Goal: Task Accomplishment & Management: Use online tool/utility

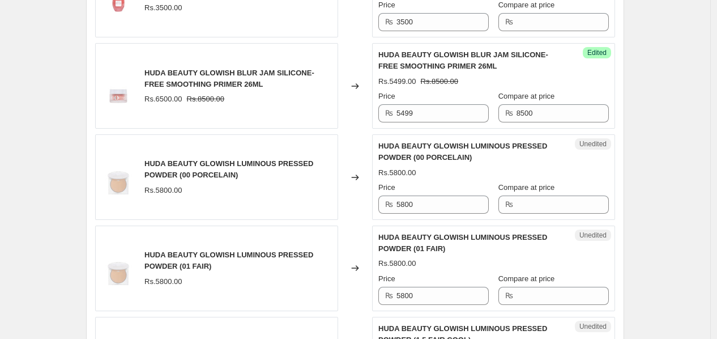
scroll to position [1204, 0]
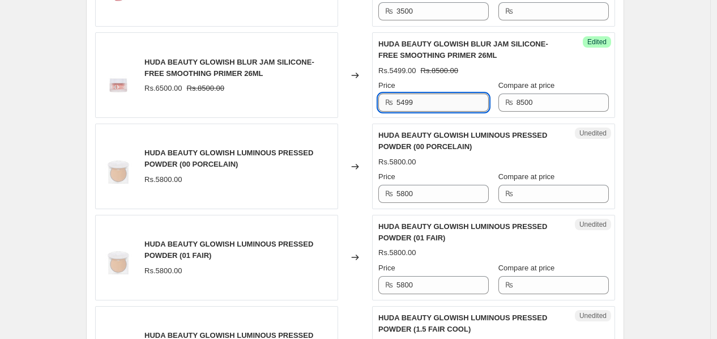
click at [460, 109] on input "5499" at bounding box center [442, 102] width 92 height 18
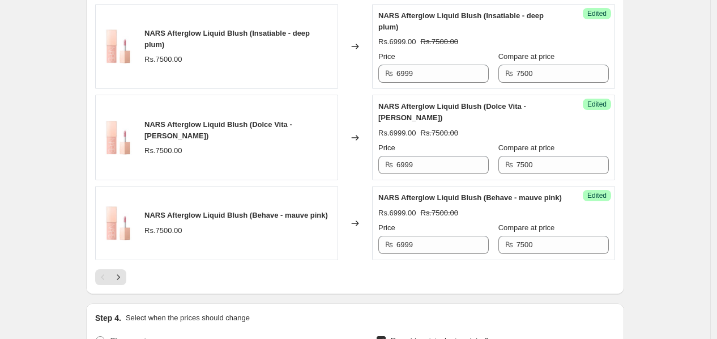
scroll to position [2016, 0]
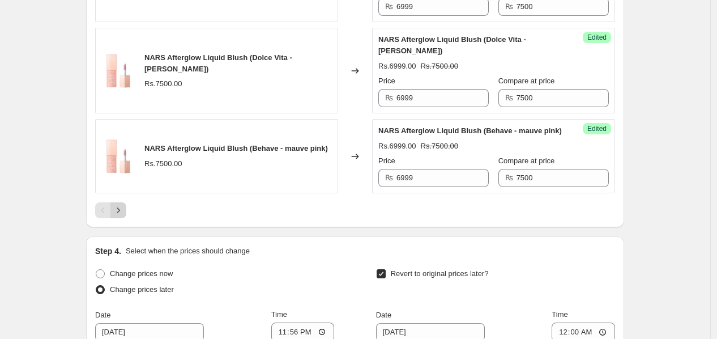
type input "5299"
click at [125, 218] on button "Next" at bounding box center [118, 210] width 16 height 16
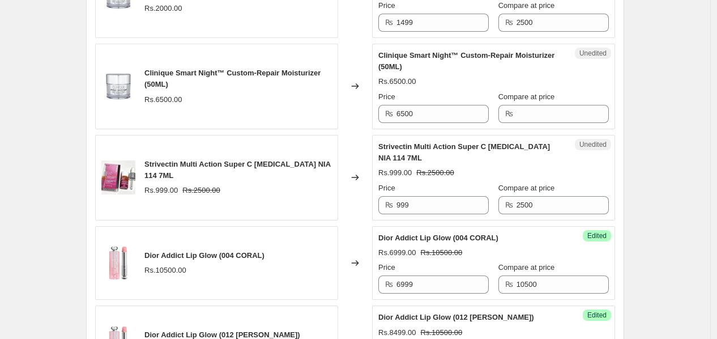
scroll to position [603, 0]
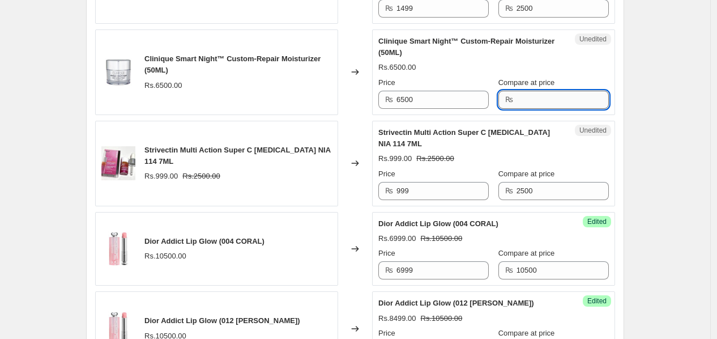
click at [529, 101] on input "Compare at price" at bounding box center [563, 100] width 92 height 18
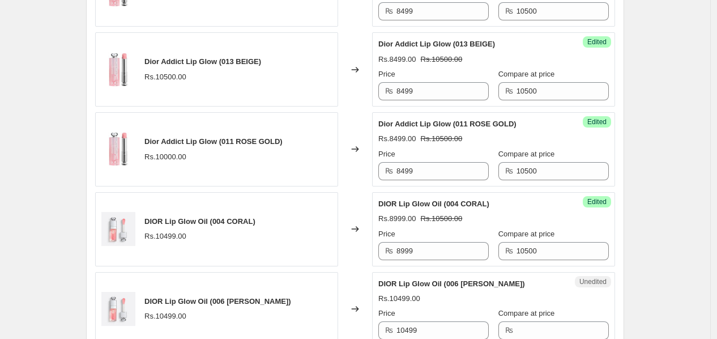
scroll to position [1403, 0]
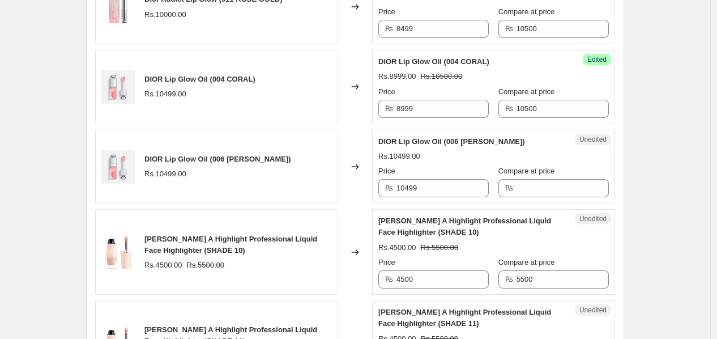
type input "7500"
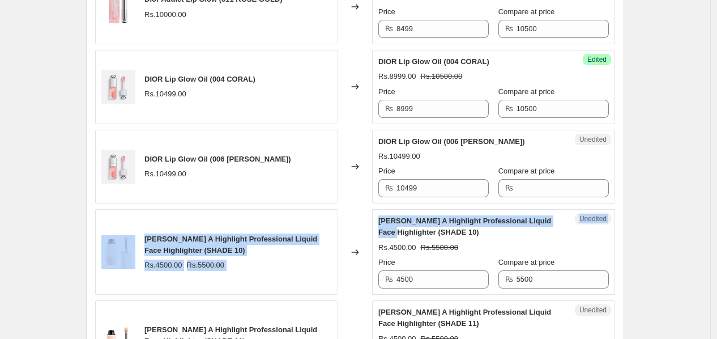
drag, startPoint x: 717, startPoint y: 199, endPoint x: 718, endPoint y: 211, distance: 11.4
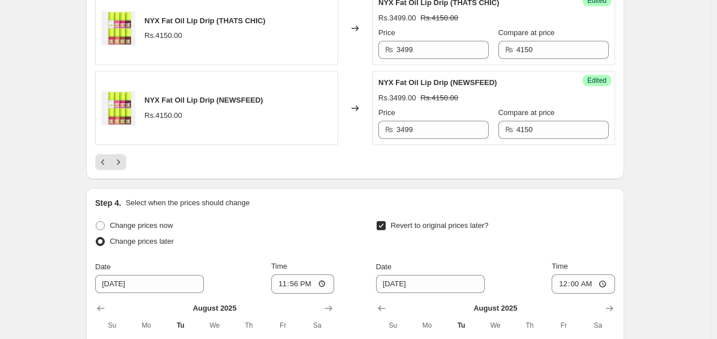
scroll to position [2012, 0]
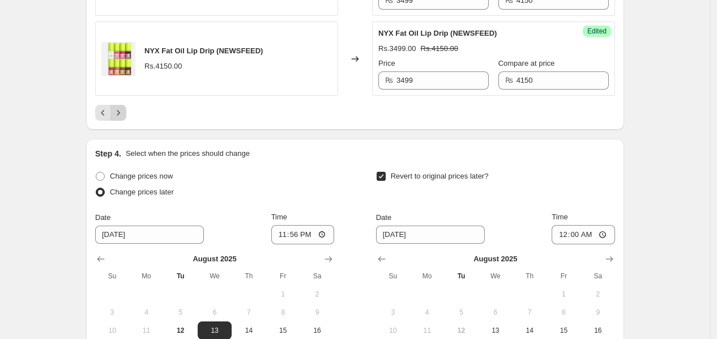
click at [122, 118] on icon "Next" at bounding box center [118, 112] width 11 height 11
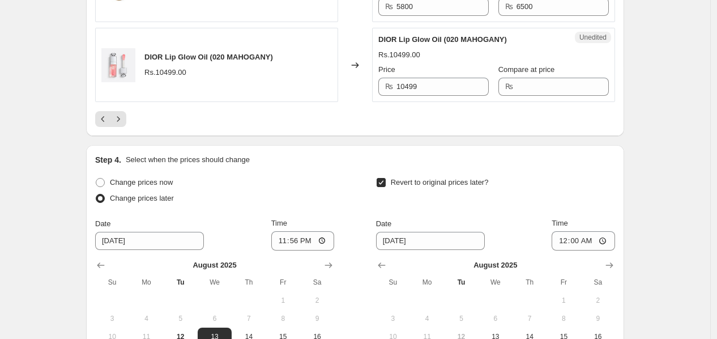
scroll to position [1977, 0]
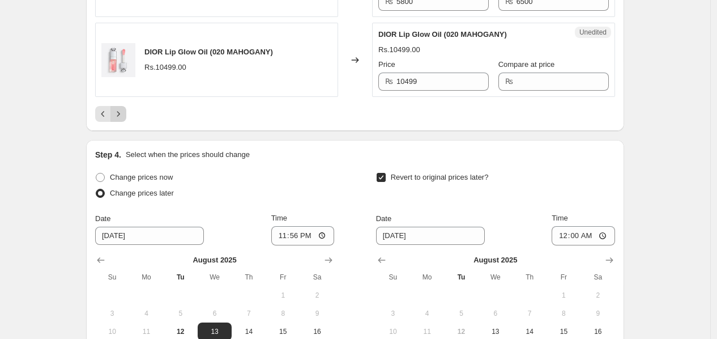
click at [124, 110] on icon "Next" at bounding box center [118, 113] width 11 height 11
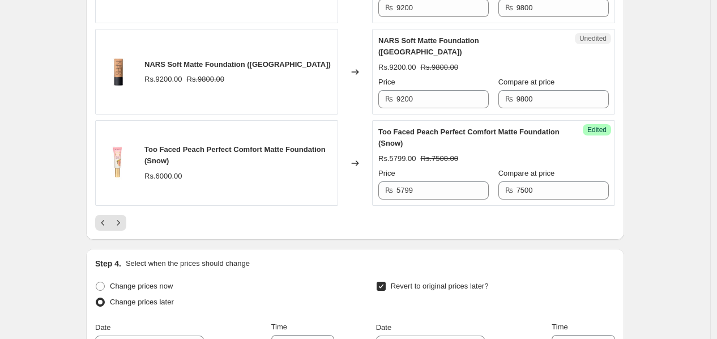
scroll to position [1941, 0]
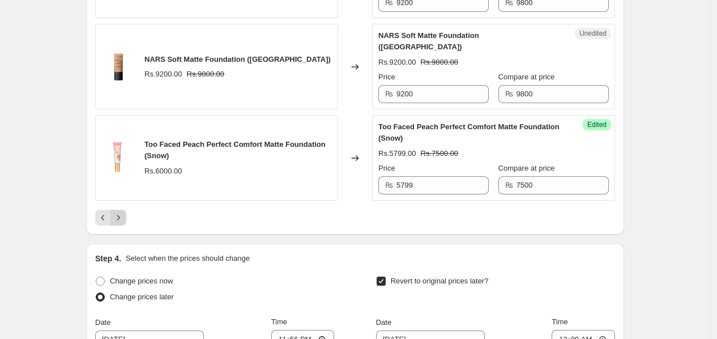
click at [119, 212] on icon "Next" at bounding box center [118, 217] width 11 height 11
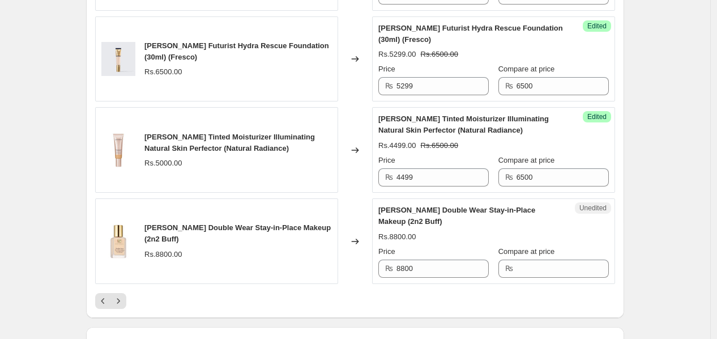
scroll to position [2001, 0]
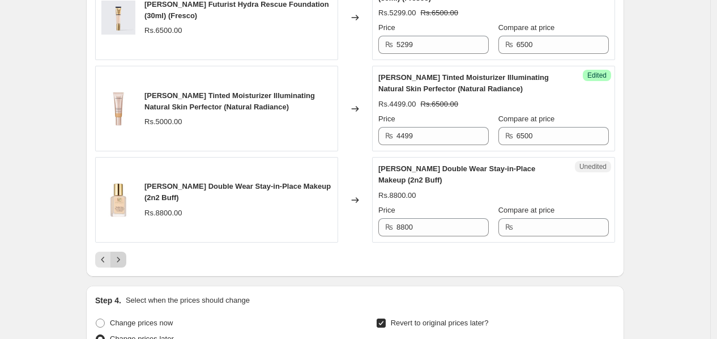
click at [123, 265] on icon "Next" at bounding box center [118, 259] width 11 height 11
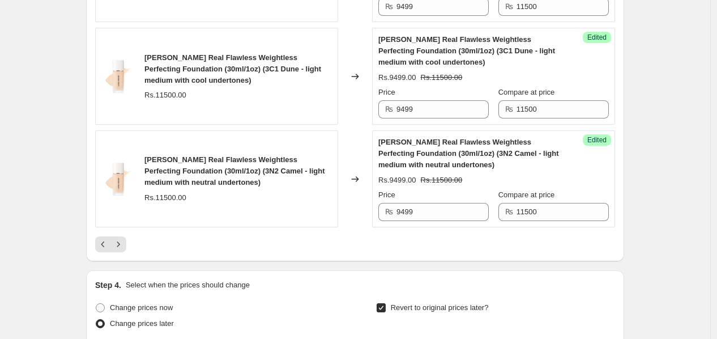
scroll to position [2101, 0]
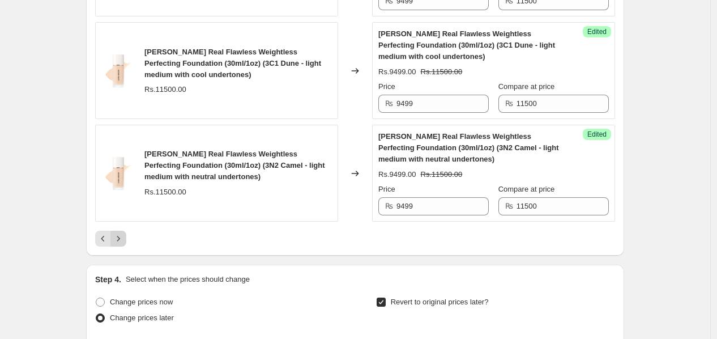
click at [124, 244] on icon "Next" at bounding box center [118, 238] width 11 height 11
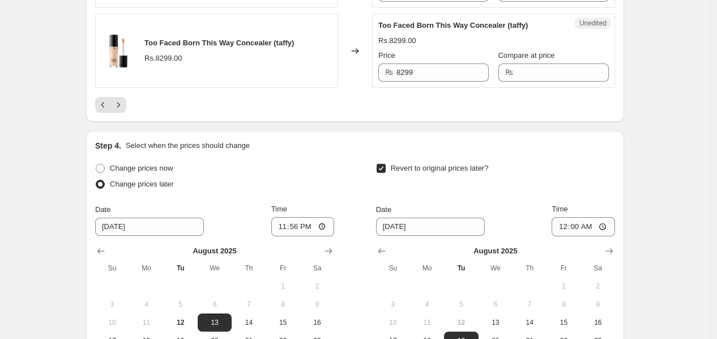
scroll to position [2147, 0]
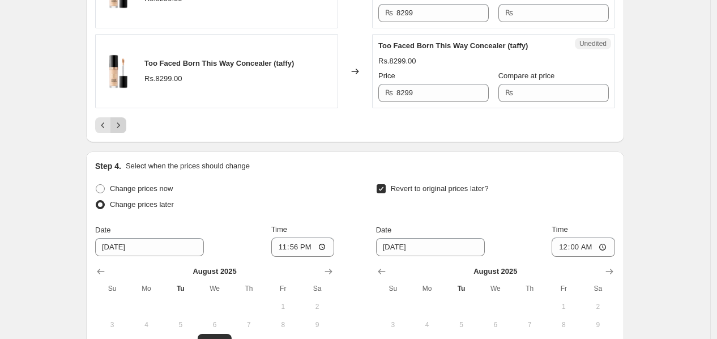
click at [123, 127] on icon "Next" at bounding box center [118, 125] width 11 height 11
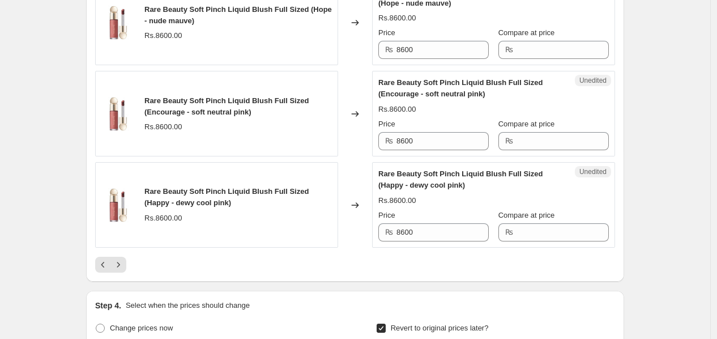
scroll to position [2051, 0]
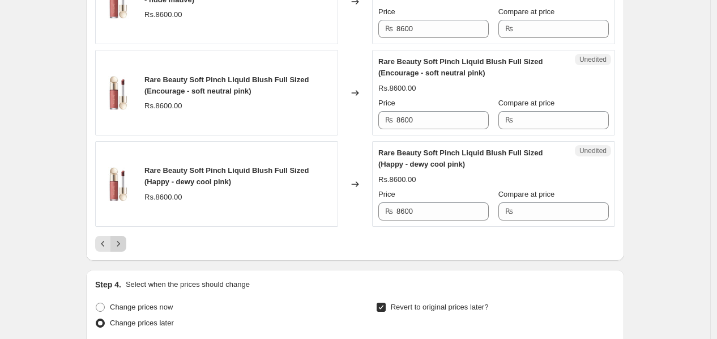
click at [122, 243] on icon "Next" at bounding box center [118, 243] width 11 height 11
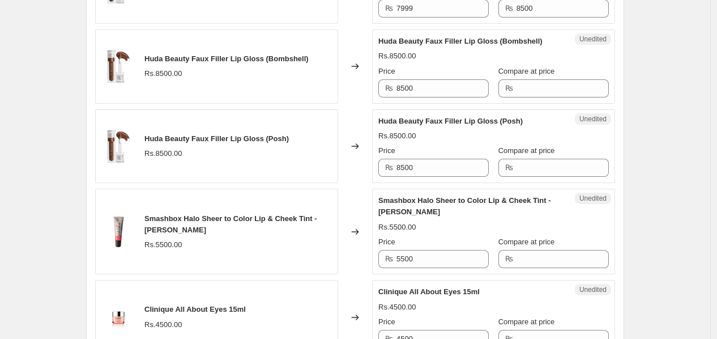
scroll to position [1935, 0]
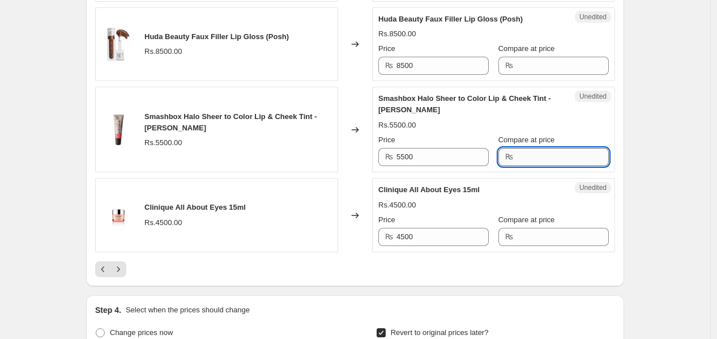
click at [530, 166] on input "Compare at price" at bounding box center [563, 157] width 92 height 18
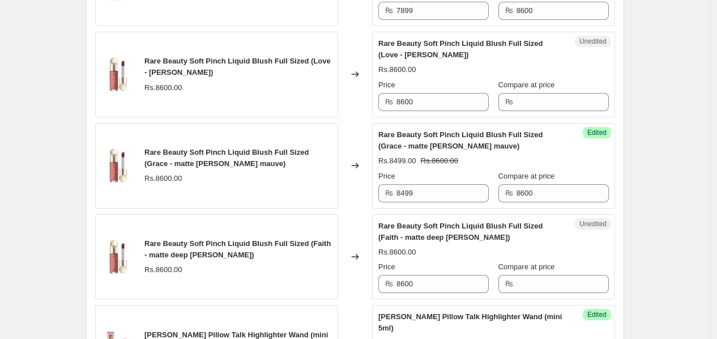
scroll to position [971, 0]
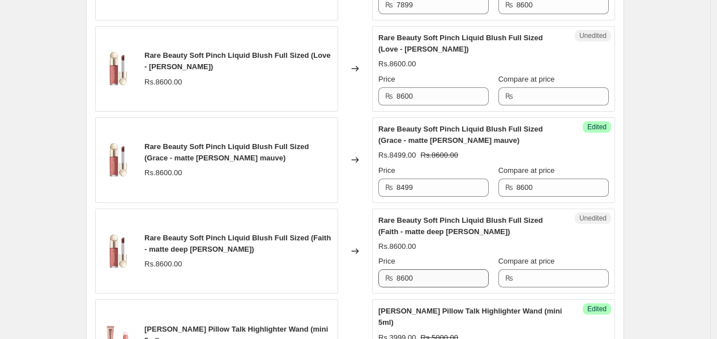
type input "6500"
click at [417, 274] on input "8600" at bounding box center [442, 278] width 92 height 18
type input "8499"
click at [561, 281] on input "Compare at price" at bounding box center [563, 278] width 92 height 18
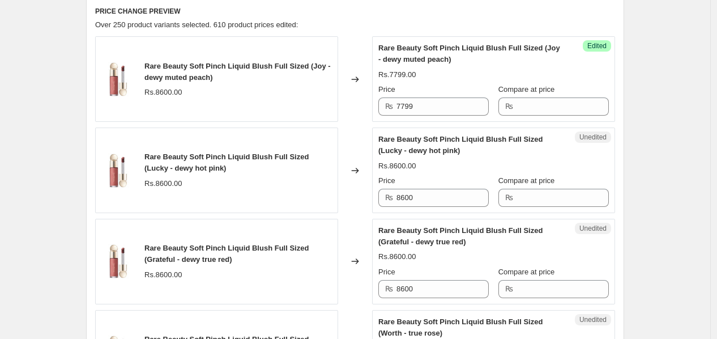
scroll to position [450, 0]
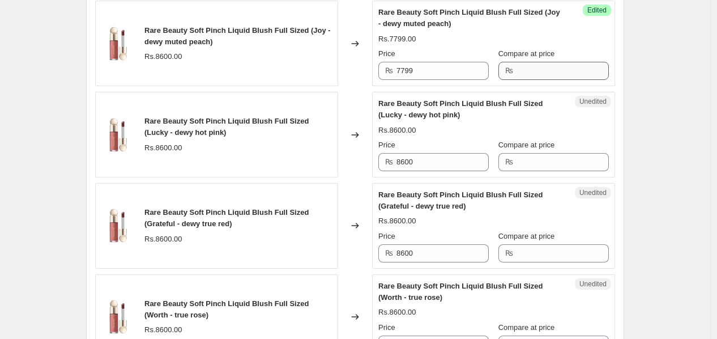
type input "8600"
click at [598, 65] on input "Compare at price" at bounding box center [563, 71] width 92 height 18
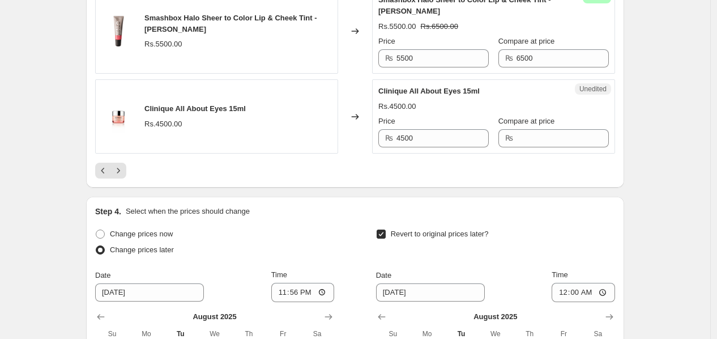
scroll to position [2038, 0]
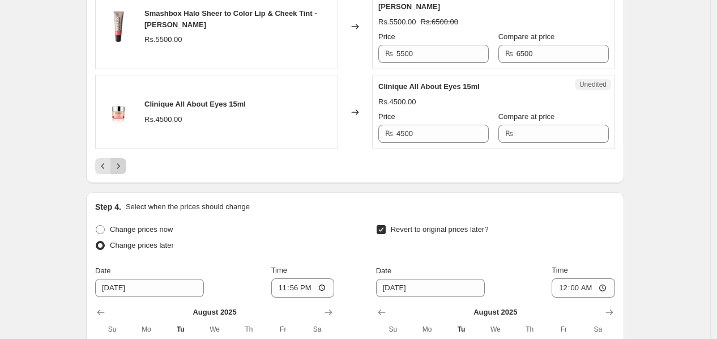
type input "8600"
click at [124, 172] on icon "Next" at bounding box center [118, 165] width 11 height 11
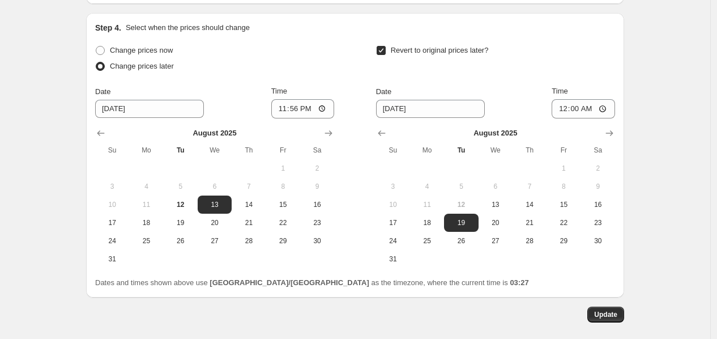
scroll to position [2271, 0]
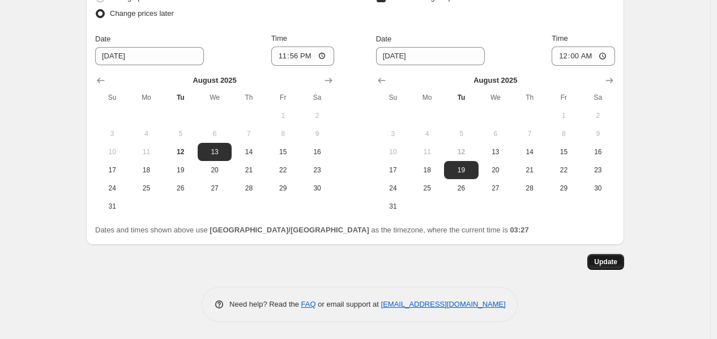
click at [601, 262] on span "Update" at bounding box center [605, 261] width 23 height 9
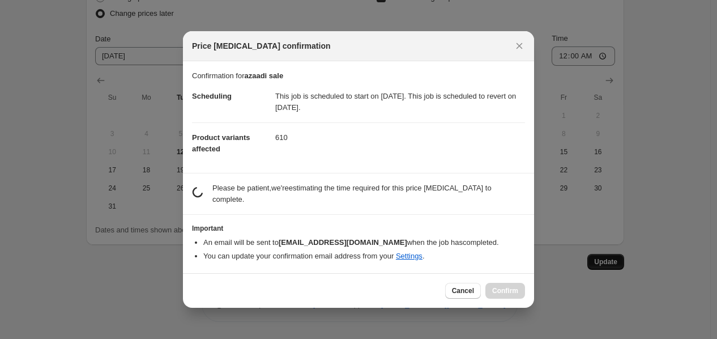
scroll to position [0, 0]
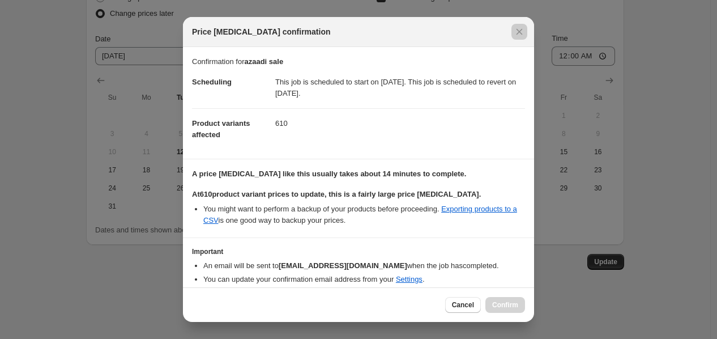
drag, startPoint x: 534, startPoint y: 240, endPoint x: 534, endPoint y: 291, distance: 51.5
click at [534, 291] on div at bounding box center [358, 169] width 717 height 339
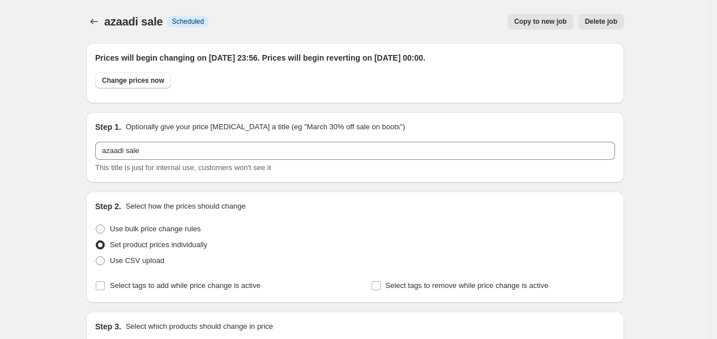
scroll to position [2271, 0]
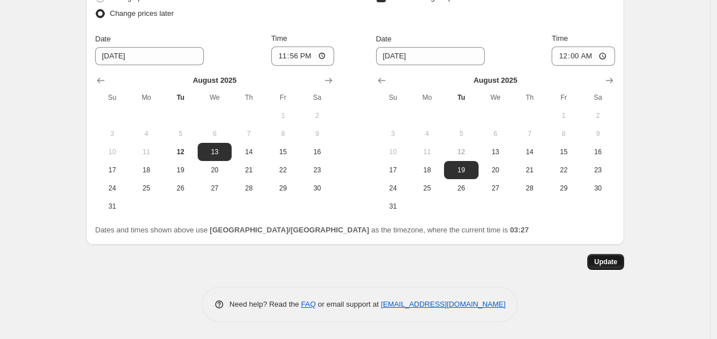
click at [601, 261] on span "Update" at bounding box center [605, 261] width 23 height 9
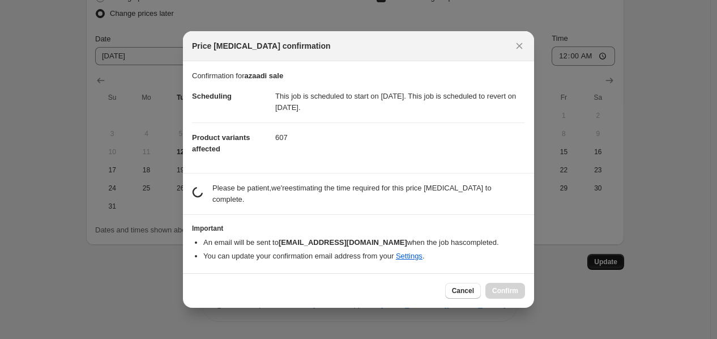
scroll to position [0, 0]
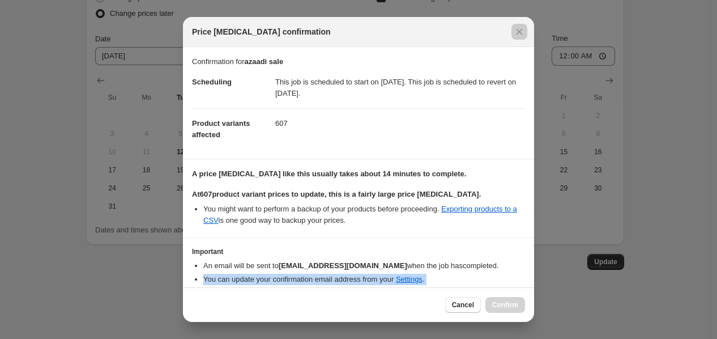
drag, startPoint x: 534, startPoint y: 198, endPoint x: 531, endPoint y: 274, distance: 75.4
click at [531, 338] on div "Price [MEDICAL_DATA] confirmation Confirmation for azaadi sale Scheduling This …" at bounding box center [358, 339] width 717 height 0
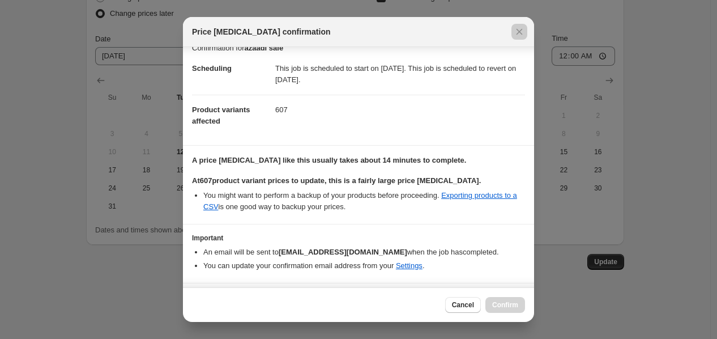
scroll to position [43, 0]
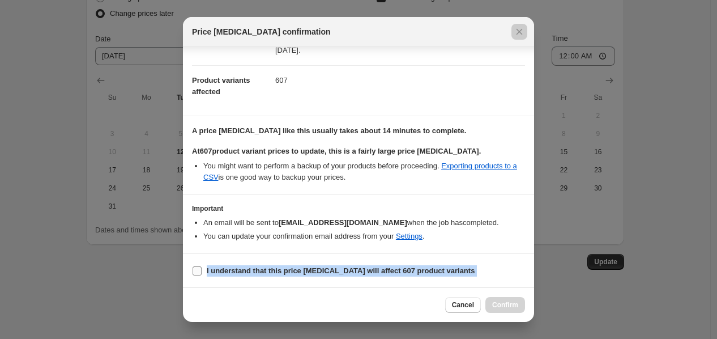
click at [196, 272] on input "I understand that this price [MEDICAL_DATA] will affect 607 product variants" at bounding box center [197, 270] width 9 height 9
checkbox input "true"
click at [496, 304] on span "Confirm" at bounding box center [505, 304] width 26 height 9
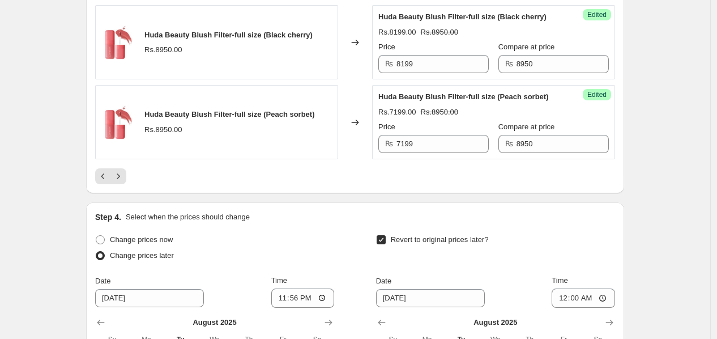
scroll to position [1990, 0]
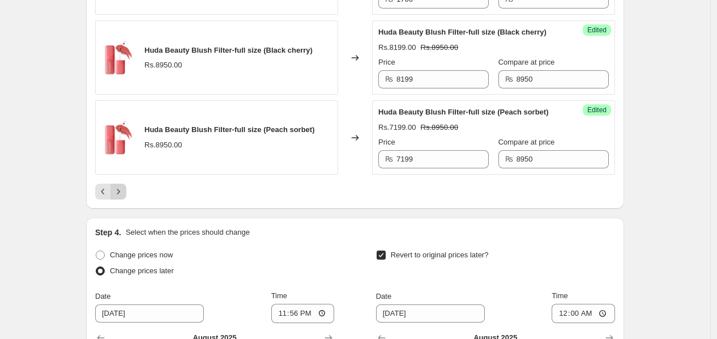
click at [115, 199] on button "Next" at bounding box center [118, 192] width 16 height 16
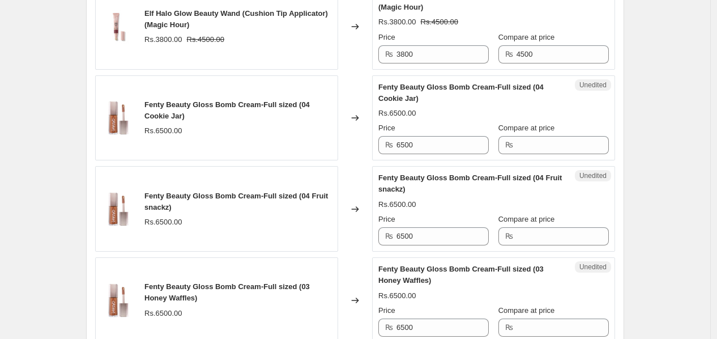
scroll to position [2087, 0]
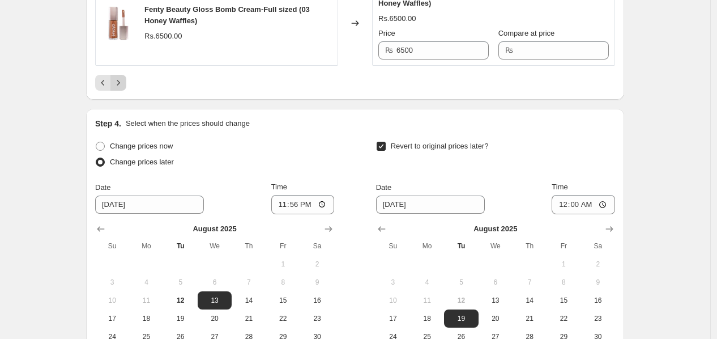
click at [123, 88] on icon "Next" at bounding box center [118, 82] width 11 height 11
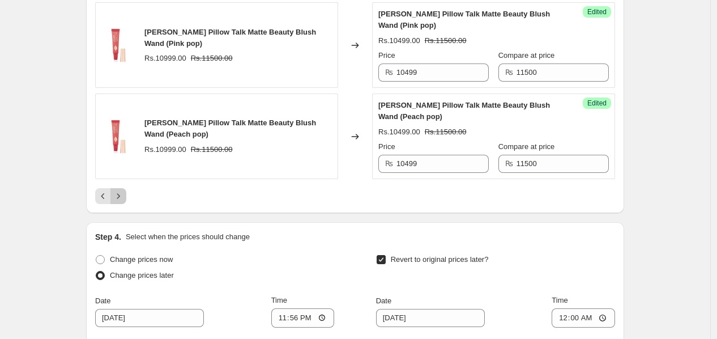
click at [120, 193] on icon "Next" at bounding box center [118, 195] width 11 height 11
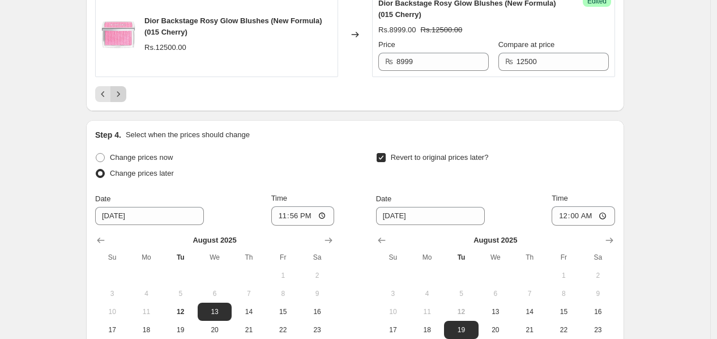
click at [122, 100] on icon "Next" at bounding box center [118, 93] width 11 height 11
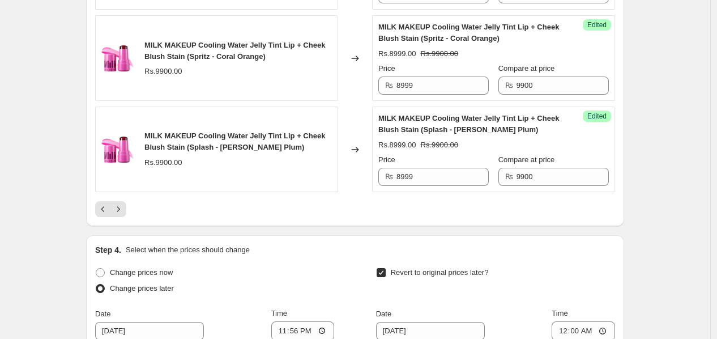
scroll to position [2066, 0]
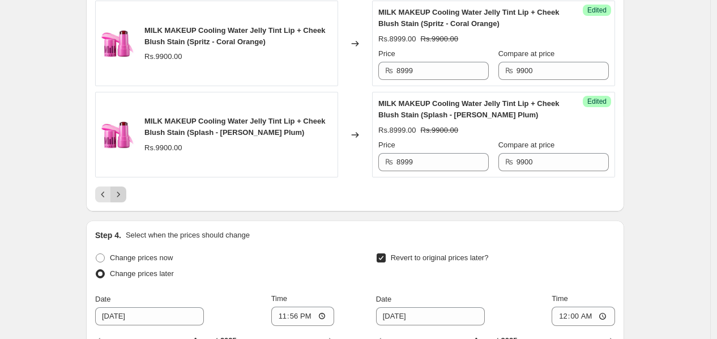
click at [118, 189] on icon "Next" at bounding box center [118, 194] width 11 height 11
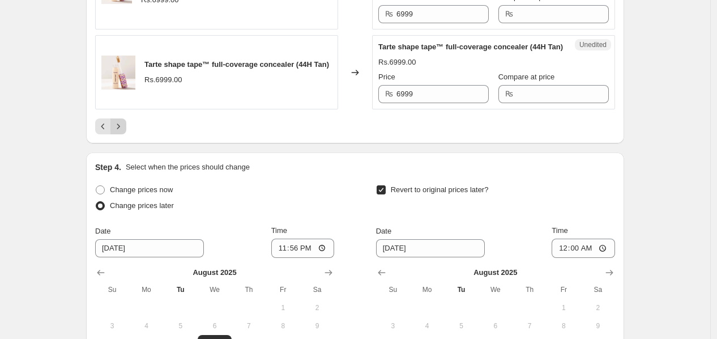
click at [117, 134] on button "Next" at bounding box center [118, 126] width 16 height 16
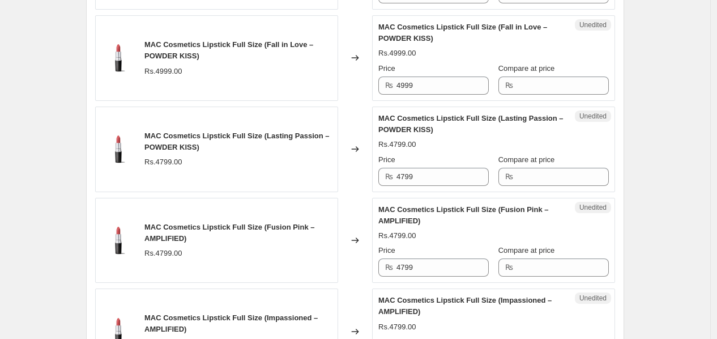
scroll to position [670, 0]
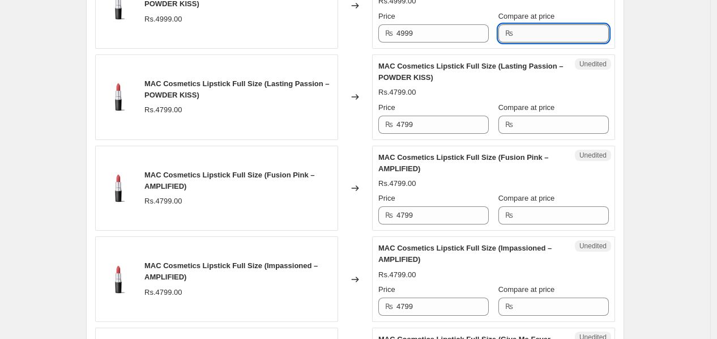
click at [534, 30] on input "Compare at price" at bounding box center [563, 33] width 92 height 18
click at [534, 30] on input "5500" at bounding box center [563, 33] width 92 height 18
type input "5500"
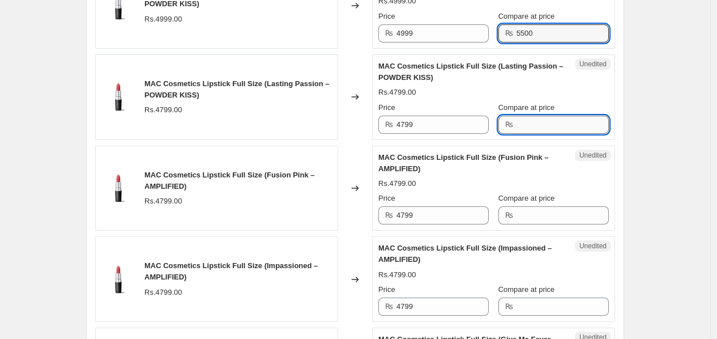
click at [562, 125] on input "Compare at price" at bounding box center [563, 125] width 92 height 18
paste input "5500"
type input "5500"
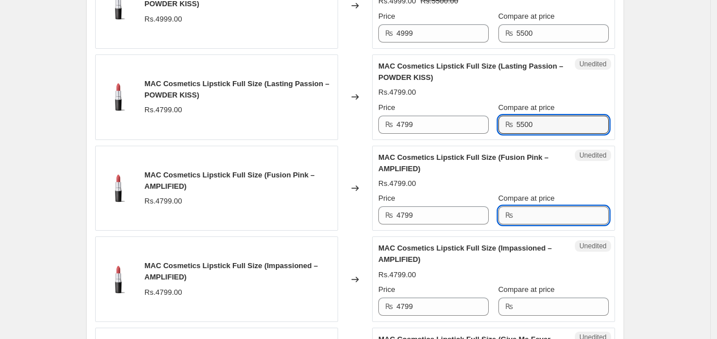
click at [546, 222] on input "Compare at price" at bounding box center [563, 215] width 92 height 18
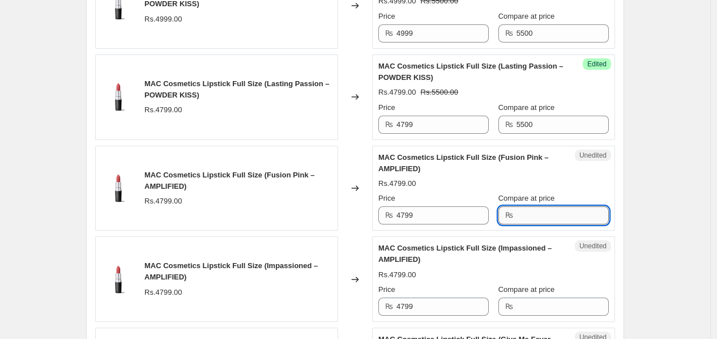
paste input "5500"
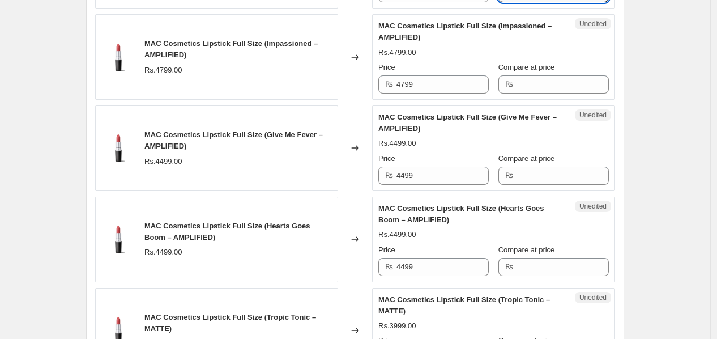
scroll to position [886, 0]
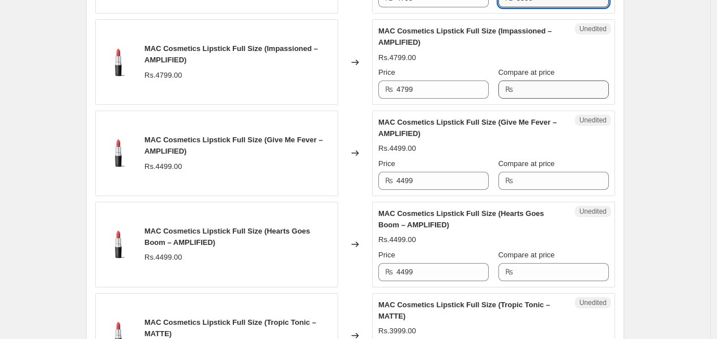
type input "5500"
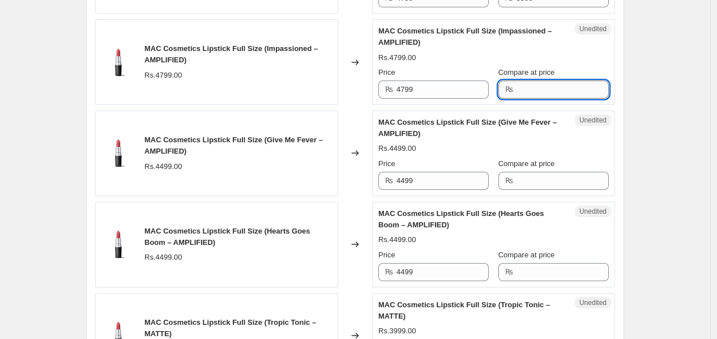
click at [534, 84] on input "Compare at price" at bounding box center [563, 89] width 92 height 18
paste input "5500"
type input "5500"
click at [518, 178] on input "Compare at price" at bounding box center [563, 181] width 92 height 18
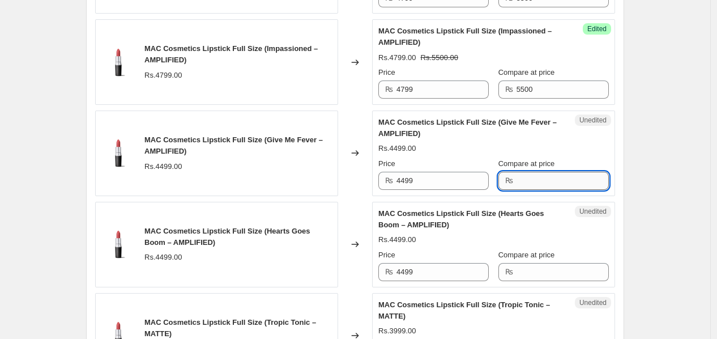
paste input "5500"
type input "5500"
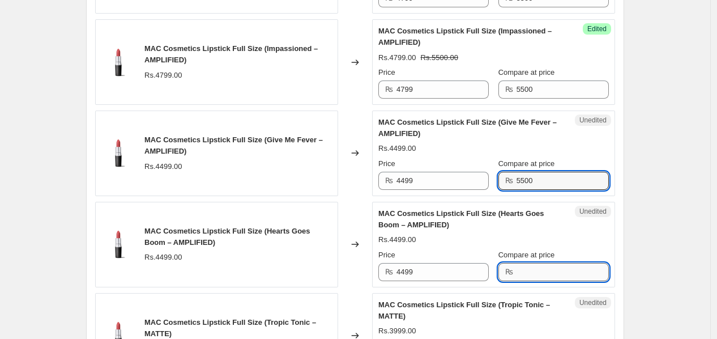
click at [548, 277] on input "Compare at price" at bounding box center [563, 272] width 92 height 18
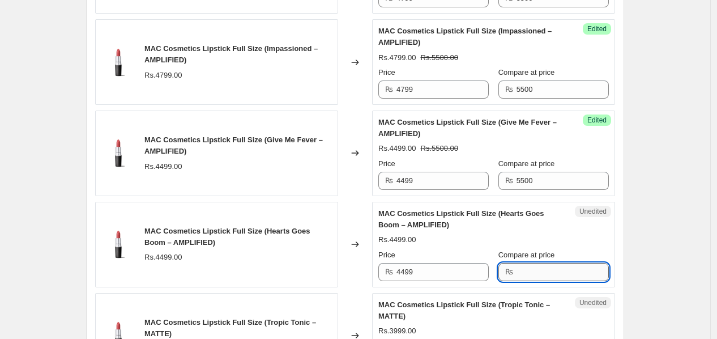
paste input "5500"
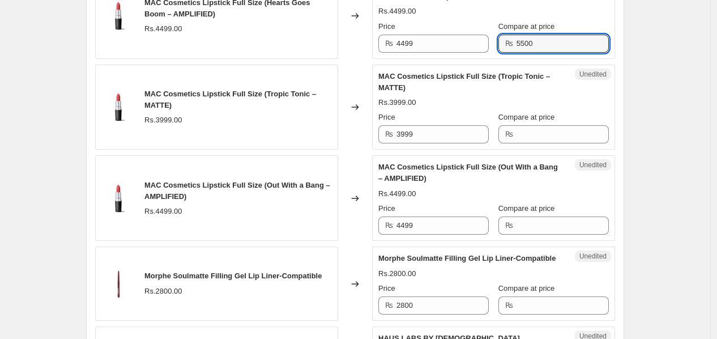
scroll to position [1152, 0]
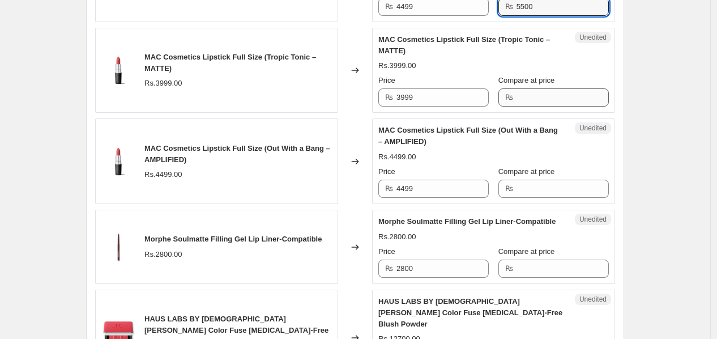
type input "5500"
click at [546, 97] on input "Compare at price" at bounding box center [563, 97] width 92 height 18
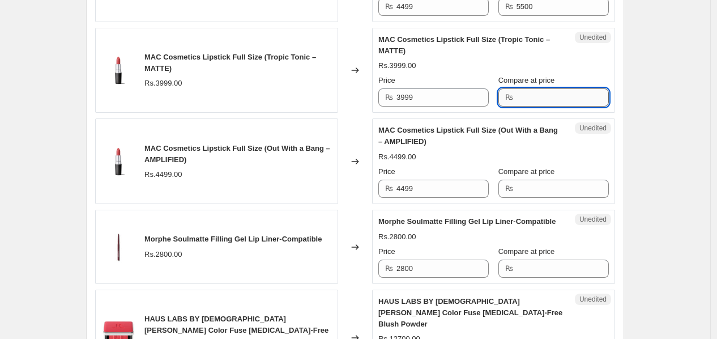
paste input "5500"
type input "5500"
click at [526, 191] on input "Compare at price" at bounding box center [563, 189] width 92 height 18
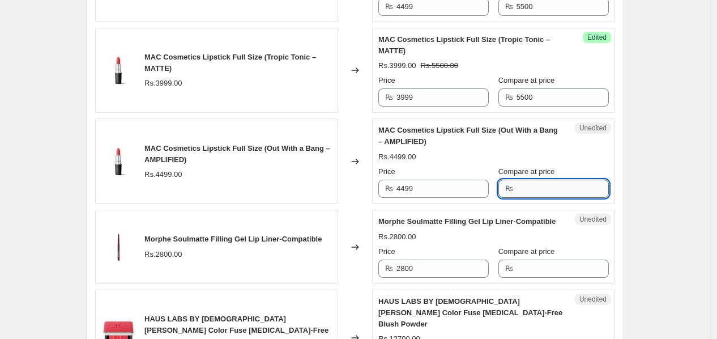
paste input "5500"
type input "5500"
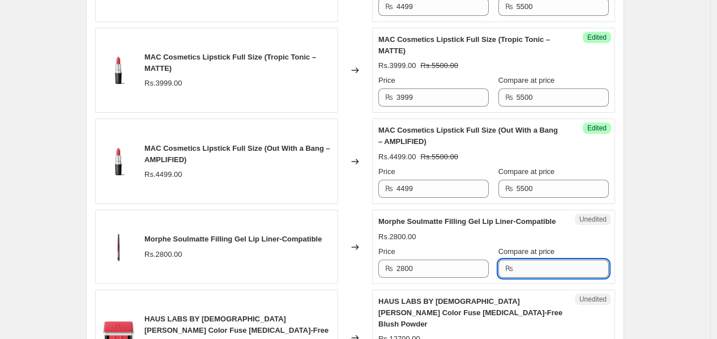
click at [526, 278] on input "Compare at price" at bounding box center [563, 268] width 92 height 18
paste input "5500"
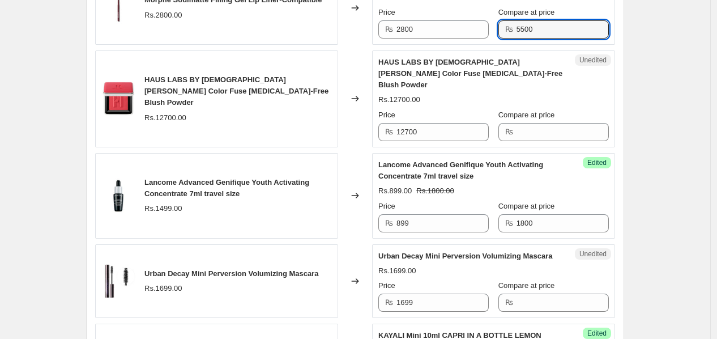
scroll to position [1417, 0]
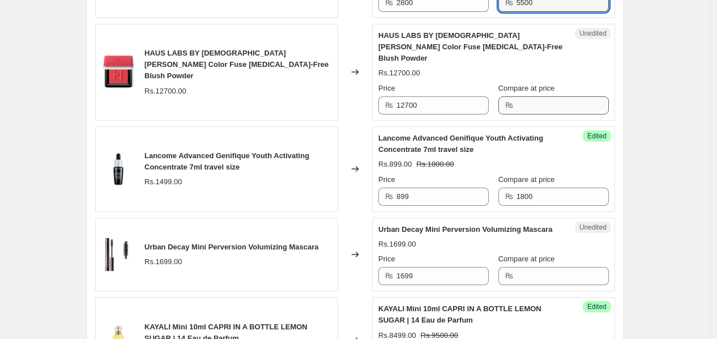
type input "5500"
click at [551, 104] on input "Compare at price" at bounding box center [563, 105] width 92 height 18
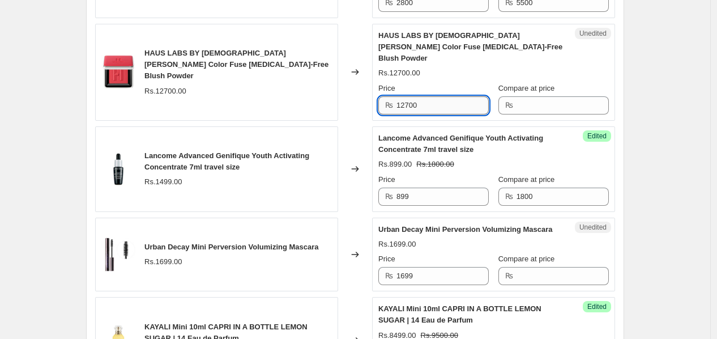
click at [459, 114] on input "12700" at bounding box center [442, 105] width 92 height 18
type input "11999"
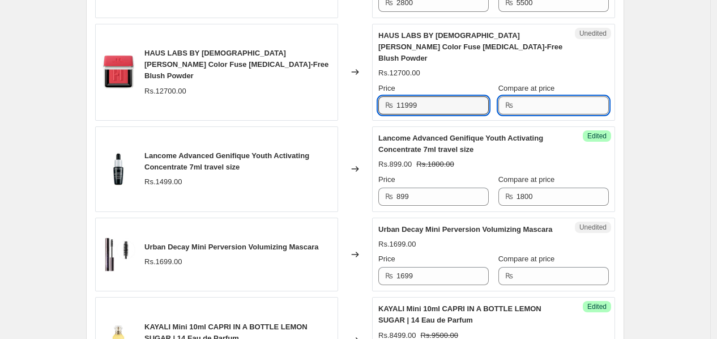
click at [539, 99] on input "Compare at price" at bounding box center [563, 105] width 92 height 18
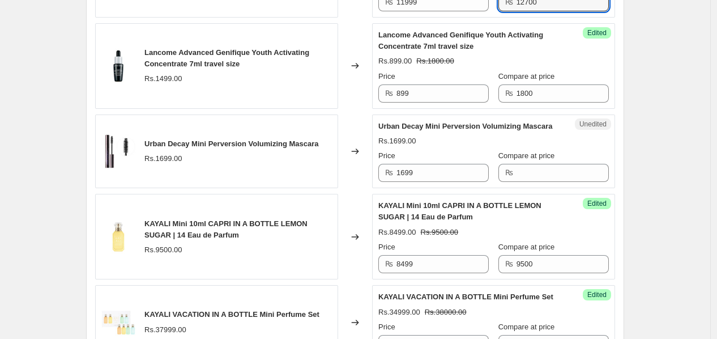
scroll to position [1630, 0]
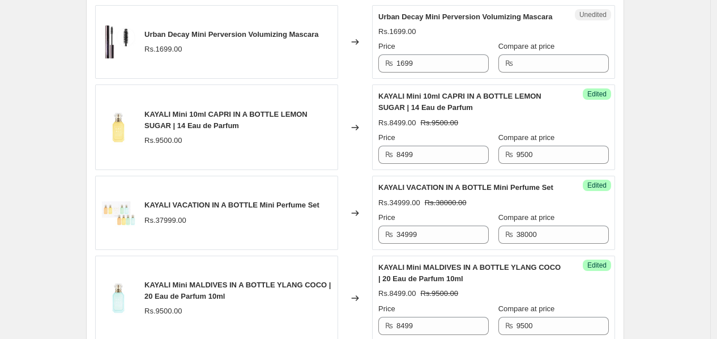
type input "12700"
click at [506, 73] on div "₨" at bounding box center [553, 63] width 110 height 18
click at [507, 73] on div "₨" at bounding box center [553, 63] width 110 height 18
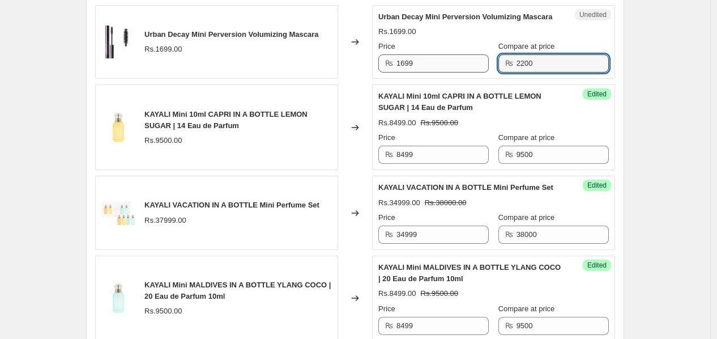
type input "2200"
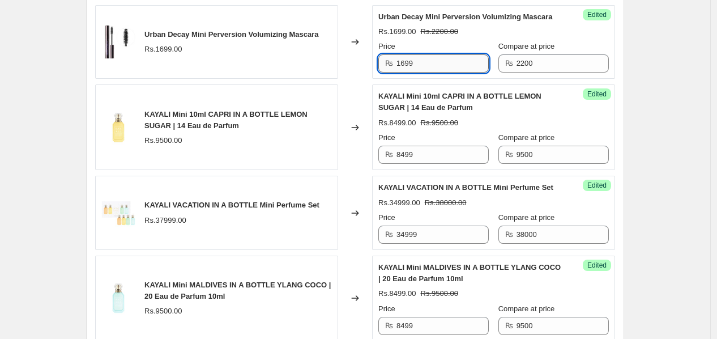
click at [454, 73] on input "1699" at bounding box center [442, 63] width 92 height 18
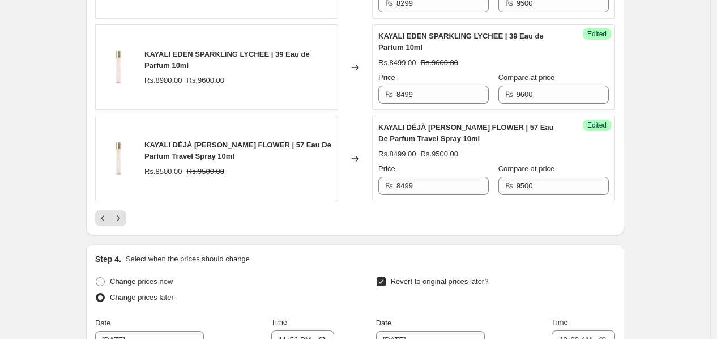
scroll to position [2063, 0]
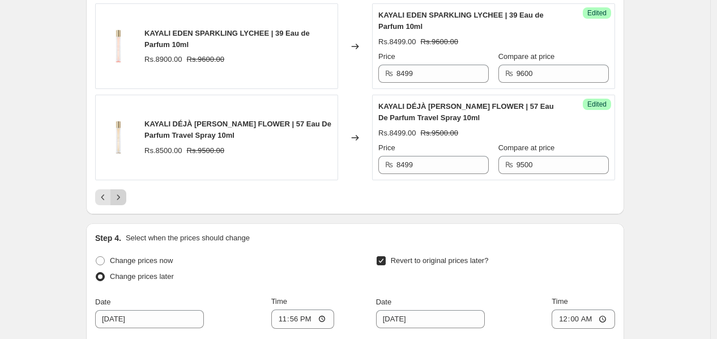
type input "1199"
click at [120, 203] on icon "Next" at bounding box center [118, 196] width 11 height 11
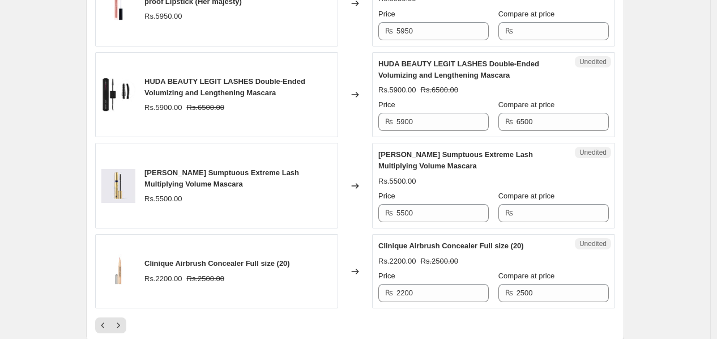
scroll to position [2116, 0]
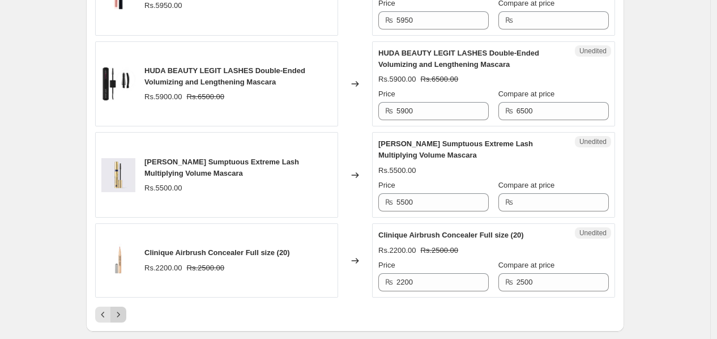
click at [124, 309] on icon "Next" at bounding box center [118, 314] width 11 height 11
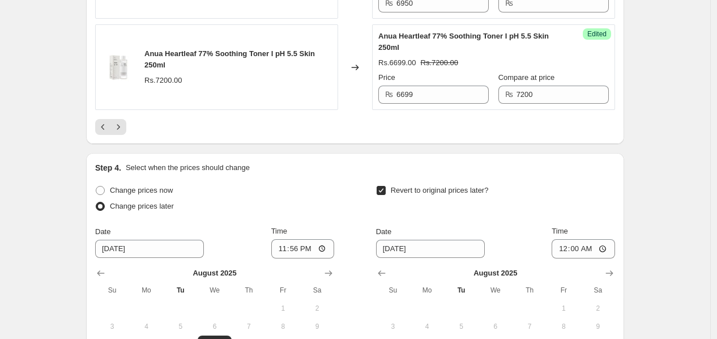
scroll to position [2100, 0]
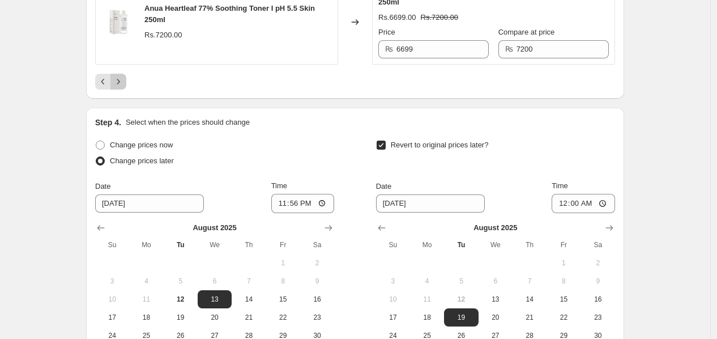
click at [121, 87] on icon "Next" at bounding box center [118, 81] width 11 height 11
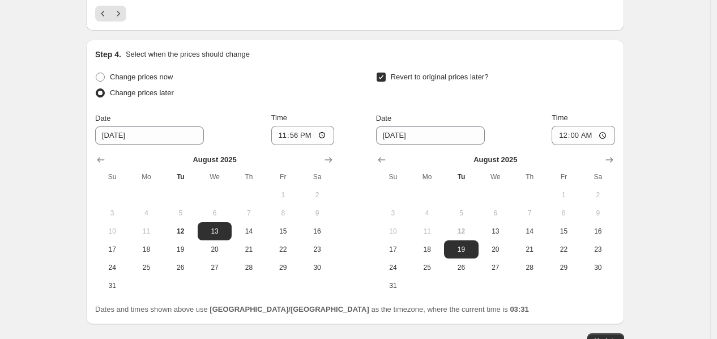
drag, startPoint x: 714, startPoint y: 302, endPoint x: 722, endPoint y: 296, distance: 10.4
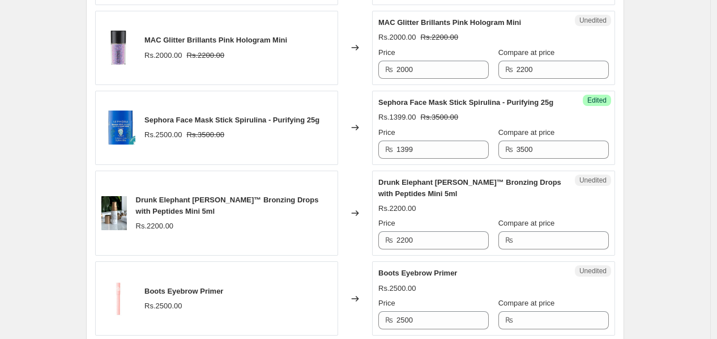
scroll to position [924, 0]
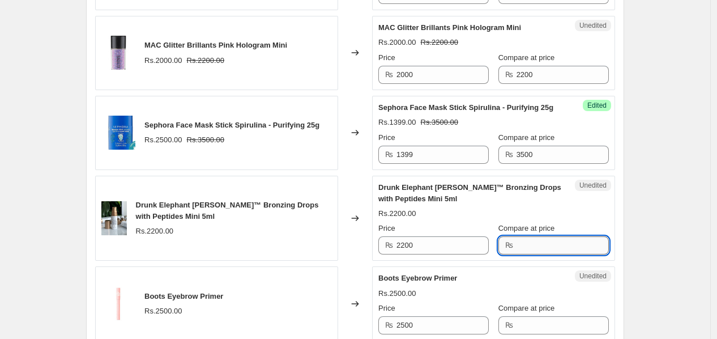
click at [574, 250] on input "Compare at price" at bounding box center [563, 245] width 92 height 18
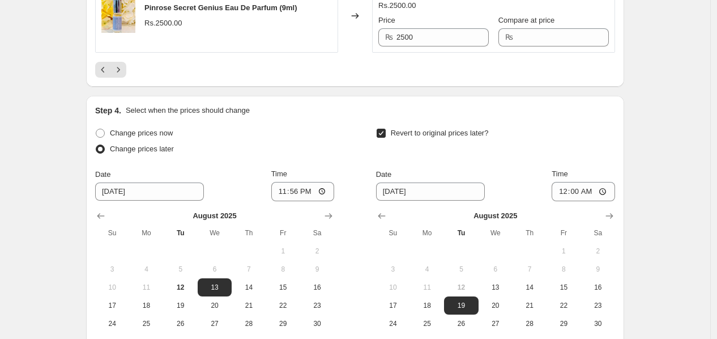
scroll to position [2019, 0]
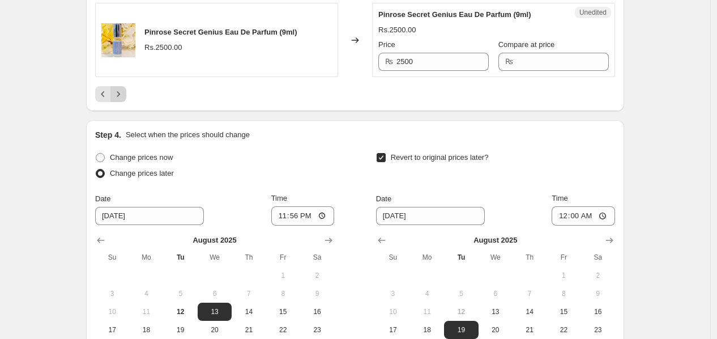
type input "2800"
click at [121, 101] on button "Next" at bounding box center [118, 94] width 16 height 16
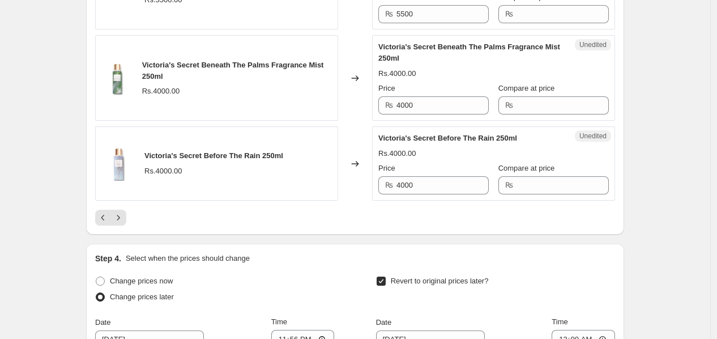
scroll to position [1980, 0]
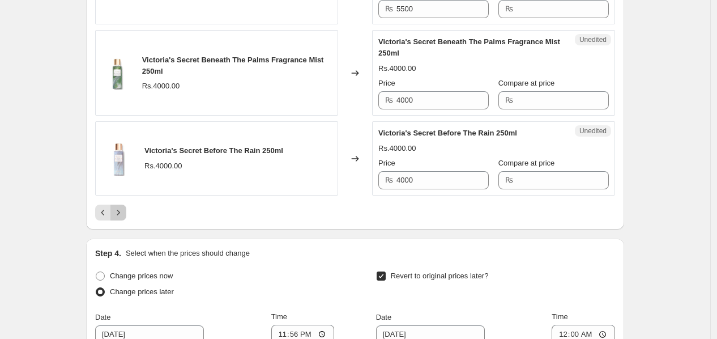
click at [121, 207] on icon "Next" at bounding box center [118, 212] width 11 height 11
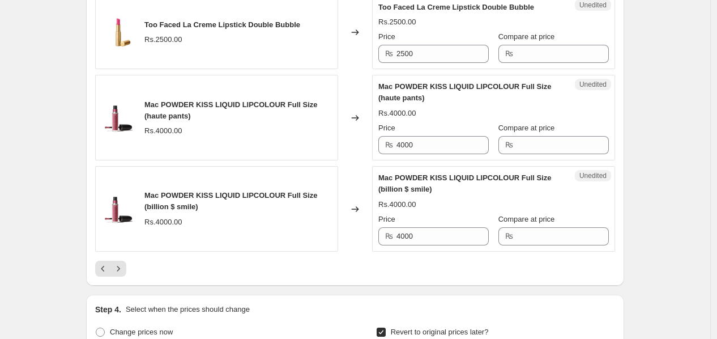
scroll to position [1925, 0]
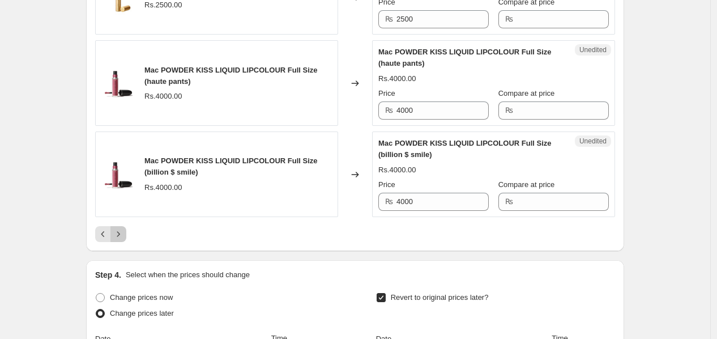
click at [124, 228] on icon "Next" at bounding box center [118, 233] width 11 height 11
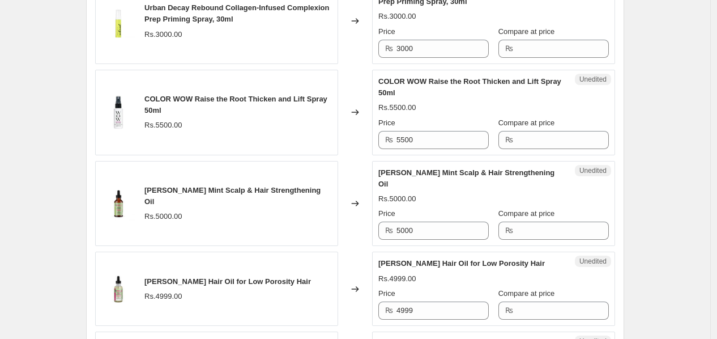
scroll to position [1469, 0]
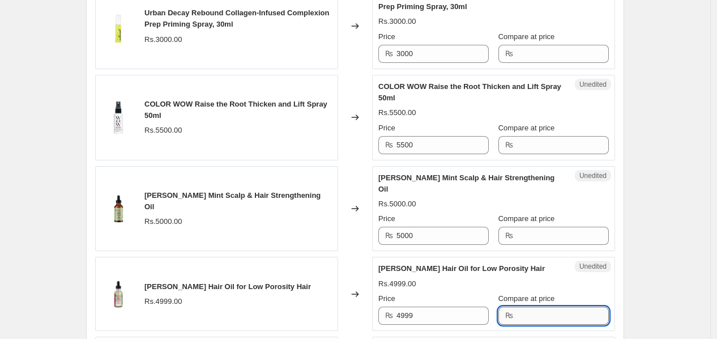
click at [517, 312] on input "Compare at price" at bounding box center [563, 315] width 92 height 18
type input "5500"
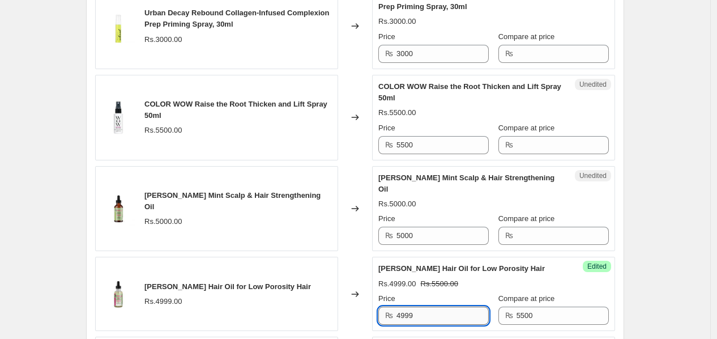
click at [442, 325] on input "4999" at bounding box center [442, 315] width 92 height 18
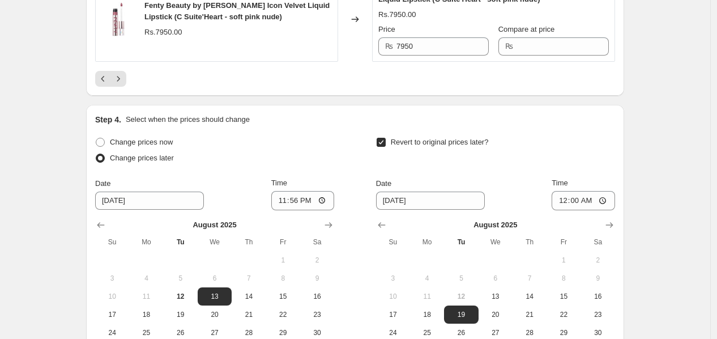
scroll to position [2177, 0]
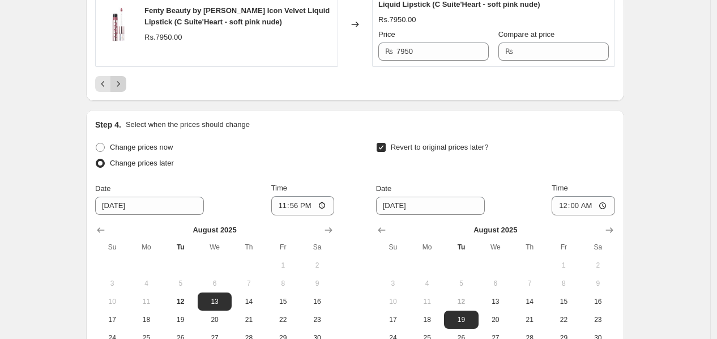
type input "4499"
click at [125, 92] on button "Next" at bounding box center [118, 84] width 16 height 16
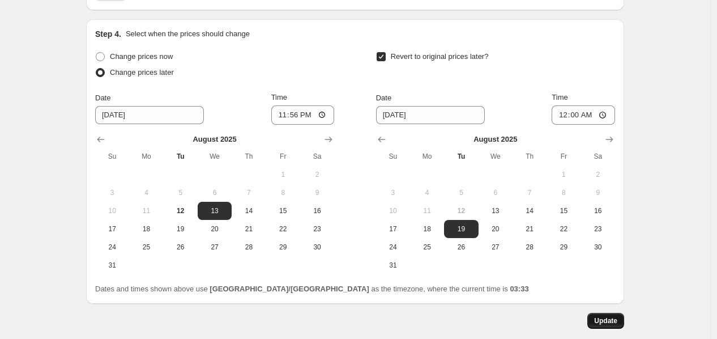
click at [600, 320] on span "Update" at bounding box center [605, 320] width 23 height 9
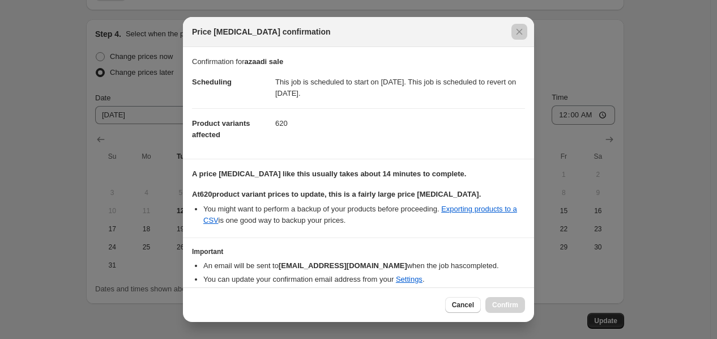
scroll to position [43, 0]
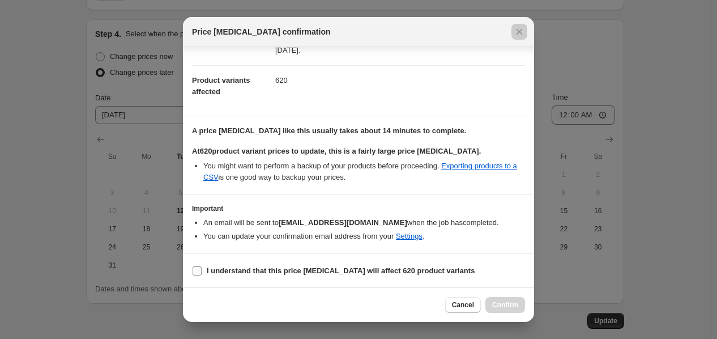
click at [202, 266] on span ":r4n:" at bounding box center [197, 271] width 10 height 10
click at [202, 266] on input "I understand that this price [MEDICAL_DATA] will affect 620 product variants" at bounding box center [197, 270] width 9 height 9
checkbox input "true"
click at [501, 305] on span "Confirm" at bounding box center [505, 304] width 26 height 9
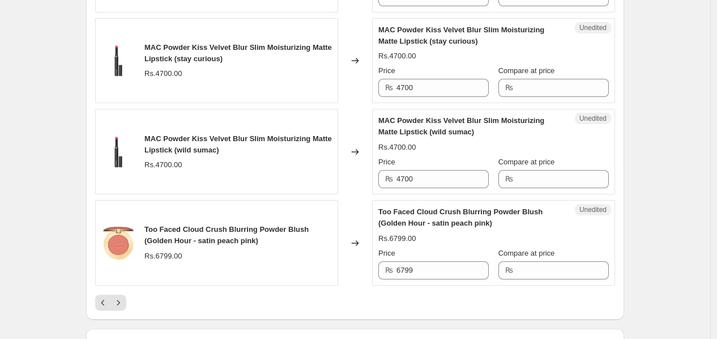
scroll to position [1923, 0]
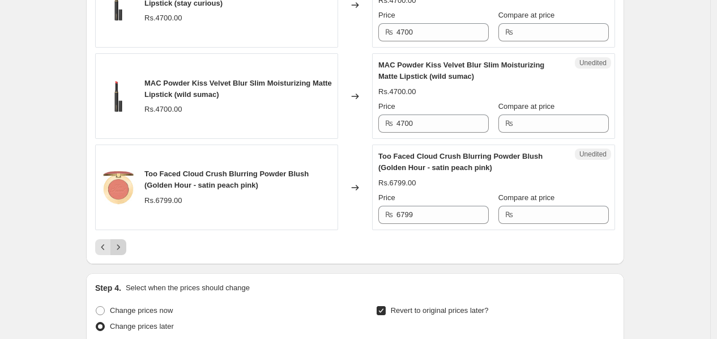
click at [123, 246] on icon "Next" at bounding box center [118, 246] width 11 height 11
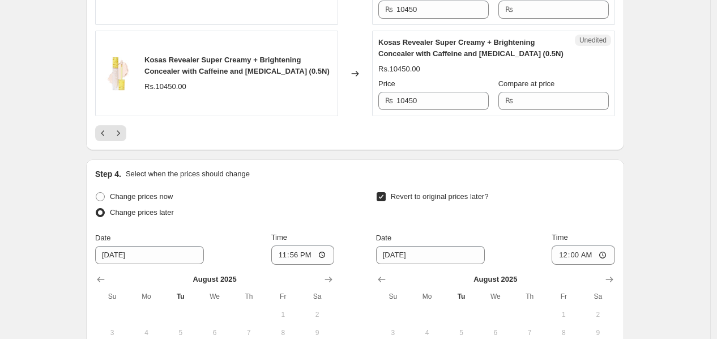
scroll to position [2145, 0]
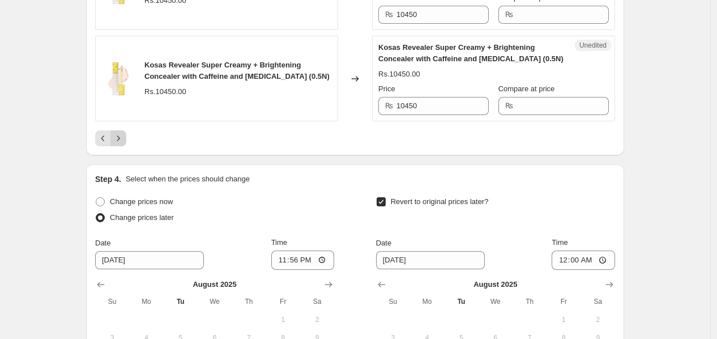
click at [120, 140] on icon "Next" at bounding box center [118, 137] width 3 height 5
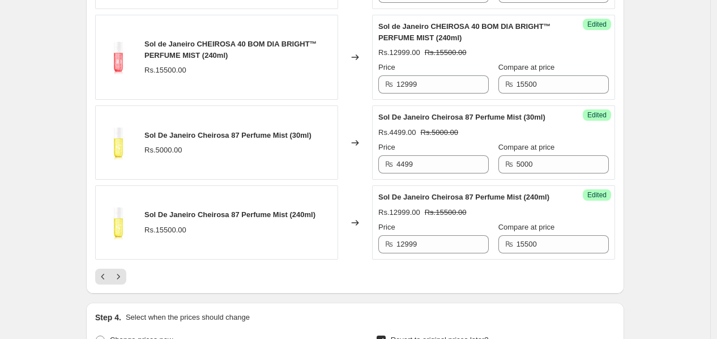
scroll to position [2138, 0]
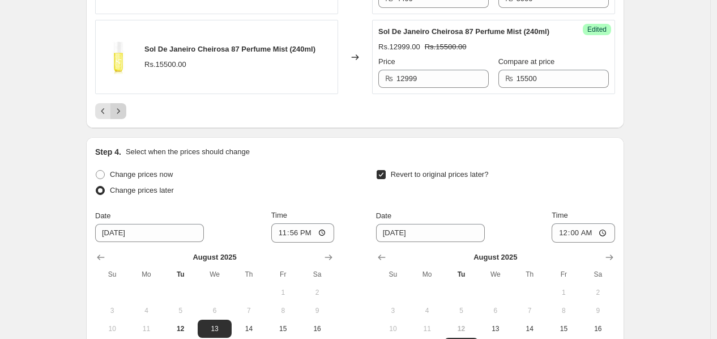
click at [120, 111] on icon "Next" at bounding box center [118, 110] width 3 height 5
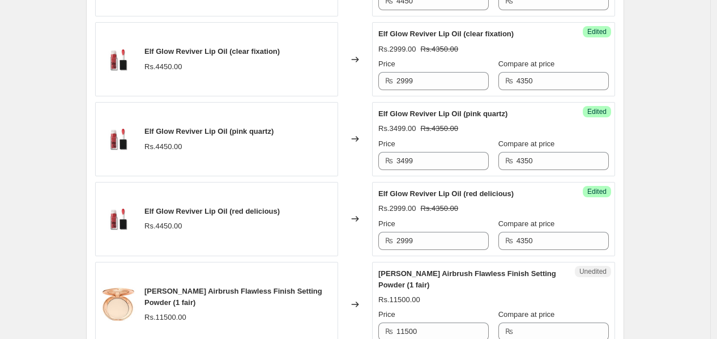
scroll to position [823, 0]
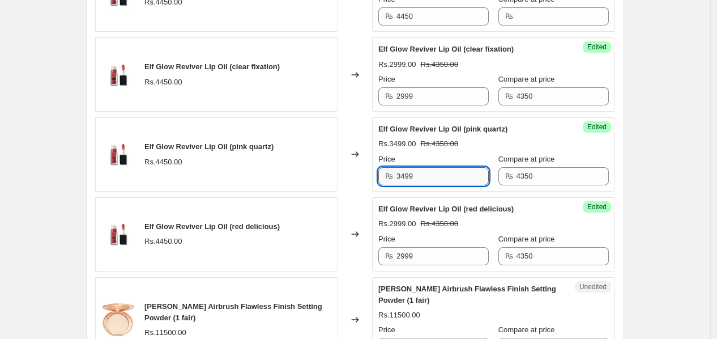
click at [408, 182] on input "3499" at bounding box center [442, 176] width 92 height 18
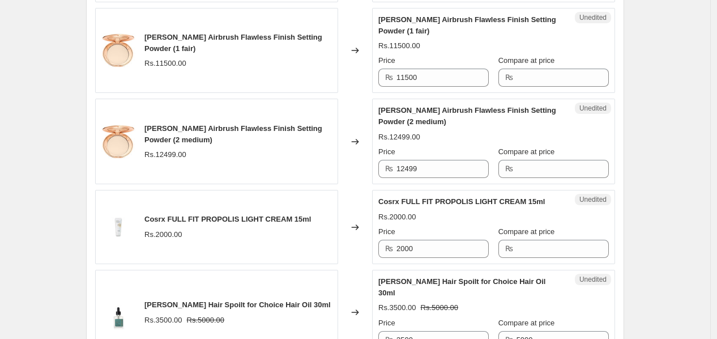
scroll to position [1097, 0]
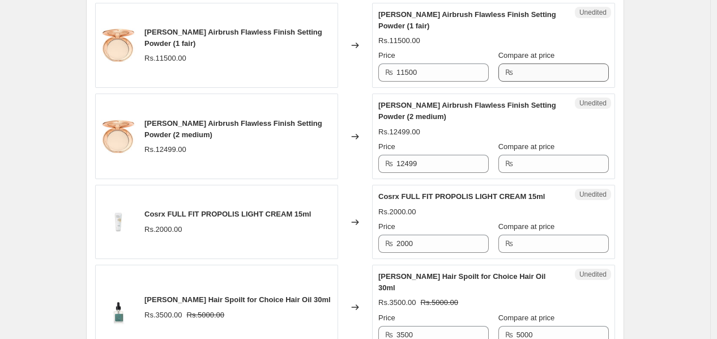
type input "2999"
click at [578, 76] on input "Compare at price" at bounding box center [563, 72] width 92 height 18
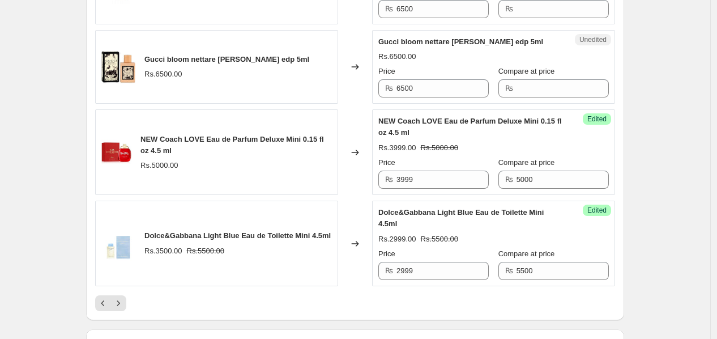
scroll to position [1861, 0]
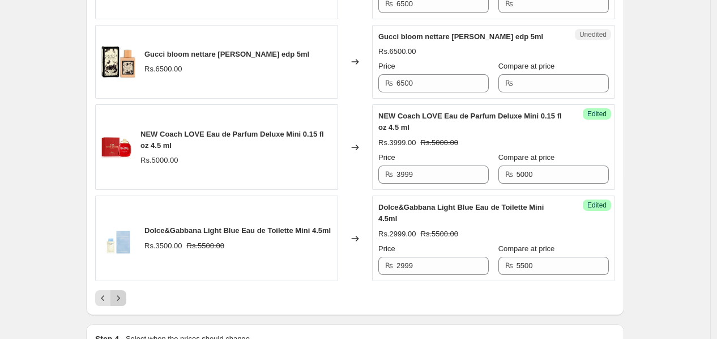
type input "12500"
click at [122, 304] on icon "Next" at bounding box center [118, 297] width 11 height 11
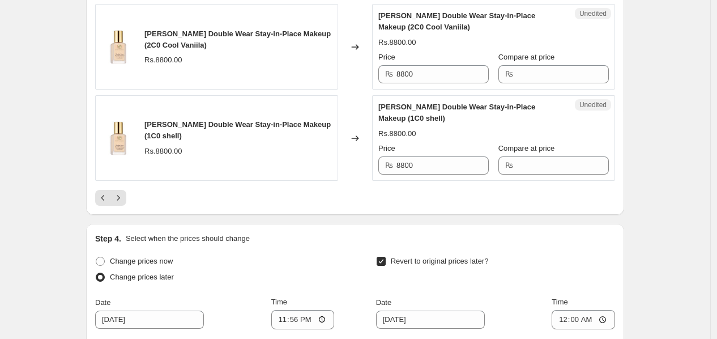
scroll to position [1932, 0]
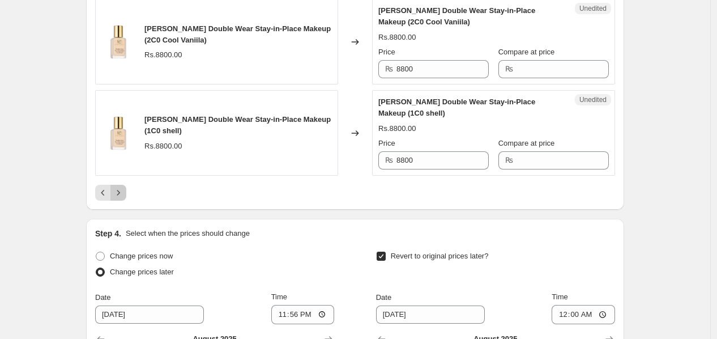
click at [124, 187] on icon "Next" at bounding box center [118, 192] width 11 height 11
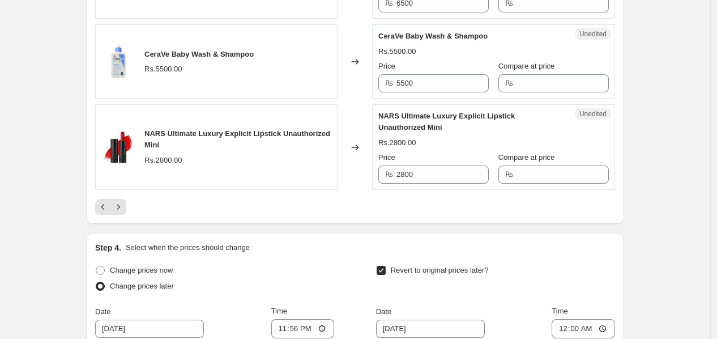
scroll to position [1991, 0]
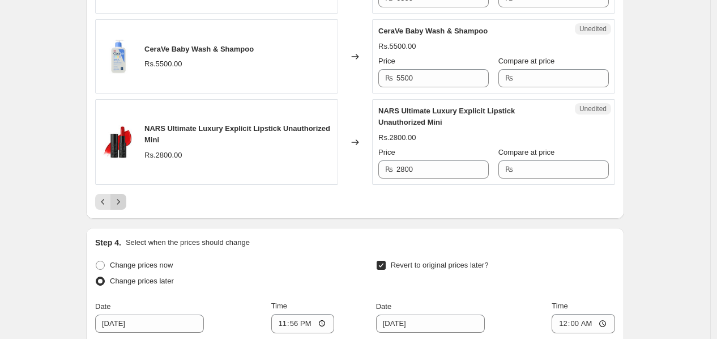
click at [124, 203] on icon "Next" at bounding box center [118, 201] width 11 height 11
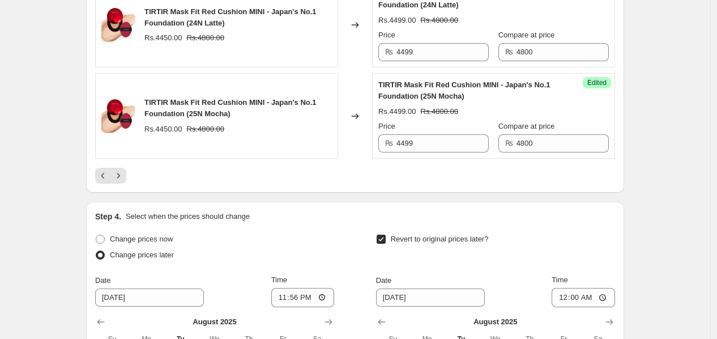
scroll to position [2121, 0]
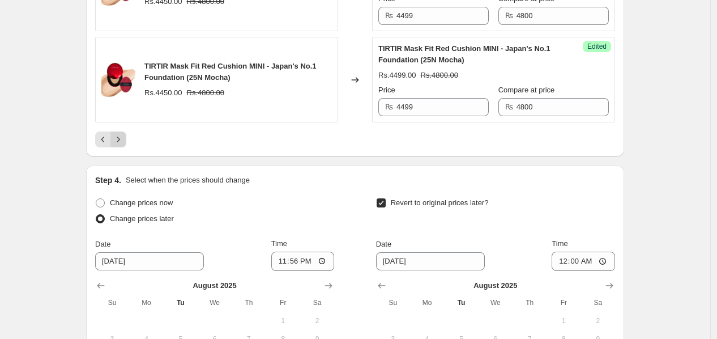
click at [120, 145] on icon "Next" at bounding box center [118, 139] width 11 height 11
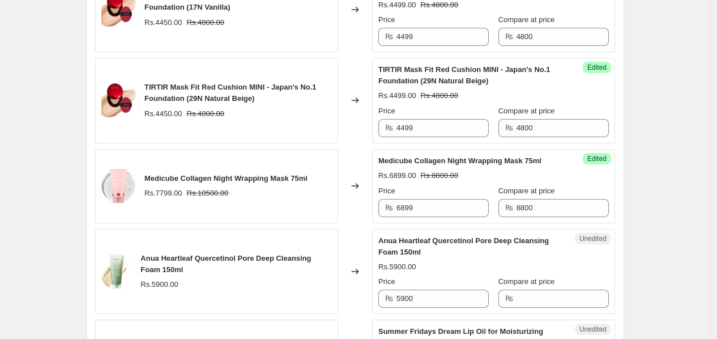
scroll to position [565, 0]
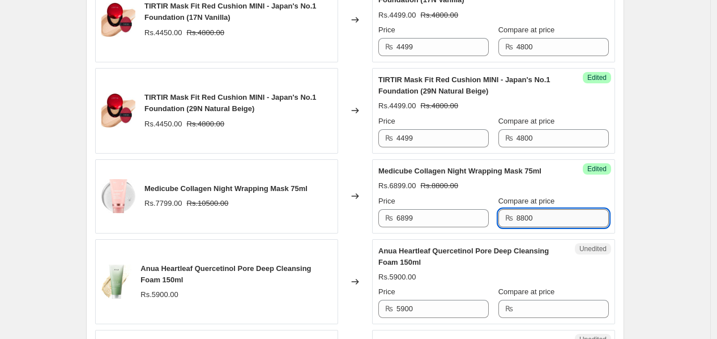
click at [567, 218] on input "8800" at bounding box center [563, 218] width 92 height 18
click at [566, 218] on input "8800" at bounding box center [563, 218] width 92 height 18
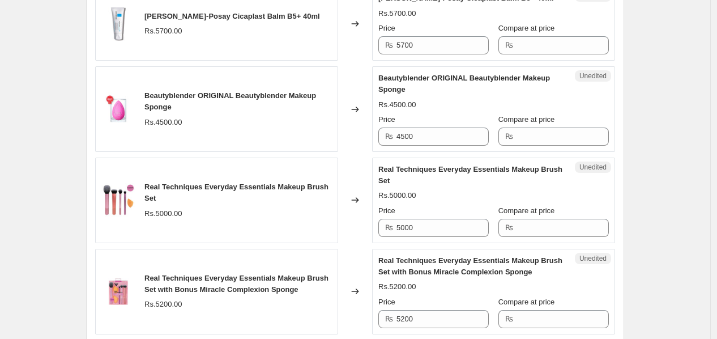
scroll to position [1266, 0]
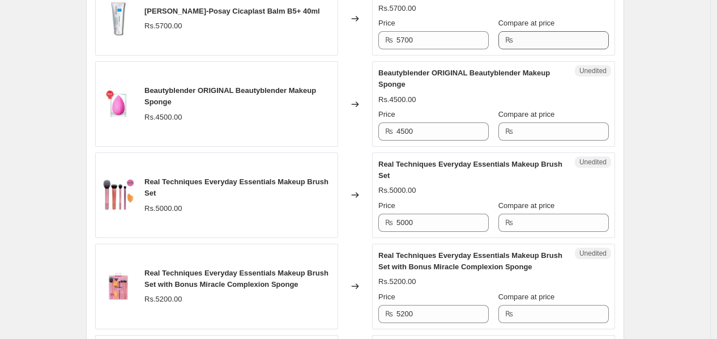
type input "10500"
click at [548, 47] on input "Compare at price" at bounding box center [563, 40] width 92 height 18
type input "6500"
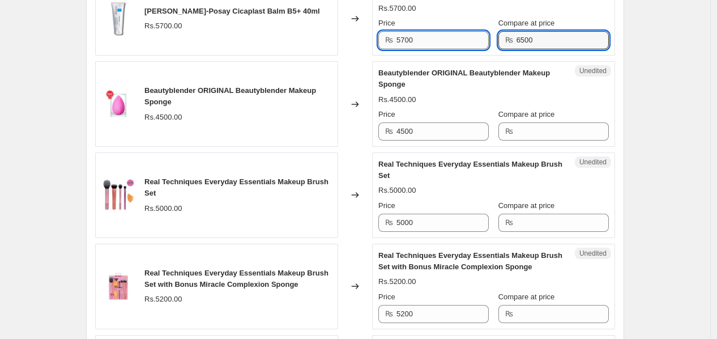
click at [443, 39] on input "5700" at bounding box center [442, 40] width 92 height 18
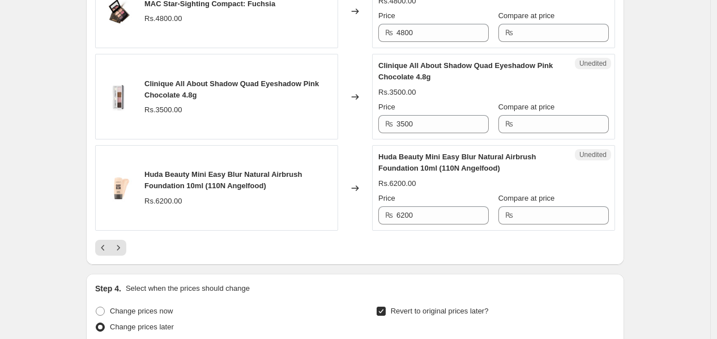
scroll to position [1978, 0]
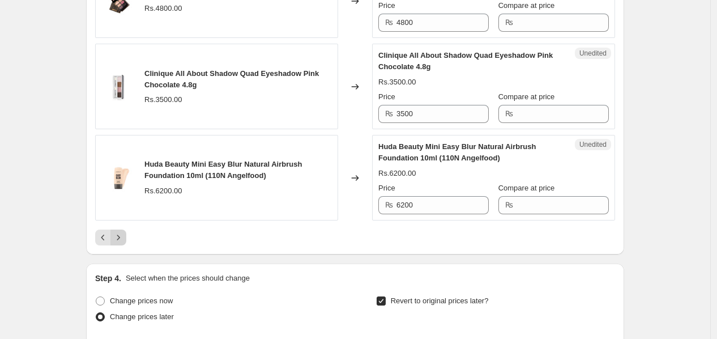
type input "5499"
click at [121, 243] on icon "Next" at bounding box center [118, 237] width 11 height 11
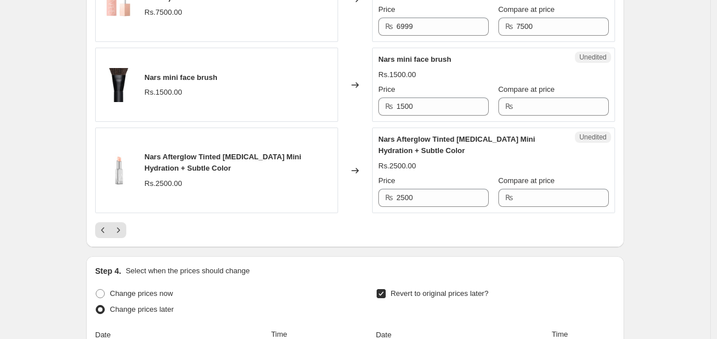
scroll to position [2059, 0]
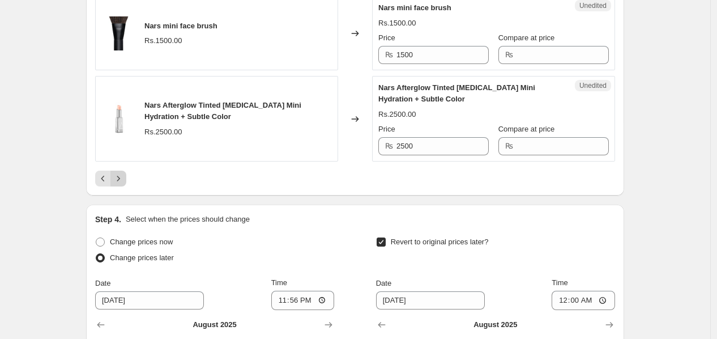
click at [124, 184] on icon "Next" at bounding box center [118, 178] width 11 height 11
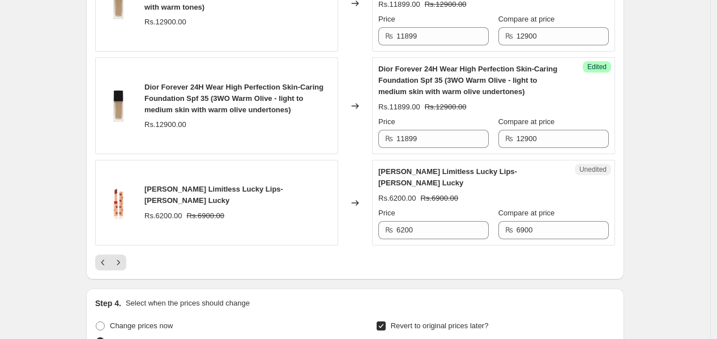
scroll to position [2093, 0]
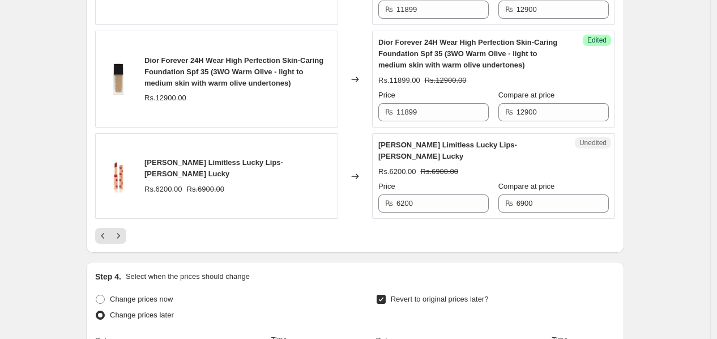
click at [130, 228] on div at bounding box center [355, 236] width 520 height 16
click at [123, 230] on icon "Next" at bounding box center [118, 235] width 11 height 11
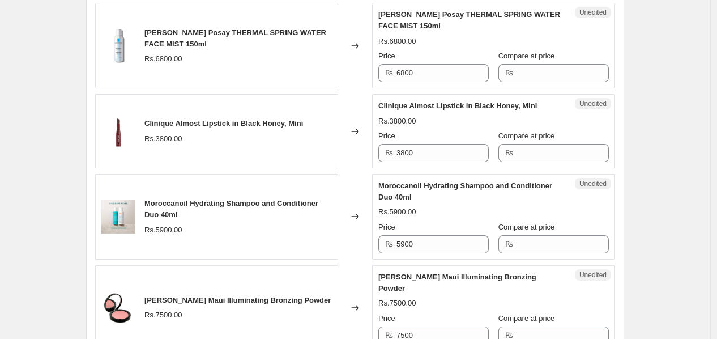
scroll to position [437, 0]
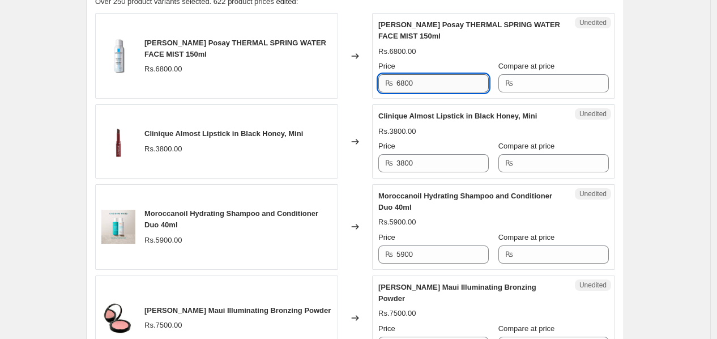
click at [416, 79] on input "6800" at bounding box center [442, 83] width 92 height 18
type input "4499"
click at [530, 92] on input "Compare at price" at bounding box center [563, 83] width 92 height 18
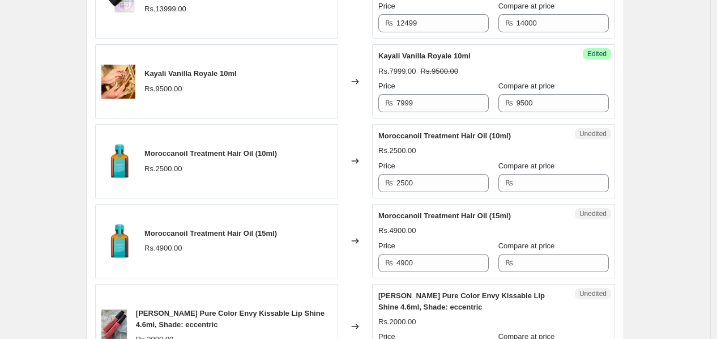
scroll to position [855, 0]
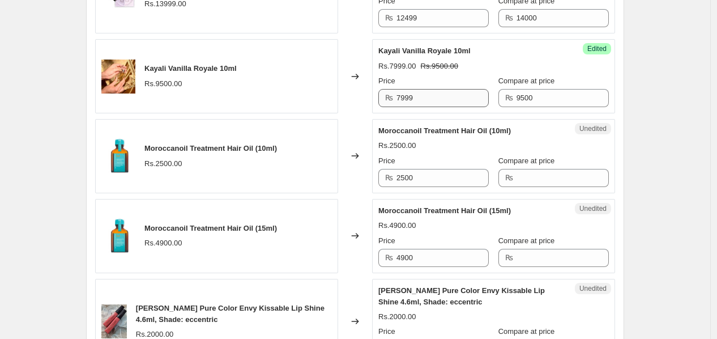
type input "6800"
click at [429, 96] on input "7999" at bounding box center [442, 98] width 92 height 18
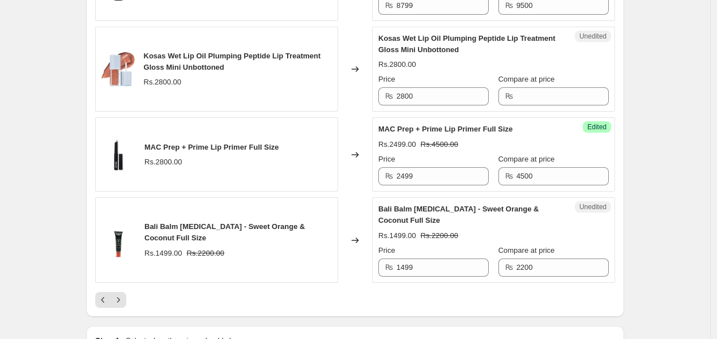
scroll to position [1898, 0]
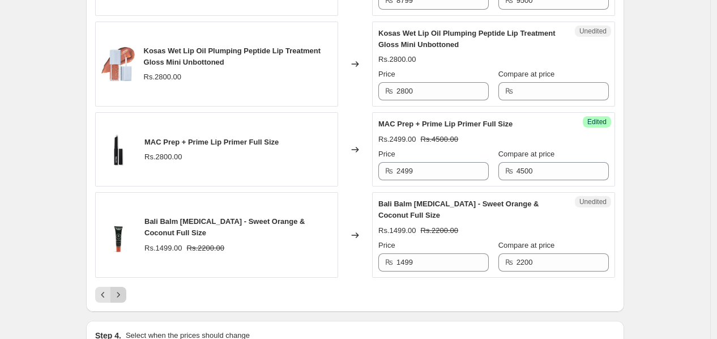
type input "7499"
click at [118, 300] on icon "Next" at bounding box center [118, 294] width 11 height 11
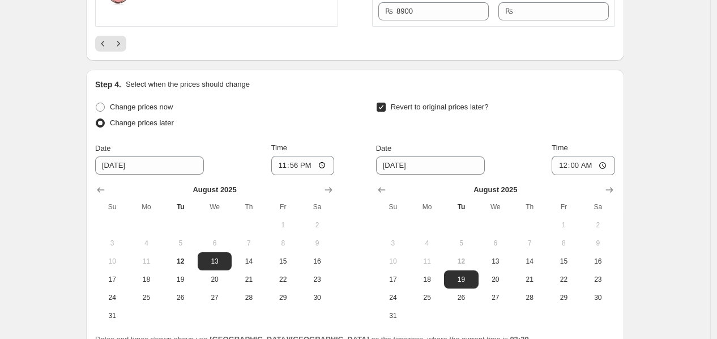
scroll to position [2328, 0]
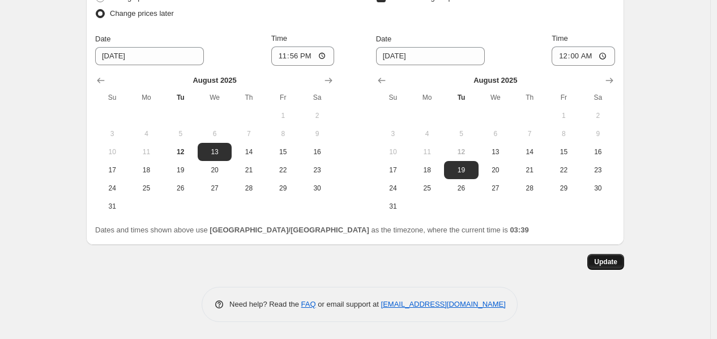
click at [608, 254] on button "Update" at bounding box center [605, 262] width 37 height 16
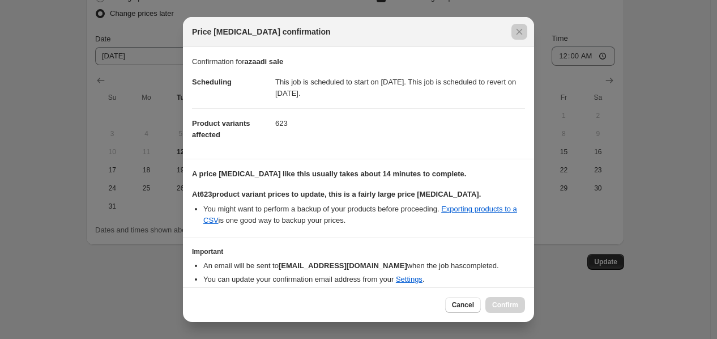
scroll to position [43, 0]
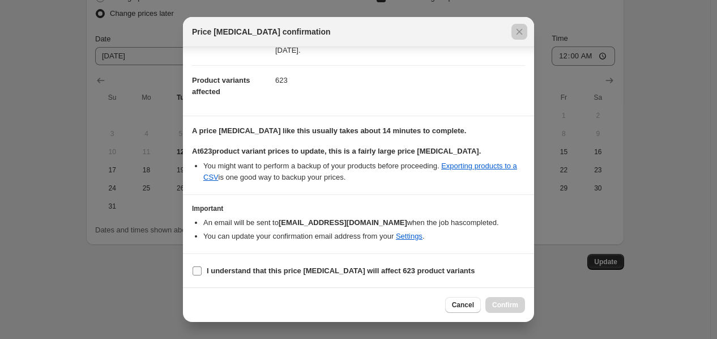
click at [223, 272] on b "I understand that this price [MEDICAL_DATA] will affect 623 product variants" at bounding box center [341, 270] width 268 height 8
click at [202, 272] on input "I understand that this price [MEDICAL_DATA] will affect 623 product variants" at bounding box center [197, 270] width 9 height 9
checkbox input "true"
click at [516, 306] on span "Confirm" at bounding box center [505, 304] width 26 height 9
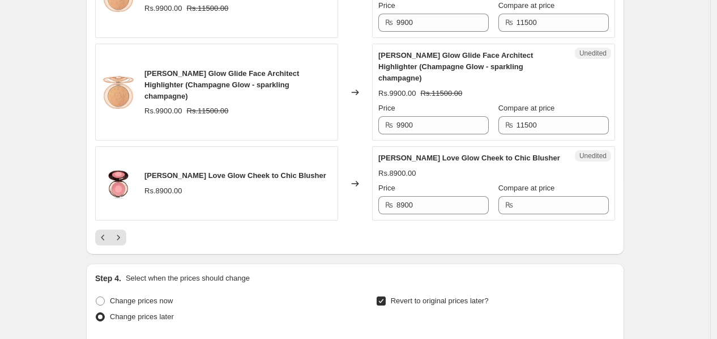
scroll to position [2042, 0]
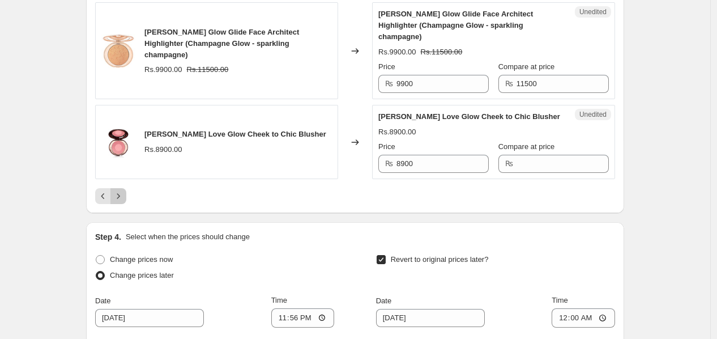
click at [123, 202] on icon "Next" at bounding box center [118, 195] width 11 height 11
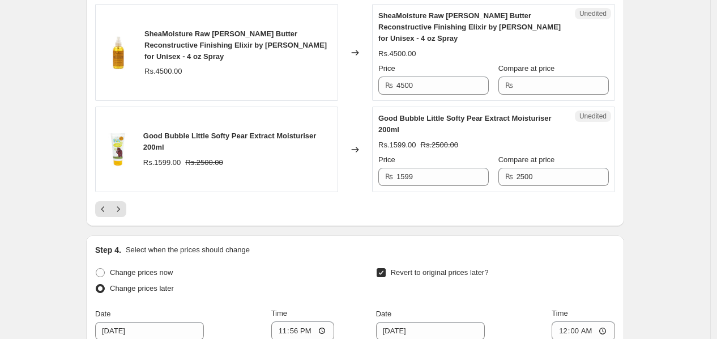
scroll to position [2057, 0]
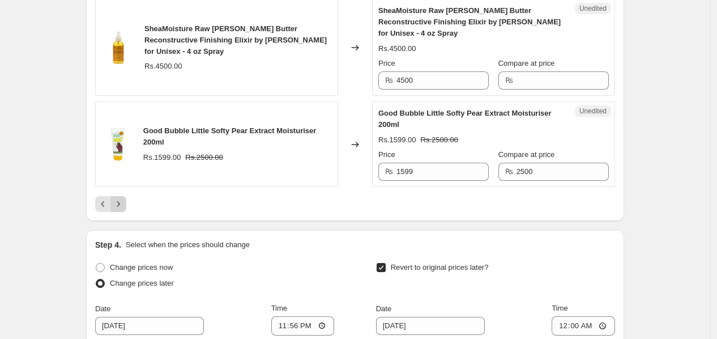
click at [126, 212] on button "Next" at bounding box center [118, 204] width 16 height 16
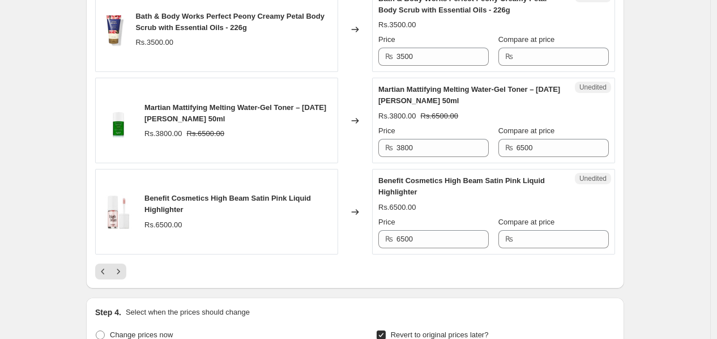
scroll to position [2162, 0]
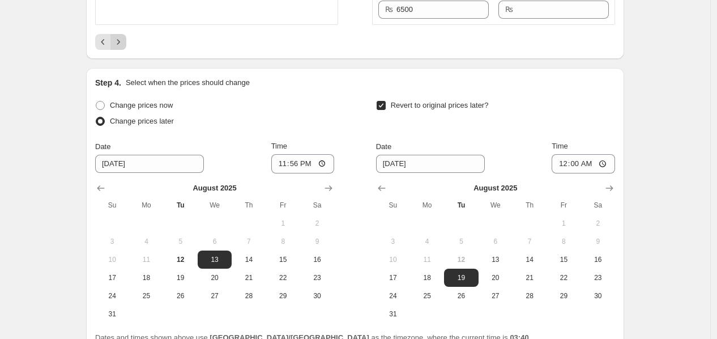
click at [126, 50] on button "Next" at bounding box center [118, 42] width 16 height 16
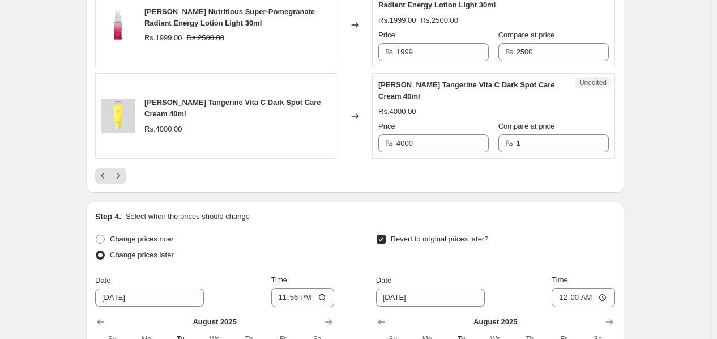
scroll to position [2058, 0]
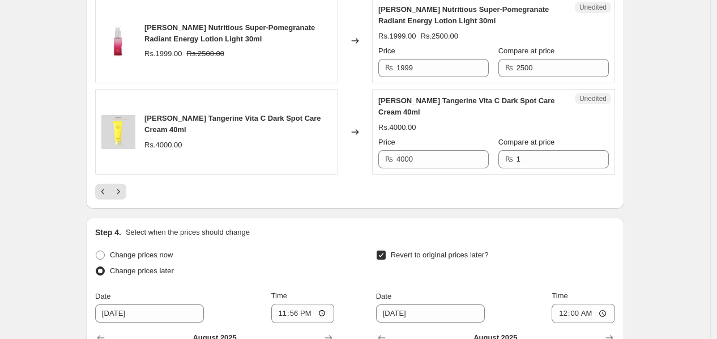
click at [545, 174] on div "Unedited [PERSON_NAME] Tangerine Vita C Dark Spot Care Cream 40ml Rs.4000.00 Pr…" at bounding box center [493, 132] width 243 height 86
click at [550, 168] on input "1" at bounding box center [563, 159] width 92 height 18
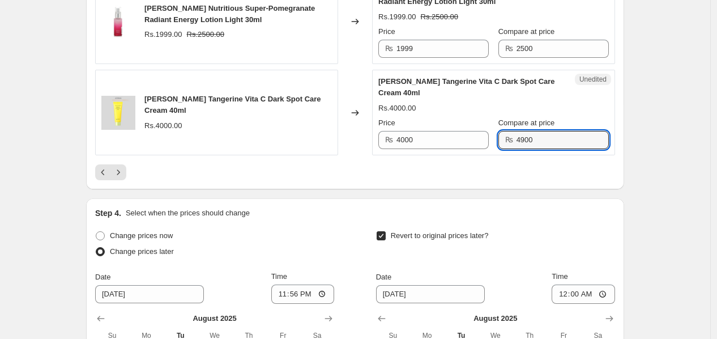
scroll to position [2093, 0]
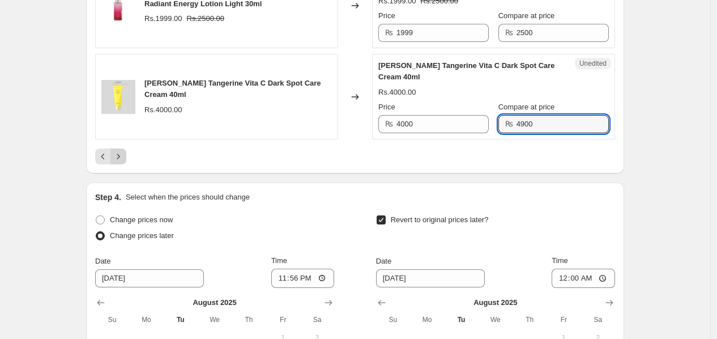
type input "4900"
click at [123, 162] on icon "Next" at bounding box center [118, 156] width 11 height 11
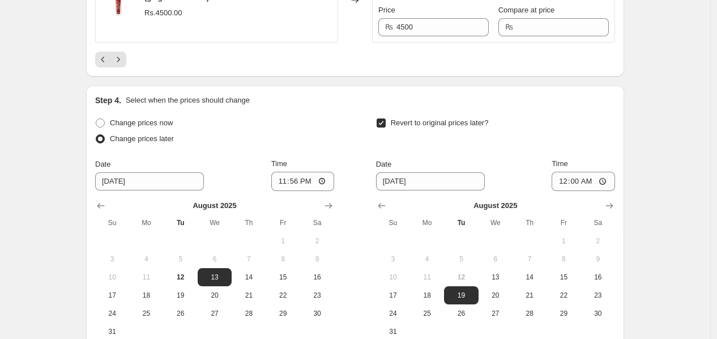
scroll to position [2081, 0]
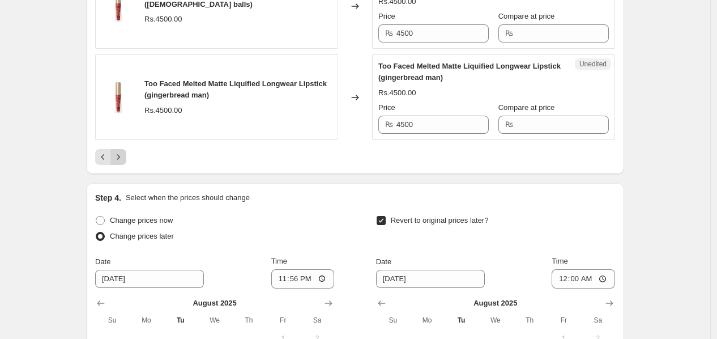
click at [118, 161] on icon "Next" at bounding box center [118, 156] width 11 height 11
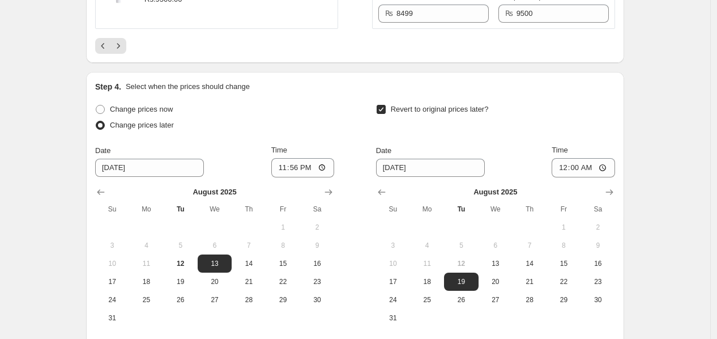
scroll to position [2234, 0]
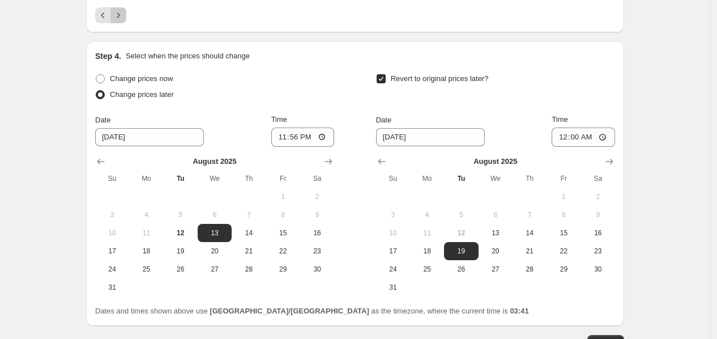
click at [114, 23] on button "Next" at bounding box center [118, 15] width 16 height 16
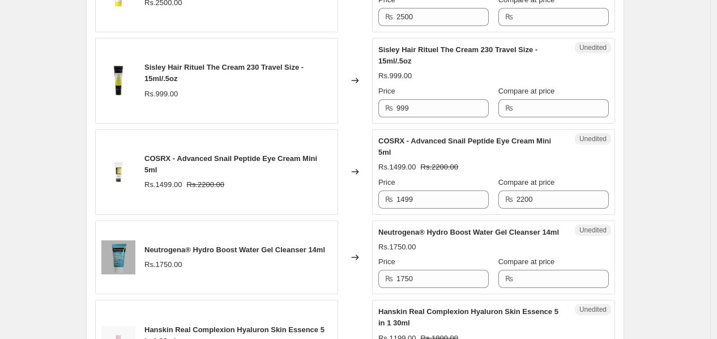
scroll to position [1291, 0]
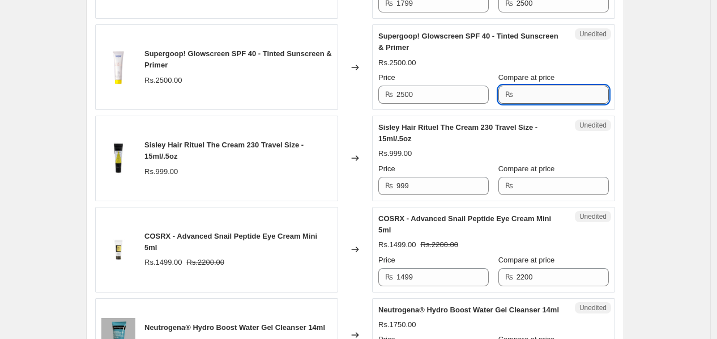
click at [525, 104] on input "Compare at price" at bounding box center [563, 95] width 92 height 18
type input "3500"
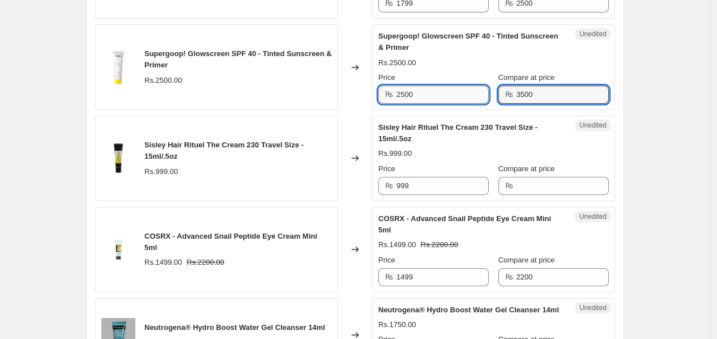
click at [440, 104] on input "2500" at bounding box center [442, 95] width 92 height 18
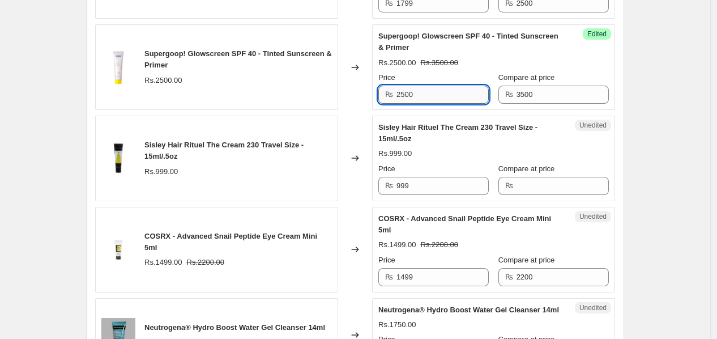
click at [440, 104] on input "2500" at bounding box center [442, 95] width 92 height 18
type input "2299"
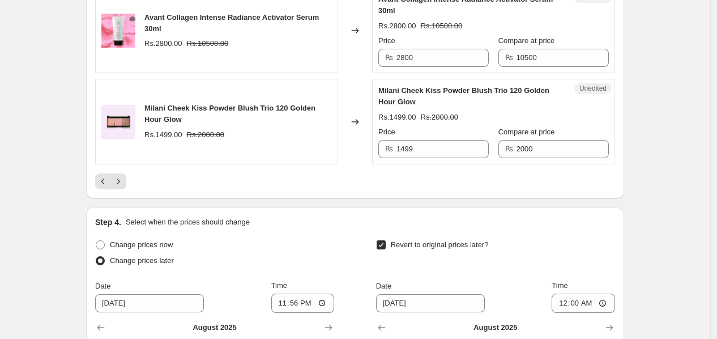
scroll to position [2061, 0]
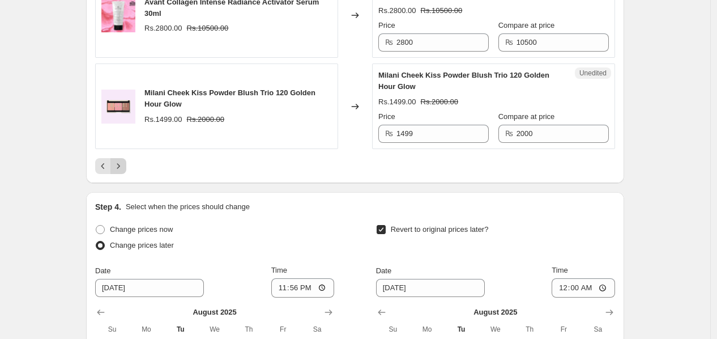
click at [118, 172] on icon "Next" at bounding box center [118, 165] width 11 height 11
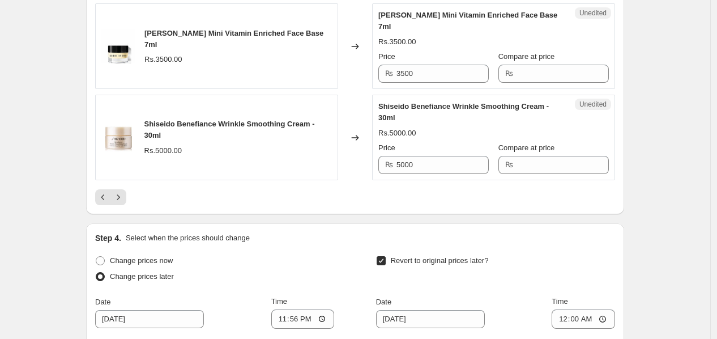
scroll to position [2145, 0]
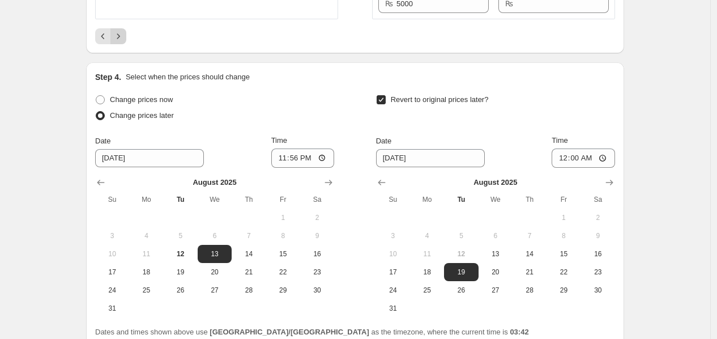
click at [122, 42] on icon "Next" at bounding box center [118, 36] width 11 height 11
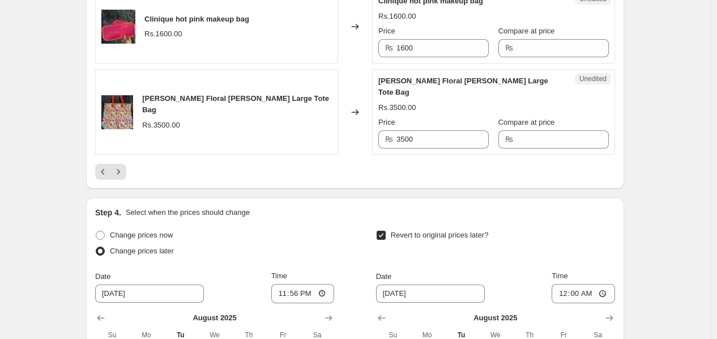
scroll to position [2003, 0]
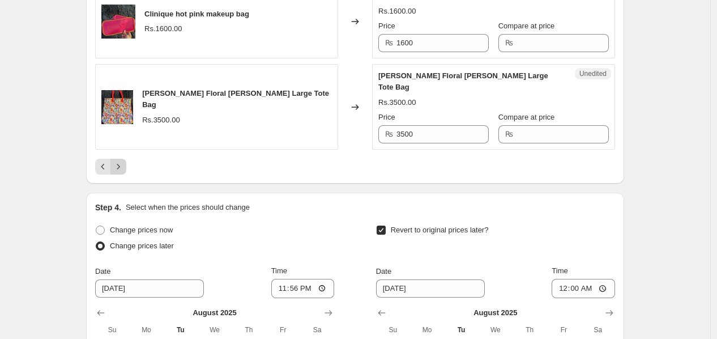
click at [116, 172] on icon "Next" at bounding box center [118, 166] width 11 height 11
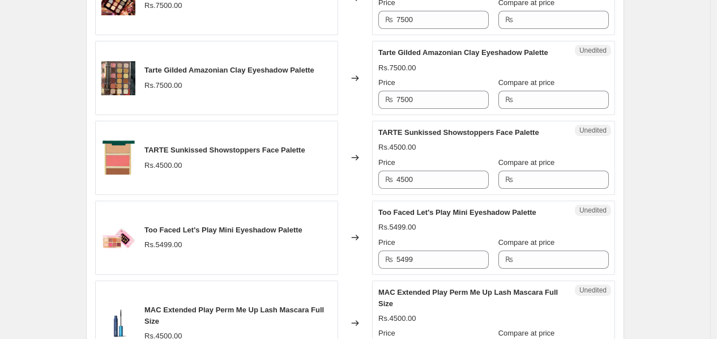
scroll to position [803, 0]
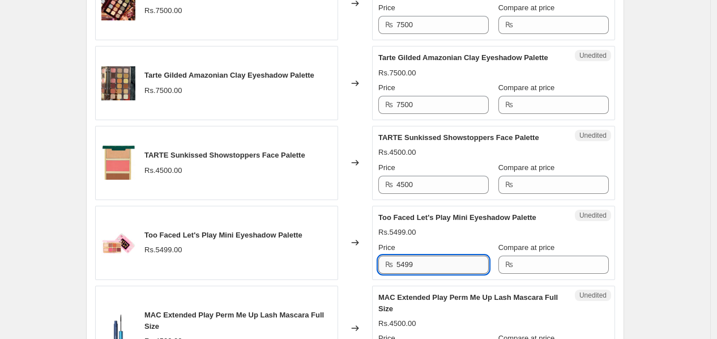
click at [429, 270] on input "5499" at bounding box center [442, 264] width 92 height 18
click at [430, 270] on input "5499" at bounding box center [442, 264] width 92 height 18
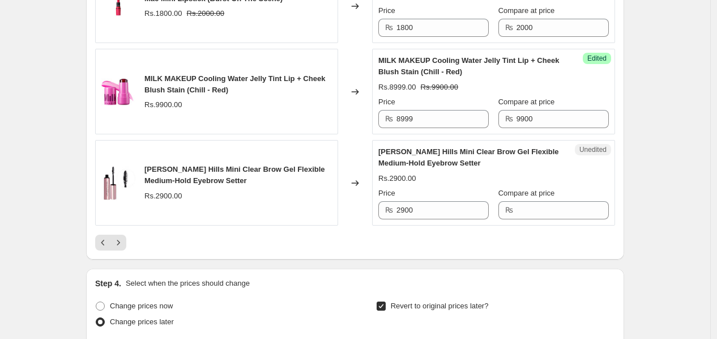
scroll to position [1892, 0]
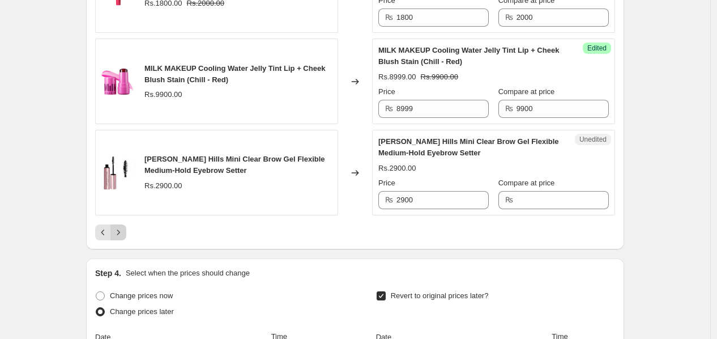
click at [120, 238] on icon "Next" at bounding box center [118, 232] width 11 height 11
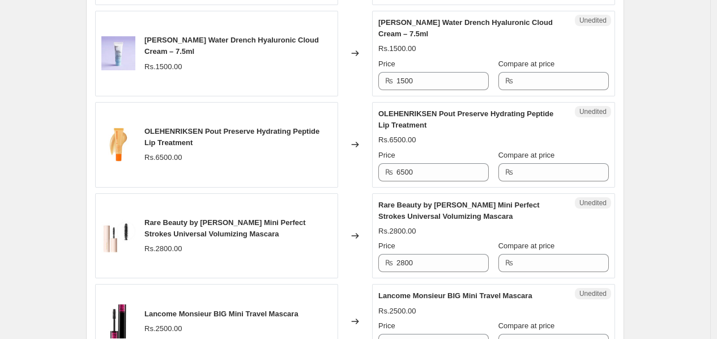
scroll to position [1005, 0]
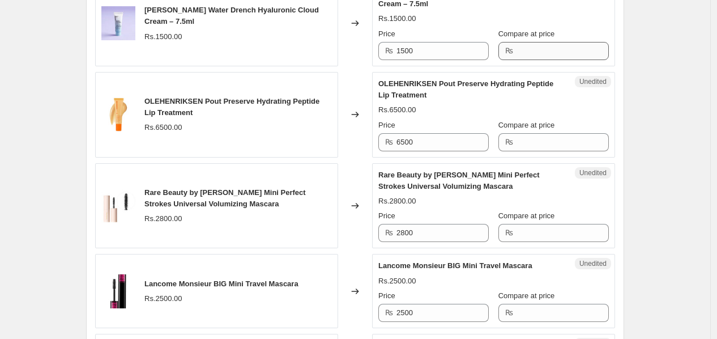
click at [589, 57] on div "Unedited [PERSON_NAME] Water Drench Hyaluronic Cloud Cream – 7.5ml Rs.1500.00 P…" at bounding box center [493, 24] width 243 height 86
click at [591, 52] on input "Compare at price" at bounding box center [563, 51] width 92 height 18
type input "2200"
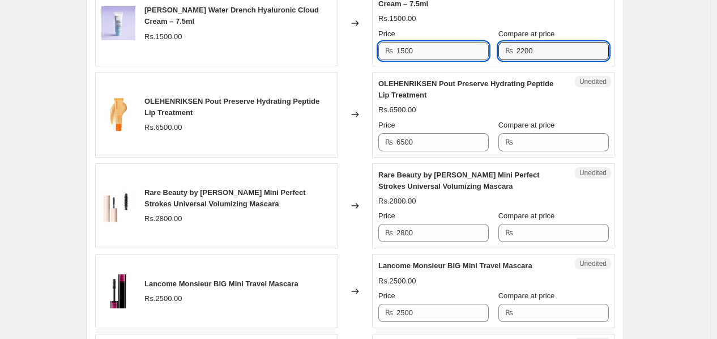
click at [454, 55] on input "1500" at bounding box center [442, 51] width 92 height 18
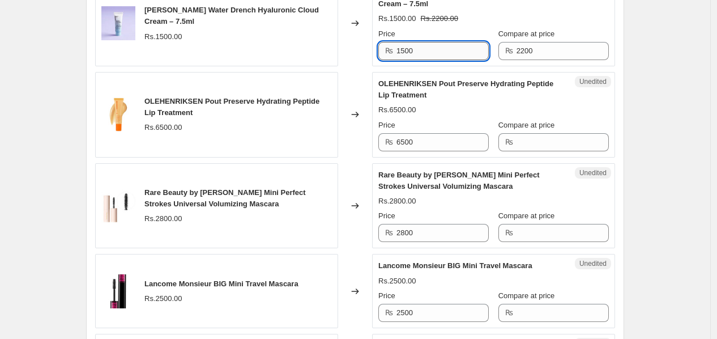
click at [454, 56] on input "1500" at bounding box center [442, 51] width 92 height 18
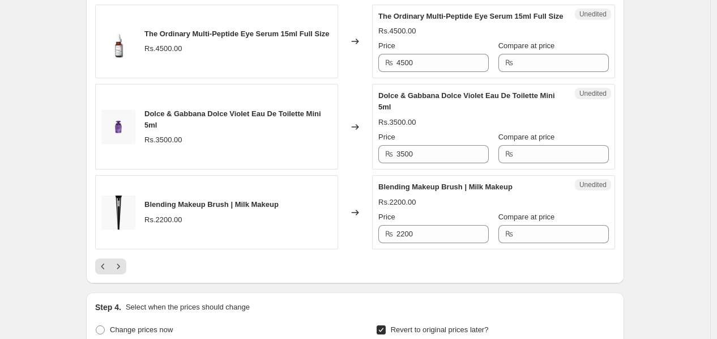
scroll to position [1947, 0]
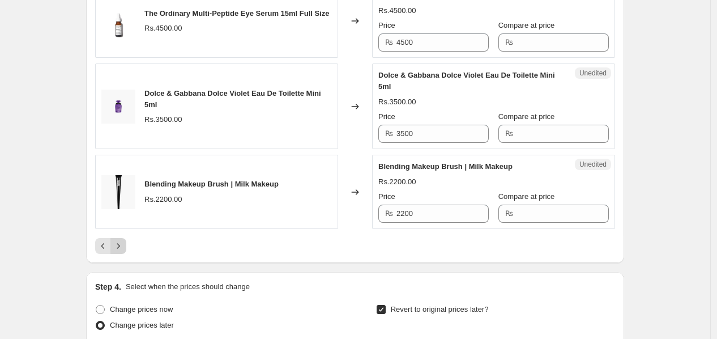
type input "1399"
click at [124, 251] on icon "Next" at bounding box center [118, 245] width 11 height 11
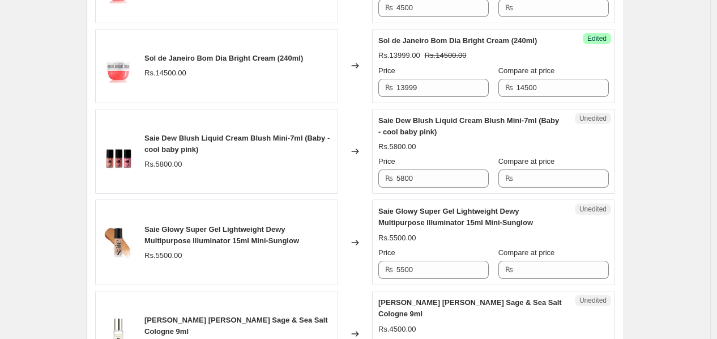
scroll to position [2001, 0]
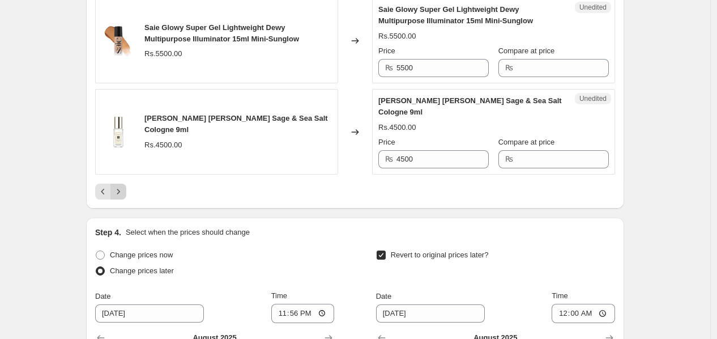
click at [120, 189] on icon "Next" at bounding box center [118, 191] width 3 height 5
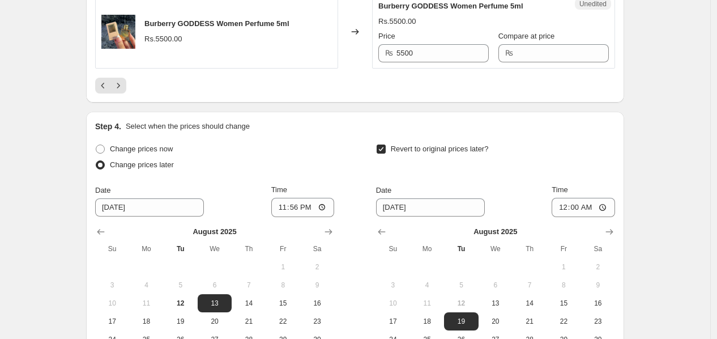
scroll to position [2093, 0]
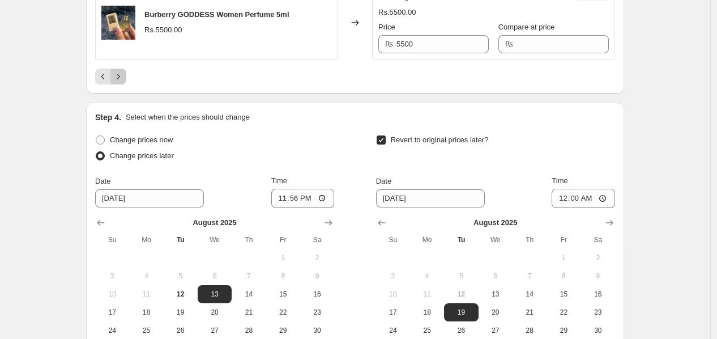
click at [122, 71] on icon "Next" at bounding box center [118, 76] width 11 height 11
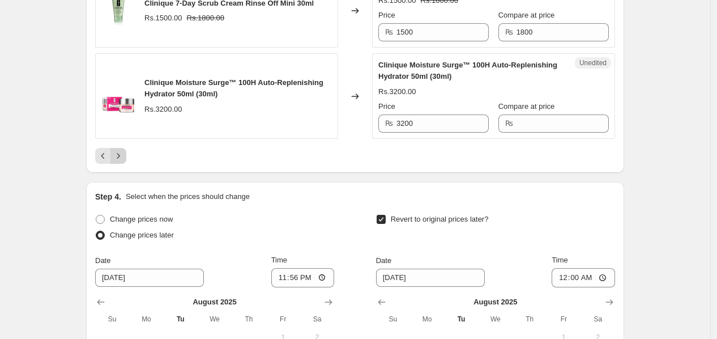
click at [124, 159] on icon "Next" at bounding box center [118, 155] width 11 height 11
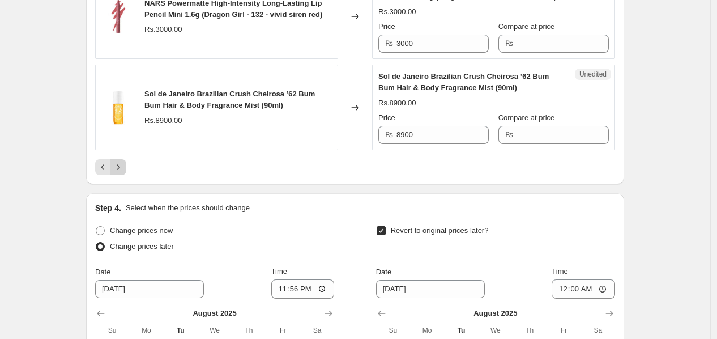
click at [119, 173] on icon "Next" at bounding box center [118, 166] width 11 height 11
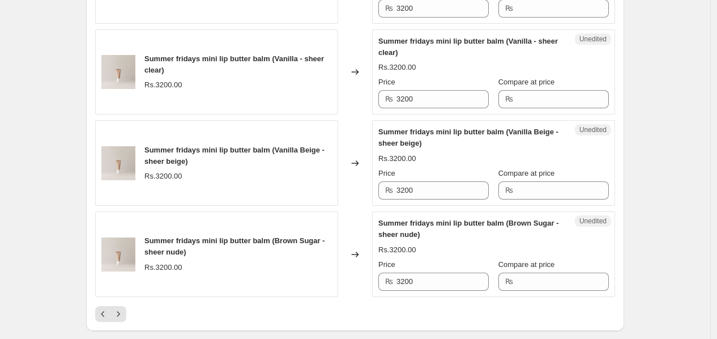
scroll to position [1993, 0]
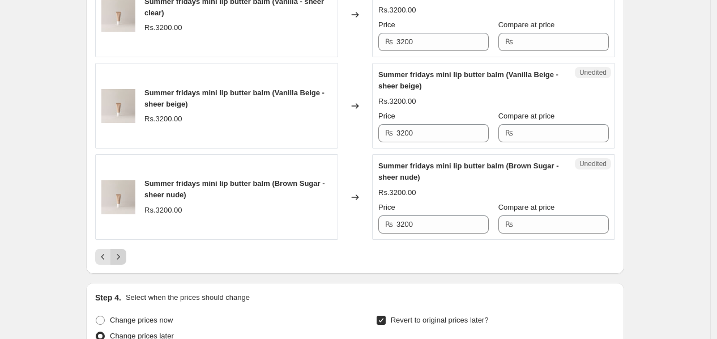
click at [122, 265] on button "Next" at bounding box center [118, 257] width 16 height 16
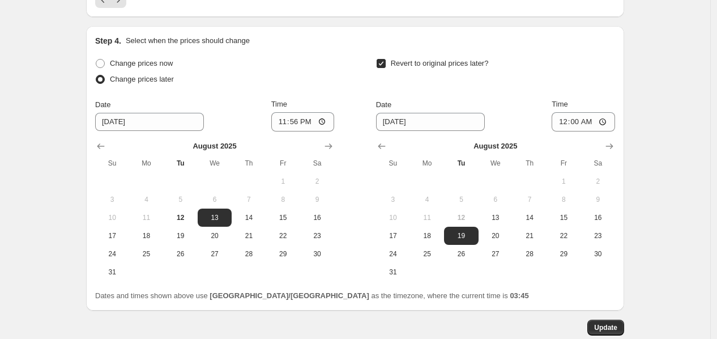
scroll to position [2116, 0]
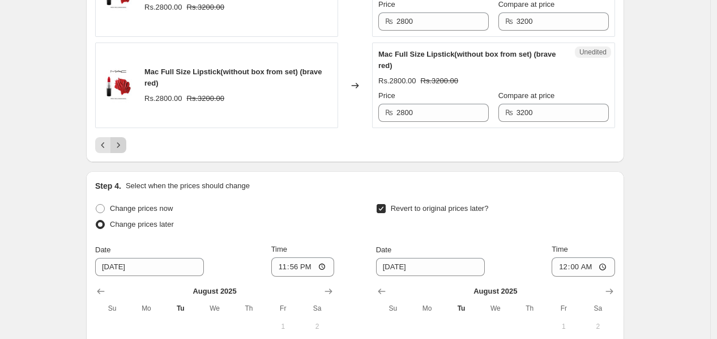
click at [123, 144] on icon "Next" at bounding box center [118, 144] width 11 height 11
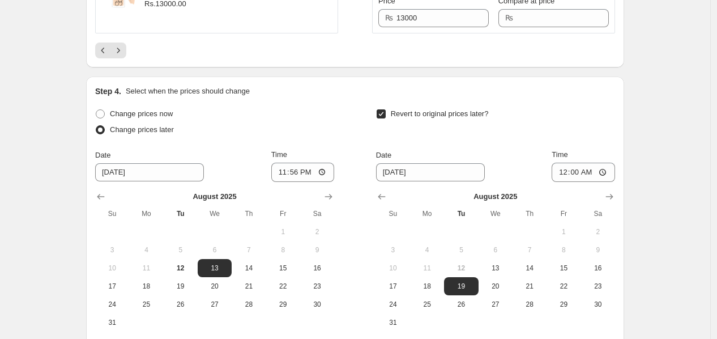
scroll to position [2170, 0]
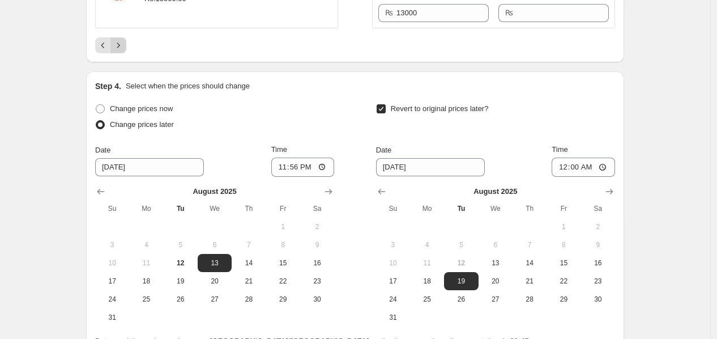
click at [122, 51] on icon "Next" at bounding box center [118, 45] width 11 height 11
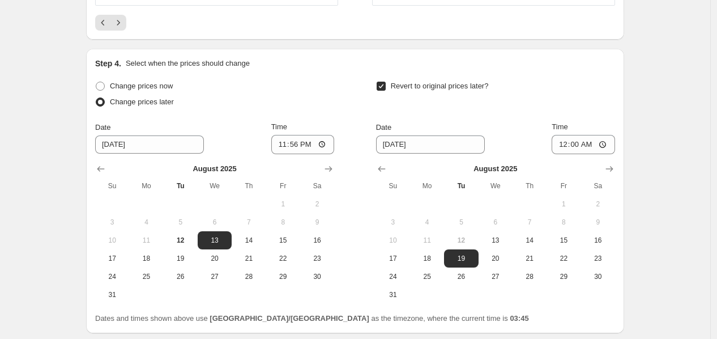
scroll to position [2283, 0]
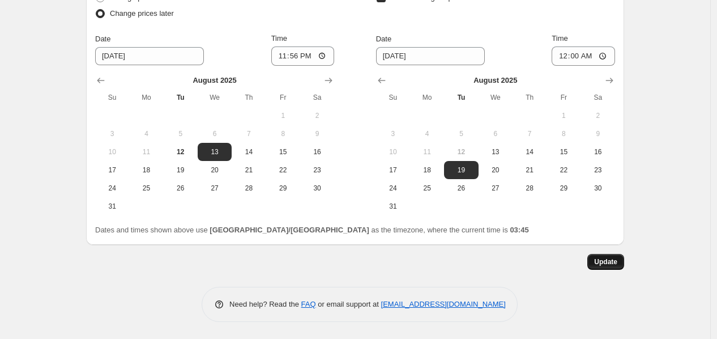
click at [612, 262] on span "Update" at bounding box center [605, 261] width 23 height 9
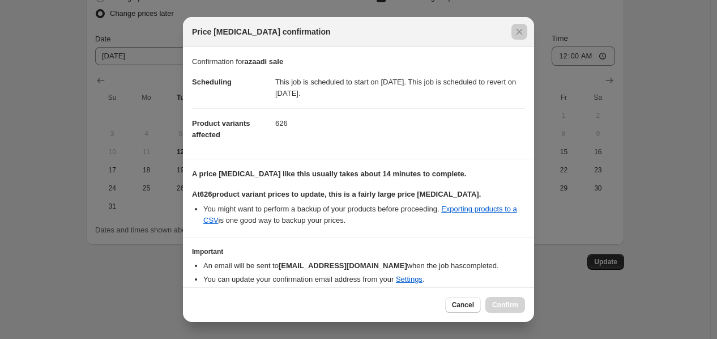
scroll to position [43, 0]
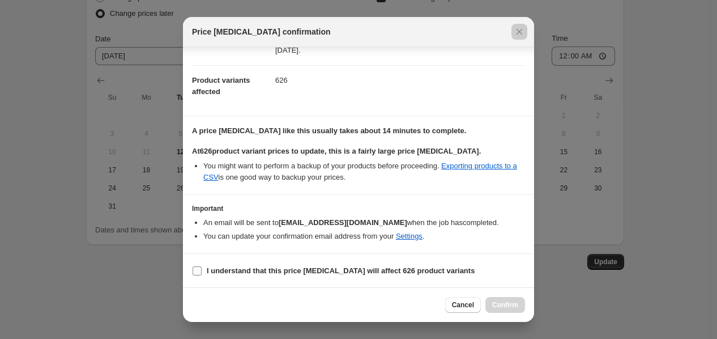
click at [366, 268] on b "I understand that this price [MEDICAL_DATA] will affect 626 product variants" at bounding box center [341, 270] width 268 height 8
click at [202, 268] on input "I understand that this price [MEDICAL_DATA] will affect 626 product variants" at bounding box center [197, 270] width 9 height 9
checkbox input "true"
click at [498, 303] on span "Confirm" at bounding box center [505, 304] width 26 height 9
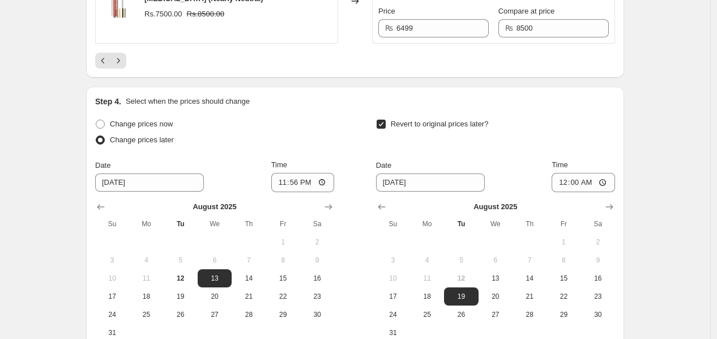
scroll to position [2127, 0]
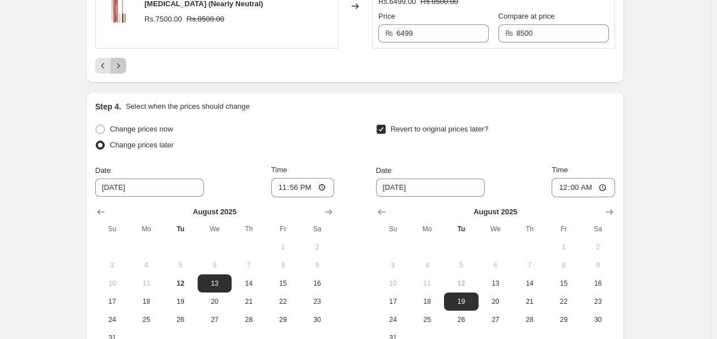
click at [116, 71] on icon "Next" at bounding box center [118, 65] width 11 height 11
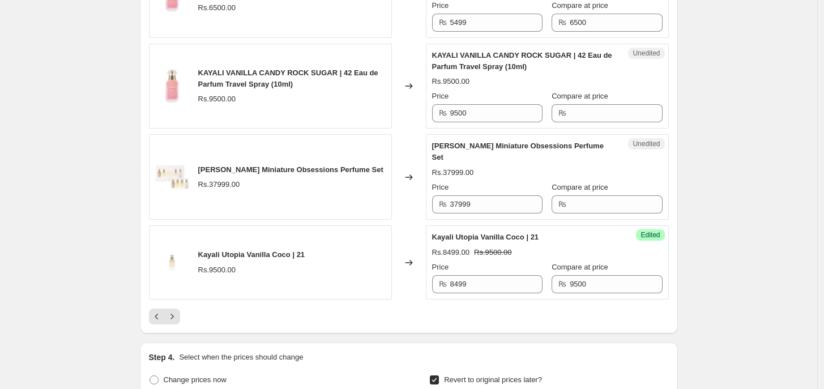
scroll to position [1794, 0]
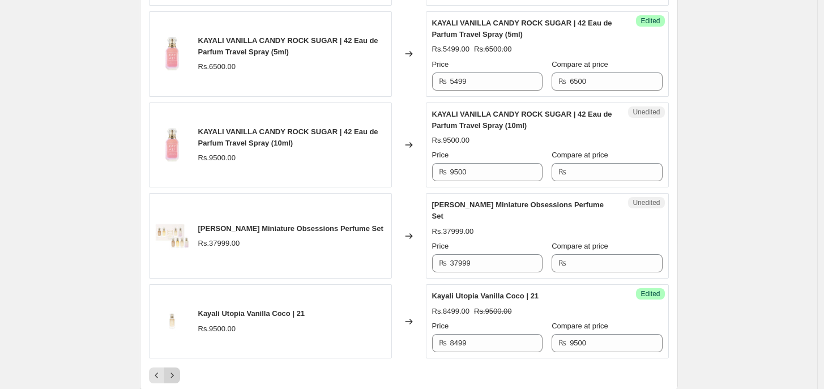
click at [172, 338] on icon "Next" at bounding box center [172, 375] width 11 height 11
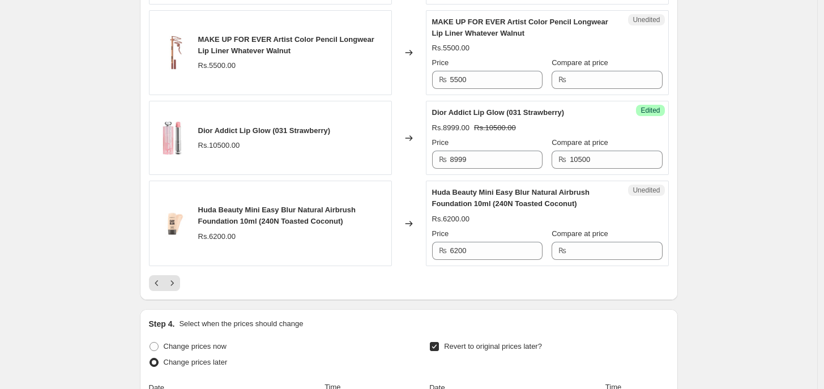
scroll to position [1948, 0]
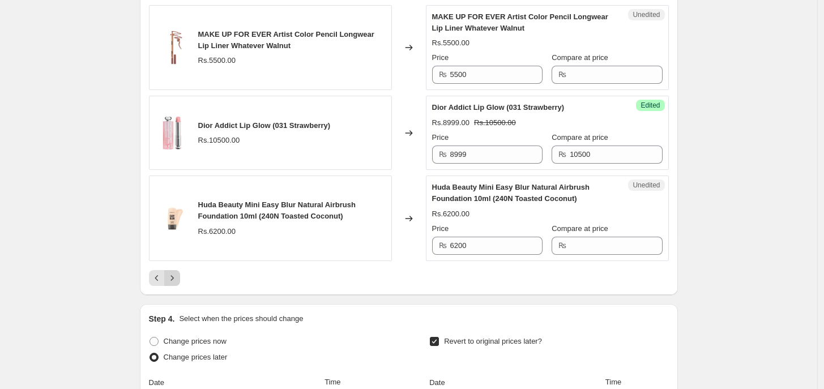
click at [170, 284] on icon "Next" at bounding box center [172, 277] width 11 height 11
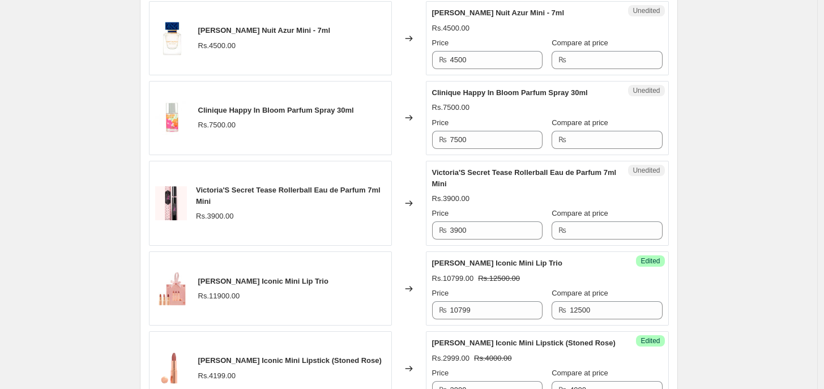
scroll to position [2076, 0]
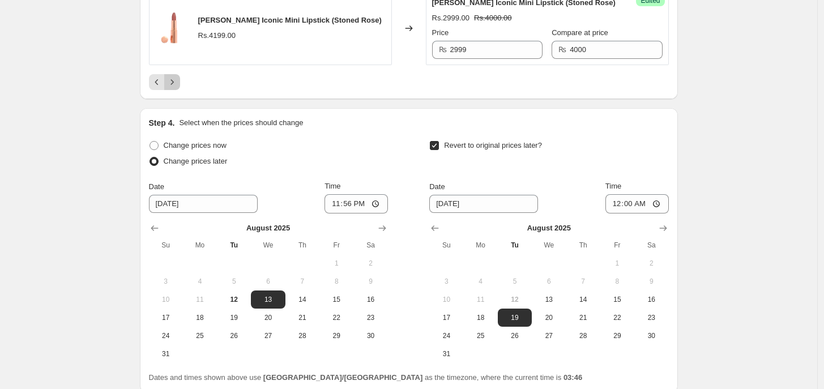
click at [173, 88] on icon "Next" at bounding box center [172, 81] width 11 height 11
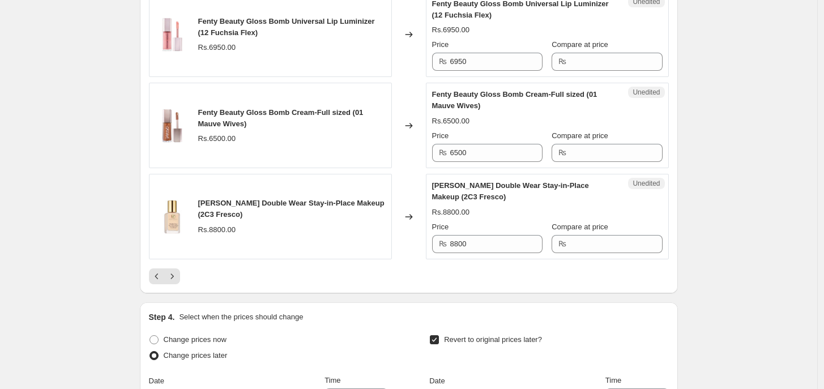
scroll to position [2006, 0]
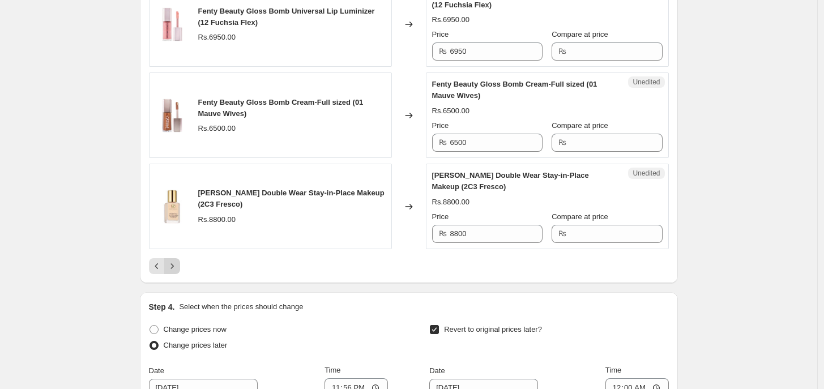
click at [176, 272] on icon "Next" at bounding box center [172, 266] width 11 height 11
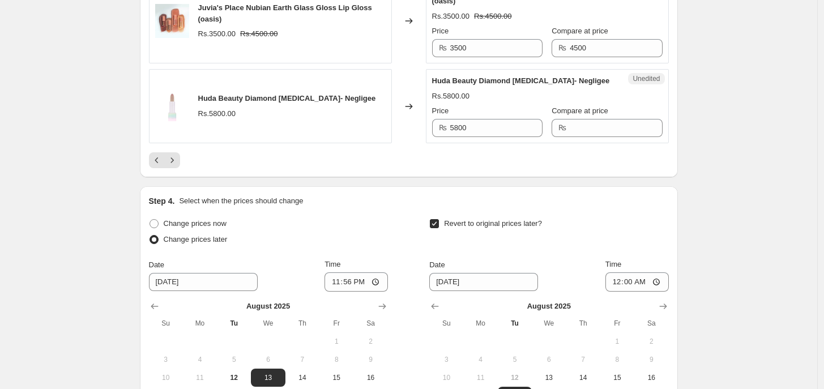
scroll to position [2120, 0]
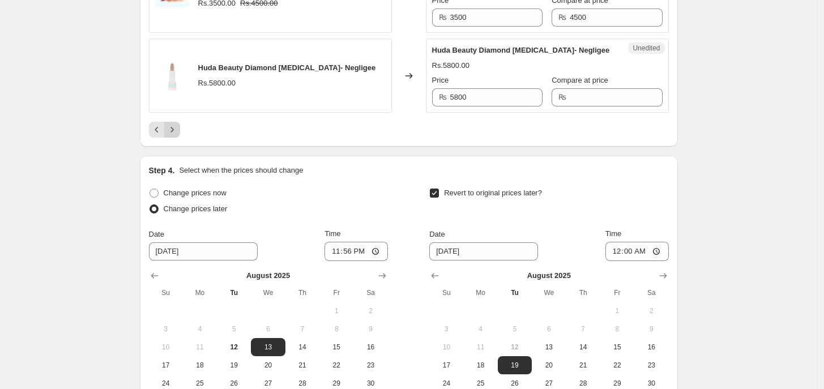
click at [171, 130] on button "Next" at bounding box center [172, 130] width 16 height 16
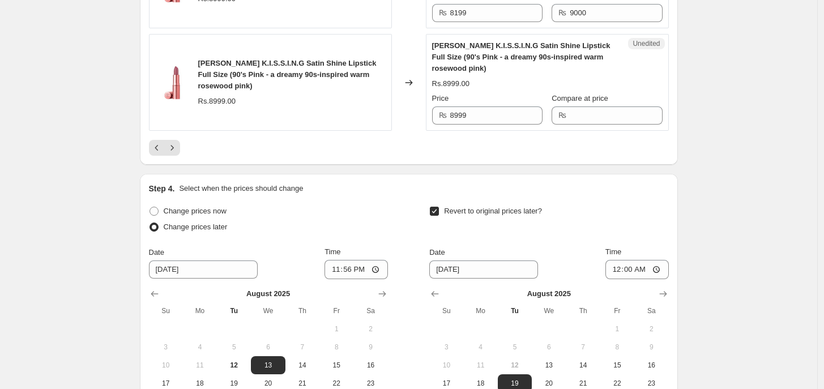
scroll to position [2092, 0]
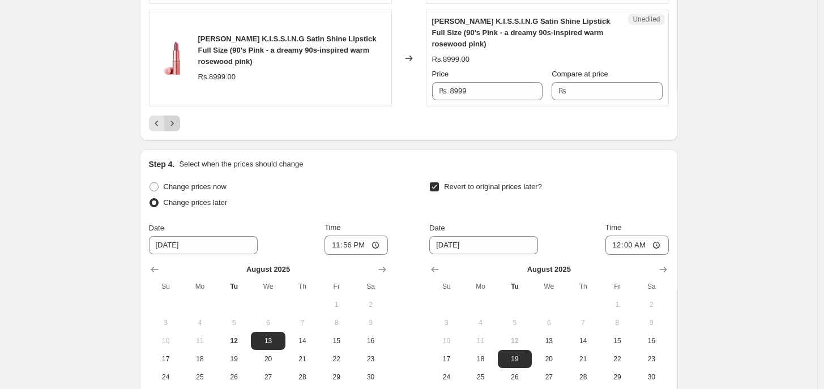
click at [178, 129] on icon "Next" at bounding box center [172, 123] width 11 height 11
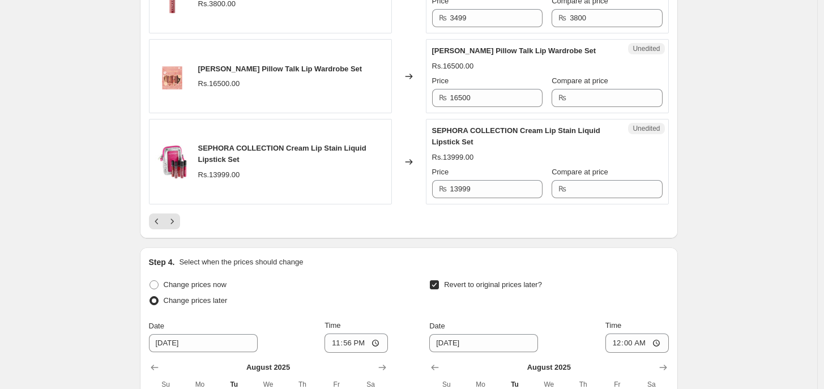
scroll to position [2035, 0]
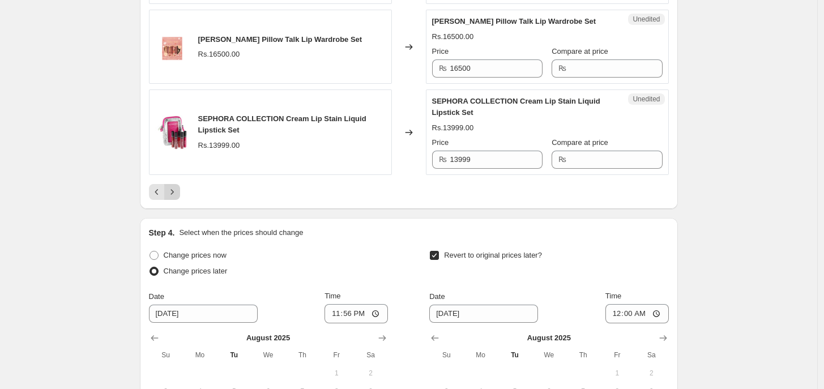
click at [177, 198] on icon "Next" at bounding box center [172, 191] width 11 height 11
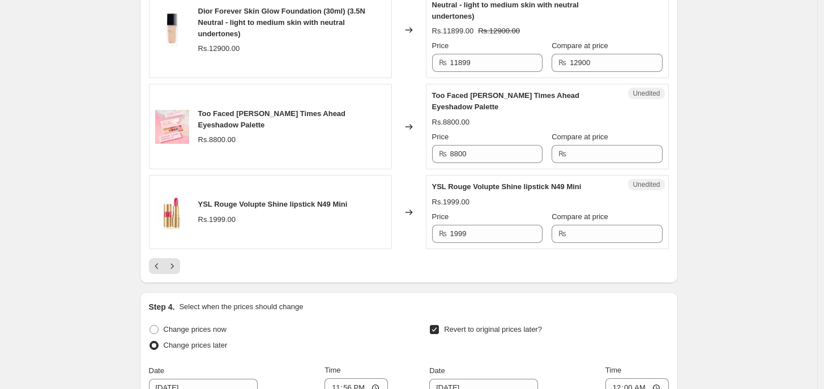
scroll to position [2112, 0]
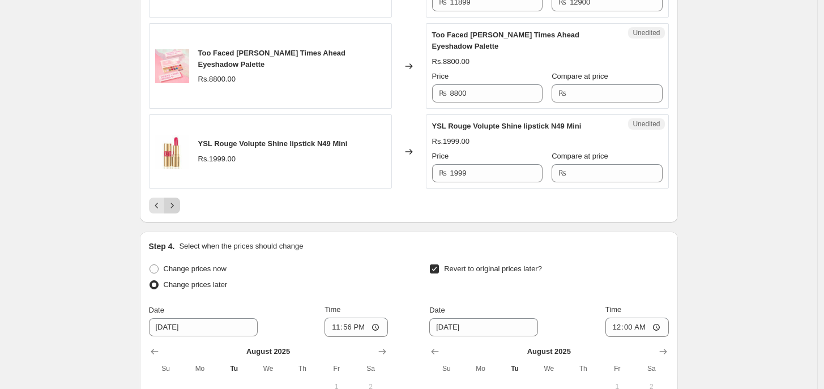
click at [168, 198] on button "Next" at bounding box center [172, 206] width 16 height 16
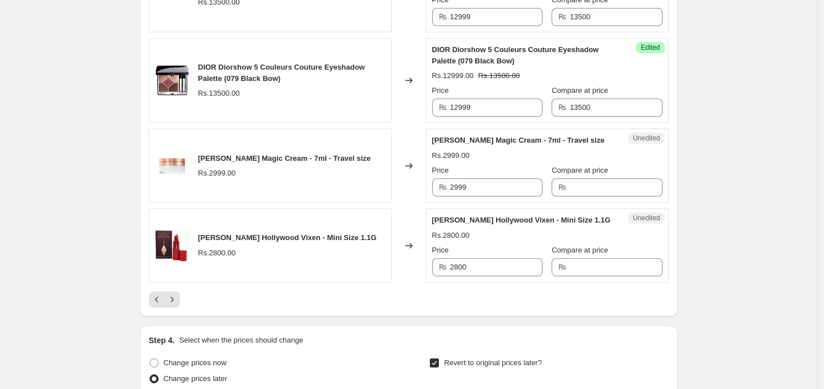
scroll to position [1892, 0]
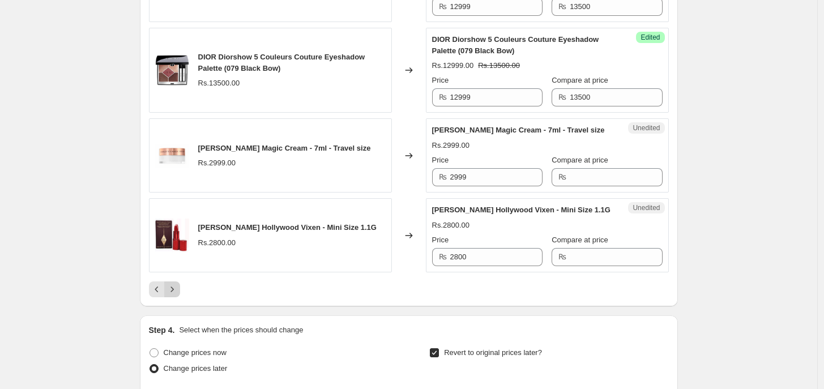
click at [180, 297] on button "Next" at bounding box center [172, 290] width 16 height 16
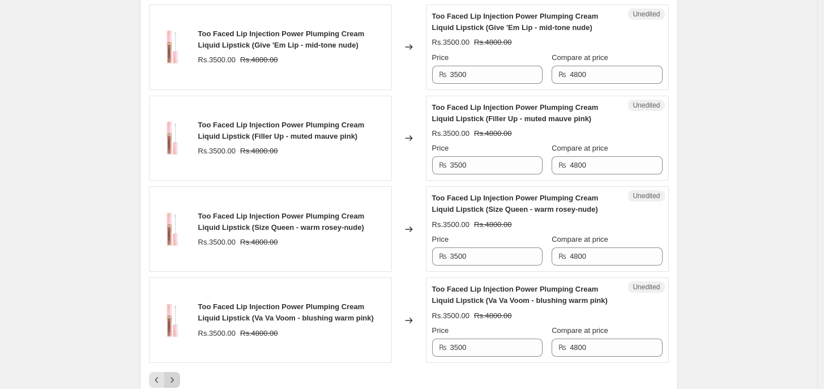
click at [173, 338] on icon "Next" at bounding box center [172, 379] width 11 height 11
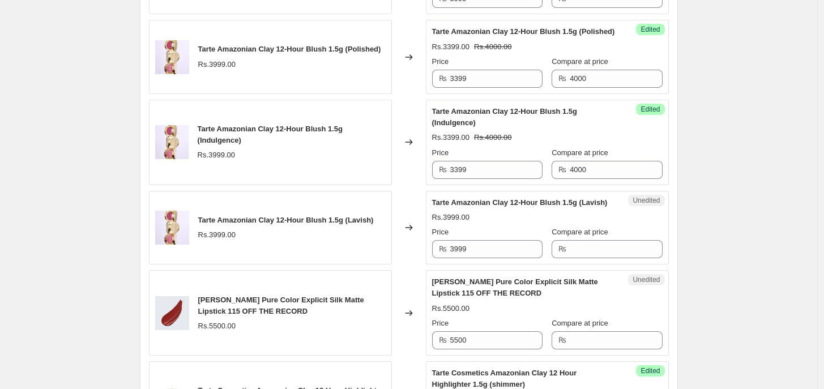
scroll to position [1875, 0]
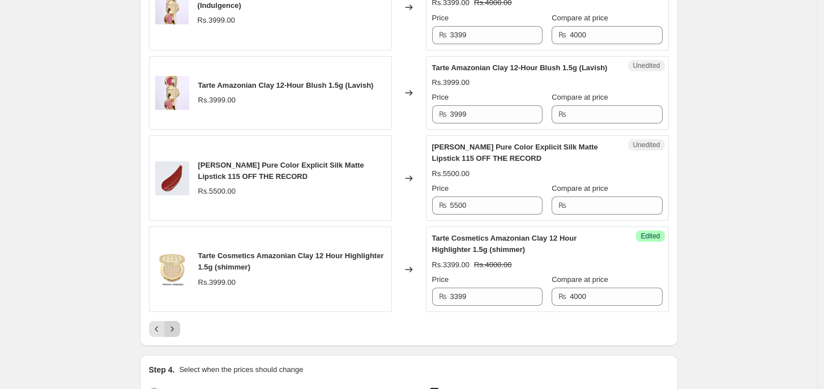
click at [177, 335] on icon "Next" at bounding box center [172, 328] width 11 height 11
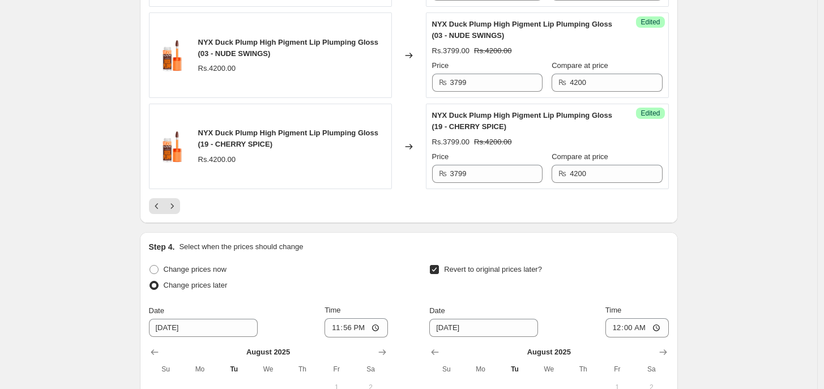
scroll to position [2175, 0]
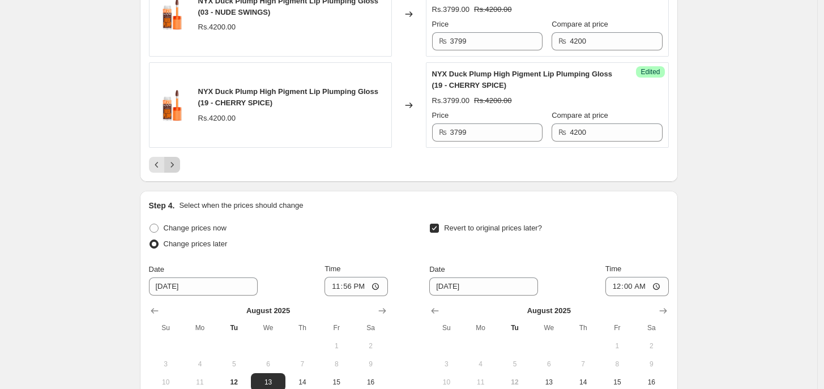
click at [173, 162] on icon "Next" at bounding box center [171, 164] width 3 height 5
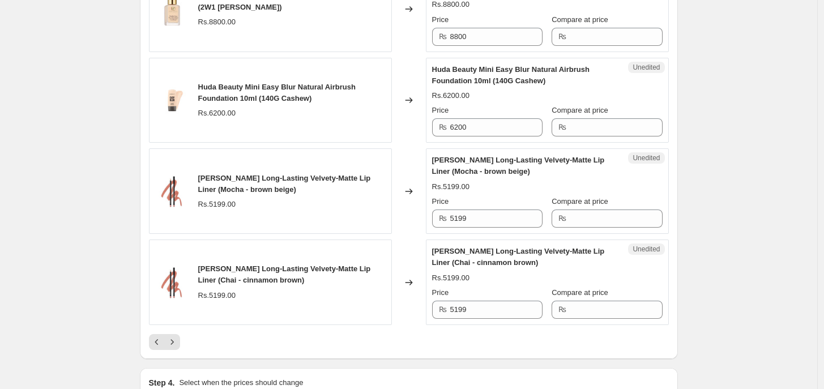
scroll to position [1893, 0]
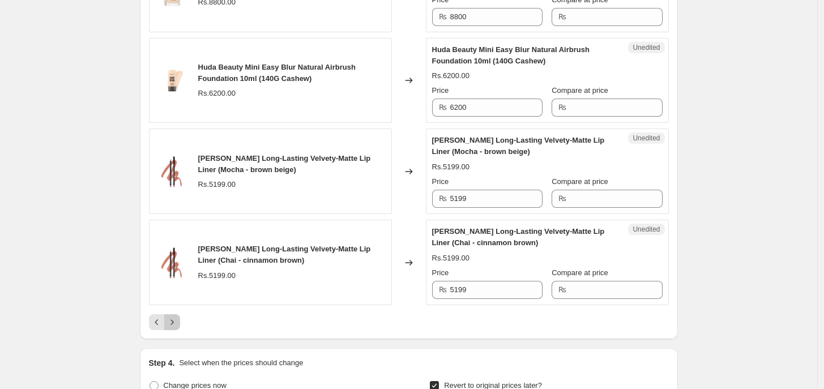
click at [173, 325] on icon "Next" at bounding box center [172, 322] width 11 height 11
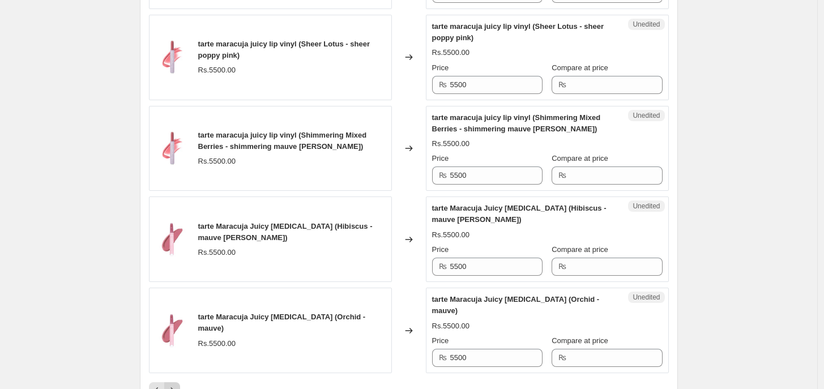
click at [176, 338] on icon "Next" at bounding box center [172, 390] width 11 height 11
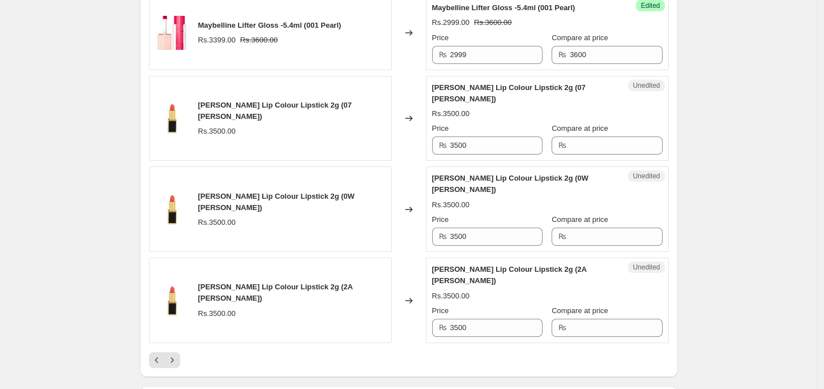
scroll to position [1891, 0]
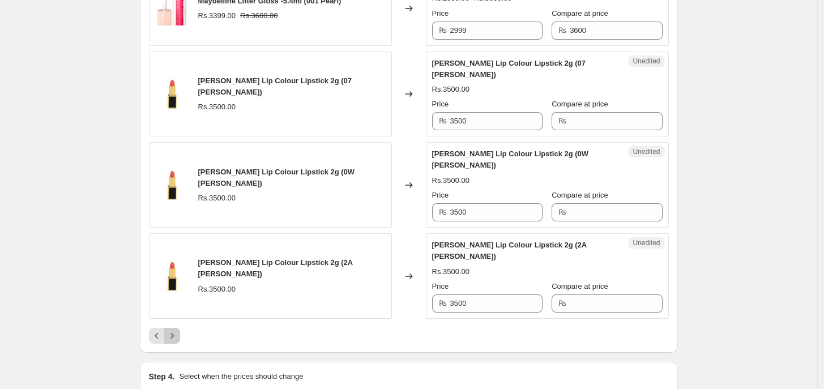
click at [178, 330] on icon "Next" at bounding box center [172, 335] width 11 height 11
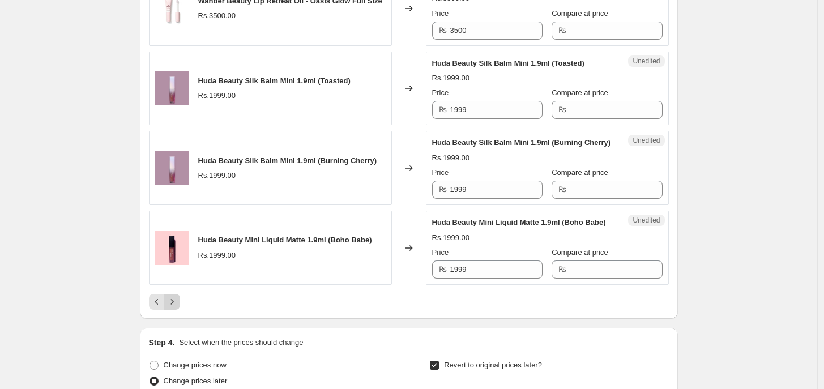
click at [176, 308] on icon "Next" at bounding box center [172, 301] width 11 height 11
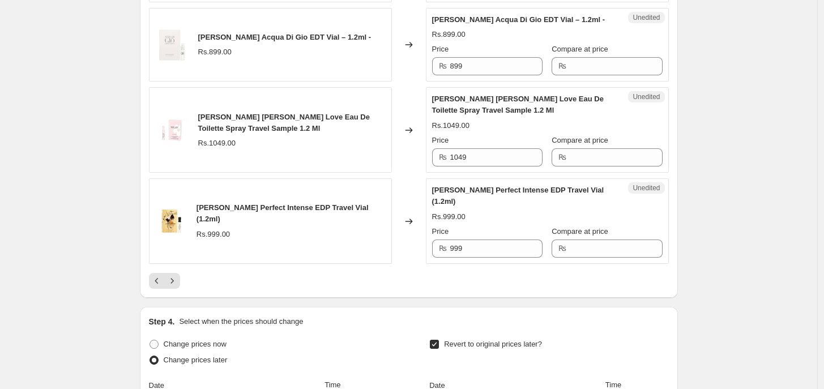
scroll to position [1943, 0]
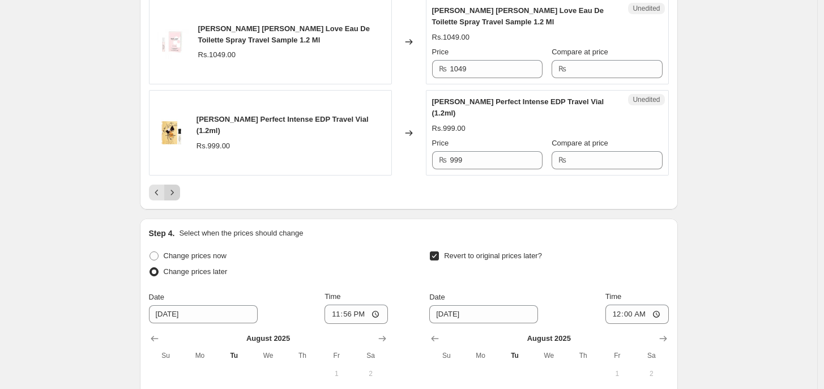
click at [173, 198] on icon "Next" at bounding box center [172, 192] width 11 height 11
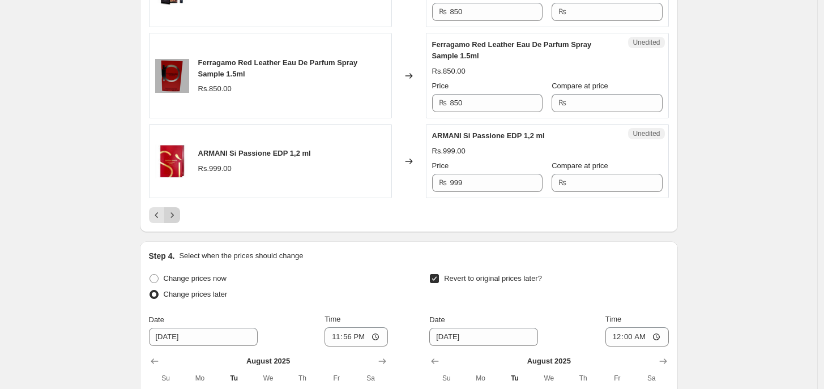
click at [170, 207] on button "Next" at bounding box center [172, 215] width 16 height 16
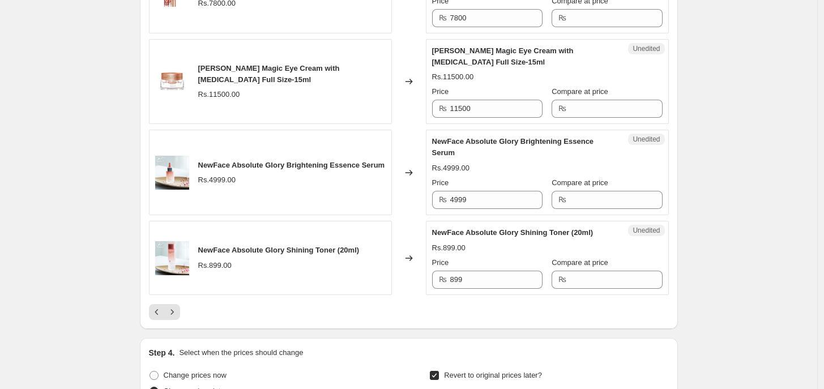
scroll to position [1977, 0]
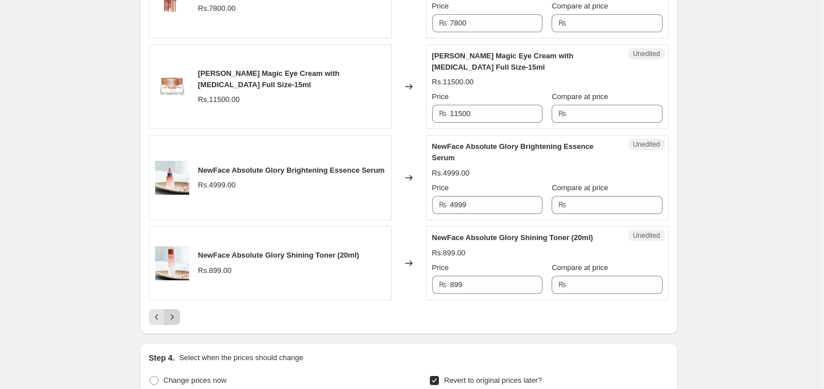
click at [176, 312] on icon "Next" at bounding box center [172, 317] width 11 height 11
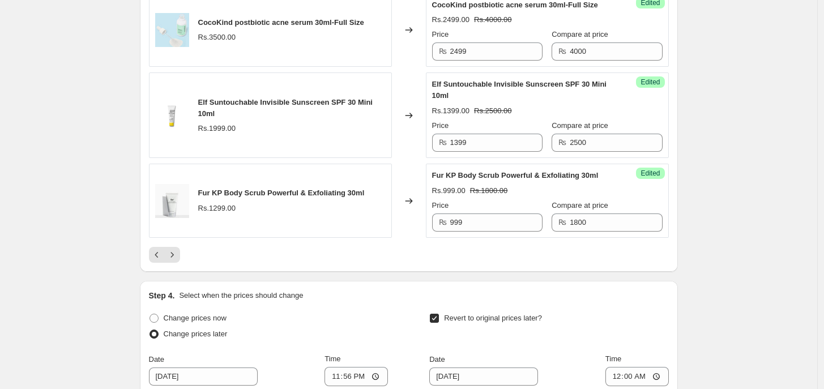
scroll to position [2040, 0]
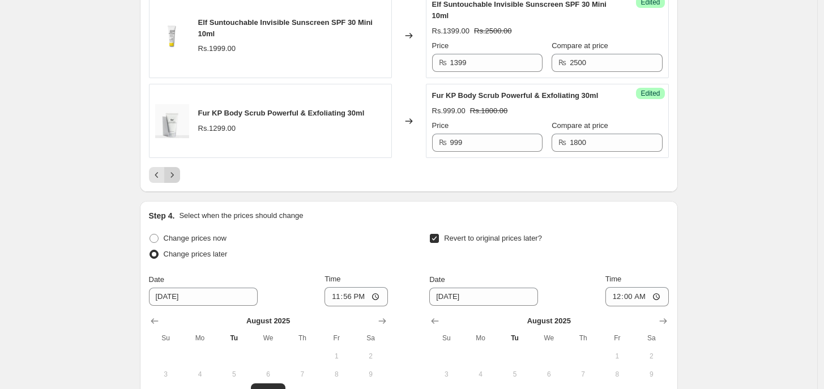
click at [174, 181] on icon "Next" at bounding box center [172, 174] width 11 height 11
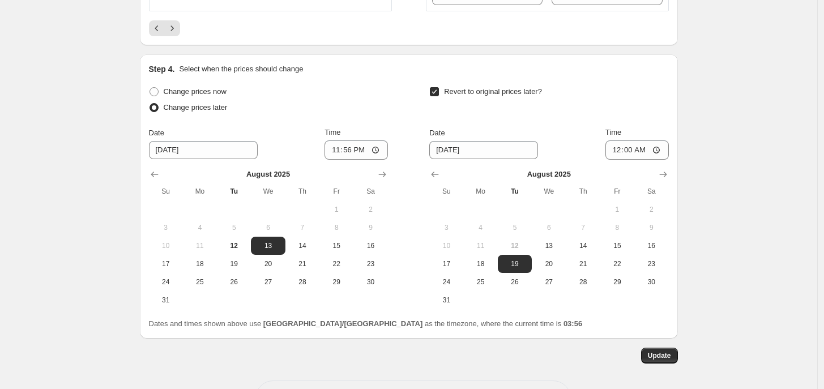
scroll to position [2256, 0]
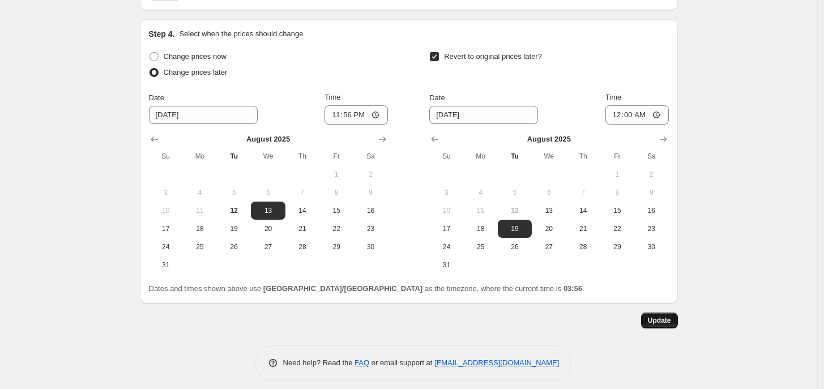
click at [669, 322] on span "Update" at bounding box center [659, 320] width 23 height 9
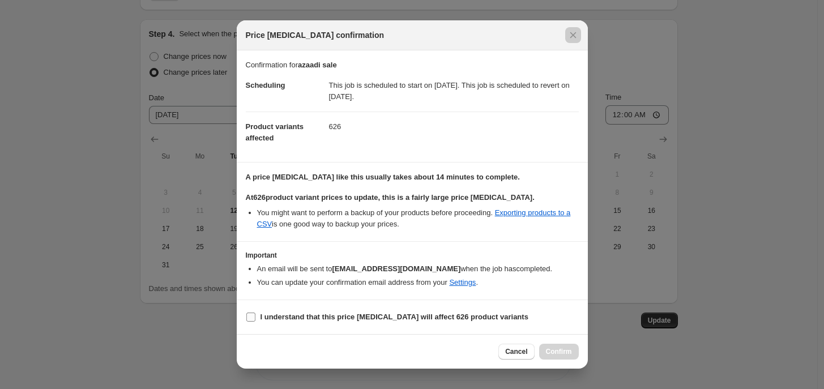
drag, startPoint x: 357, startPoint y: 306, endPoint x: 357, endPoint y: 314, distance: 7.9
click at [357, 306] on section "I understand that this price [MEDICAL_DATA] will affect 626 product variants" at bounding box center [412, 317] width 351 height 34
click at [357, 315] on b "I understand that this price [MEDICAL_DATA] will affect 626 product variants" at bounding box center [395, 317] width 268 height 8
click at [255, 315] on input "I understand that this price [MEDICAL_DATA] will affect 626 product variants" at bounding box center [250, 317] width 9 height 9
checkbox input "true"
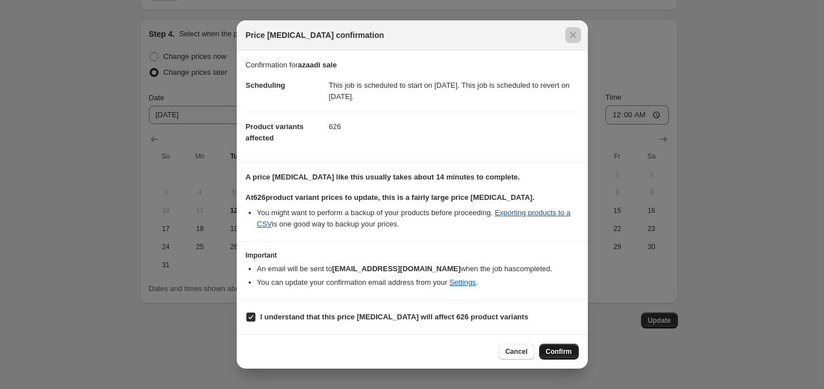
click at [557, 338] on button "Confirm" at bounding box center [559, 352] width 40 height 16
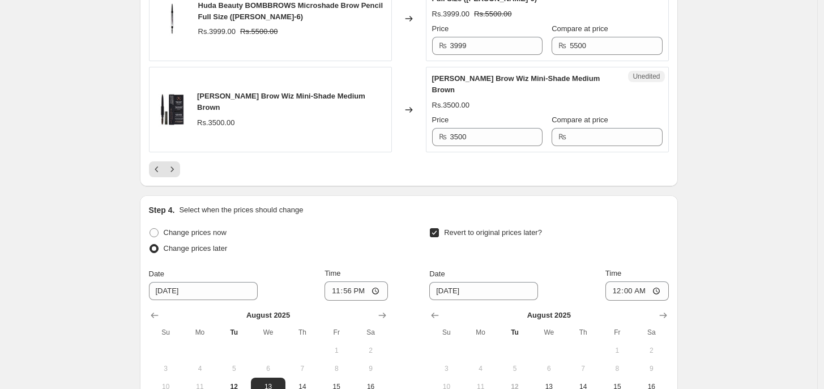
scroll to position [2090, 0]
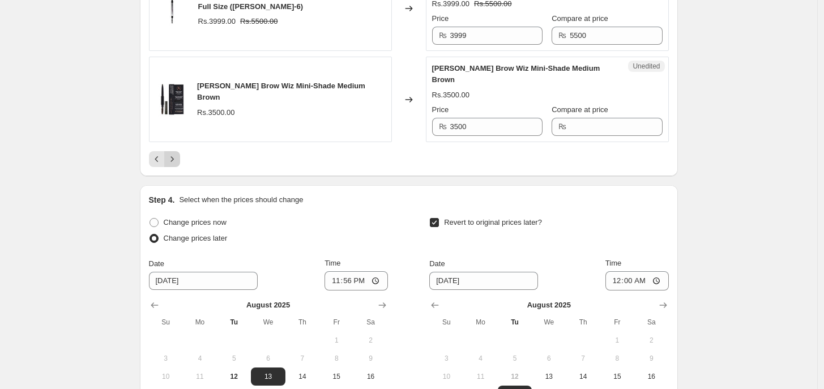
click at [177, 160] on icon "Next" at bounding box center [172, 158] width 11 height 11
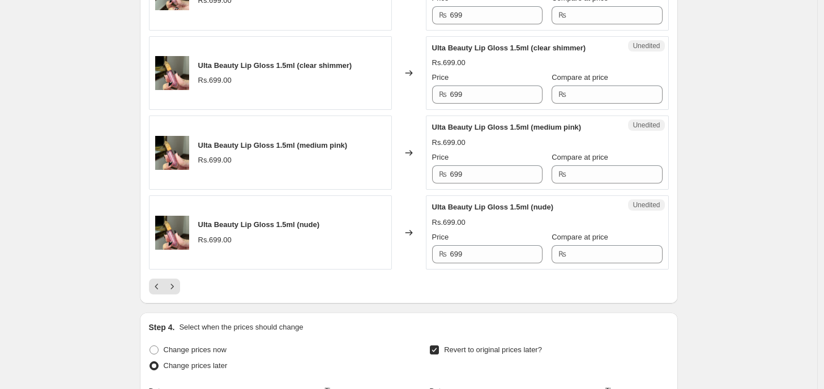
scroll to position [1918, 0]
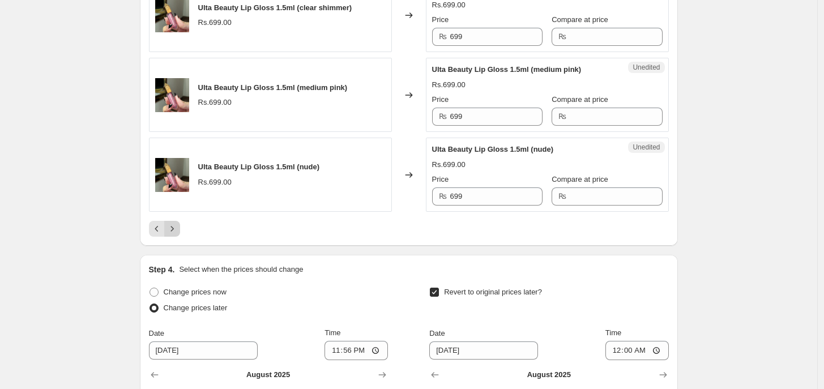
click at [170, 237] on button "Next" at bounding box center [172, 229] width 16 height 16
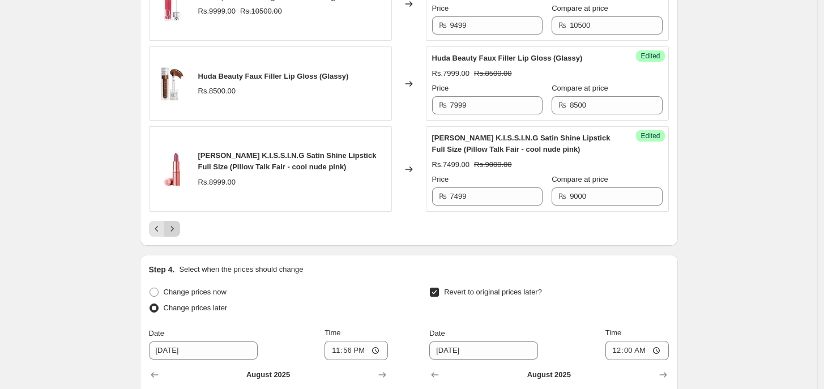
click at [176, 234] on icon "Next" at bounding box center [172, 228] width 11 height 11
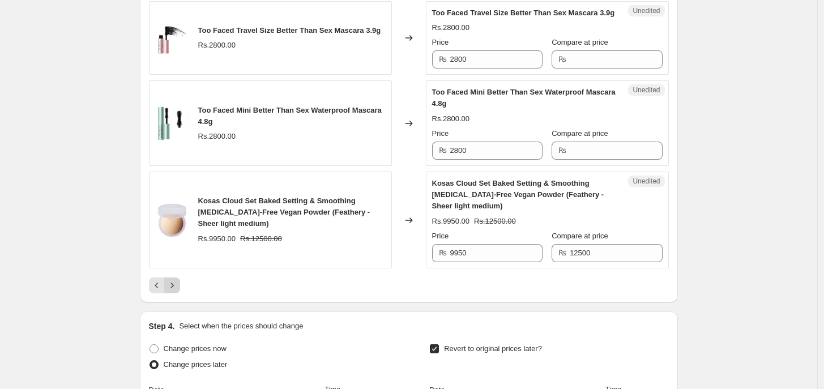
click at [180, 279] on button "Next" at bounding box center [172, 286] width 16 height 16
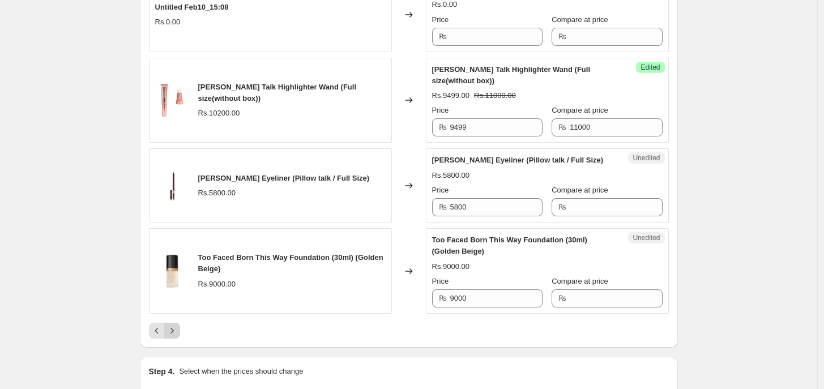
click at [176, 328] on icon "Next" at bounding box center [172, 330] width 11 height 11
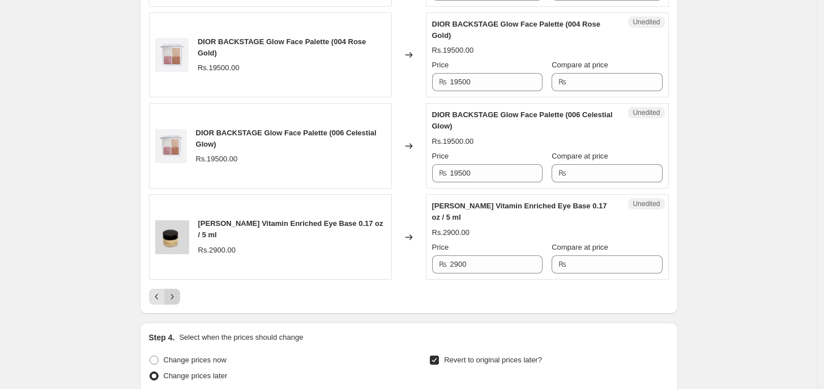
click at [176, 305] on button "Next" at bounding box center [172, 297] width 16 height 16
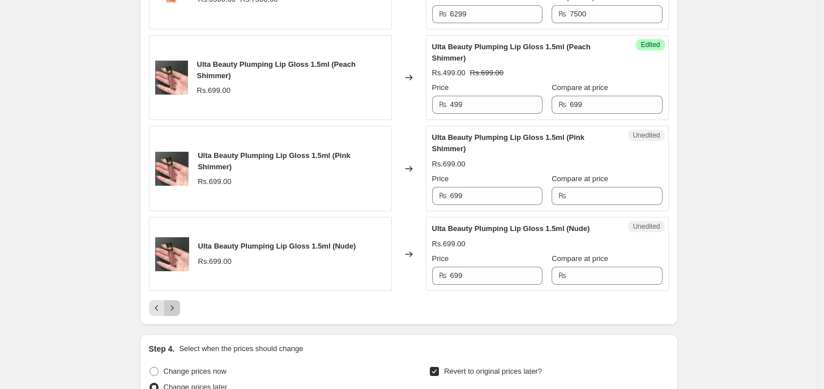
click at [176, 314] on icon "Next" at bounding box center [172, 307] width 11 height 11
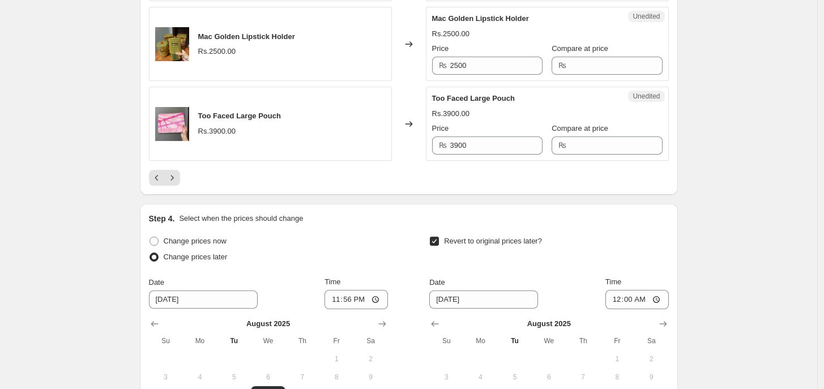
scroll to position [1938, 0]
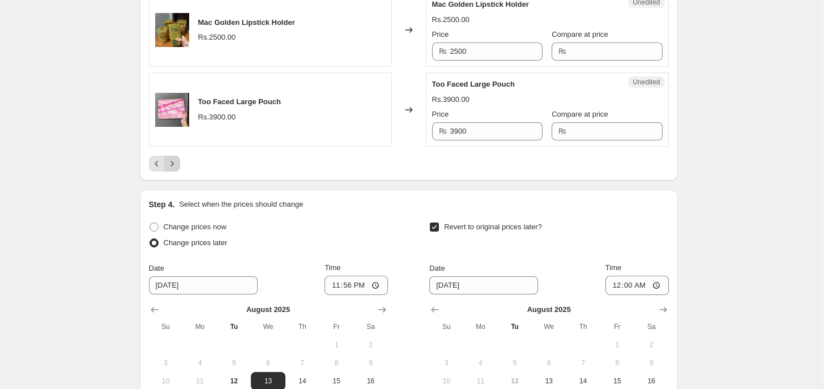
click at [178, 158] on icon "Next" at bounding box center [172, 163] width 11 height 11
click at [180, 190] on div "Step 4. Select when the prices should change Change prices now Change prices la…" at bounding box center [409, 332] width 538 height 284
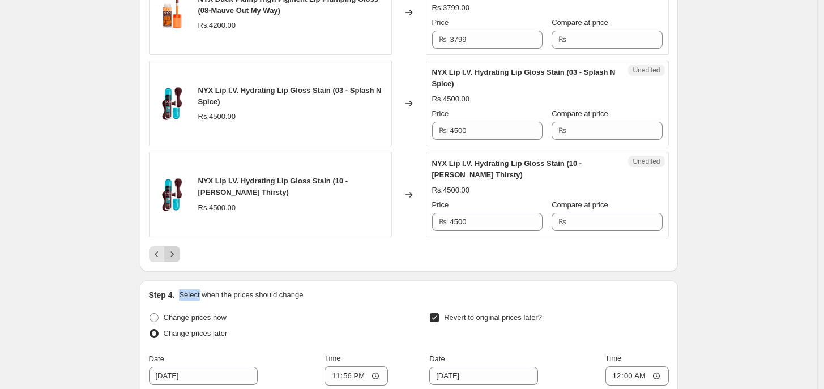
click at [176, 260] on icon "Next" at bounding box center [172, 254] width 11 height 11
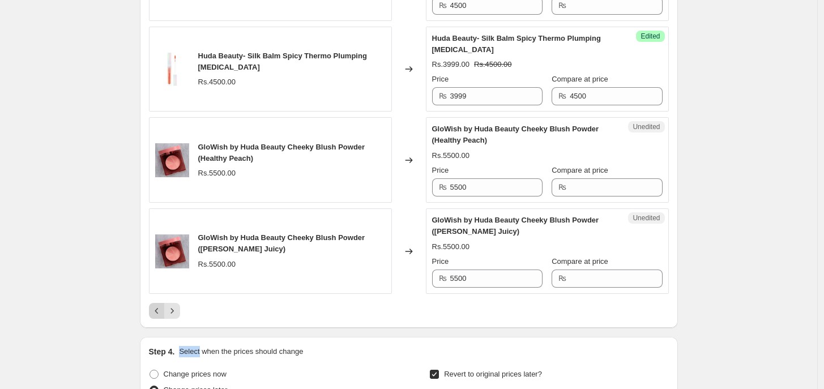
click at [159, 308] on icon "Previous" at bounding box center [156, 310] width 11 height 11
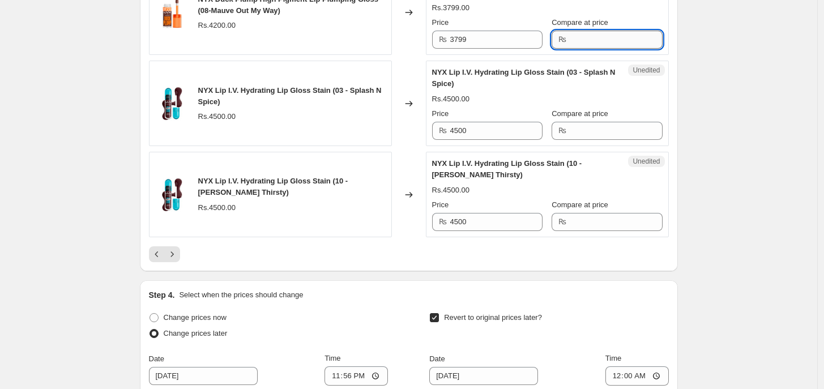
click at [586, 49] on input "Compare at price" at bounding box center [616, 40] width 92 height 18
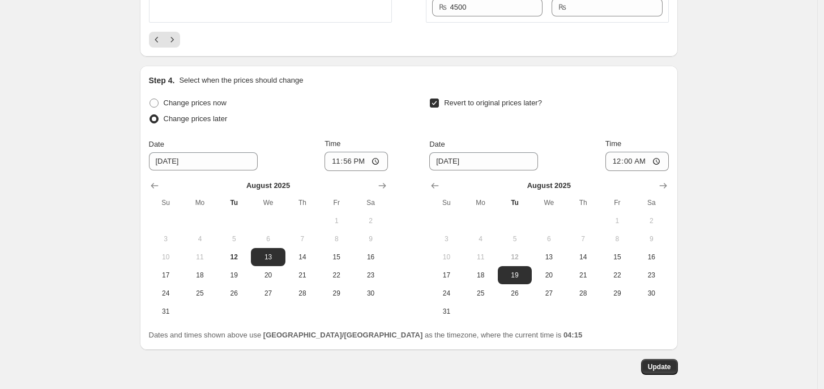
scroll to position [2113, 0]
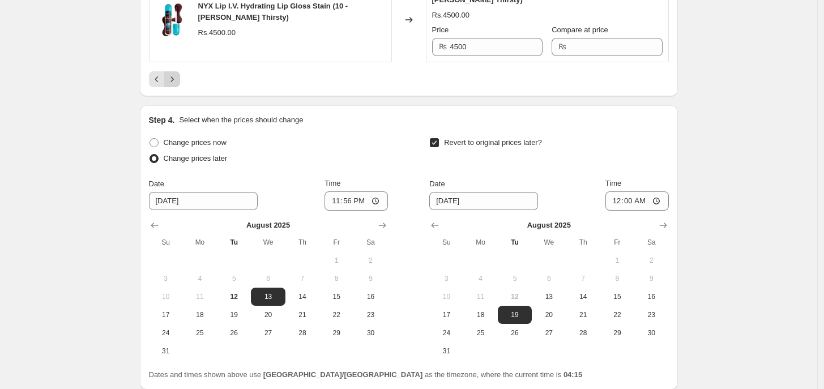
type input "4200"
click at [170, 85] on icon "Next" at bounding box center [172, 79] width 11 height 11
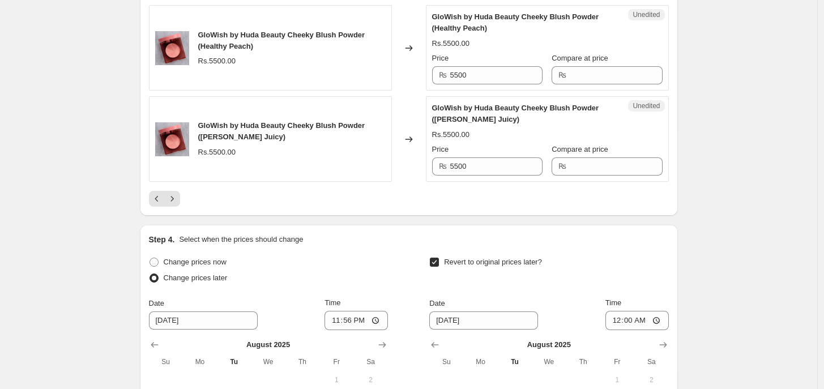
scroll to position [2080, 0]
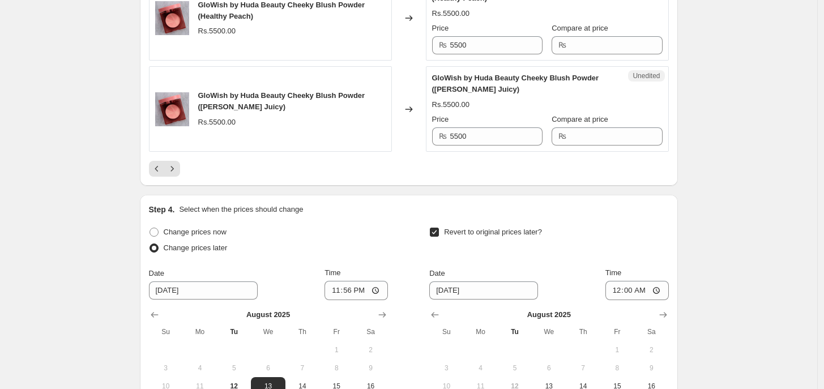
click at [177, 163] on icon "Next" at bounding box center [172, 168] width 11 height 11
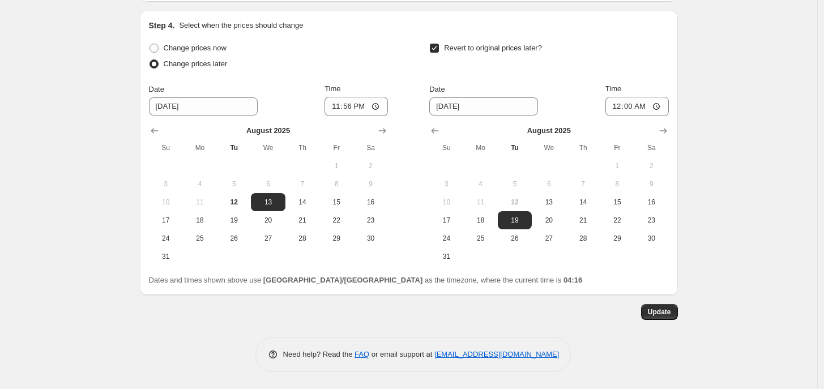
scroll to position [1820, 0]
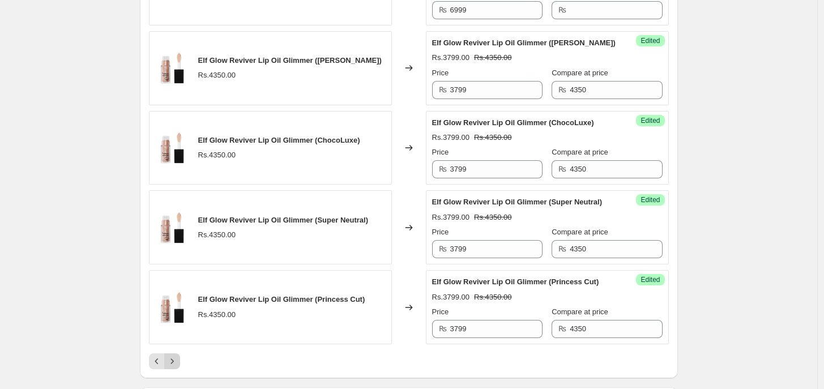
click at [174, 338] on icon "Next" at bounding box center [172, 361] width 11 height 11
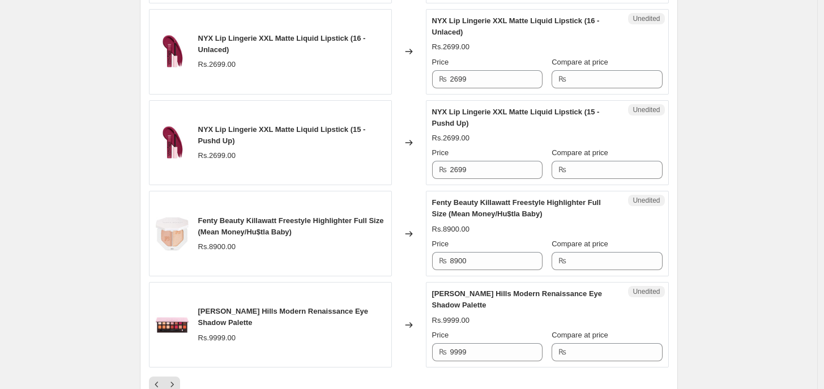
scroll to position [2040, 0]
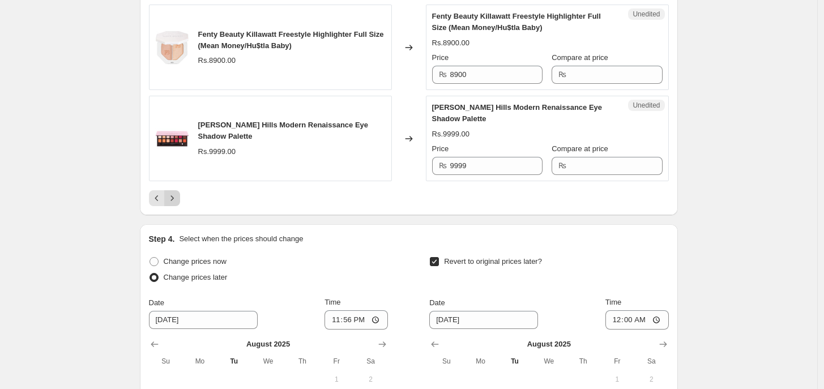
click at [170, 204] on icon "Next" at bounding box center [172, 198] width 11 height 11
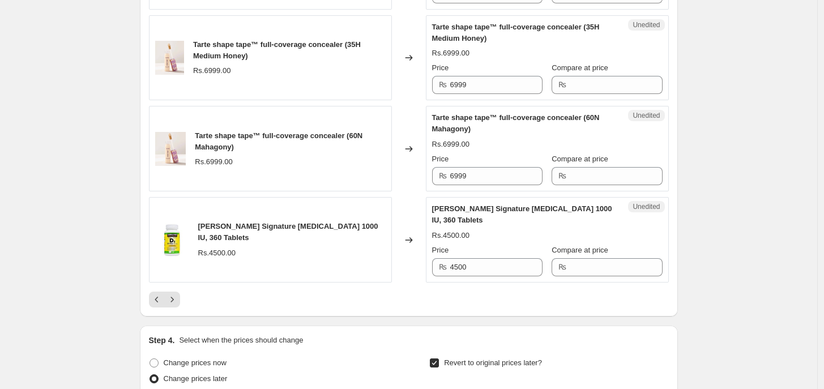
scroll to position [1966, 0]
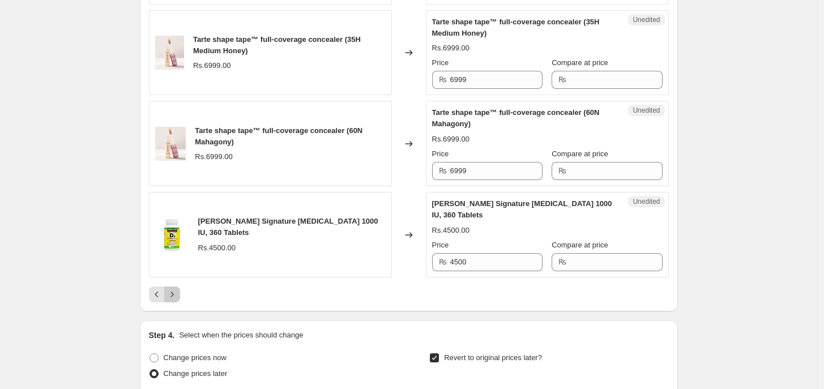
click at [172, 300] on icon "Next" at bounding box center [172, 294] width 11 height 11
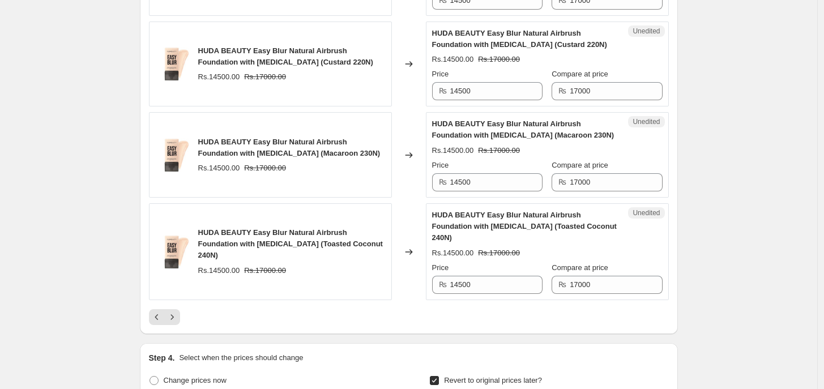
scroll to position [2281, 0]
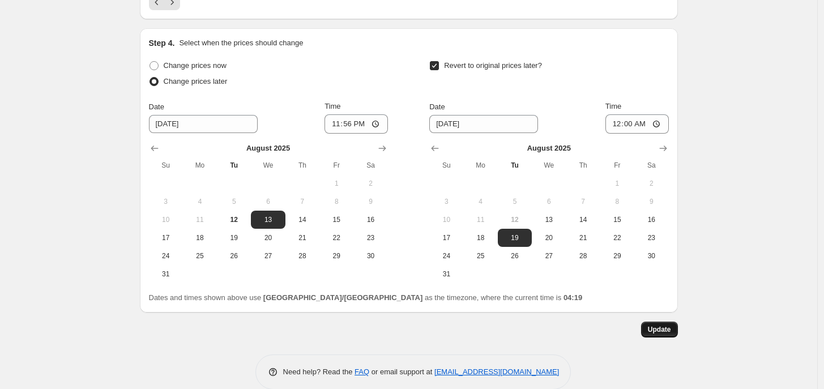
click at [660, 322] on button "Update" at bounding box center [659, 330] width 37 height 16
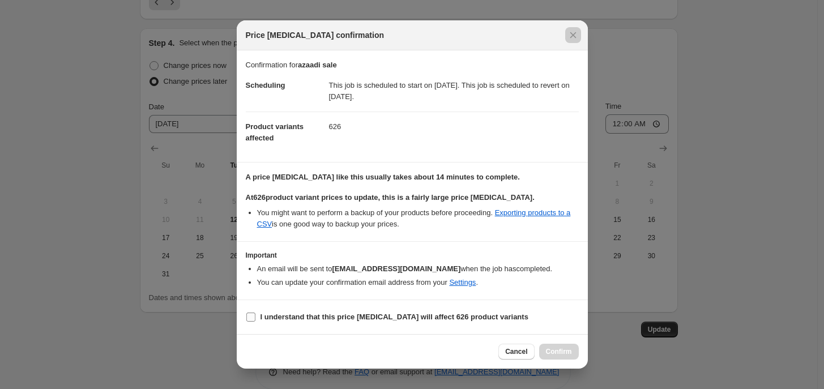
click at [267, 317] on b "I understand that this price [MEDICAL_DATA] will affect 626 product variants" at bounding box center [395, 317] width 268 height 8
click at [255, 317] on input "I understand that this price [MEDICAL_DATA] will affect 626 product variants" at bounding box center [250, 317] width 9 height 9
checkbox input "true"
click at [564, 338] on span "Confirm" at bounding box center [559, 351] width 26 height 9
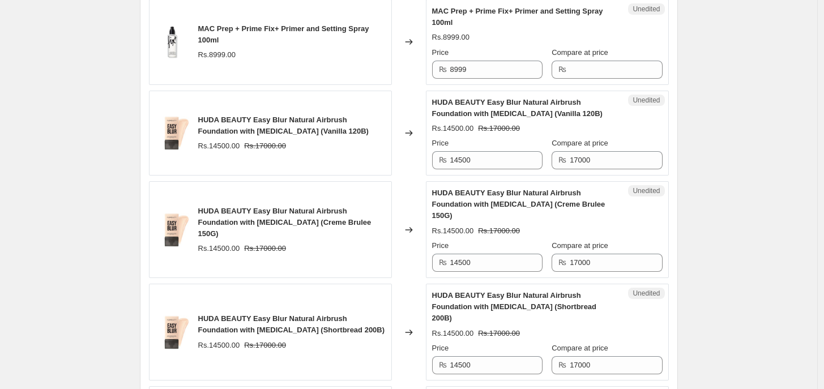
scroll to position [1516, 0]
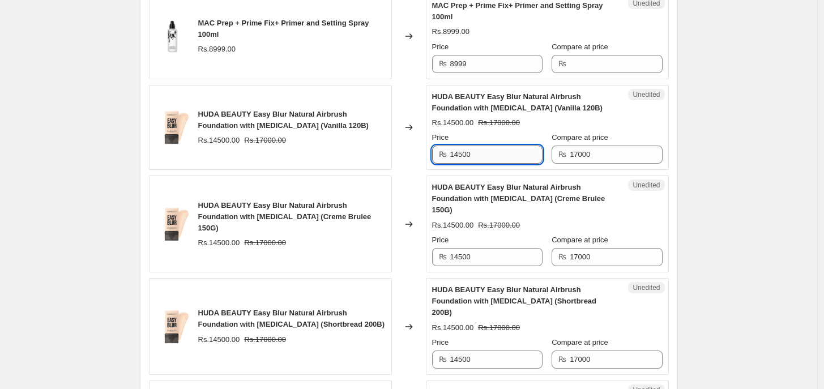
click at [522, 154] on input "14500" at bounding box center [496, 155] width 92 height 18
click at [522, 155] on input "14500" at bounding box center [496, 155] width 92 height 18
click at [522, 155] on input "14500129" at bounding box center [496, 155] width 92 height 18
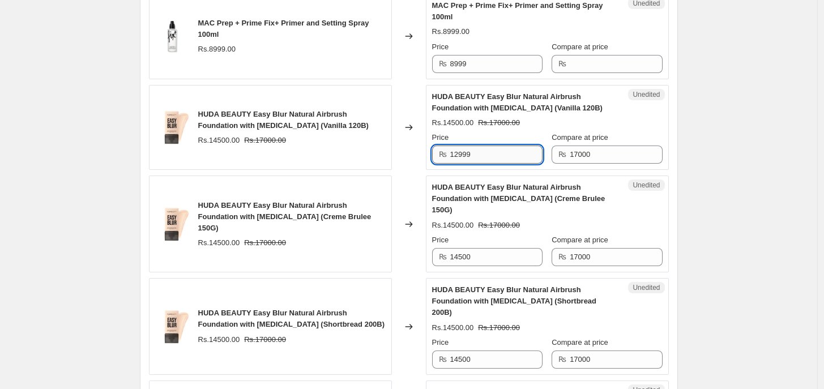
click at [522, 155] on input "12999" at bounding box center [496, 155] width 92 height 18
type input "12999"
click at [490, 237] on div "Price" at bounding box center [487, 239] width 110 height 11
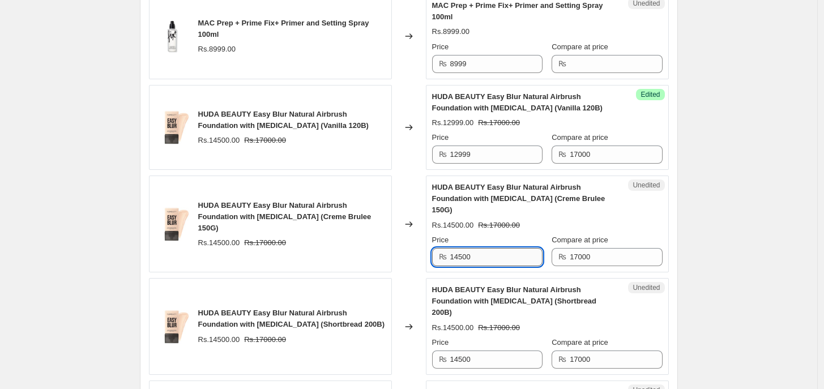
click at [474, 248] on input "14500" at bounding box center [496, 257] width 92 height 18
paste input "2999"
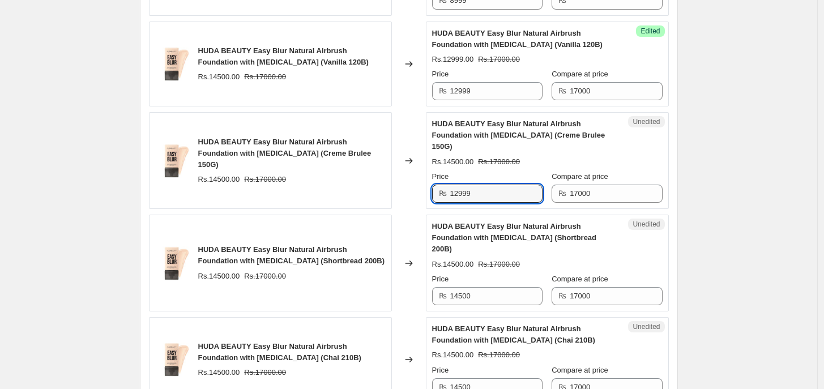
scroll to position [1686, 0]
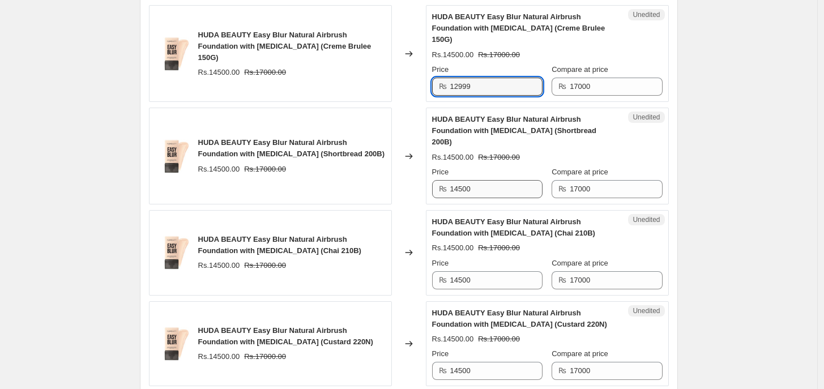
type input "12999"
click at [475, 180] on input "14500" at bounding box center [496, 189] width 92 height 18
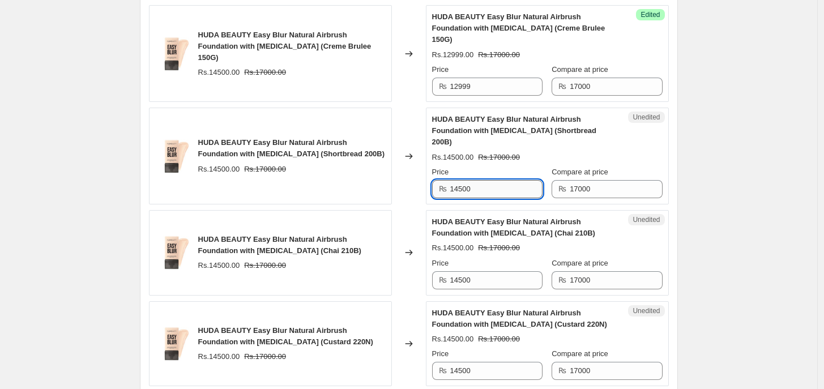
click at [475, 180] on input "14500" at bounding box center [496, 189] width 92 height 18
paste input "2999"
type input "12999"
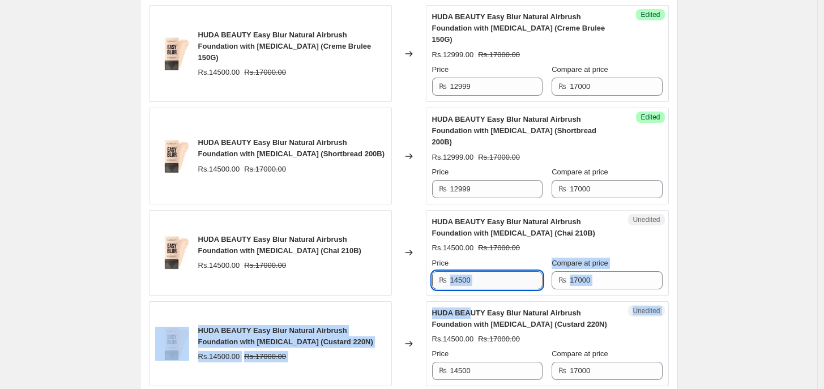
click at [476, 271] on input "14500" at bounding box center [496, 280] width 92 height 18
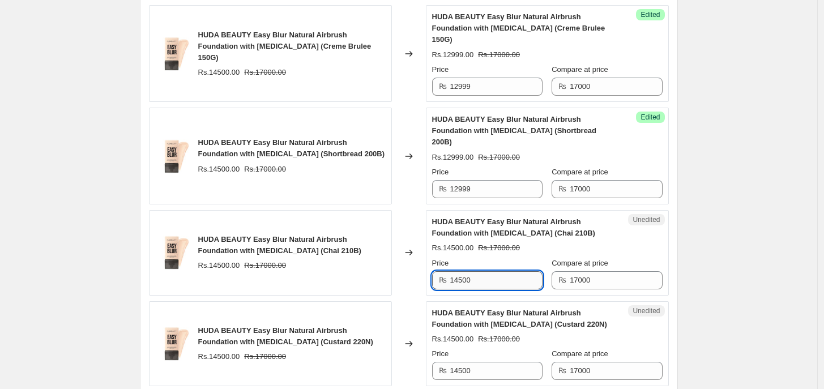
click at [476, 271] on input "14500" at bounding box center [496, 280] width 92 height 18
paste input "2999"
type input "12999"
click at [464, 338] on div "Unedited HUDA BEAUTY Easy Blur Natural Airbrush Foundation with [MEDICAL_DATA] …" at bounding box center [547, 344] width 243 height 86
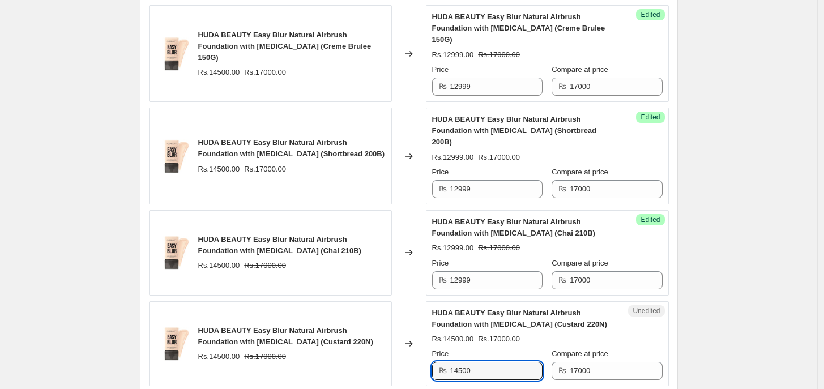
click at [464, 338] on div "Unedited HUDA BEAUTY Easy Blur Natural Airbrush Foundation with [MEDICAL_DATA] …" at bounding box center [547, 344] width 243 height 86
click at [468, 338] on input "14500" at bounding box center [496, 371] width 92 height 18
paste input "2999"
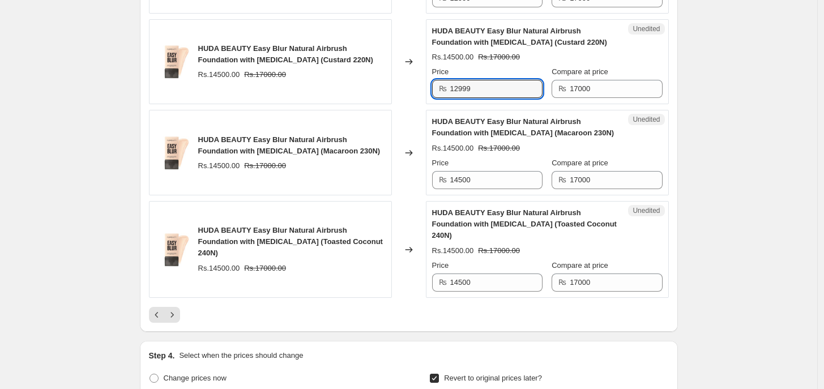
scroll to position [2019, 0]
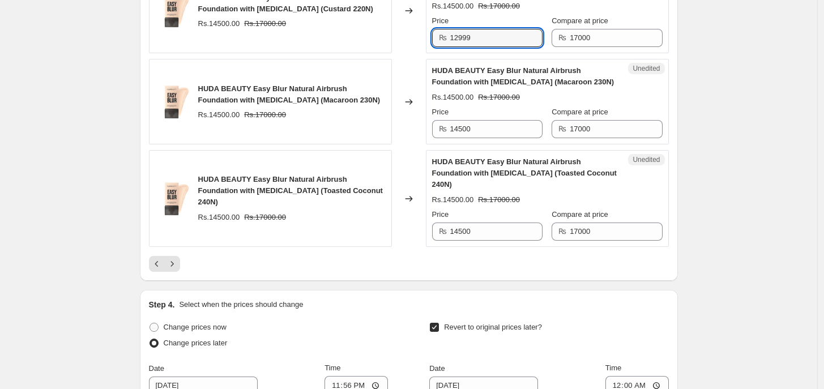
type input "12999"
click at [518, 121] on div "Unedited HUDA BEAUTY Easy Blur Natural Airbrush Foundation with [MEDICAL_DATA] …" at bounding box center [547, 102] width 243 height 86
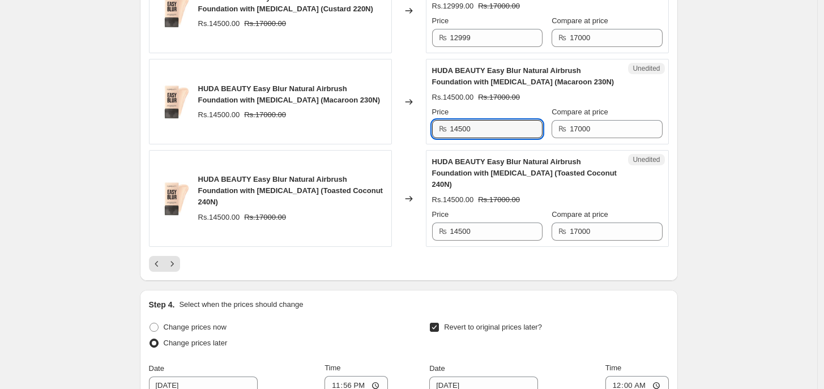
click at [518, 120] on input "14500" at bounding box center [496, 129] width 92 height 18
click at [518, 121] on div "Unedited HUDA BEAUTY Easy Blur Natural Airbrush Foundation with [MEDICAL_DATA] …" at bounding box center [547, 102] width 243 height 86
click at [457, 120] on input "14500" at bounding box center [496, 129] width 92 height 18
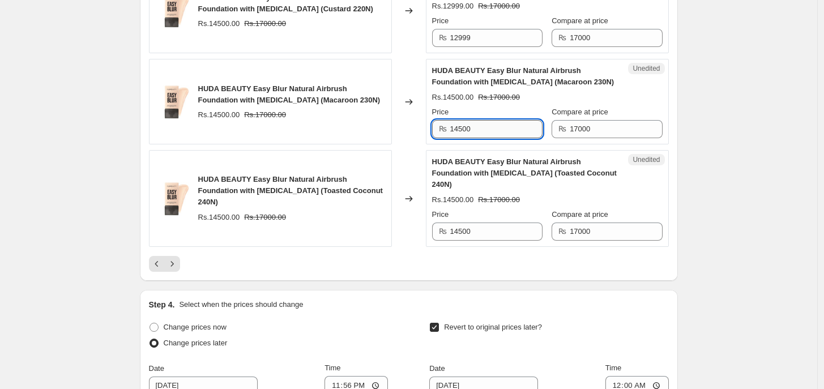
click at [457, 120] on input "14500" at bounding box center [496, 129] width 92 height 18
paste input "2999"
type input "12999"
click at [488, 223] on input "14500" at bounding box center [496, 232] width 92 height 18
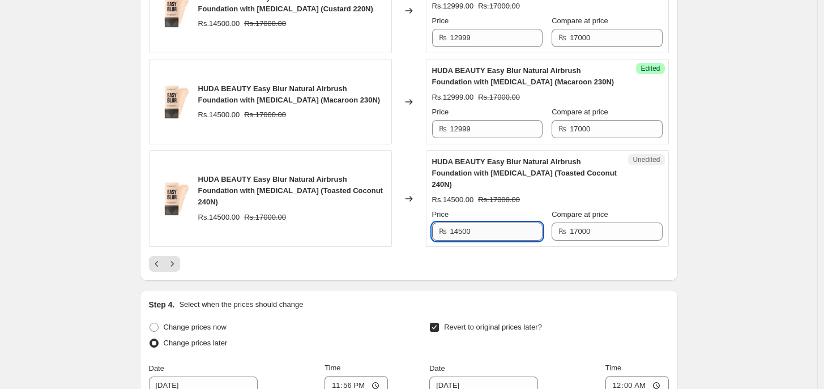
click at [488, 223] on input "14500" at bounding box center [496, 232] width 92 height 18
paste input "2999"
type input "12999"
click at [174, 256] on button "Next" at bounding box center [172, 264] width 16 height 16
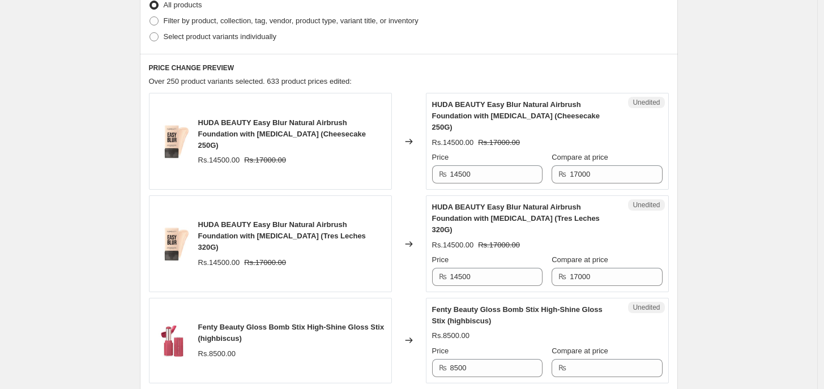
scroll to position [383, 0]
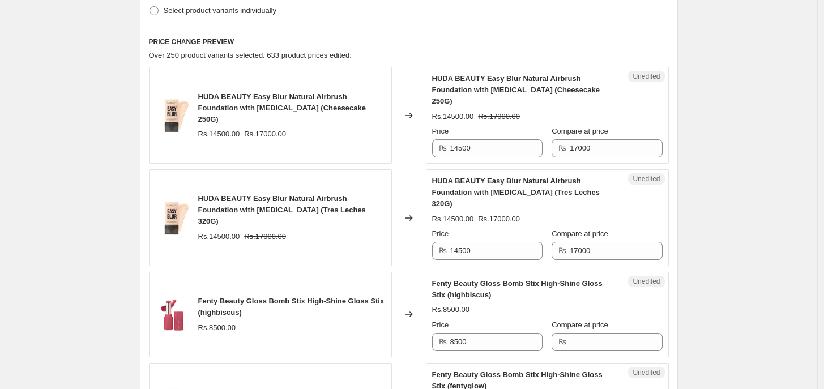
click at [477, 148] on div "Unedited HUDA BEAUTY Easy Blur Natural Airbrush Foundation with [MEDICAL_DATA] …" at bounding box center [547, 115] width 243 height 97
click at [482, 139] on input "14500" at bounding box center [496, 148] width 92 height 18
paste input "2999"
type input "12999"
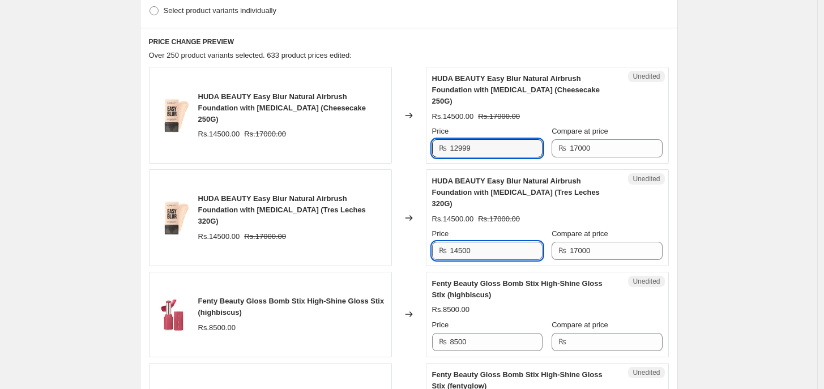
click at [467, 242] on input "14500" at bounding box center [496, 251] width 92 height 18
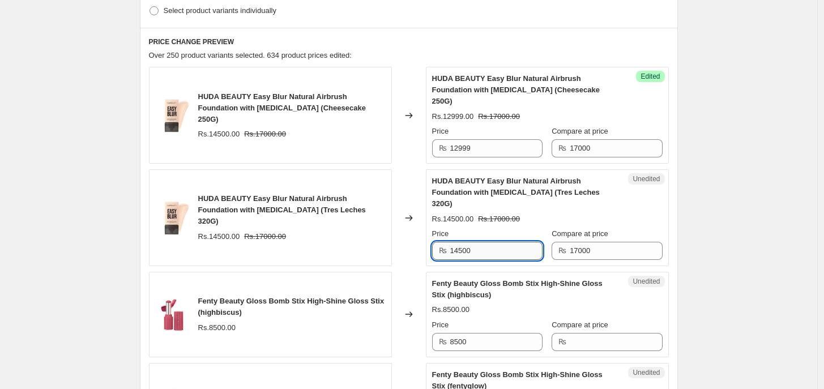
click at [467, 242] on input "14500" at bounding box center [496, 251] width 92 height 18
paste input "2999"
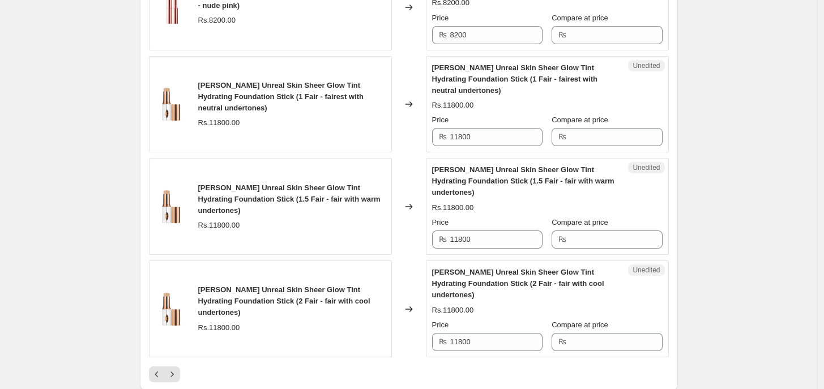
scroll to position [1971, 0]
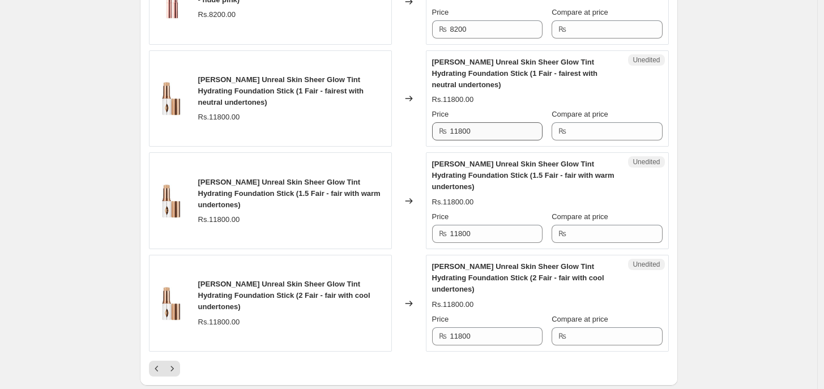
type input "12999"
click at [475, 122] on input "11800" at bounding box center [496, 131] width 92 height 18
type input "10999"
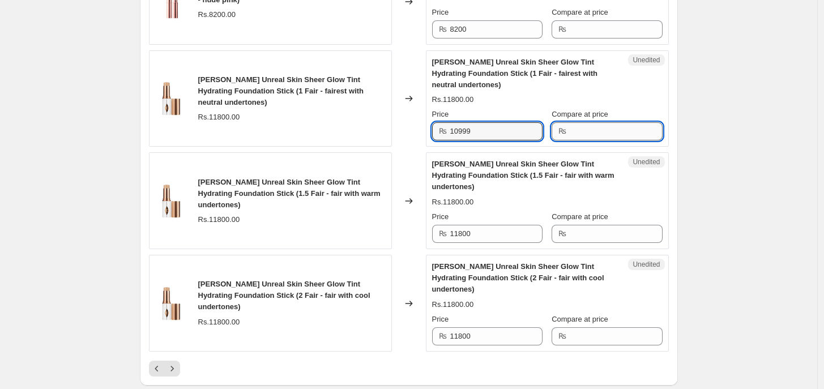
click at [615, 122] on input "Compare at price" at bounding box center [616, 131] width 92 height 18
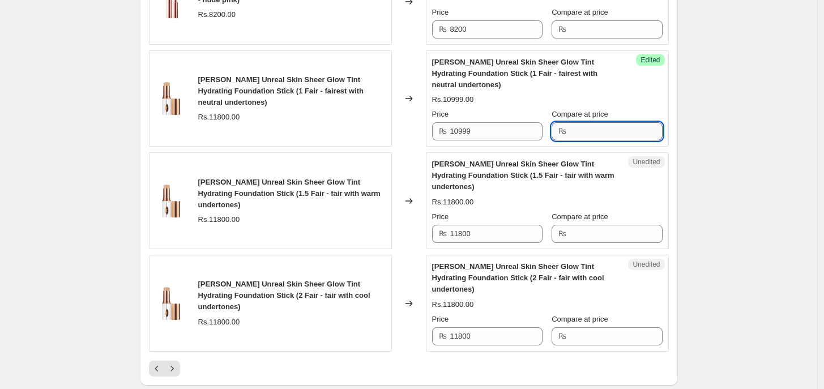
click at [615, 122] on input "Compare at price" at bounding box center [616, 131] width 92 height 18
type input "11800"
click at [491, 122] on input "10999" at bounding box center [496, 131] width 92 height 18
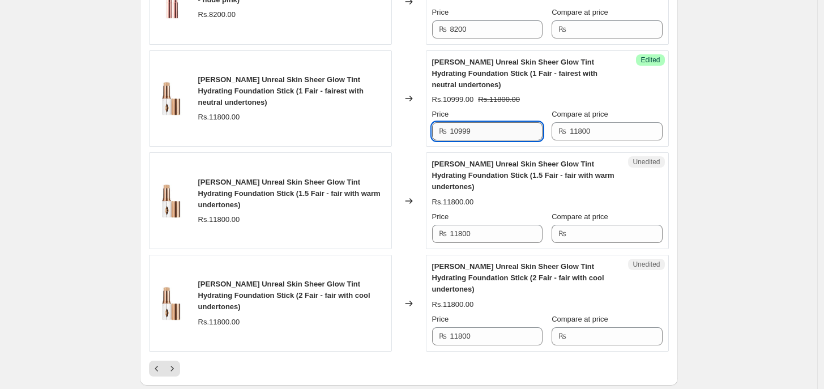
click at [491, 122] on input "10999" at bounding box center [496, 131] width 92 height 18
paste input "2"
click at [491, 122] on input "12999" at bounding box center [496, 131] width 92 height 18
type input "10999"
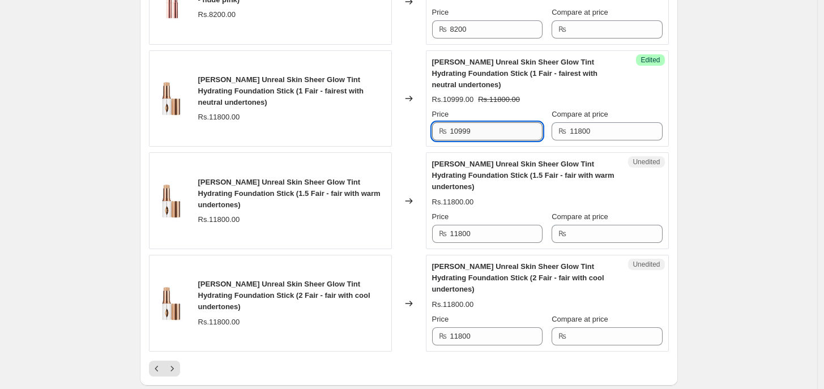
click at [491, 122] on input "10999" at bounding box center [496, 131] width 92 height 18
drag, startPoint x: 451, startPoint y: 227, endPoint x: 452, endPoint y: 220, distance: 6.8
click at [451, 221] on div "Unedited [PERSON_NAME] Unreal Skin Sheer Glow Tint Hydrating Foundation Stick (…" at bounding box center [547, 200] width 243 height 97
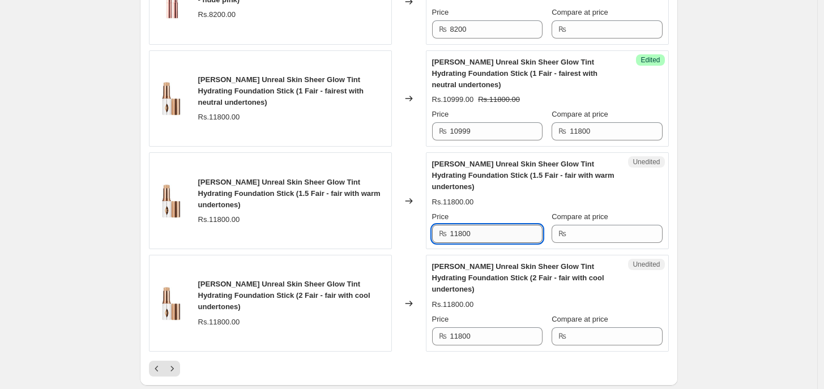
click at [452, 225] on input "11800" at bounding box center [496, 234] width 92 height 18
paste input "0999"
type input "10999"
click at [477, 329] on div "Unedited [PERSON_NAME] Unreal Skin Sheer Glow Tint Hydrating Foundation Stick (…" at bounding box center [547, 303] width 243 height 97
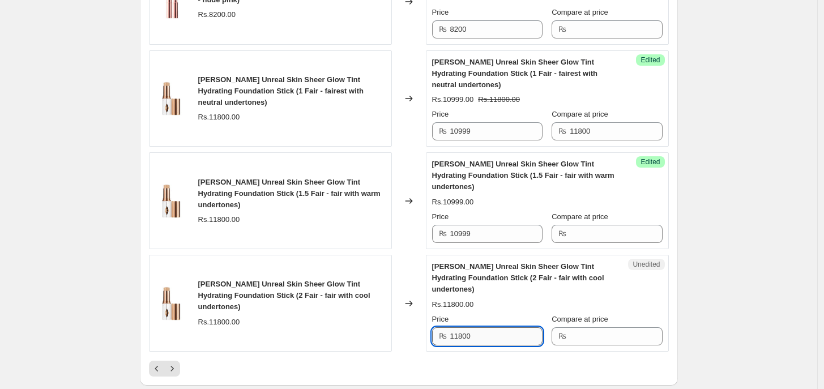
click at [481, 327] on input "11800" at bounding box center [496, 336] width 92 height 18
paste input "0999"
type input "10999"
click at [582, 225] on input "Compare at price" at bounding box center [616, 234] width 92 height 18
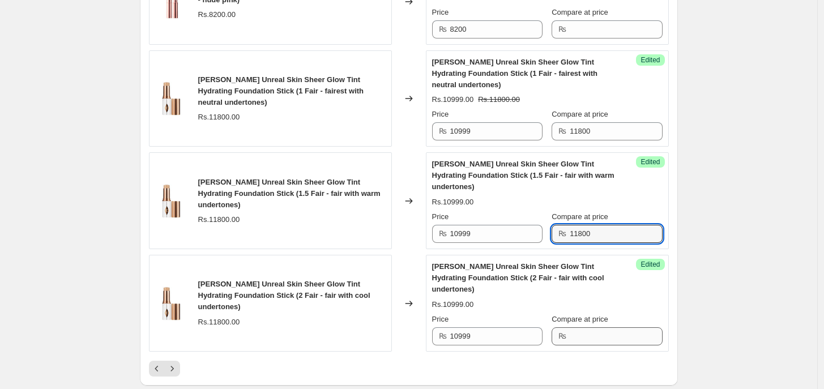
type input "11800"
click at [585, 327] on input "Compare at price" at bounding box center [616, 336] width 92 height 18
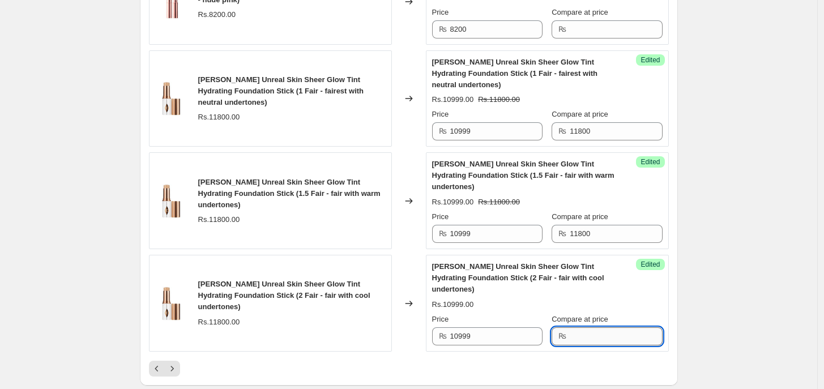
click at [585, 327] on input "Compare at price" at bounding box center [616, 336] width 92 height 18
type input "11800"
click at [169, 338] on icon "Next" at bounding box center [172, 368] width 11 height 11
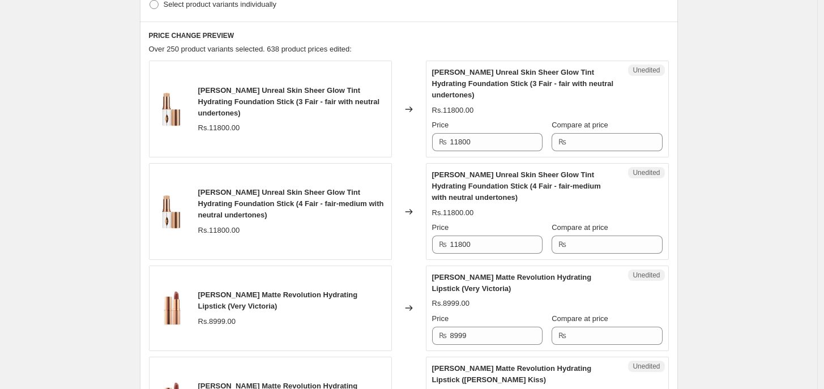
scroll to position [395, 0]
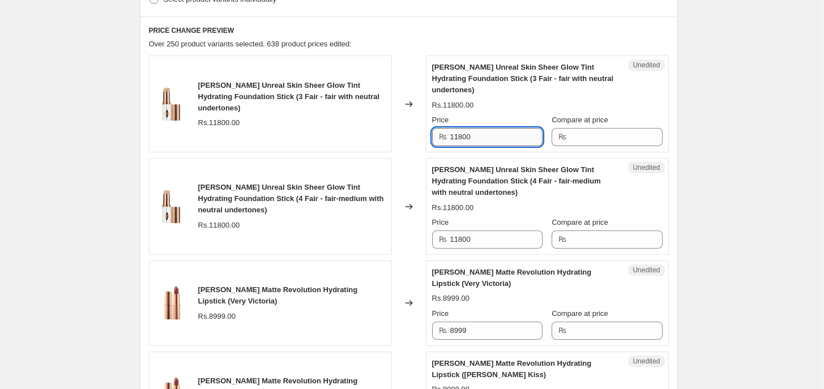
click at [465, 129] on input "11800" at bounding box center [496, 137] width 92 height 18
paste input "0999"
type input "10999"
click at [490, 237] on input "11800" at bounding box center [496, 240] width 92 height 18
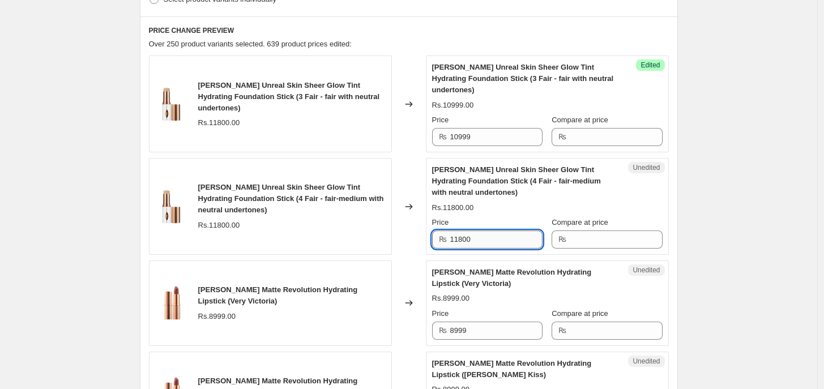
click at [490, 237] on input "11800" at bounding box center [496, 240] width 92 height 18
paste input "0999"
type input "10999"
click at [595, 138] on input "Compare at price" at bounding box center [616, 137] width 92 height 18
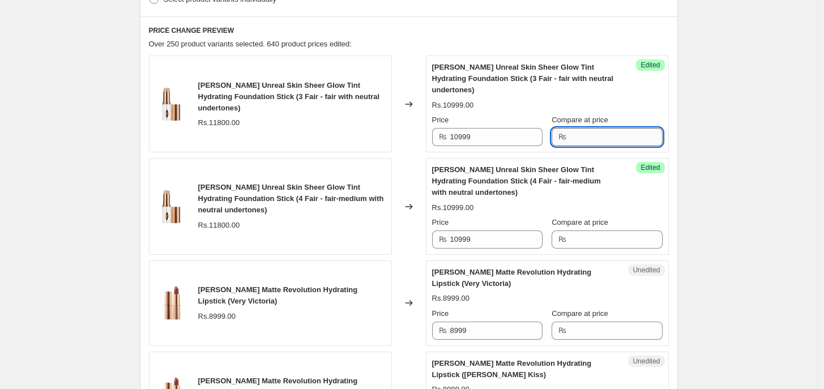
click at [595, 138] on input "Compare at price" at bounding box center [616, 137] width 92 height 18
type input "11800"
click at [604, 247] on input "Compare at price" at bounding box center [616, 240] width 92 height 18
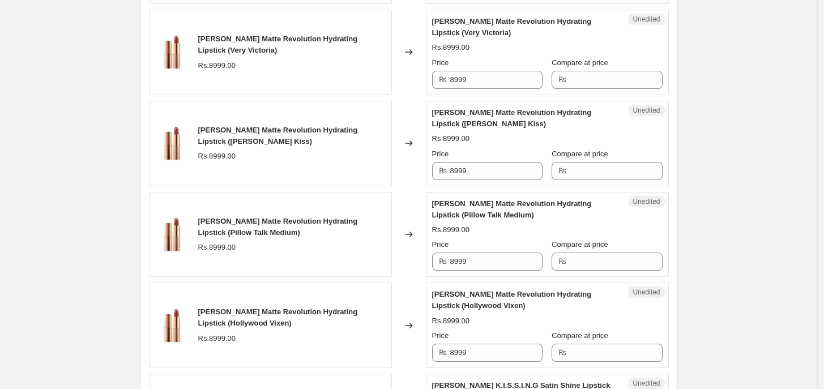
scroll to position [656, 0]
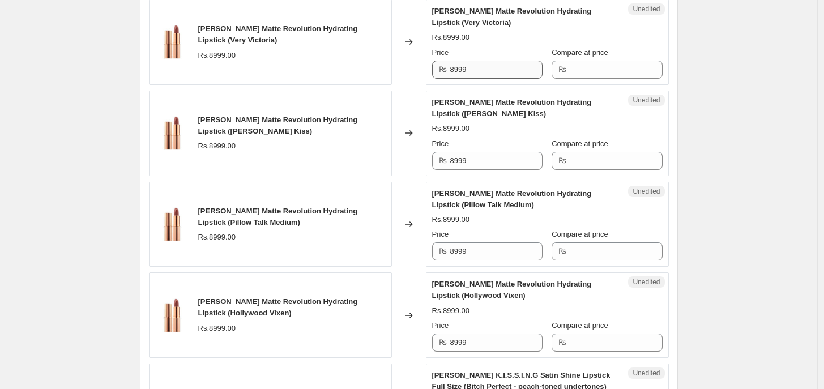
type input "11800"
click at [538, 64] on input "8999" at bounding box center [496, 70] width 92 height 18
click at [538, 64] on input "8199" at bounding box center [496, 70] width 92 height 18
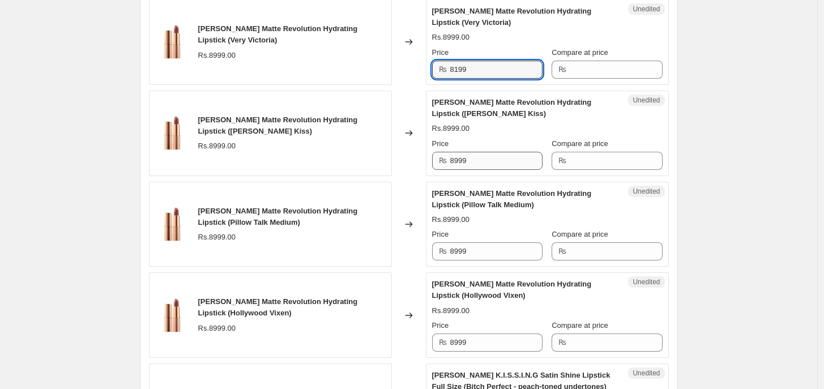
type input "8199"
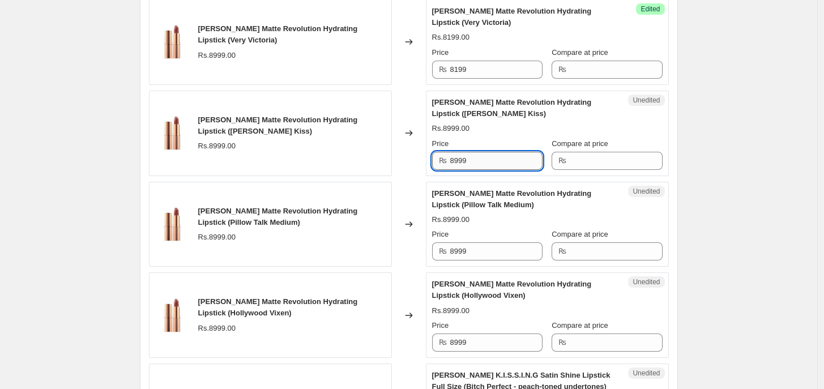
click at [492, 152] on input "8999" at bounding box center [496, 161] width 92 height 18
paste input "1"
type input "8199"
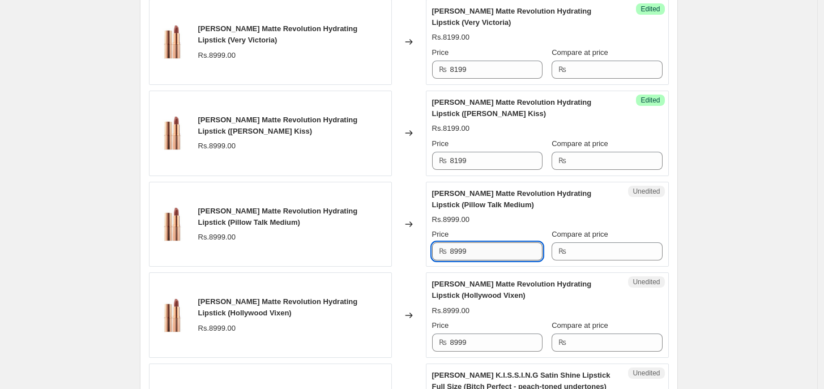
click at [481, 257] on input "8999" at bounding box center [496, 251] width 92 height 18
paste input "1"
type input "8199"
click at [468, 338] on input "8999" at bounding box center [496, 343] width 92 height 18
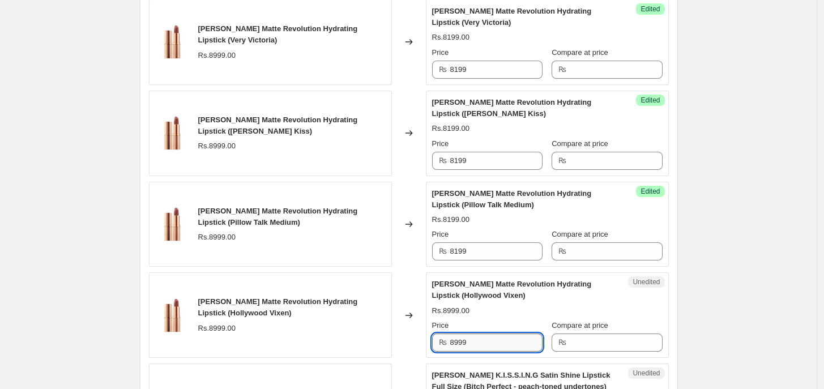
click at [468, 338] on input "8999" at bounding box center [496, 343] width 92 height 18
paste input "1"
type input "8199"
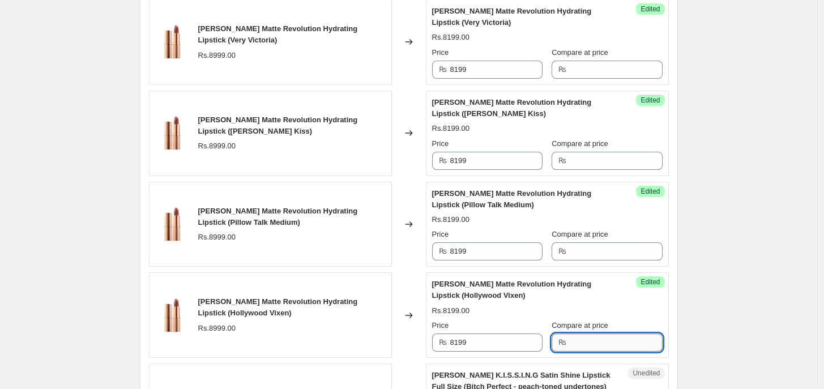
click at [625, 338] on input "Compare at price" at bounding box center [616, 343] width 92 height 18
type input "9000"
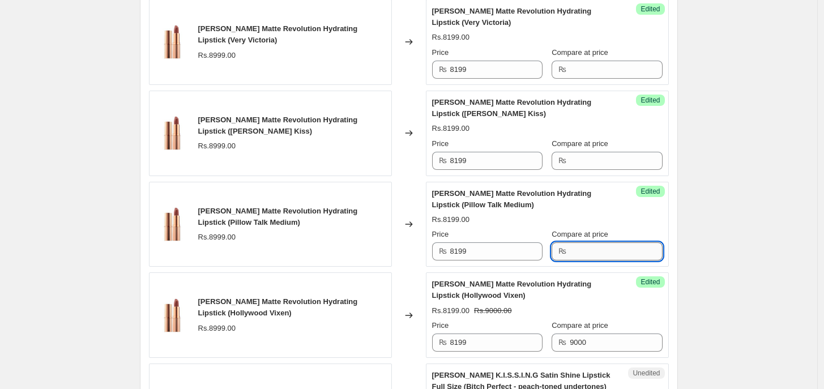
click at [583, 249] on input "Compare at price" at bounding box center [616, 251] width 92 height 18
type input "9000"
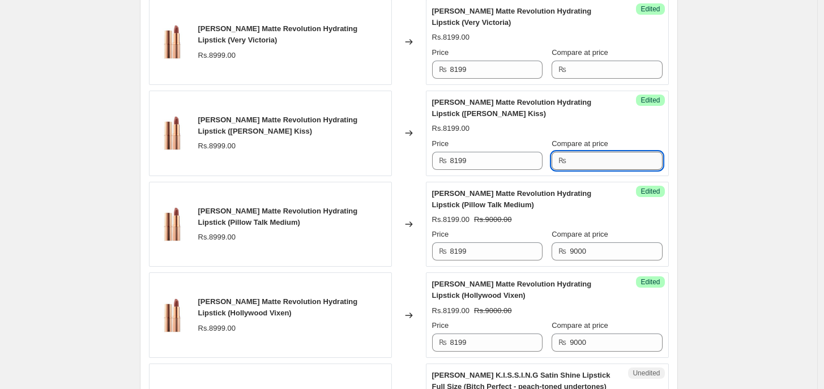
click at [602, 156] on input "Compare at price" at bounding box center [616, 161] width 92 height 18
type input "9000"
click at [603, 59] on div "Compare at price ₨" at bounding box center [607, 63] width 110 height 32
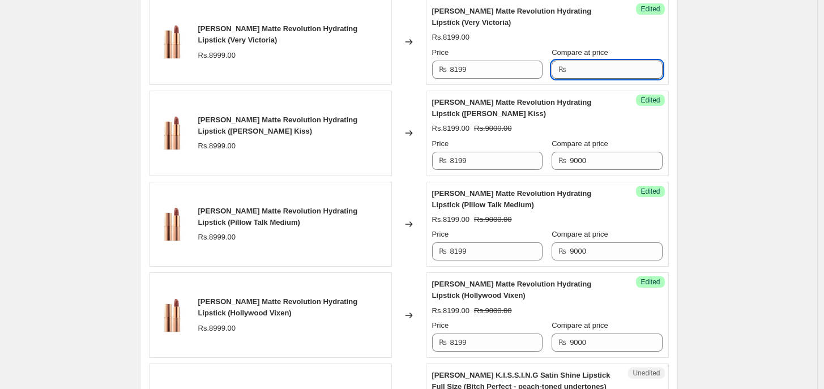
click at [587, 70] on input "Compare at price" at bounding box center [616, 70] width 92 height 18
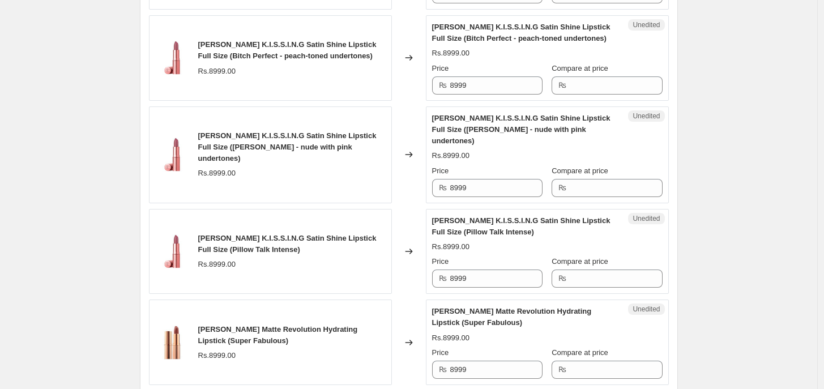
scroll to position [1009, 0]
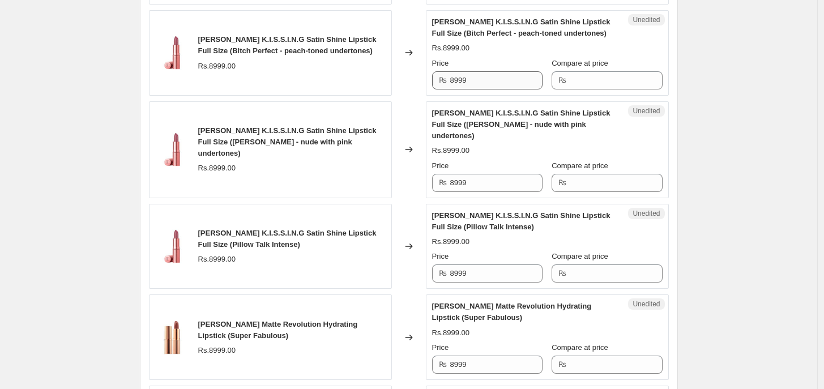
type input "9000"
click at [483, 81] on input "8999" at bounding box center [496, 80] width 92 height 18
paste input "1"
type input "8199"
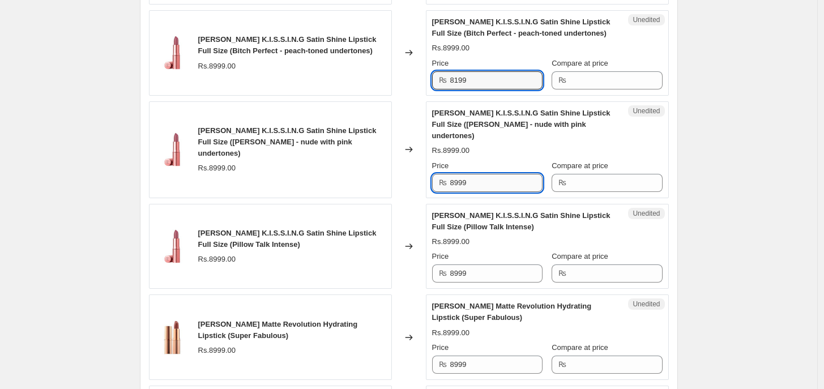
click at [470, 187] on input "8999" at bounding box center [496, 183] width 92 height 18
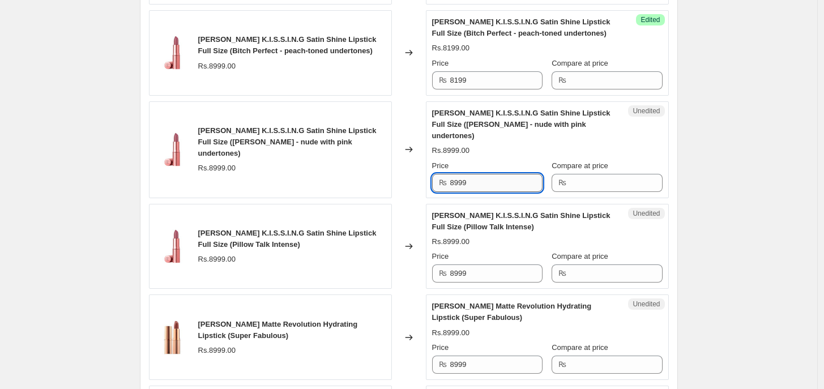
click at [470, 187] on input "8999" at bounding box center [496, 183] width 92 height 18
paste input "1"
type input "8199"
click at [449, 275] on div "₨ 8999" at bounding box center [487, 274] width 110 height 18
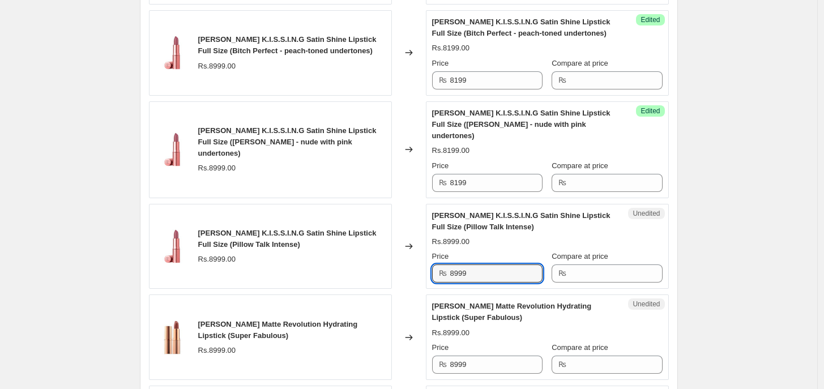
click at [449, 275] on div "₨ 8999" at bounding box center [487, 274] width 110 height 18
paste input "8199"
click at [449, 275] on div "₨ 89998199" at bounding box center [487, 274] width 110 height 18
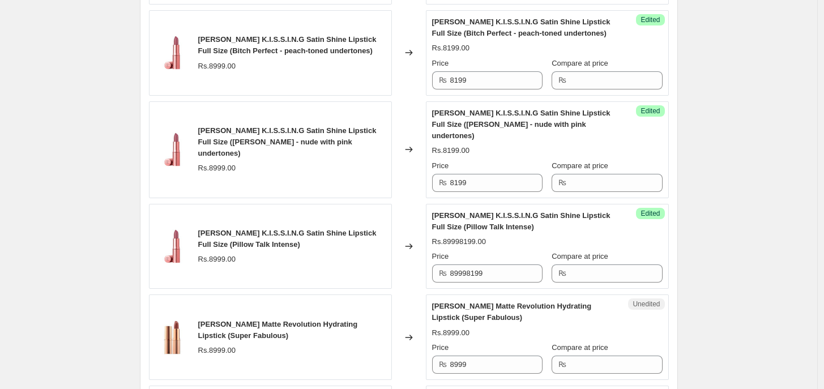
click at [449, 275] on div "₨ 89998199" at bounding box center [487, 274] width 110 height 18
click at [476, 274] on input "89998199" at bounding box center [496, 274] width 92 height 18
paste input "text"
type input "8199"
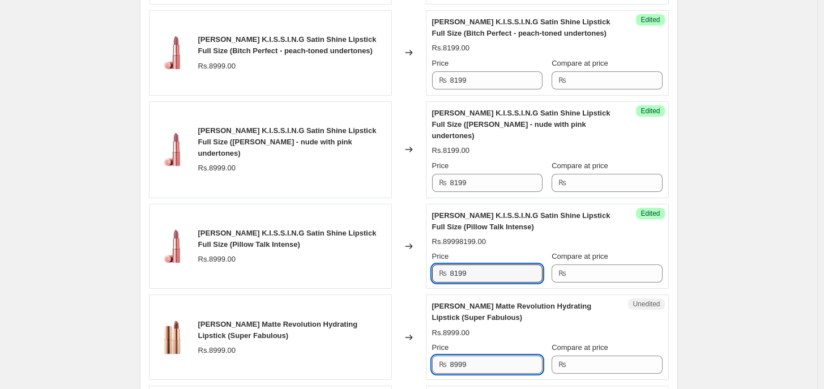
click at [473, 338] on input "8999" at bounding box center [496, 365] width 92 height 18
paste input "1"
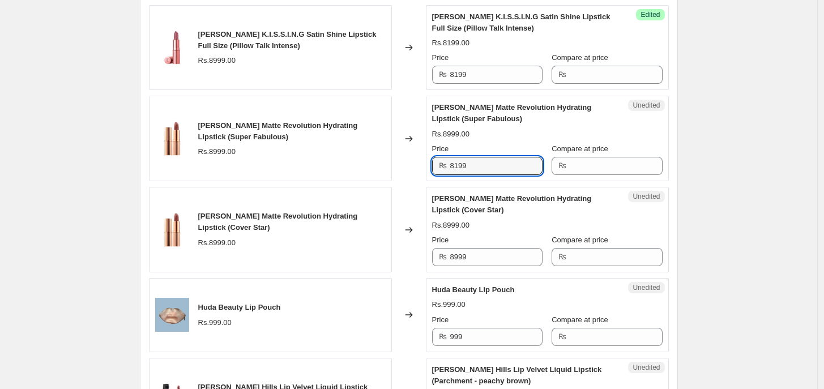
scroll to position [1214, 0]
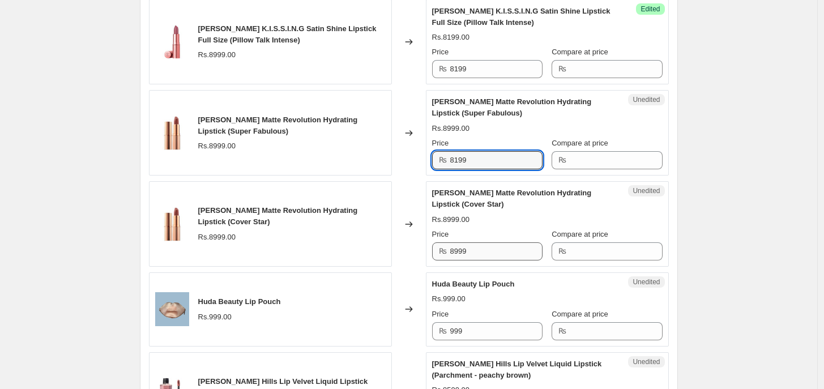
type input "8199"
click at [460, 255] on input "8999" at bounding box center [496, 251] width 92 height 18
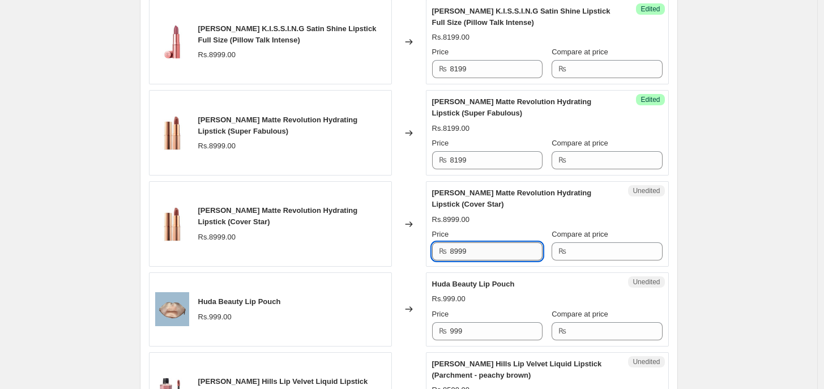
click at [460, 255] on input "8999" at bounding box center [496, 251] width 92 height 18
paste input "1"
type input "8199"
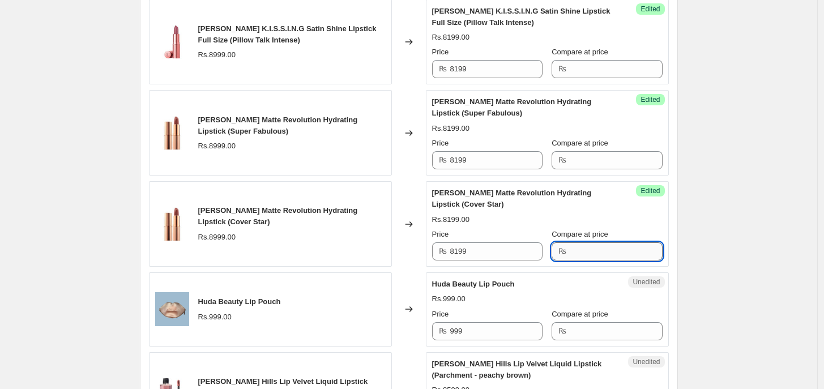
click at [591, 246] on input "Compare at price" at bounding box center [616, 251] width 92 height 18
click at [591, 246] on input "9000" at bounding box center [616, 251] width 92 height 18
type input "9000"
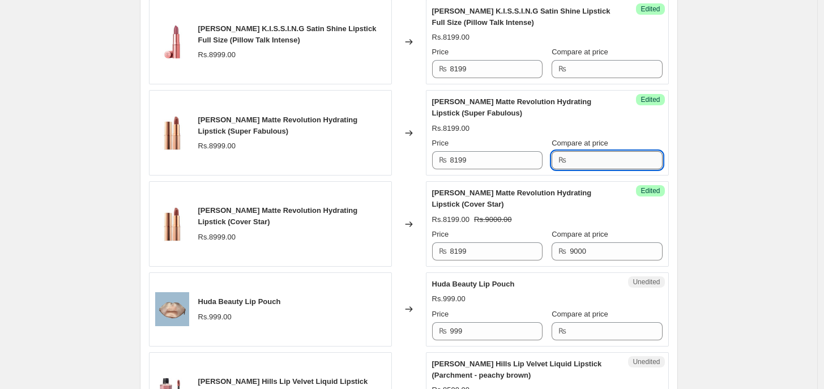
click at [595, 166] on input "Compare at price" at bounding box center [616, 160] width 92 height 18
paste input "9000"
type input "9000"
click at [592, 76] on input "Compare at price" at bounding box center [616, 69] width 92 height 18
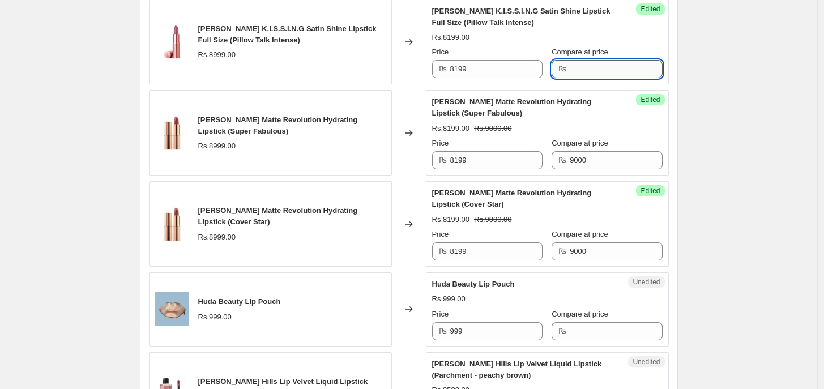
paste input "9000"
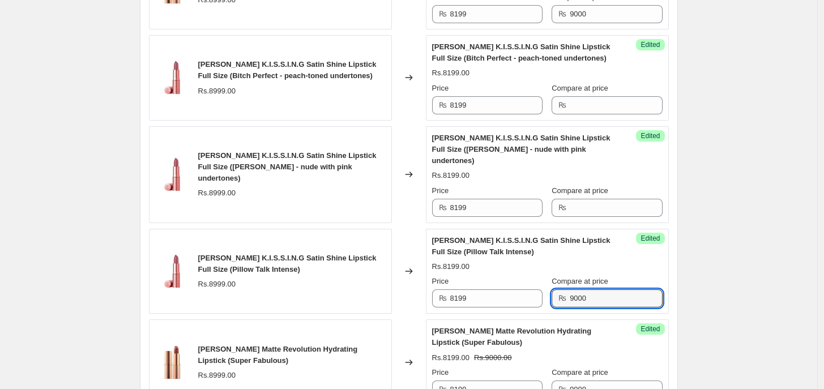
scroll to position [969, 0]
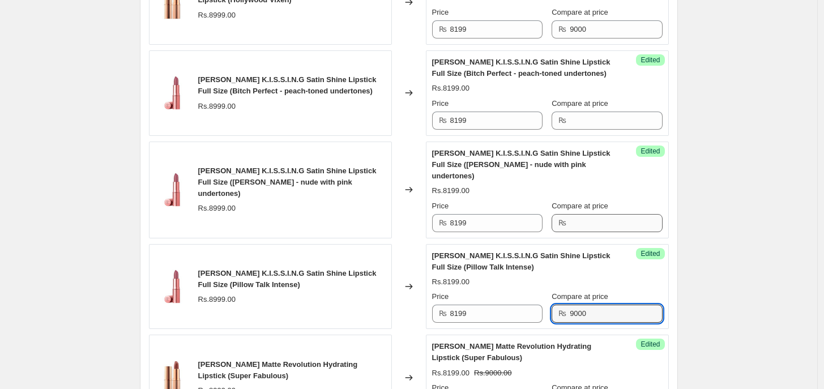
type input "9000"
click at [624, 227] on input "Compare at price" at bounding box center [616, 223] width 92 height 18
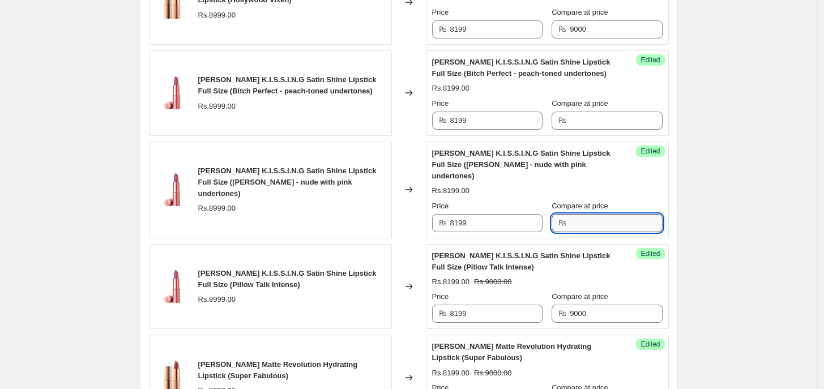
paste input "9000"
type input "9000"
click at [620, 122] on input "Compare at price" at bounding box center [616, 121] width 92 height 18
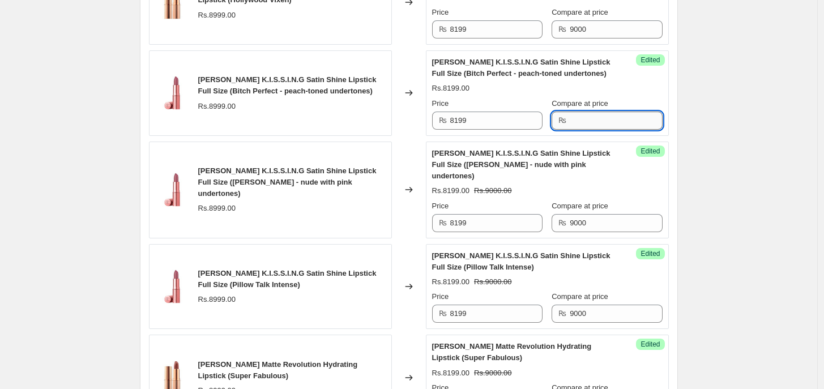
paste input "9000"
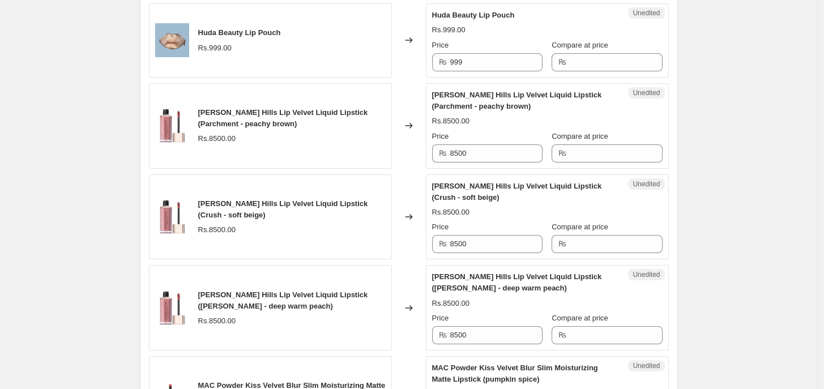
scroll to position [1504, 0]
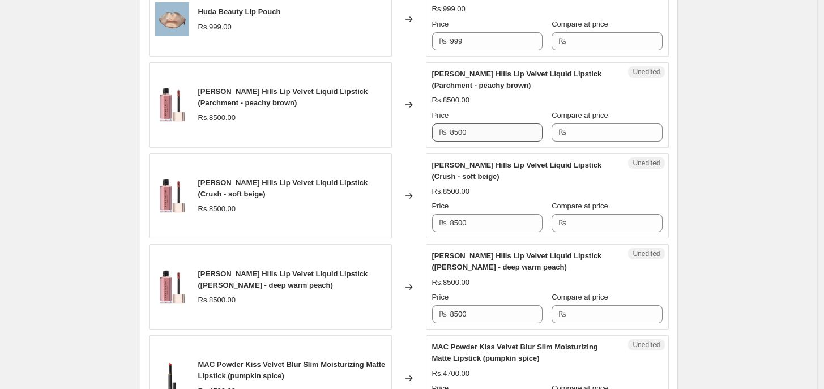
type input "9000"
click at [505, 140] on input "8500" at bounding box center [496, 132] width 92 height 18
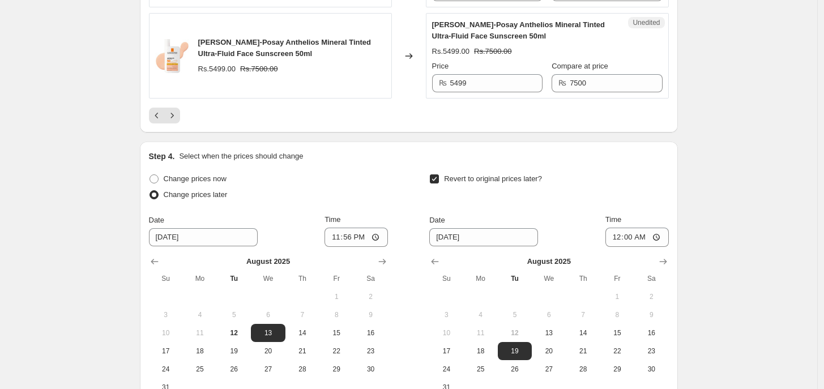
scroll to position [2294, 0]
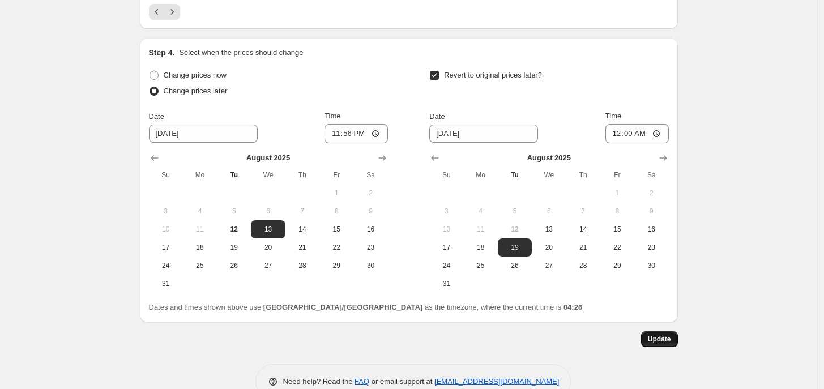
click at [663, 338] on span "Update" at bounding box center [659, 339] width 23 height 9
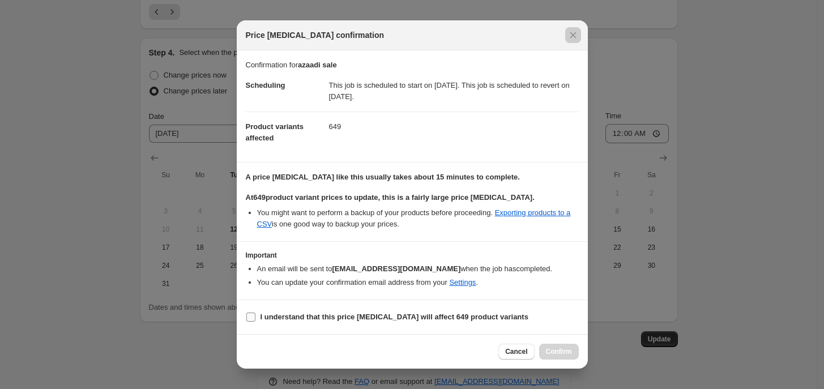
click at [275, 321] on b "I understand that this price [MEDICAL_DATA] will affect 649 product variants" at bounding box center [395, 317] width 268 height 8
click at [255, 322] on input "I understand that this price [MEDICAL_DATA] will affect 649 product variants" at bounding box center [250, 317] width 9 height 9
checkbox input "true"
click at [556, 338] on span "Confirm" at bounding box center [559, 351] width 26 height 9
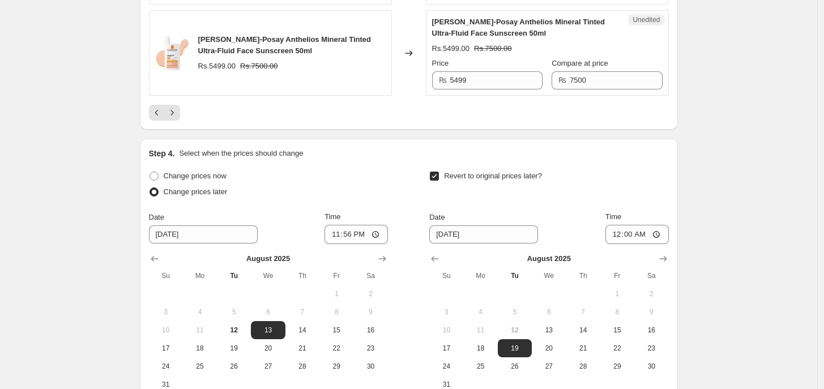
scroll to position [2111, 0]
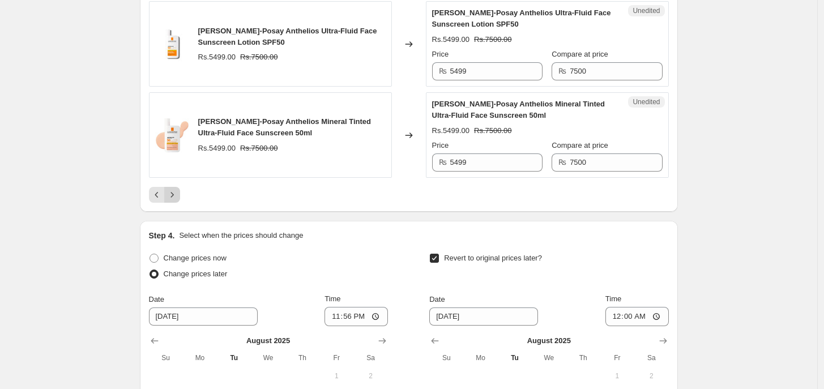
click at [177, 195] on icon "Next" at bounding box center [172, 194] width 11 height 11
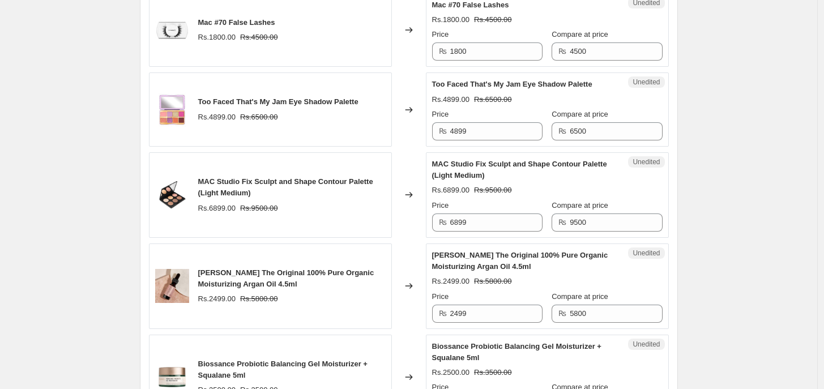
scroll to position [839, 0]
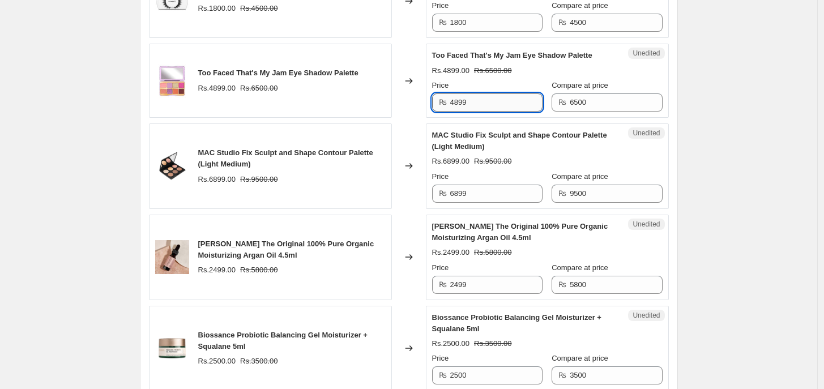
click at [477, 109] on input "4899" at bounding box center [496, 102] width 92 height 18
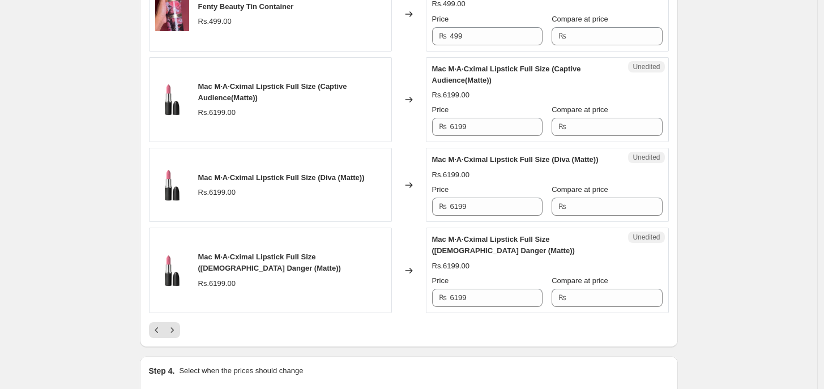
scroll to position [1855, 0]
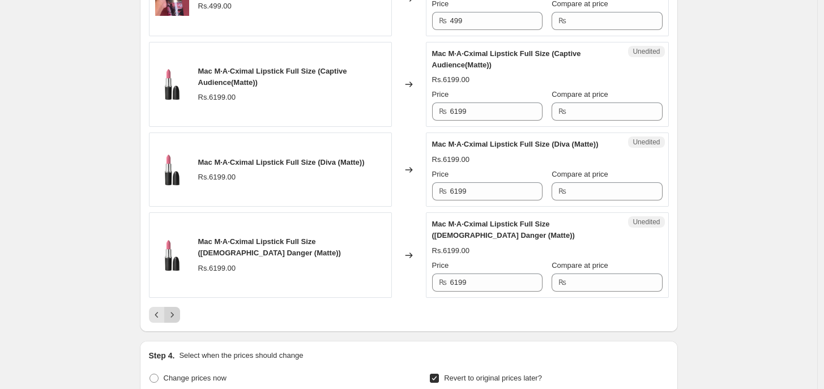
type input "5500"
click at [173, 314] on button "Next" at bounding box center [172, 315] width 16 height 16
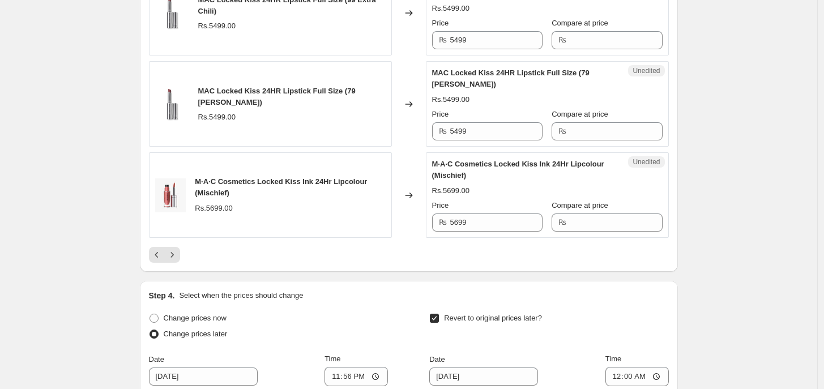
scroll to position [2004, 0]
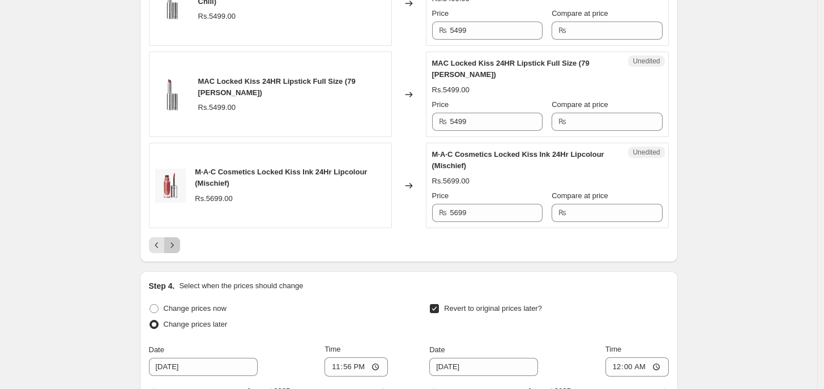
click at [173, 248] on icon "Next" at bounding box center [172, 245] width 11 height 11
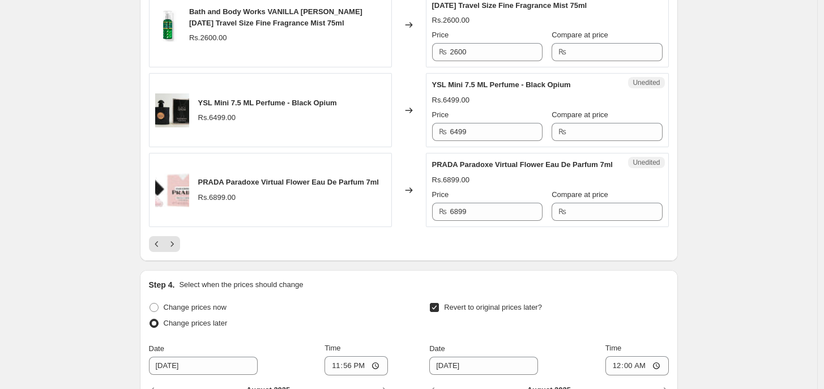
scroll to position [1997, 0]
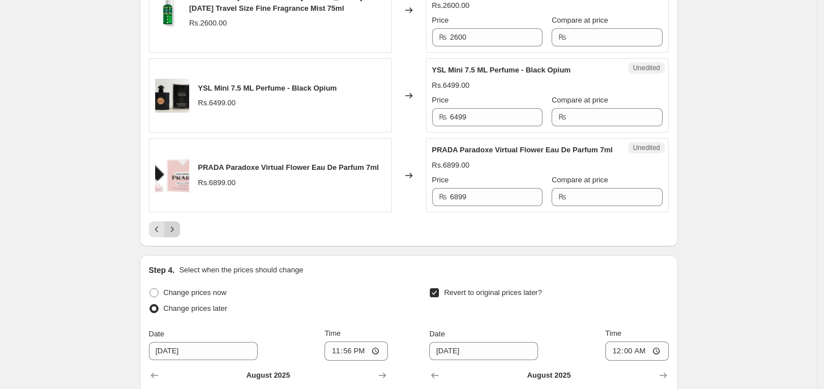
click at [177, 235] on icon "Next" at bounding box center [172, 229] width 11 height 11
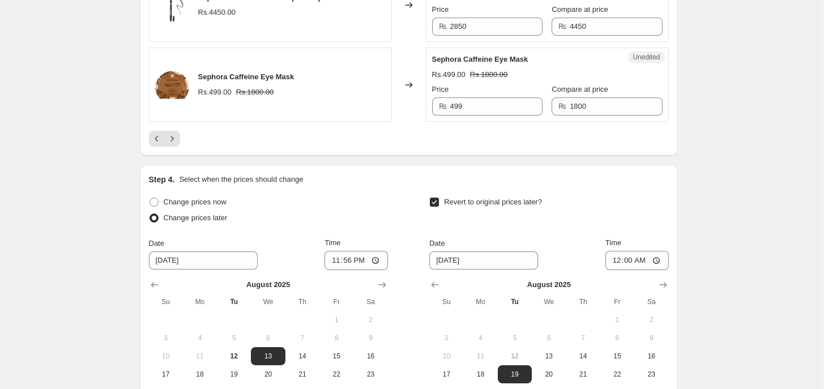
drag, startPoint x: 822, startPoint y: 356, endPoint x: 825, endPoint y: 340, distance: 15.5
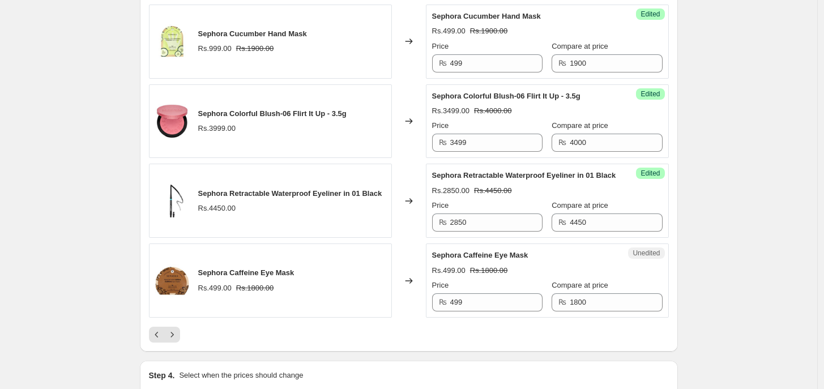
scroll to position [1815, 0]
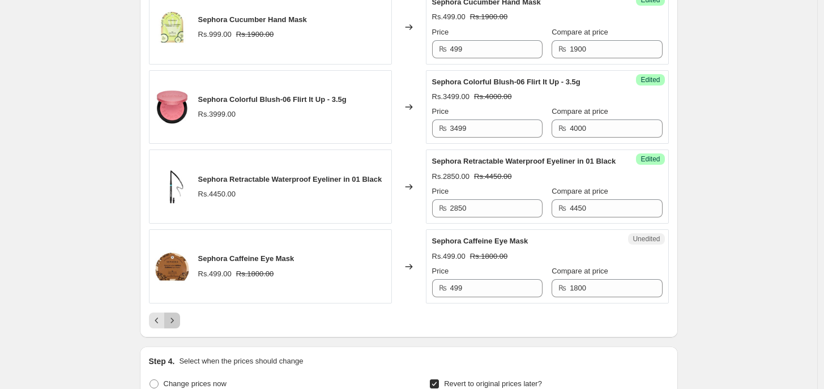
click at [177, 326] on icon "Next" at bounding box center [172, 320] width 11 height 11
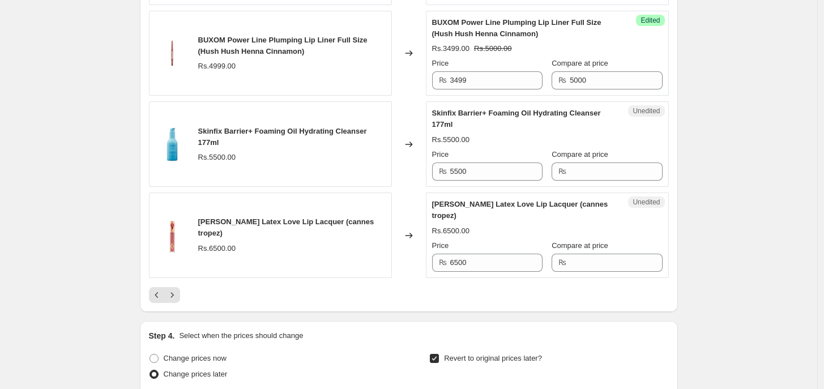
scroll to position [1912, 0]
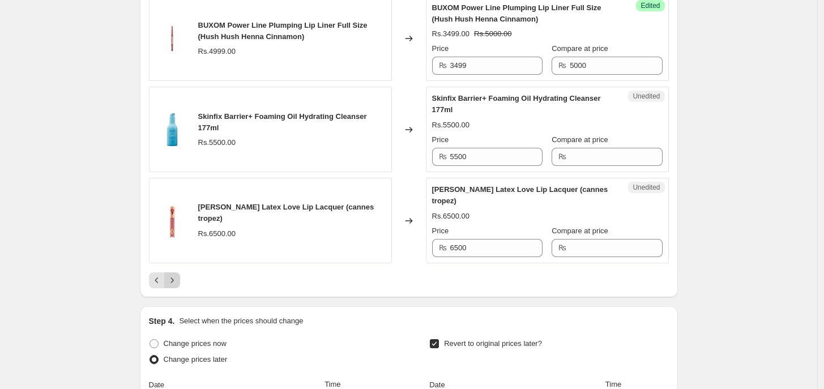
click at [173, 283] on icon "Next" at bounding box center [171, 280] width 3 height 5
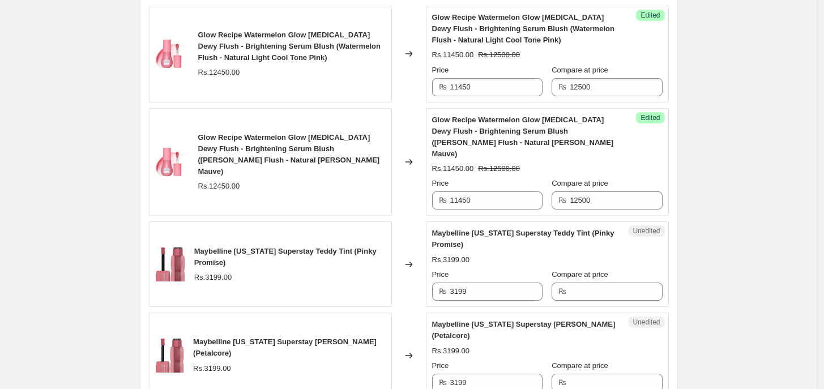
scroll to position [2026, 0]
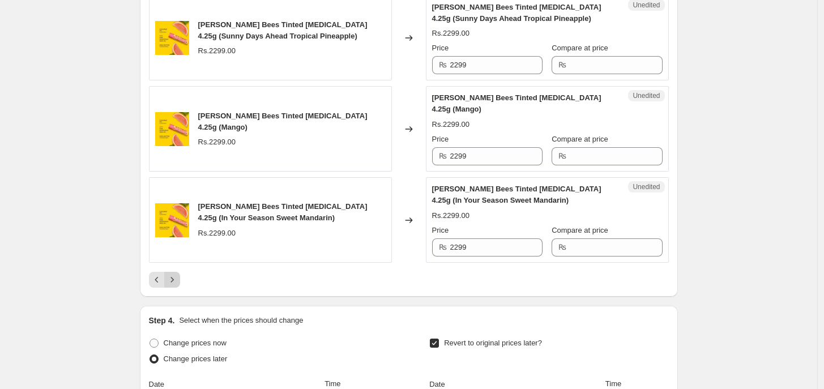
click at [170, 274] on icon "Next" at bounding box center [172, 279] width 11 height 11
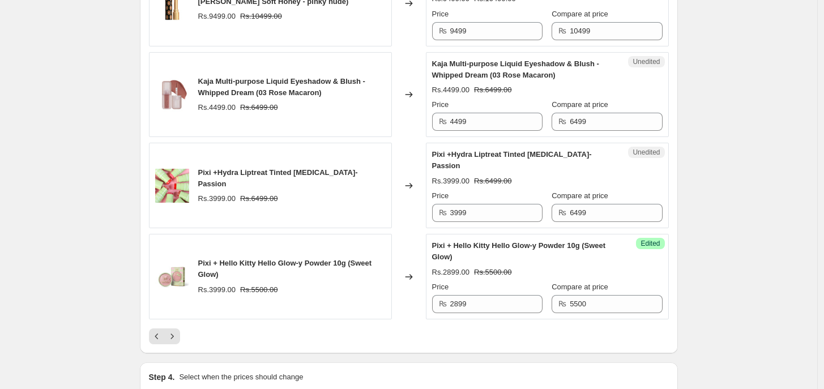
scroll to position [2004, 0]
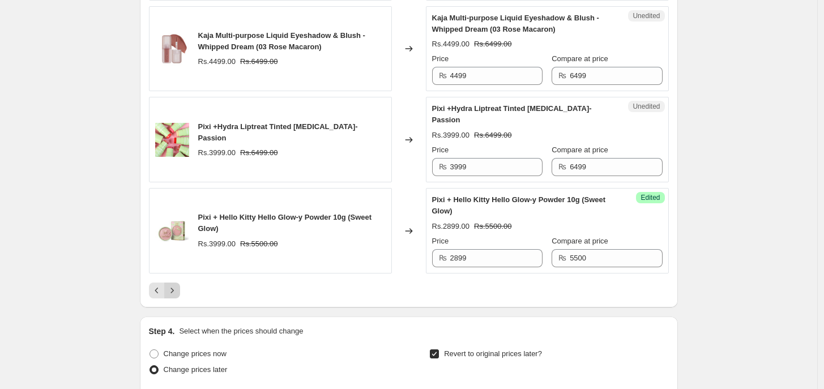
click at [174, 285] on icon "Next" at bounding box center [172, 290] width 11 height 11
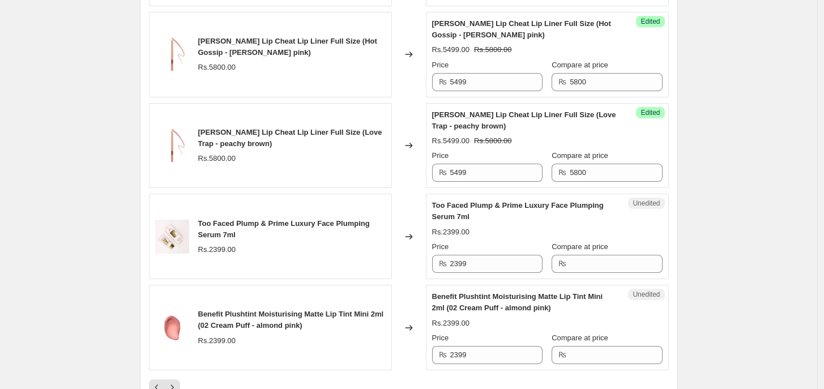
scroll to position [1930, 0]
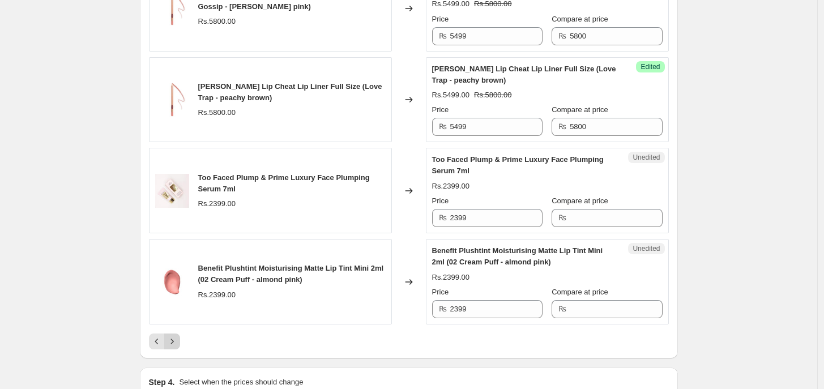
click at [176, 338] on button "Next" at bounding box center [172, 342] width 16 height 16
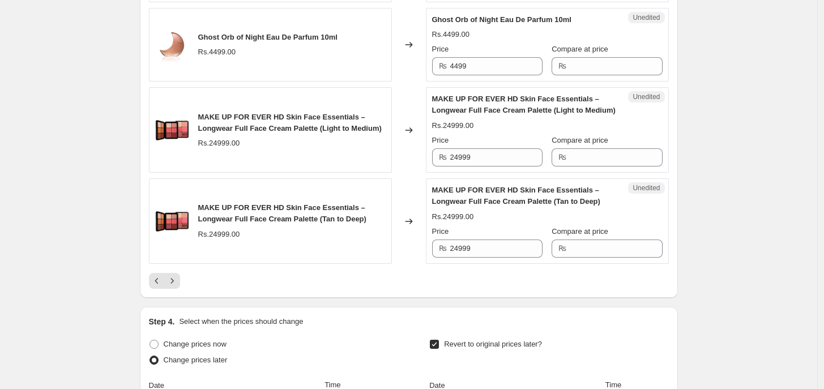
scroll to position [1929, 0]
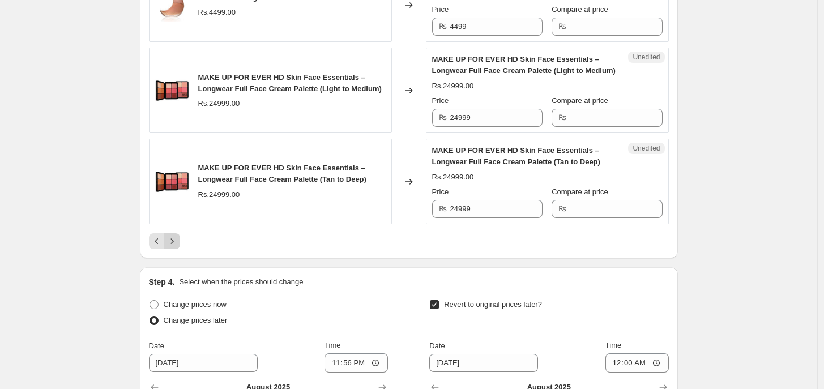
click at [173, 249] on button "Next" at bounding box center [172, 241] width 16 height 16
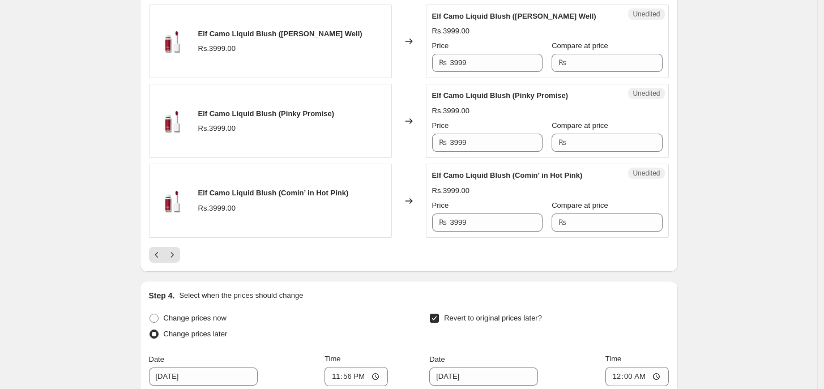
scroll to position [2014, 0]
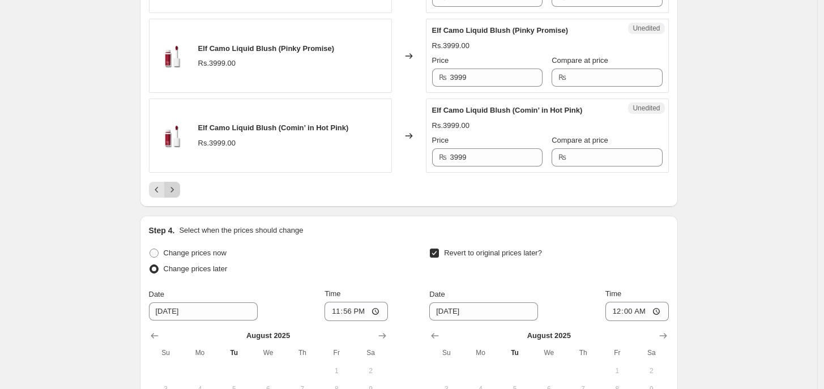
click at [170, 195] on icon "Next" at bounding box center [172, 189] width 11 height 11
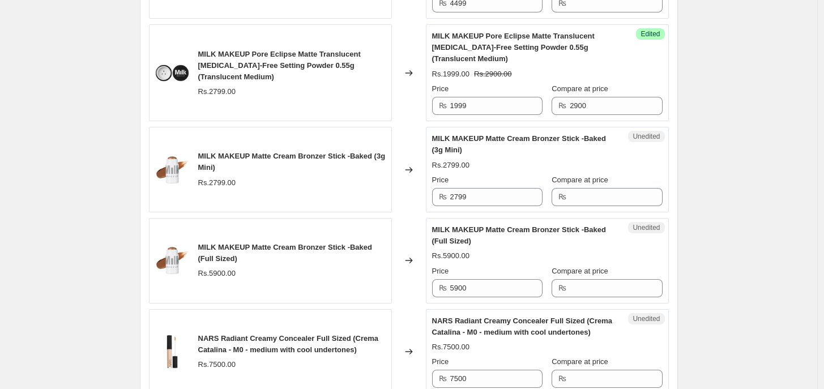
scroll to position [1691, 0]
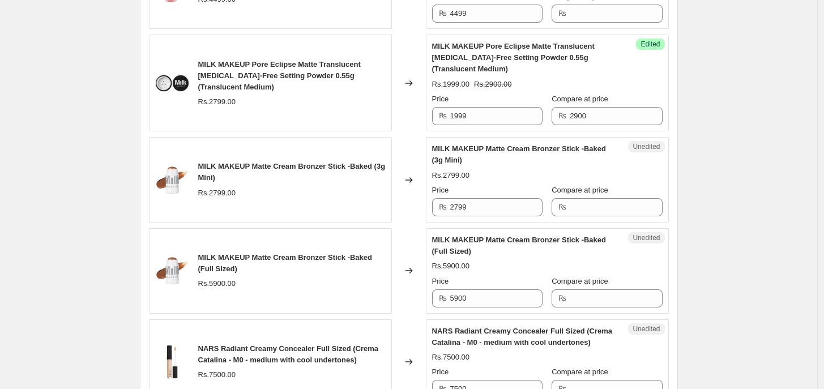
drag, startPoint x: 822, startPoint y: 264, endPoint x: 825, endPoint y: 282, distance: 17.7
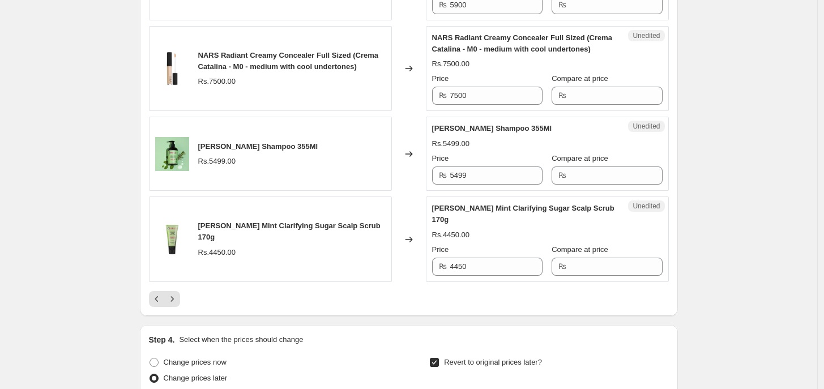
scroll to position [2000, 0]
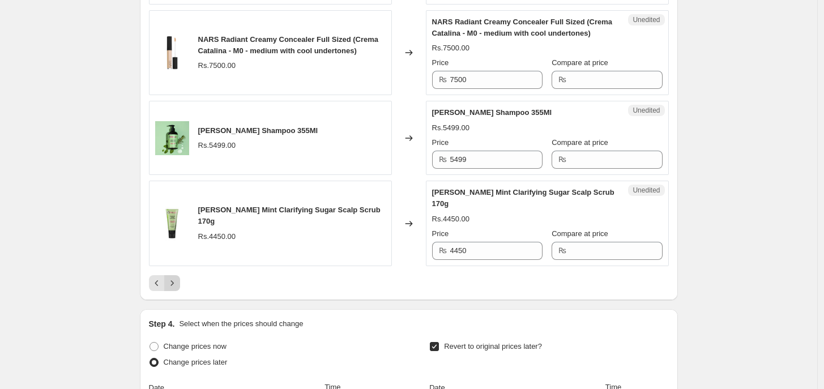
click at [170, 278] on icon "Next" at bounding box center [172, 283] width 11 height 11
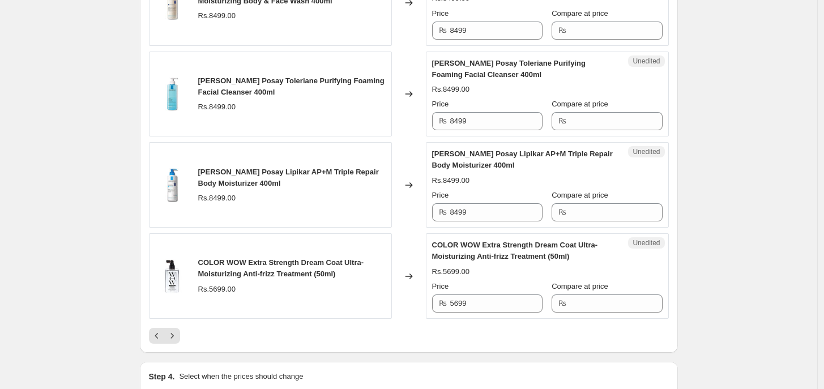
scroll to position [1977, 0]
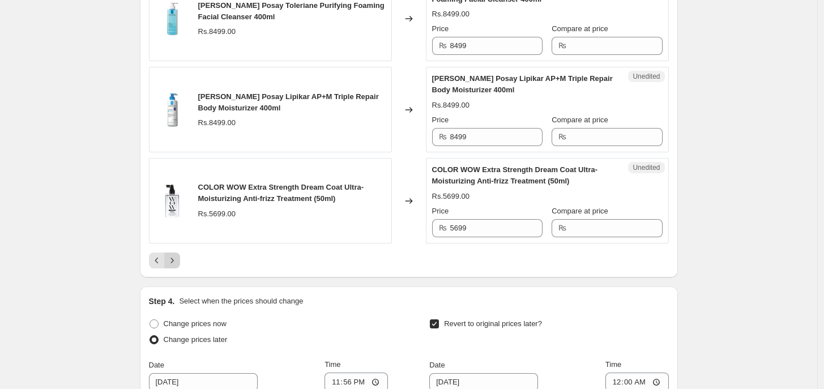
click at [173, 263] on icon "Next" at bounding box center [171, 260] width 3 height 5
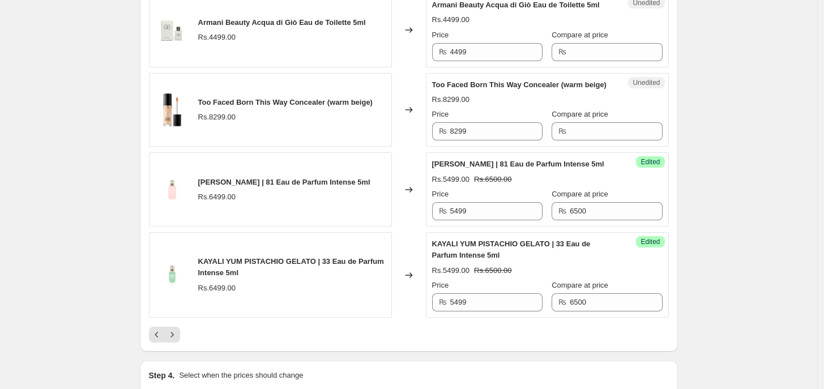
scroll to position [1905, 0]
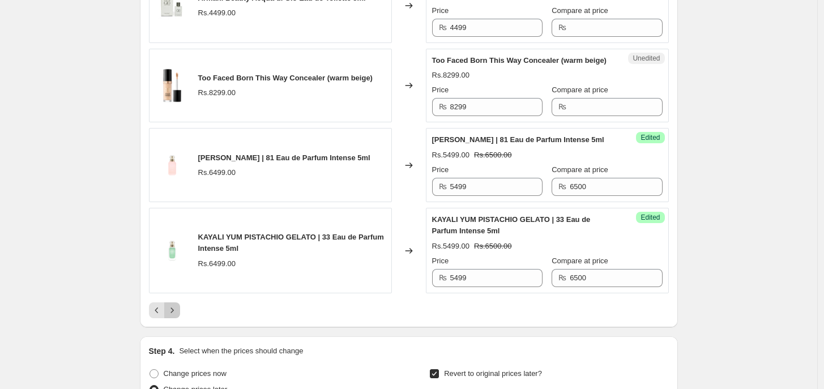
click at [174, 316] on icon "Next" at bounding box center [172, 310] width 11 height 11
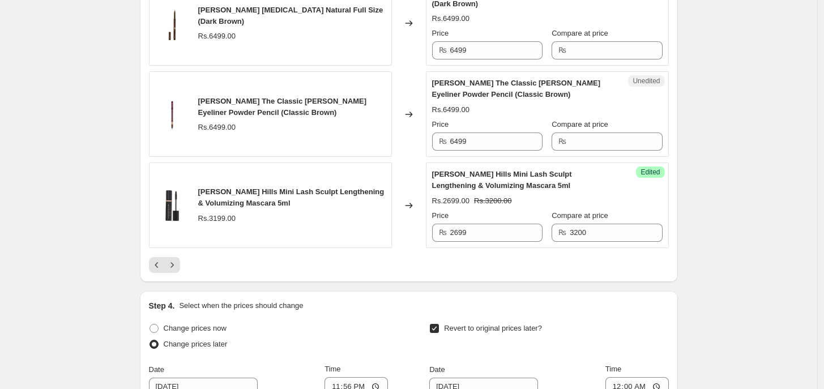
scroll to position [2039, 0]
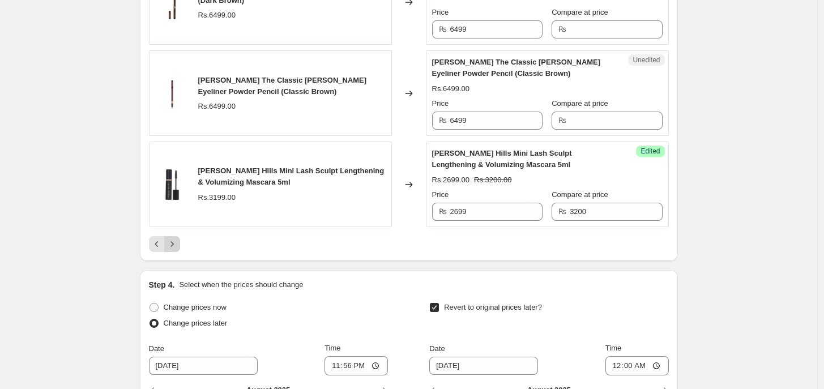
click at [166, 249] on button "Next" at bounding box center [172, 244] width 16 height 16
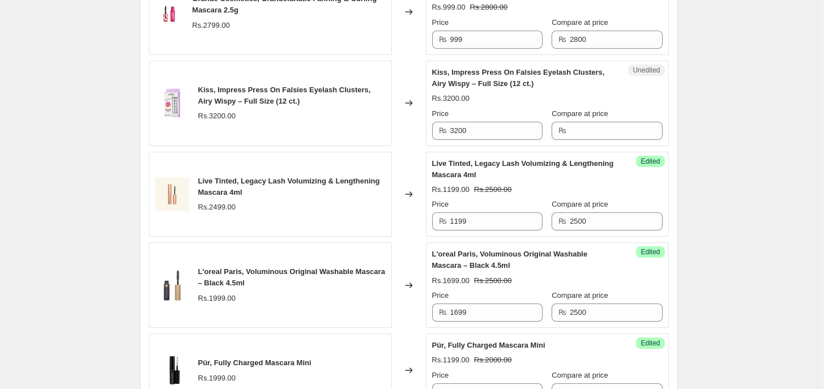
scroll to position [686, 0]
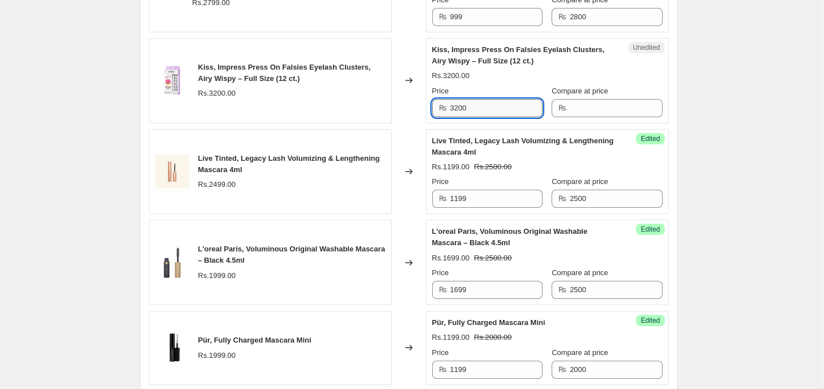
click at [493, 99] on input "3200" at bounding box center [496, 108] width 92 height 18
type input "2999"
click at [613, 101] on input "Compare at price" at bounding box center [616, 108] width 92 height 18
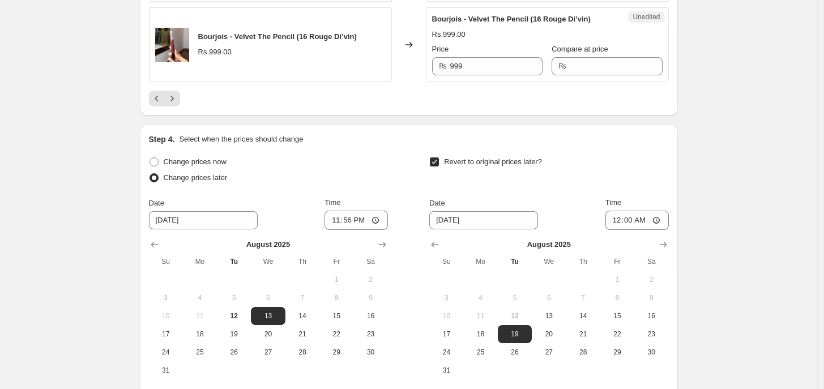
scroll to position [2258, 0]
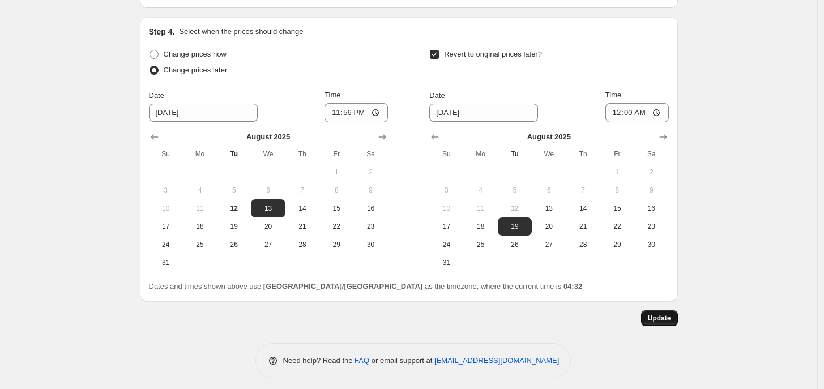
type input "3500"
click at [671, 314] on span "Update" at bounding box center [659, 318] width 23 height 9
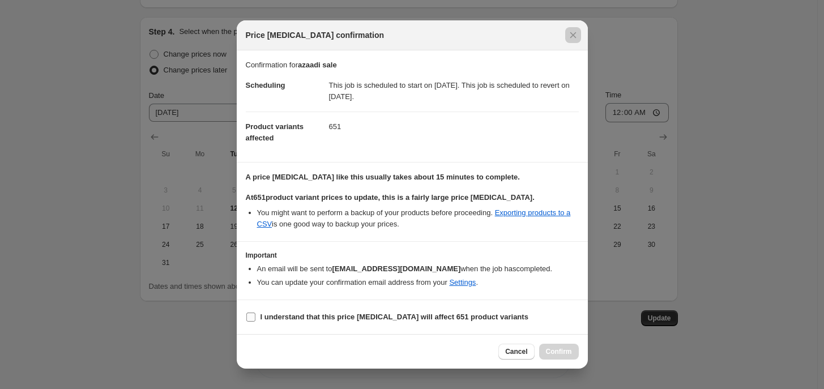
click at [402, 311] on label "I understand that this price [MEDICAL_DATA] will affect 651 product variants" at bounding box center [387, 317] width 283 height 16
click at [255, 313] on input "I understand that this price [MEDICAL_DATA] will affect 651 product variants" at bounding box center [250, 317] width 9 height 9
checkbox input "true"
click at [564, 338] on span "Confirm" at bounding box center [559, 351] width 26 height 9
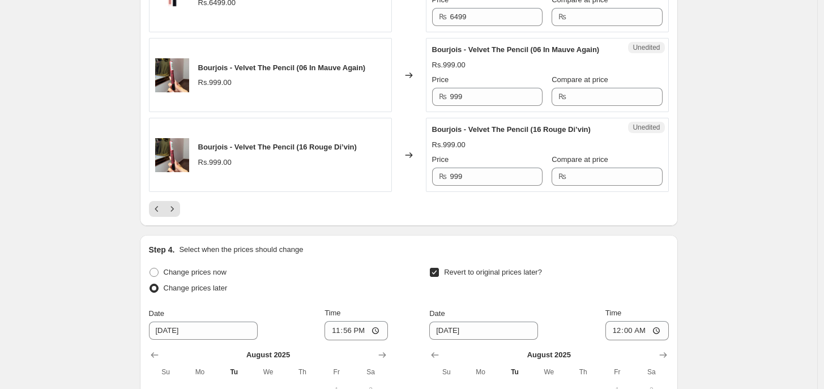
scroll to position [1945, 0]
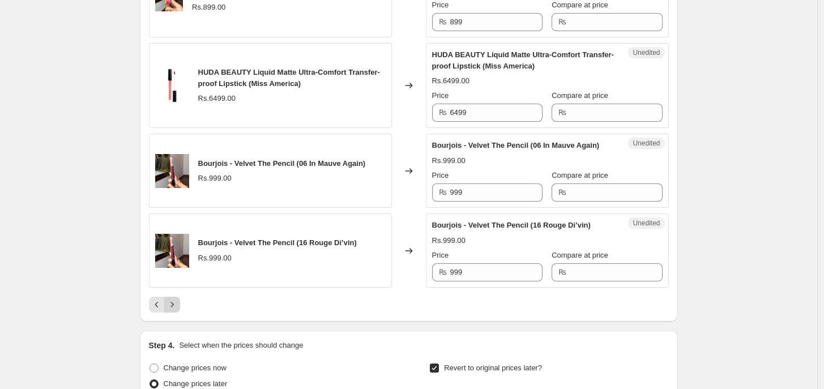
click at [173, 300] on icon "Next" at bounding box center [172, 304] width 11 height 11
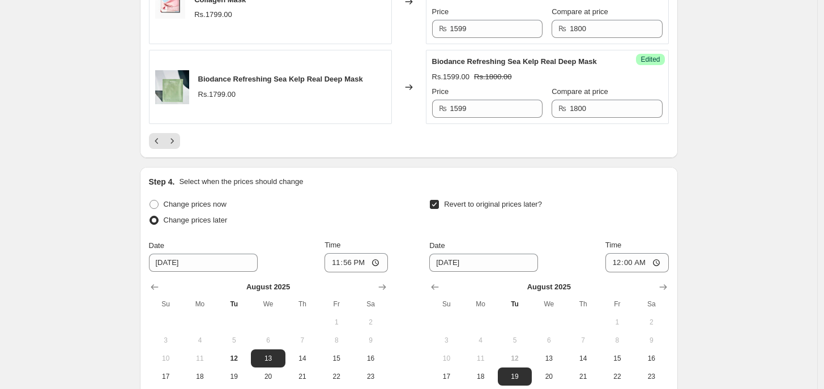
scroll to position [2045, 0]
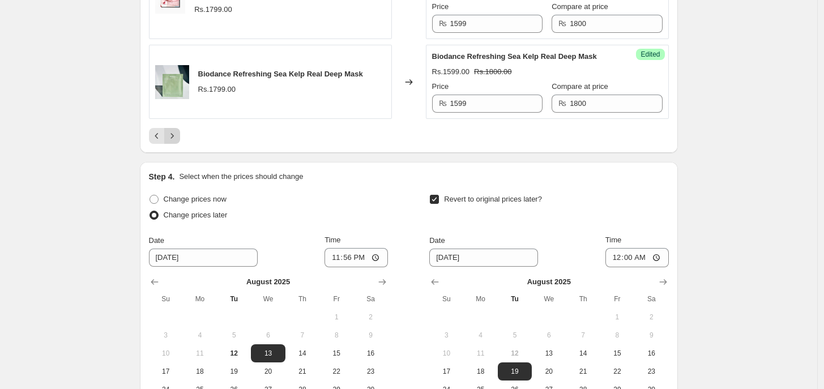
click at [172, 128] on button "Next" at bounding box center [172, 136] width 16 height 16
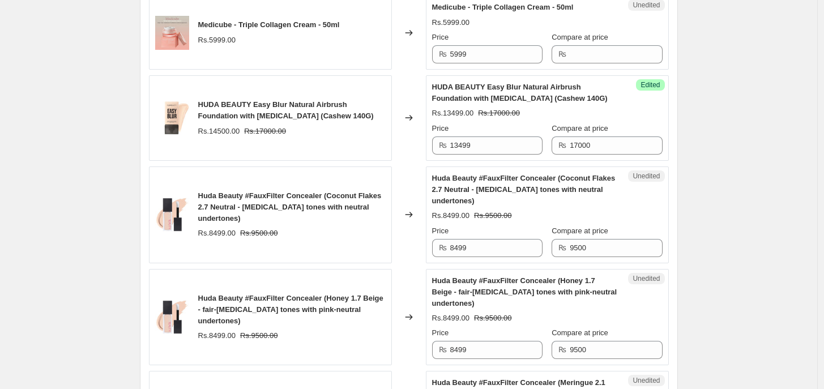
scroll to position [875, 0]
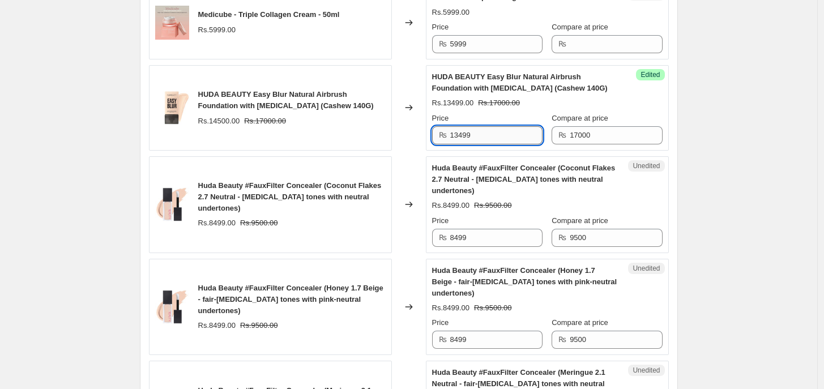
click at [513, 144] on input "13499" at bounding box center [496, 135] width 92 height 18
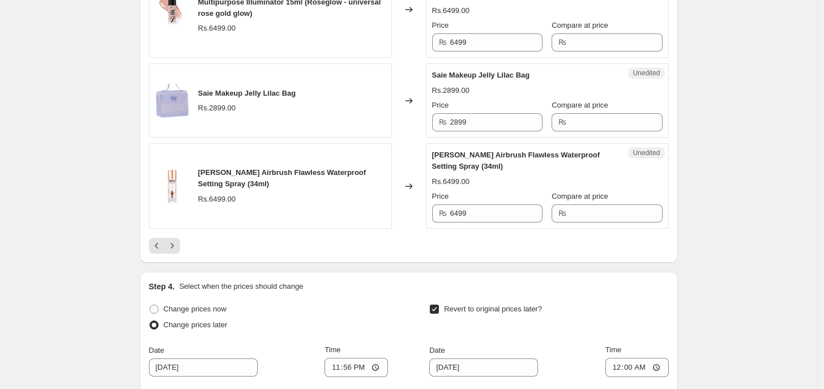
scroll to position [2009, 0]
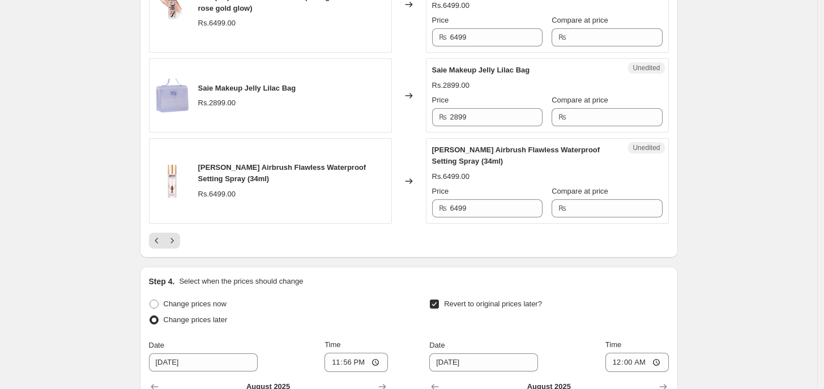
type input "12999"
click at [471, 132] on div "Unedited Saie Makeup Jelly Lilac Bag Rs.2899.00 Price ₨ 2899 Compare at price ₨" at bounding box center [547, 95] width 243 height 74
click at [472, 126] on input "2899" at bounding box center [496, 117] width 92 height 18
click at [474, 125] on input "2899" at bounding box center [496, 117] width 92 height 18
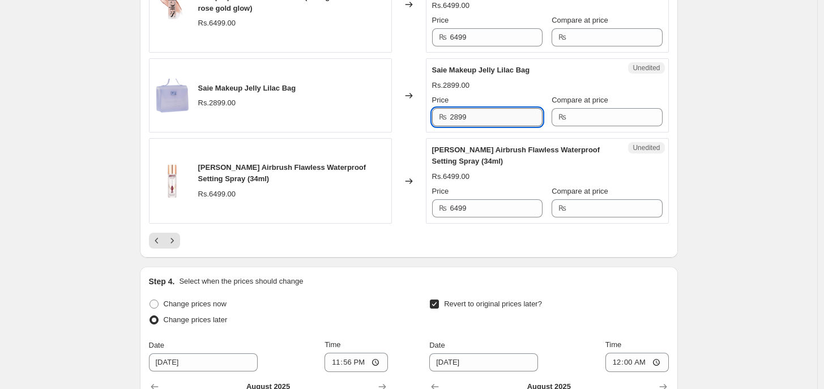
click at [474, 125] on input "2899" at bounding box center [496, 117] width 92 height 18
type input "2299"
click at [570, 117] on input "Compare at price" at bounding box center [616, 117] width 92 height 18
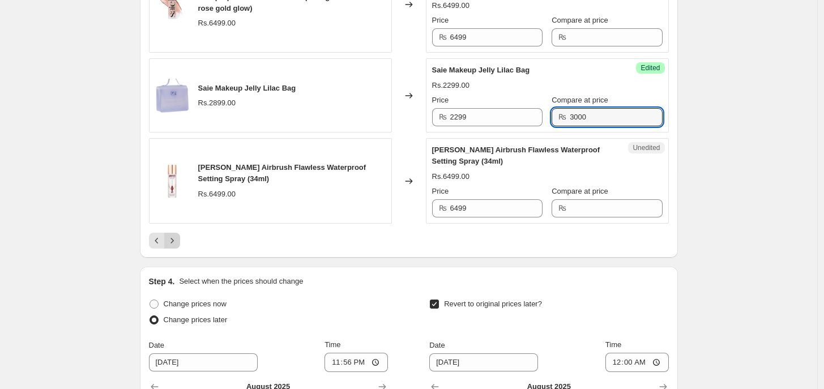
type input "3000"
click at [171, 246] on icon "Next" at bounding box center [172, 240] width 11 height 11
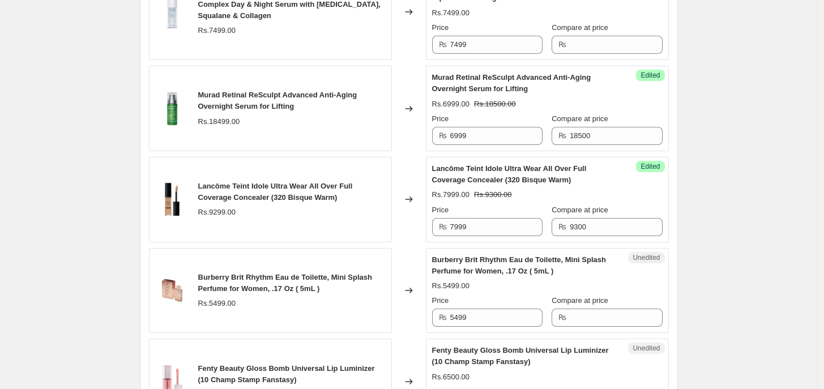
scroll to position [1715, 0]
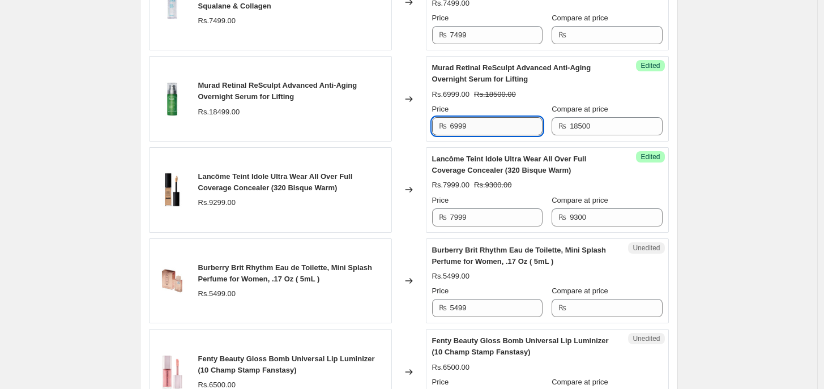
click at [468, 135] on input "6999" at bounding box center [496, 126] width 92 height 18
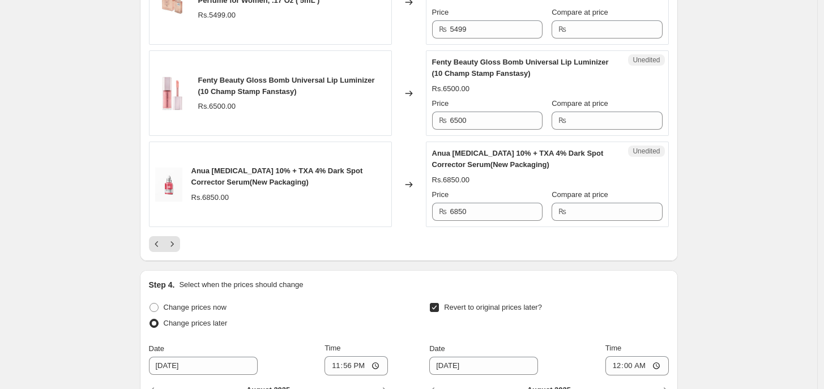
scroll to position [2004, 0]
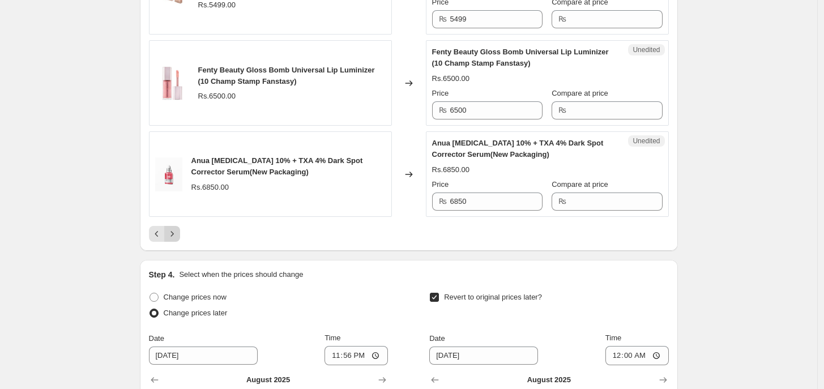
type input "12499"
click at [178, 240] on icon "Next" at bounding box center [172, 233] width 11 height 11
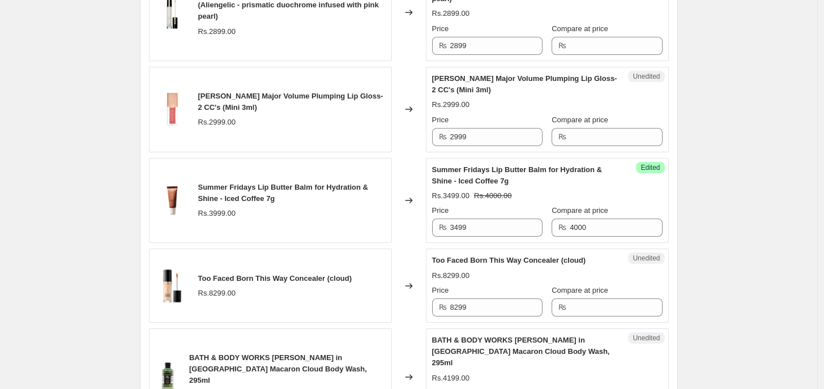
scroll to position [1989, 0]
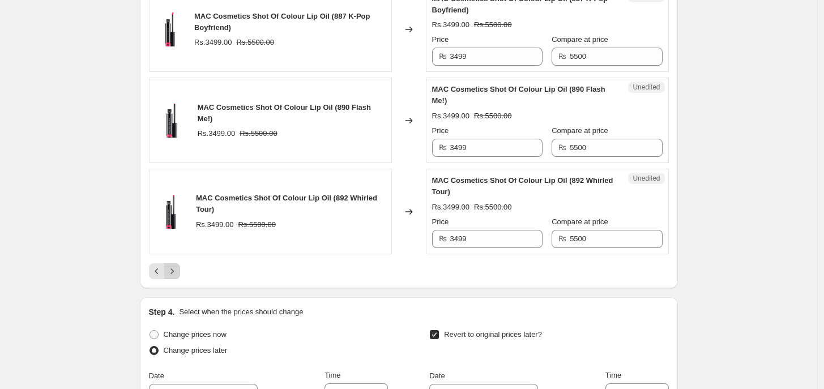
click at [178, 266] on icon "Next" at bounding box center [172, 271] width 11 height 11
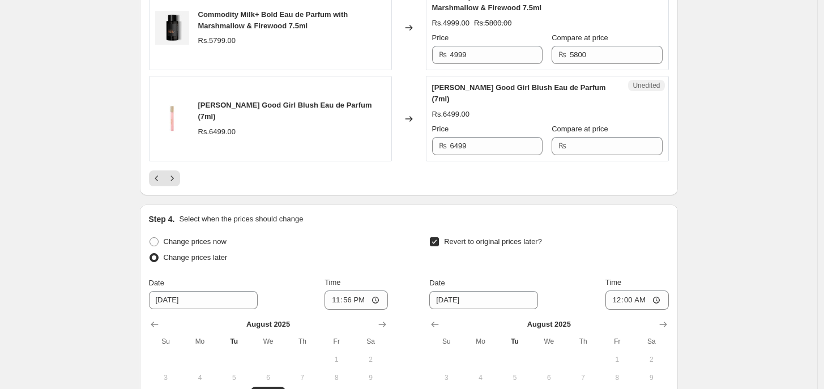
scroll to position [2121, 0]
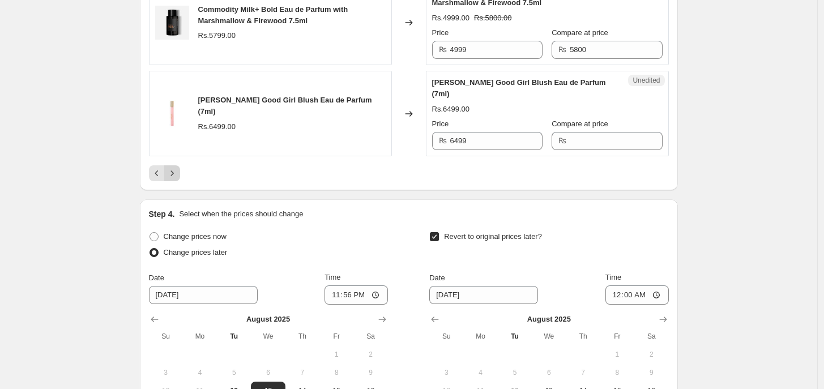
click at [178, 174] on icon "Next" at bounding box center [172, 173] width 11 height 11
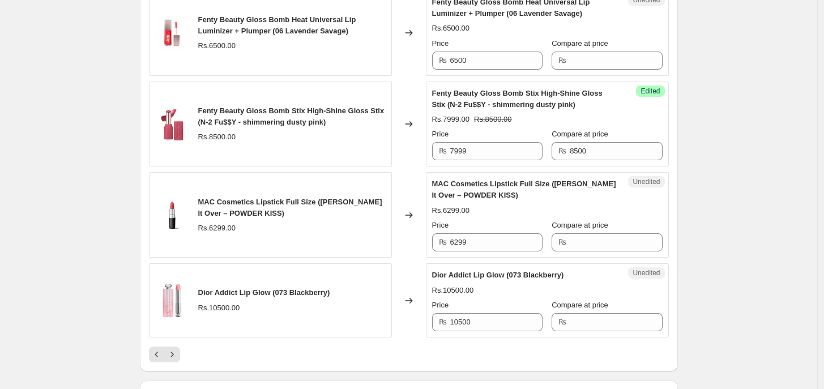
scroll to position [1911, 0]
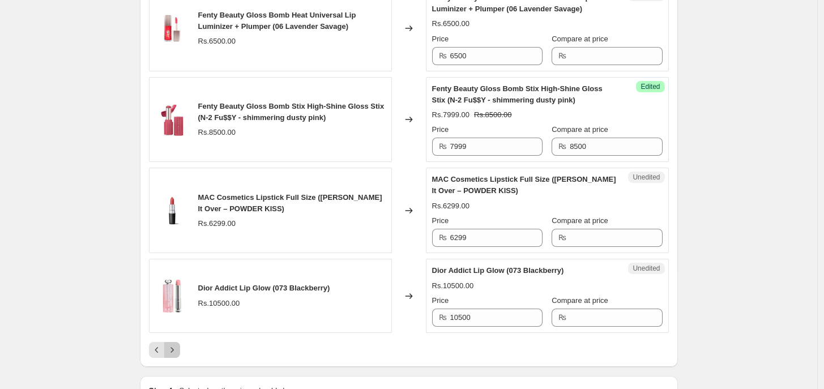
click at [173, 338] on icon "Next" at bounding box center [172, 349] width 11 height 11
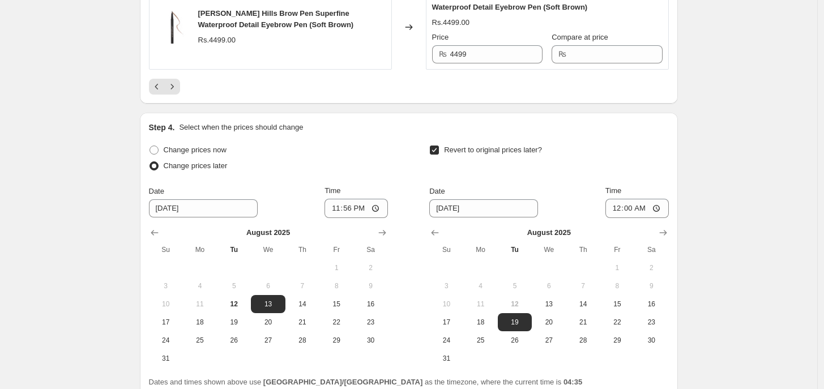
scroll to position [2326, 0]
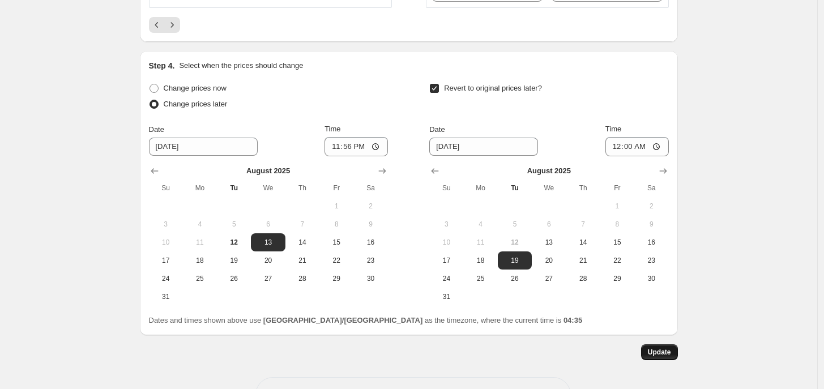
click at [664, 338] on span "Update" at bounding box center [659, 352] width 23 height 9
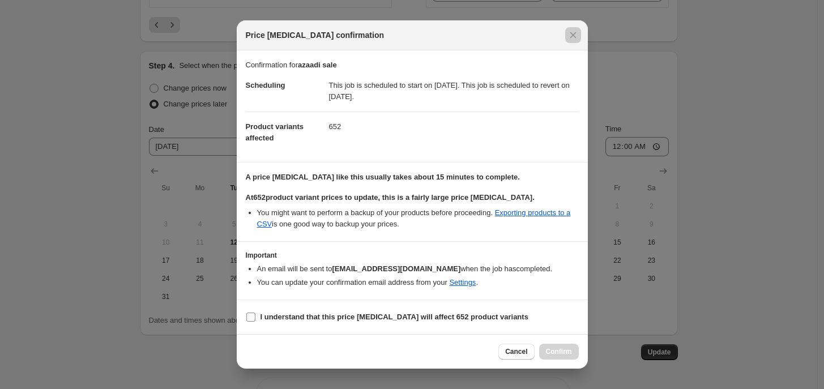
click at [298, 319] on b "I understand that this price [MEDICAL_DATA] will affect 652 product variants" at bounding box center [395, 317] width 268 height 8
click at [255, 319] on input "I understand that this price [MEDICAL_DATA] will affect 652 product variants" at bounding box center [250, 317] width 9 height 9
checkbox input "true"
click at [569, 338] on span "Confirm" at bounding box center [559, 351] width 26 height 9
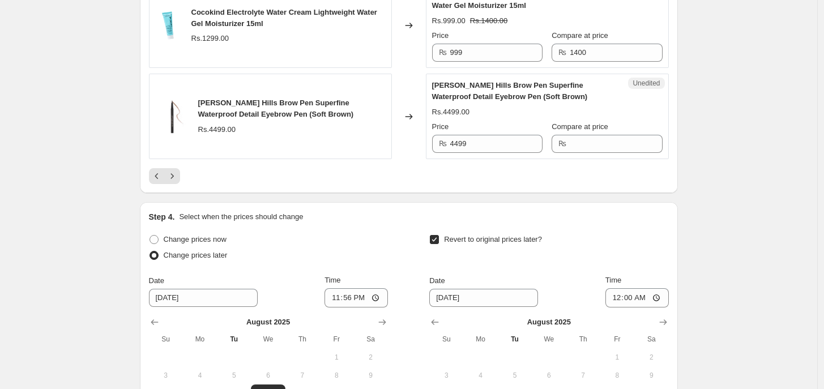
scroll to position [2123, 0]
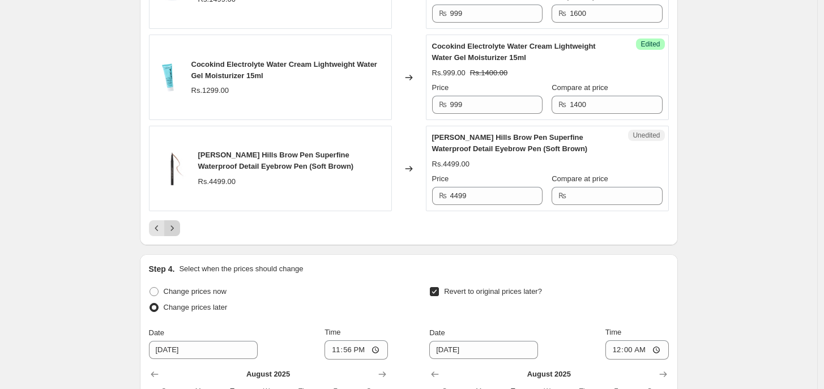
click at [176, 223] on icon "Next" at bounding box center [172, 228] width 11 height 11
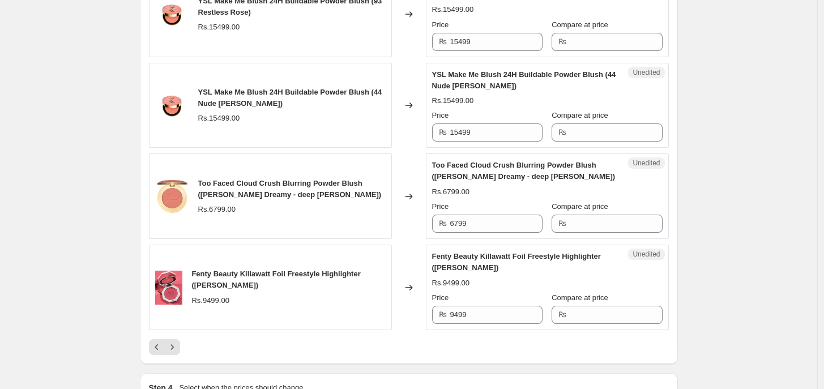
scroll to position [2023, 0]
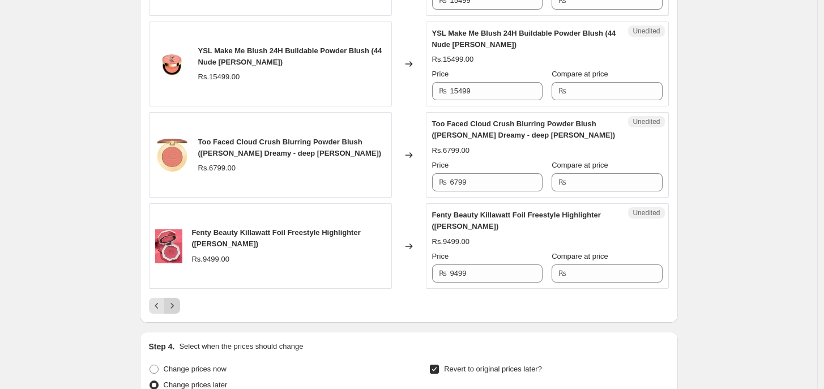
click at [178, 298] on button "Next" at bounding box center [172, 306] width 16 height 16
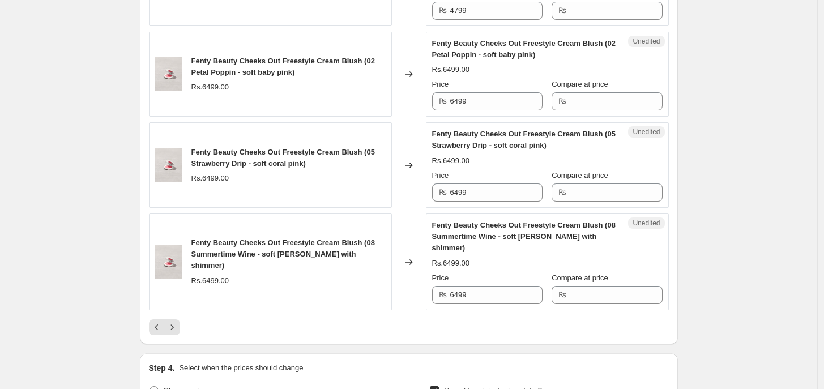
scroll to position [1960, 0]
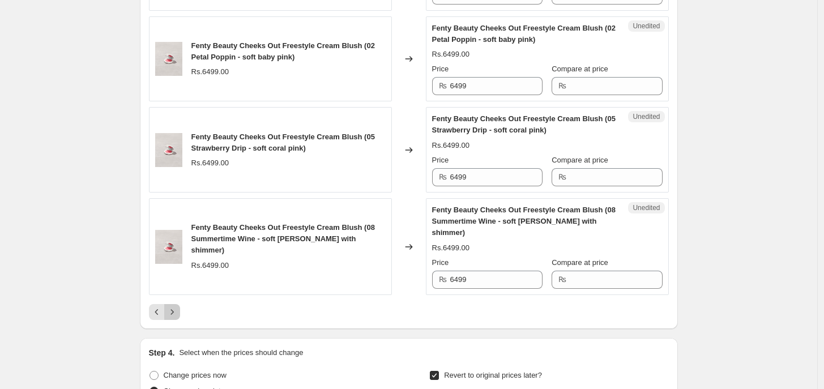
click at [176, 306] on icon "Next" at bounding box center [172, 311] width 11 height 11
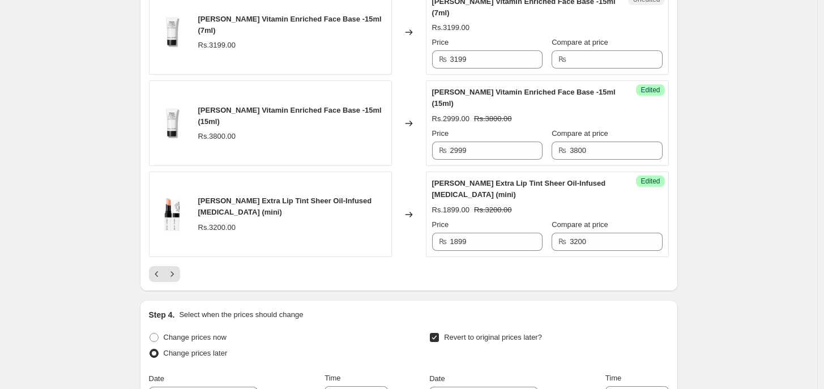
scroll to position [2031, 0]
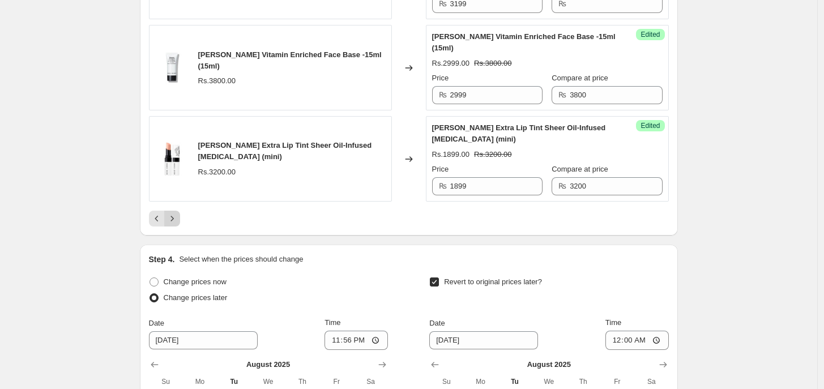
click at [177, 211] on button "Next" at bounding box center [172, 219] width 16 height 16
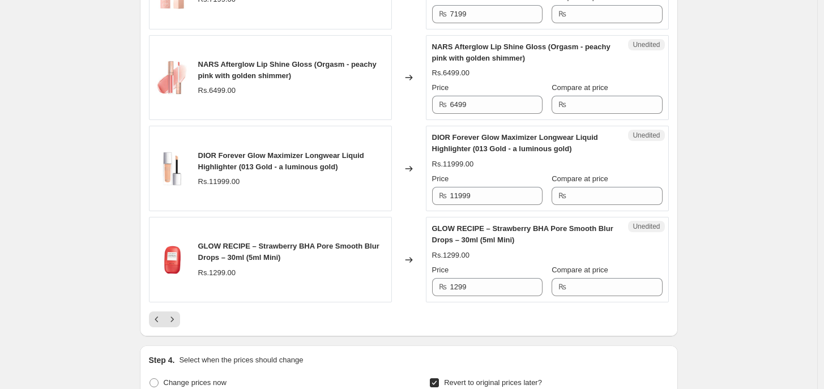
scroll to position [1952, 0]
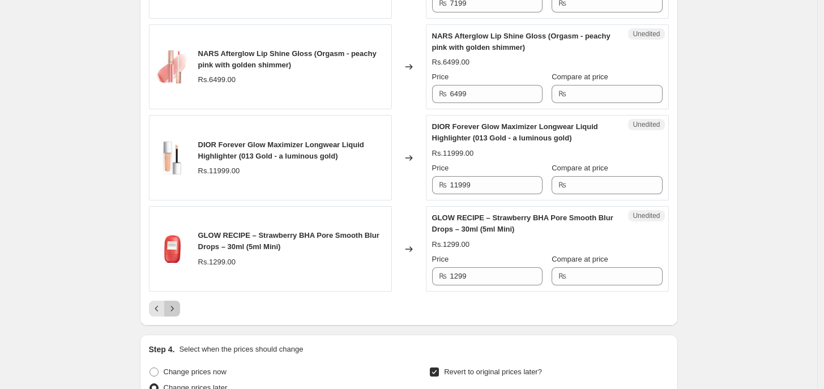
click at [177, 314] on icon "Next" at bounding box center [172, 308] width 11 height 11
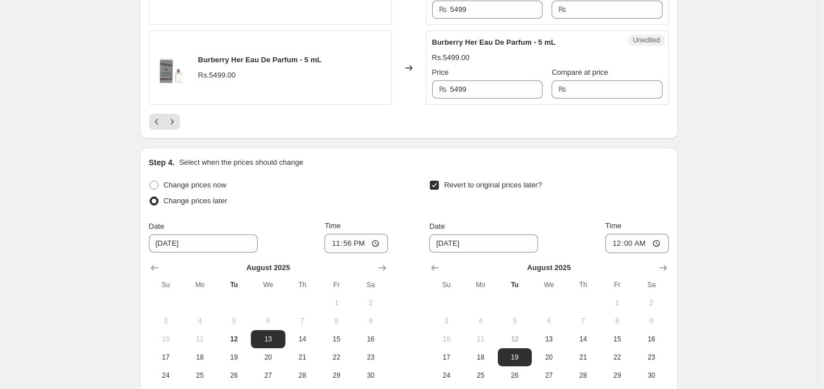
scroll to position [2150, 0]
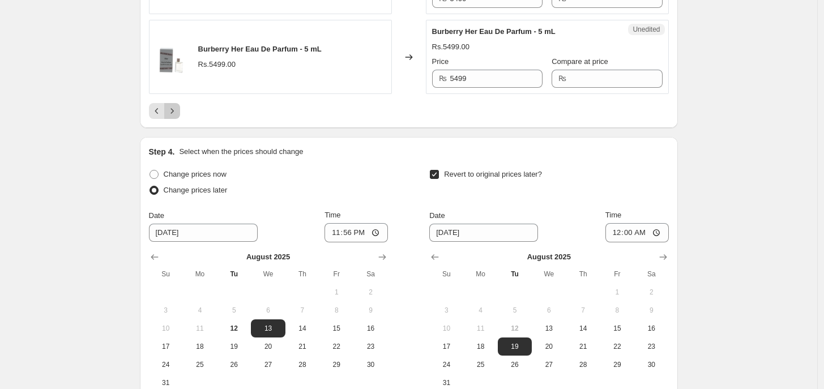
click at [176, 117] on icon "Next" at bounding box center [172, 110] width 11 height 11
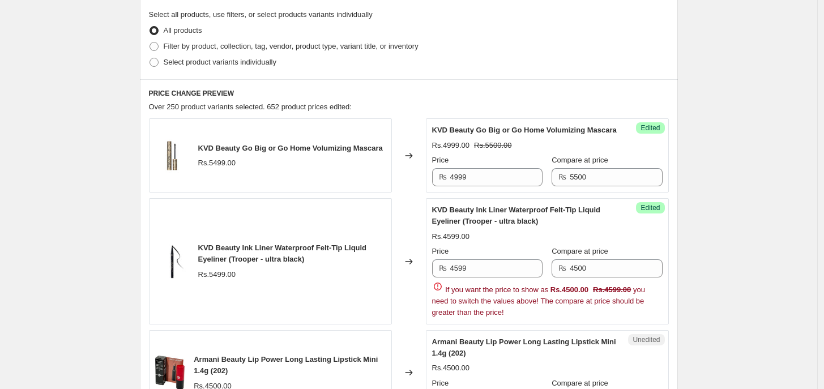
scroll to position [347, 0]
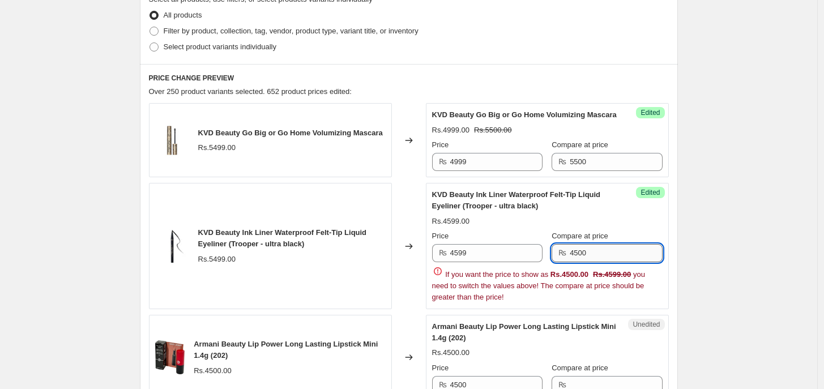
click at [598, 262] on input "4500" at bounding box center [616, 253] width 92 height 18
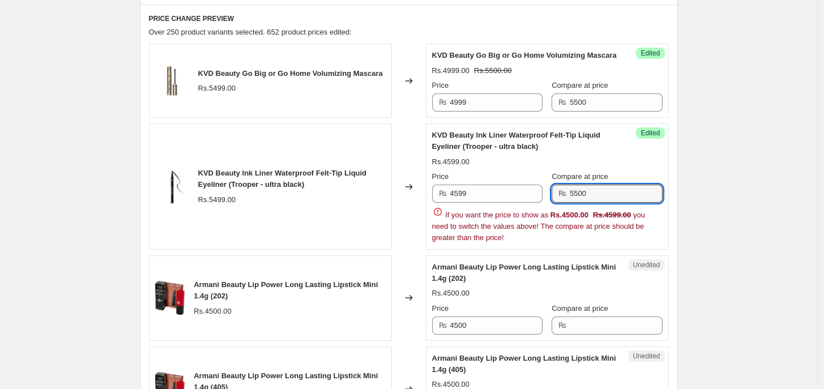
scroll to position [438, 0]
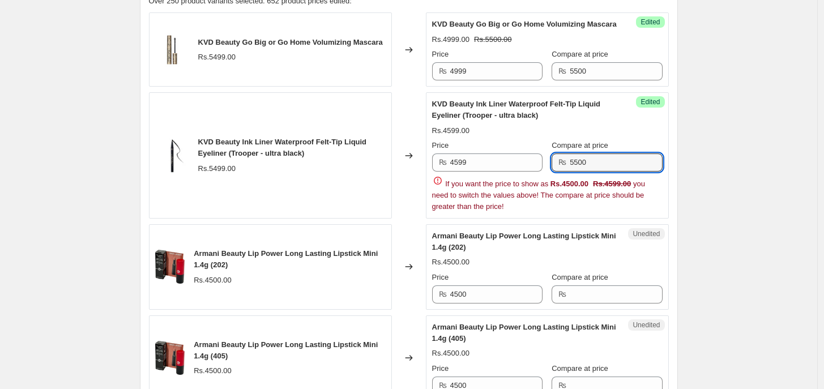
type input "5500"
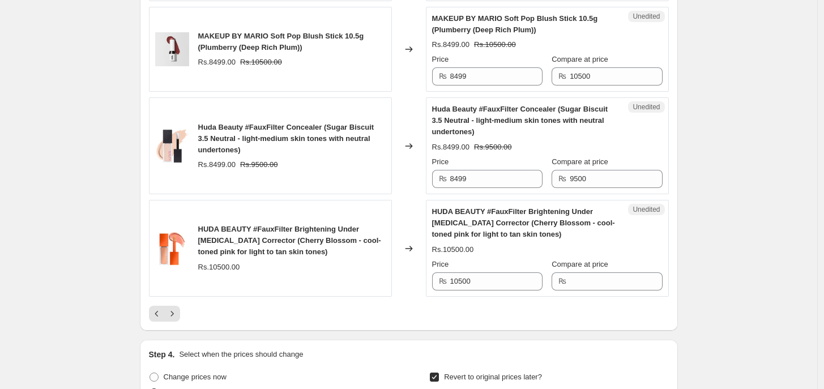
scroll to position [1934, 0]
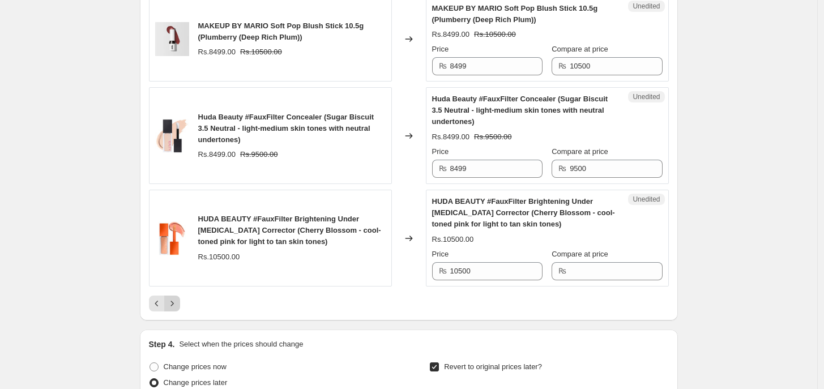
click at [177, 309] on icon "Next" at bounding box center [172, 303] width 11 height 11
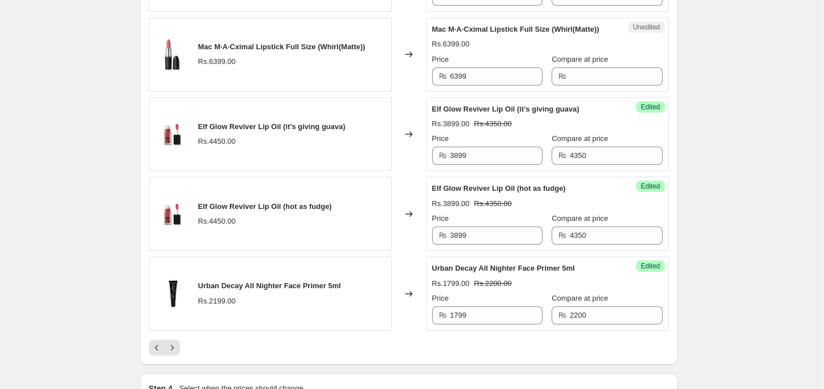
scroll to position [1839, 0]
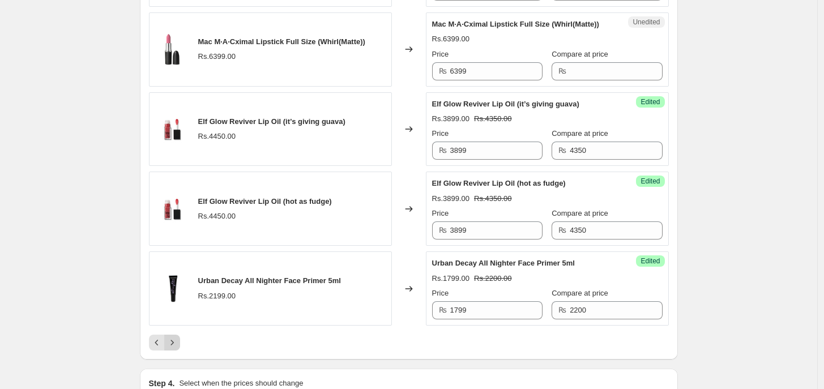
click at [174, 338] on icon "Next" at bounding box center [172, 342] width 11 height 11
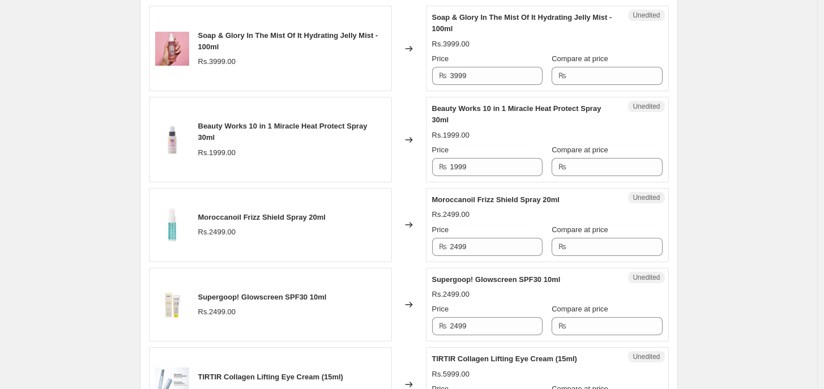
scroll to position [1769, 0]
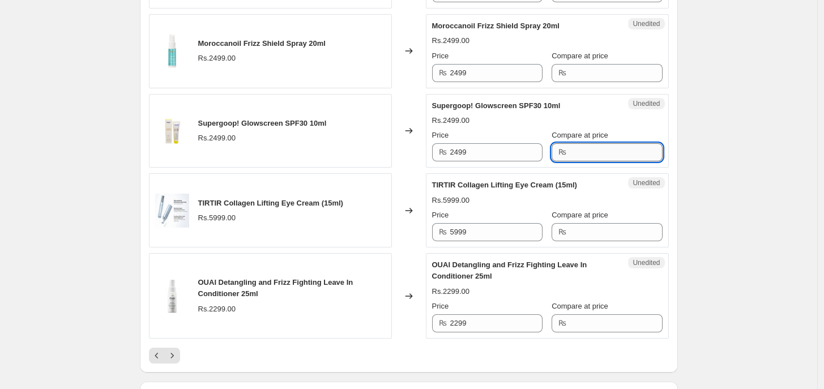
click at [607, 161] on input "Compare at price" at bounding box center [616, 152] width 92 height 18
type input "3200"
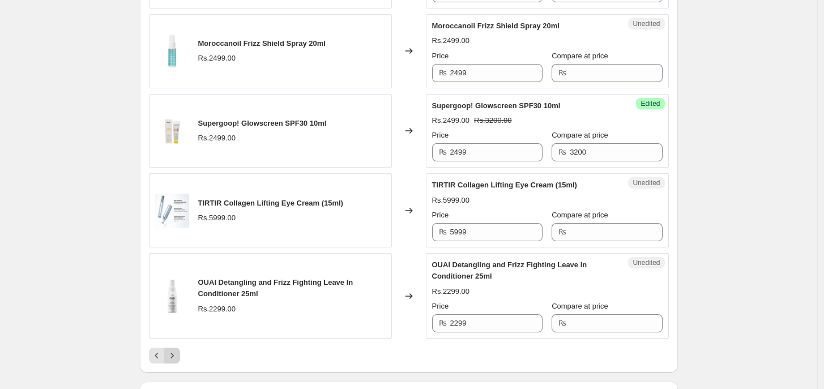
click at [166, 338] on button "Next" at bounding box center [172, 356] width 16 height 16
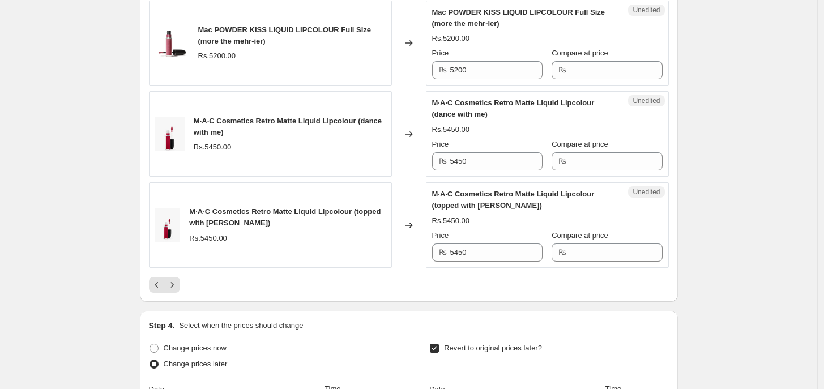
scroll to position [1947, 0]
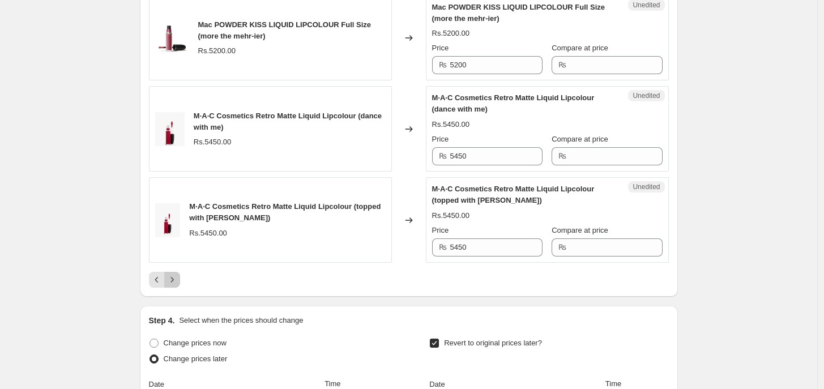
click at [174, 274] on icon "Next" at bounding box center [172, 279] width 11 height 11
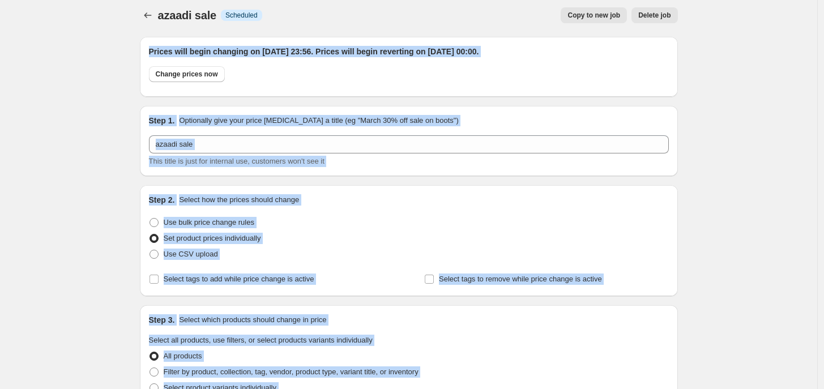
scroll to position [0, 0]
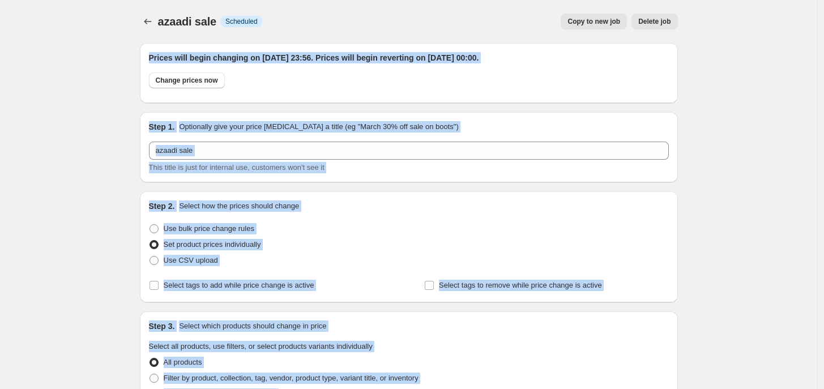
drag, startPoint x: 820, startPoint y: 85, endPoint x: 830, endPoint y: -11, distance: 96.3
click at [717, 0] on html "Home Settings Plans Skip to content azaadi sale. This page is ready azaadi sale…" at bounding box center [412, 194] width 824 height 389
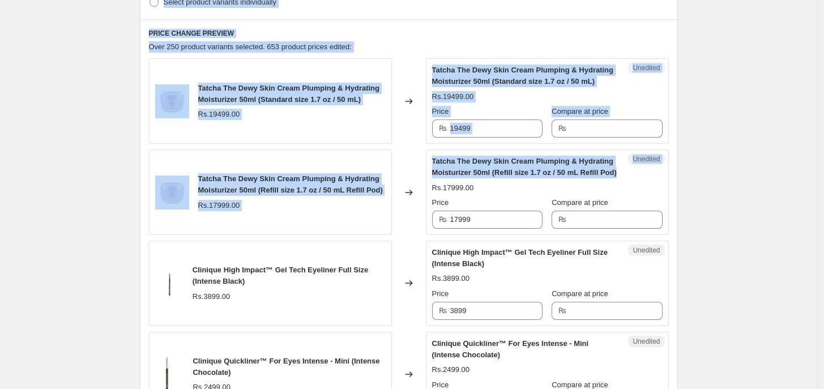
scroll to position [428, 0]
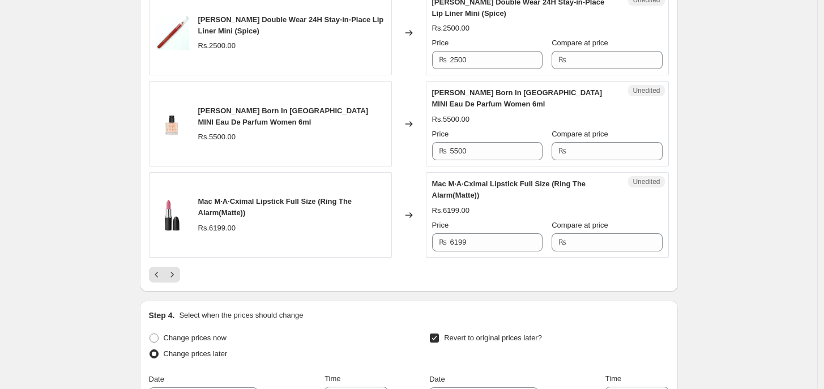
scroll to position [2002, 0]
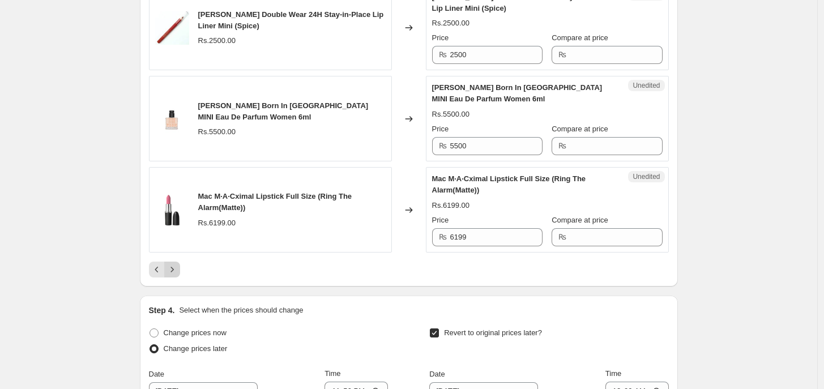
click at [168, 278] on button "Next" at bounding box center [172, 270] width 16 height 16
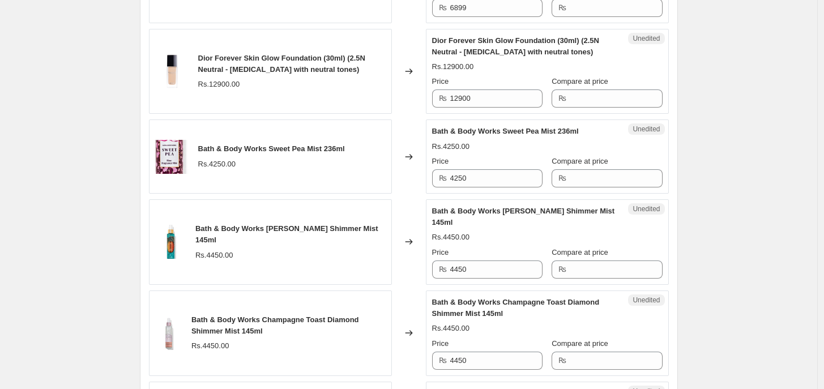
scroll to position [803, 0]
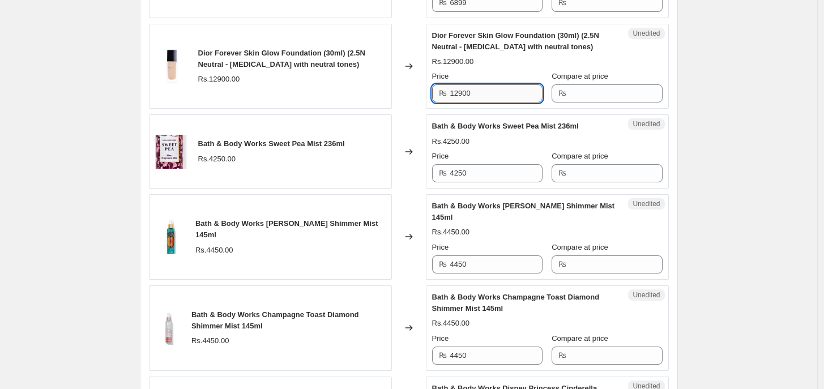
click at [462, 103] on input "12900" at bounding box center [496, 93] width 92 height 18
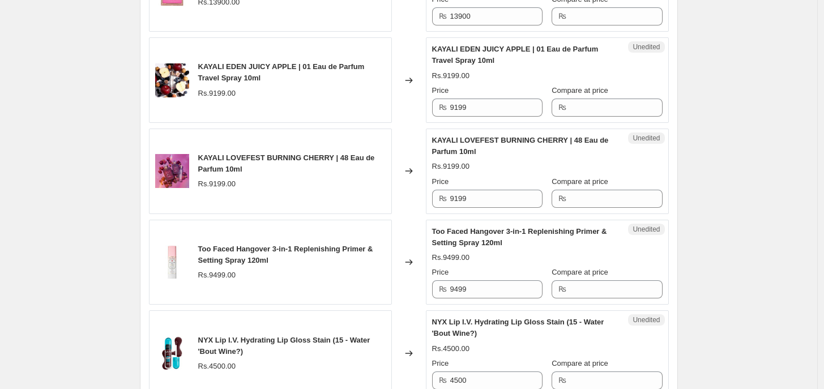
scroll to position [2071, 0]
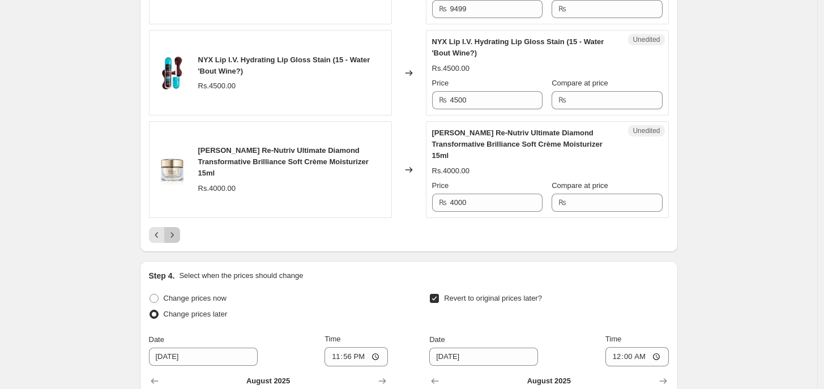
click at [176, 241] on icon "Next" at bounding box center [172, 234] width 11 height 11
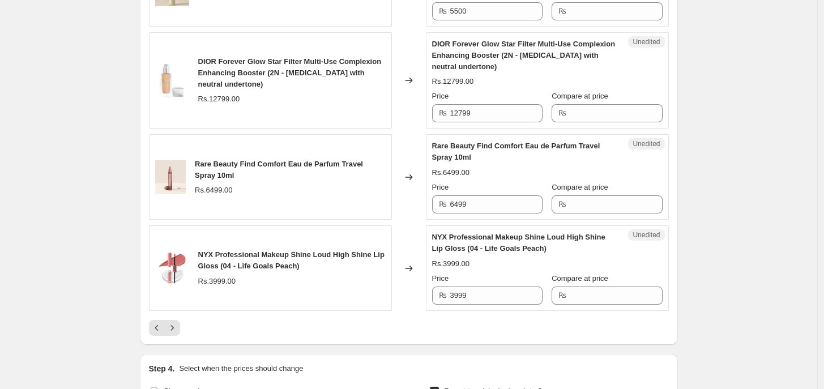
scroll to position [1952, 0]
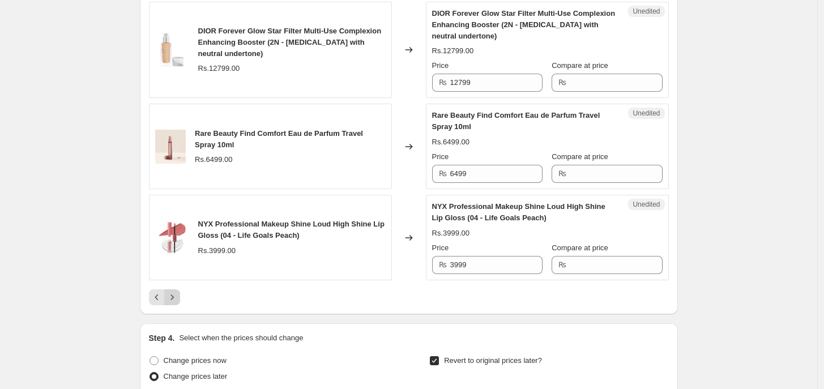
click at [177, 303] on icon "Next" at bounding box center [172, 297] width 11 height 11
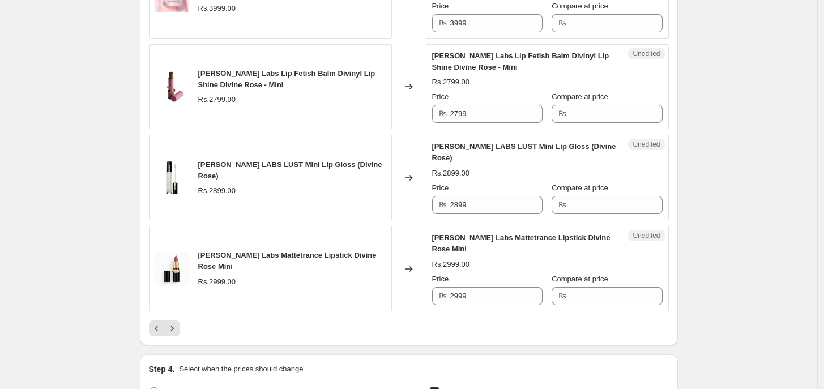
scroll to position [2008, 0]
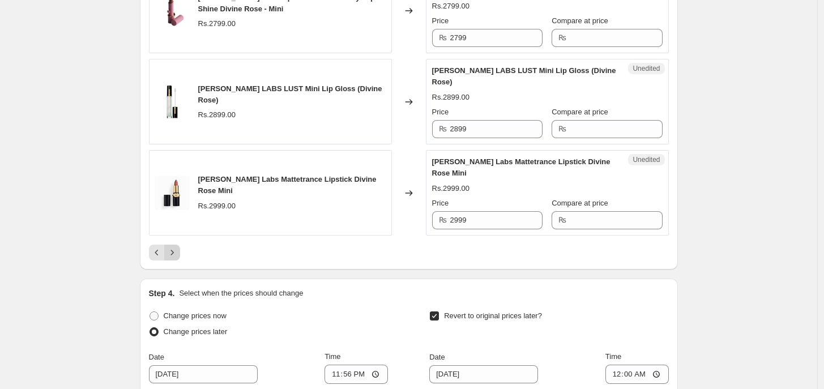
click at [172, 247] on icon "Next" at bounding box center [172, 252] width 11 height 11
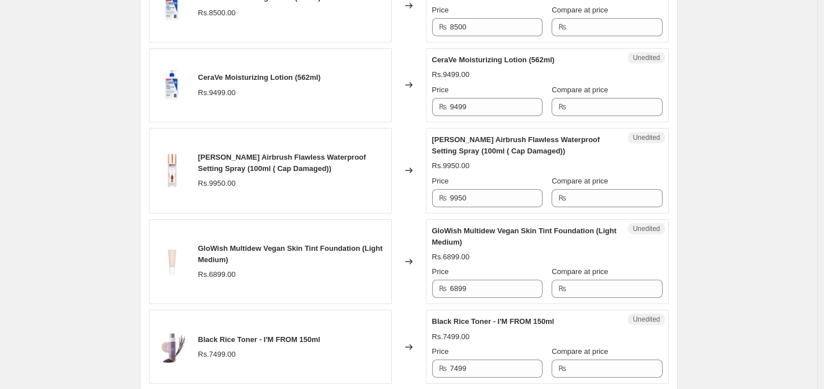
scroll to position [978, 0]
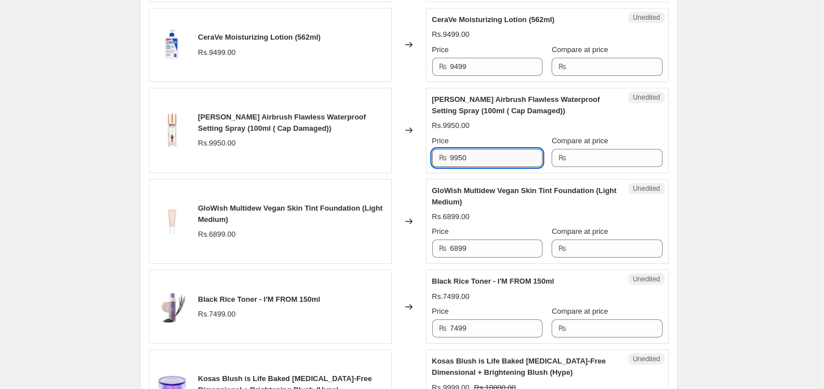
click at [489, 149] on input "9950" at bounding box center [496, 158] width 92 height 18
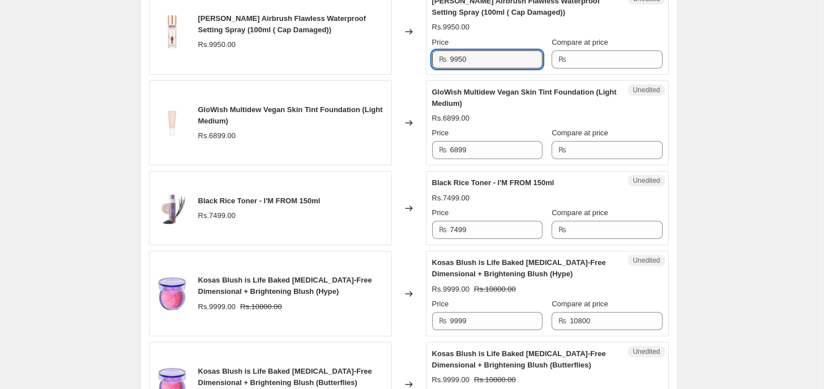
scroll to position [1000, 0]
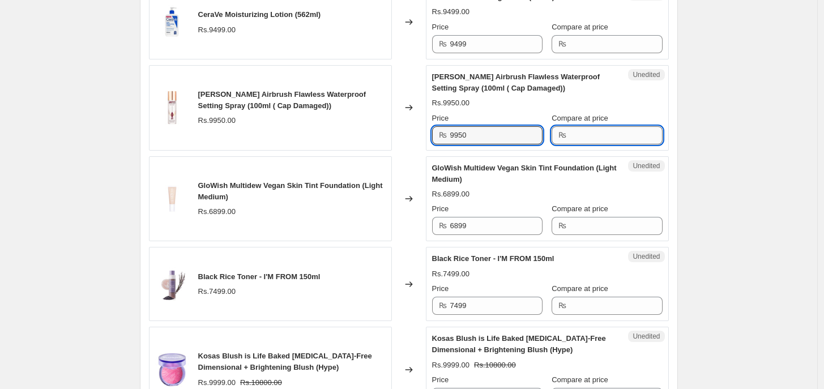
click at [641, 126] on input "Compare at price" at bounding box center [616, 135] width 92 height 18
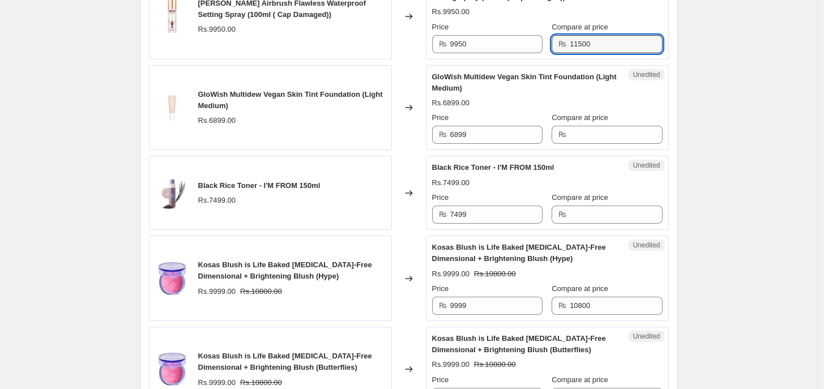
scroll to position [1102, 0]
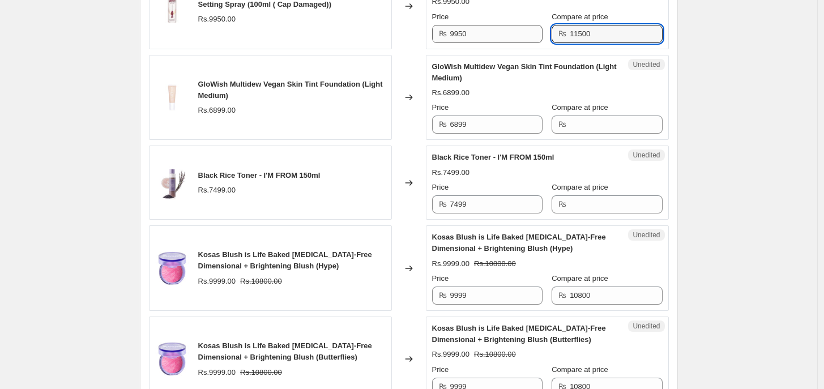
type input "11500"
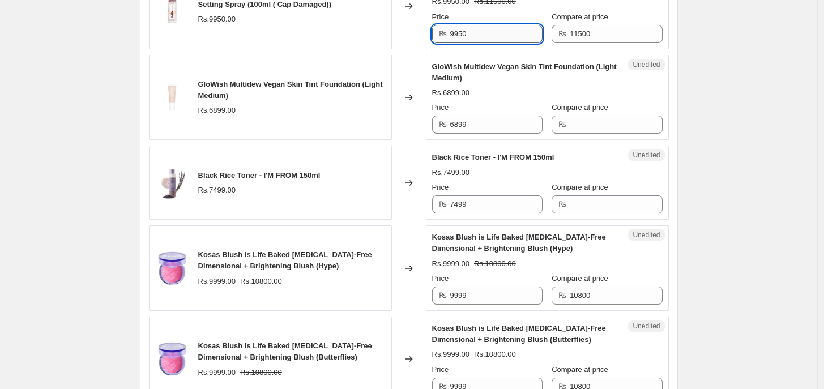
click at [504, 25] on input "9950" at bounding box center [496, 34] width 92 height 18
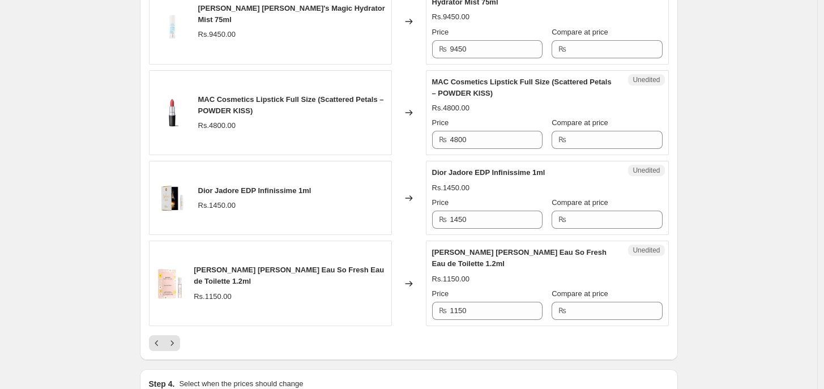
scroll to position [1952, 0]
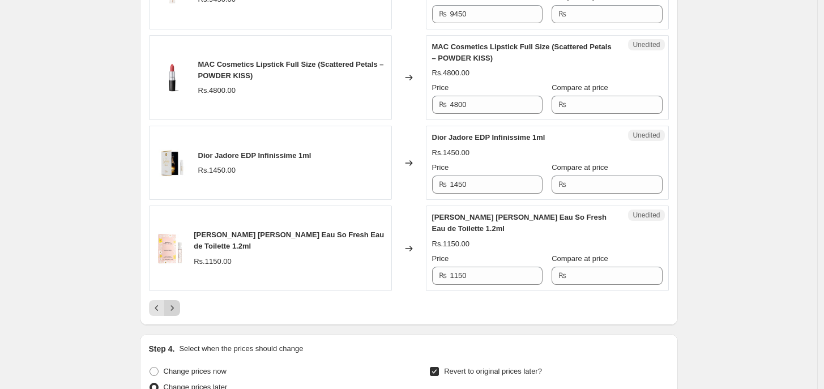
type input "7999"
click at [173, 302] on icon "Next" at bounding box center [172, 307] width 11 height 11
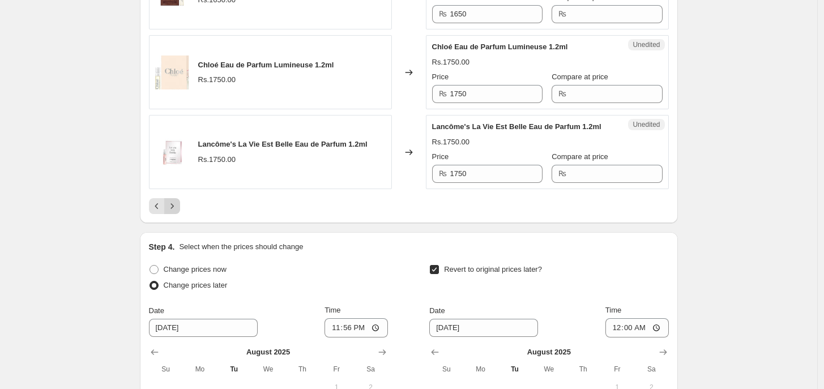
click at [180, 203] on button "Next" at bounding box center [172, 206] width 16 height 16
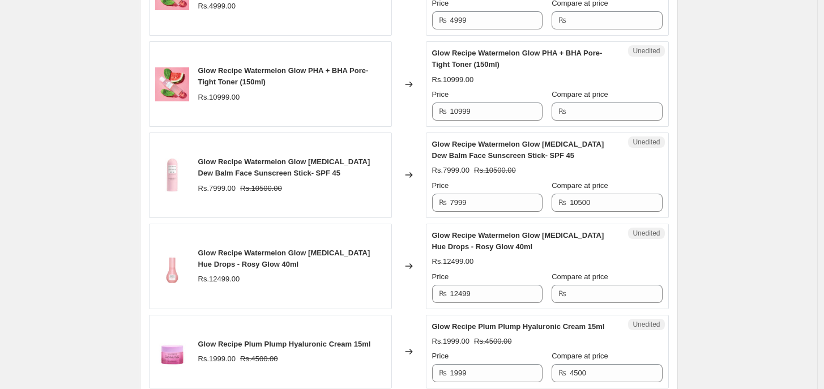
scroll to position [1340, 0]
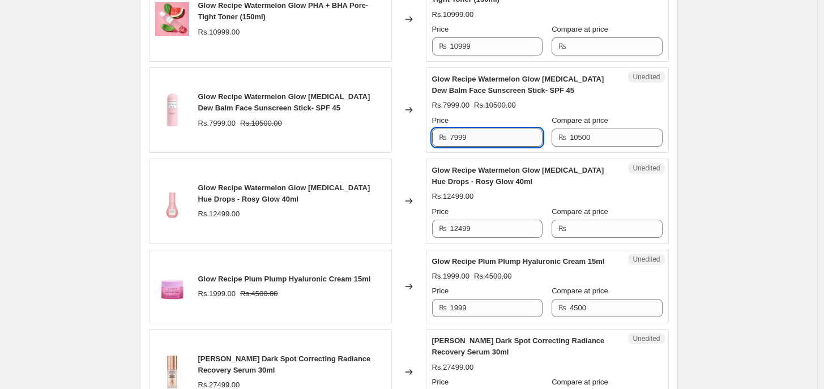
click at [537, 141] on input "7999" at bounding box center [496, 138] width 92 height 18
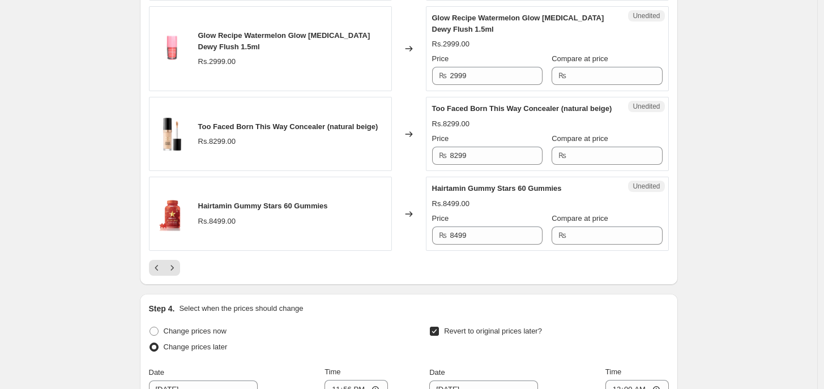
scroll to position [1974, 0]
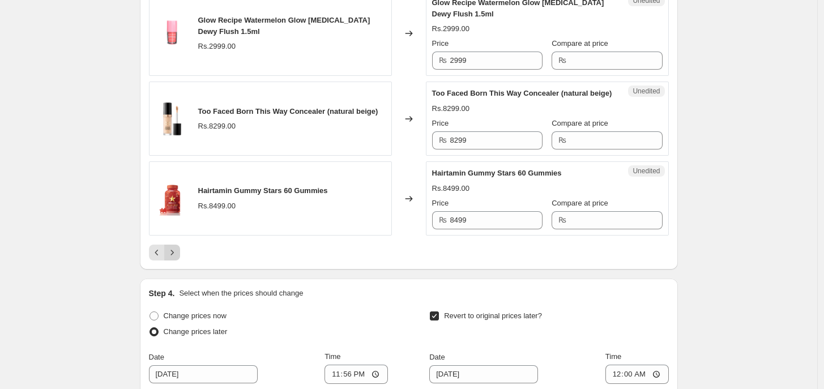
type input "7499"
click at [177, 258] on icon "Next" at bounding box center [172, 252] width 11 height 11
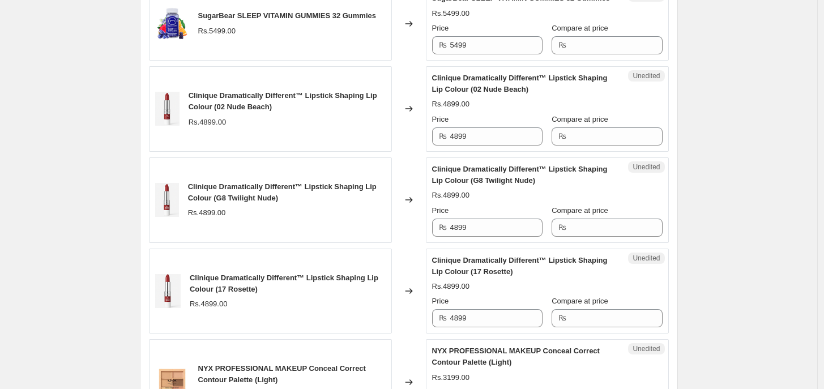
scroll to position [573, 0]
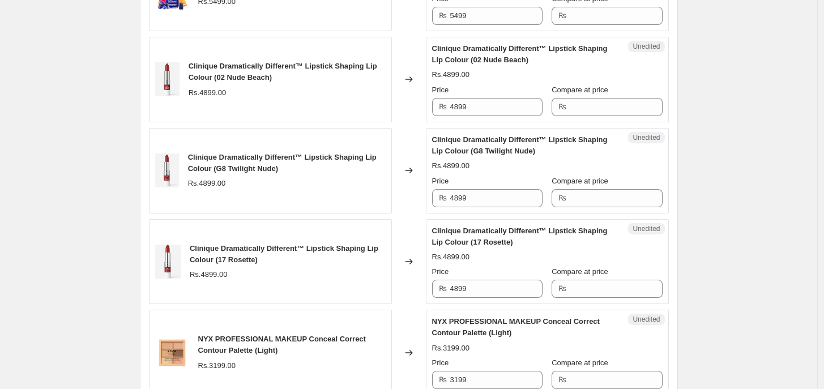
click at [483, 93] on div "Price" at bounding box center [487, 89] width 110 height 11
click at [476, 100] on input "4899" at bounding box center [496, 107] width 92 height 18
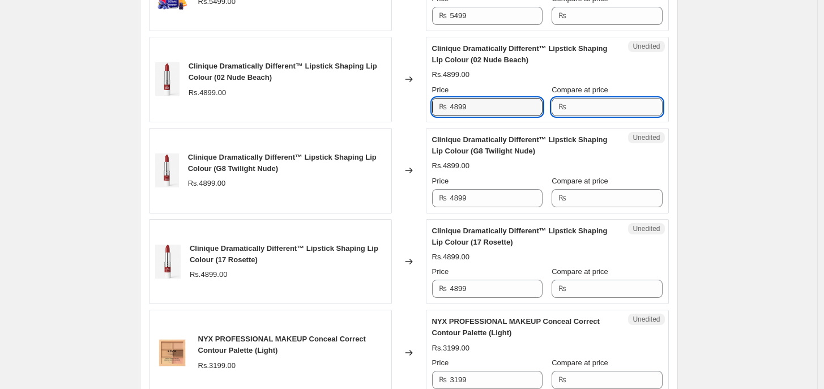
click at [596, 111] on input "Compare at price" at bounding box center [616, 107] width 92 height 18
paste input "4899"
type input "4899"
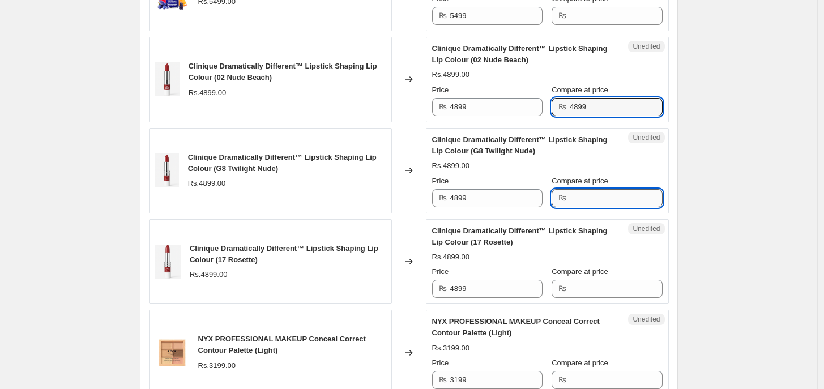
click at [599, 202] on input "Compare at price" at bounding box center [616, 198] width 92 height 18
paste input "4899"
type input "4899"
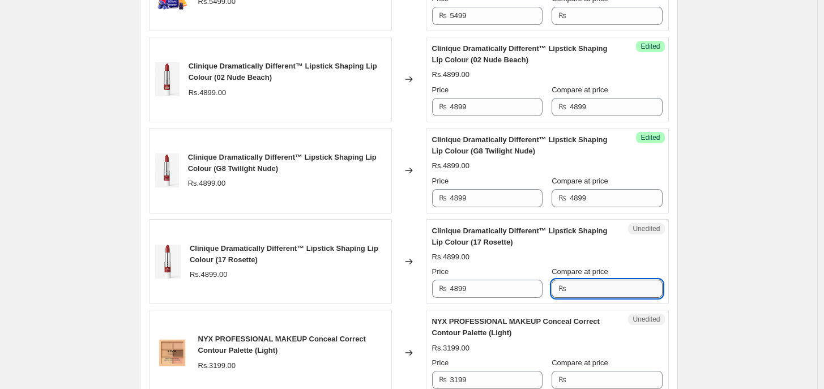
click at [601, 288] on input "Compare at price" at bounding box center [616, 289] width 92 height 18
paste input "4899"
type input "4899"
click at [490, 102] on input "4899" at bounding box center [496, 107] width 92 height 18
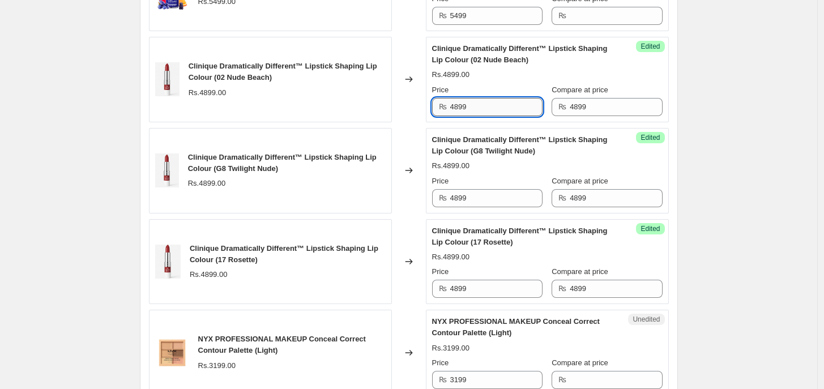
click at [490, 102] on input "4899" at bounding box center [496, 107] width 92 height 18
click at [490, 102] on input "1499" at bounding box center [496, 107] width 92 height 18
type input "1499"
click at [493, 190] on input "4899" at bounding box center [496, 198] width 92 height 18
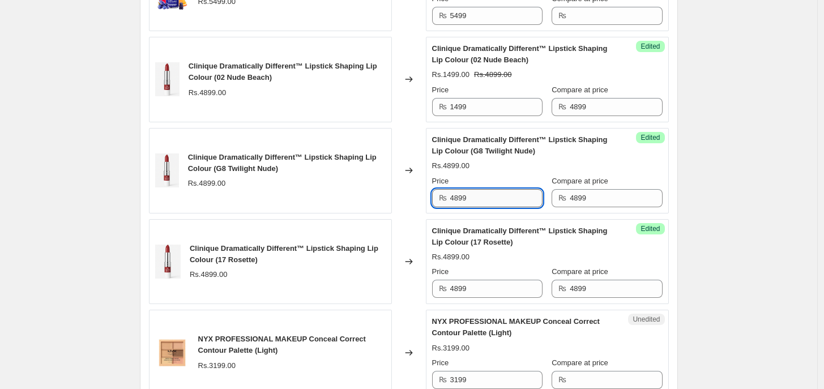
click at [493, 190] on input "4899" at bounding box center [496, 198] width 92 height 18
paste input "14"
type input "1499"
click at [475, 284] on input "4899" at bounding box center [496, 289] width 92 height 18
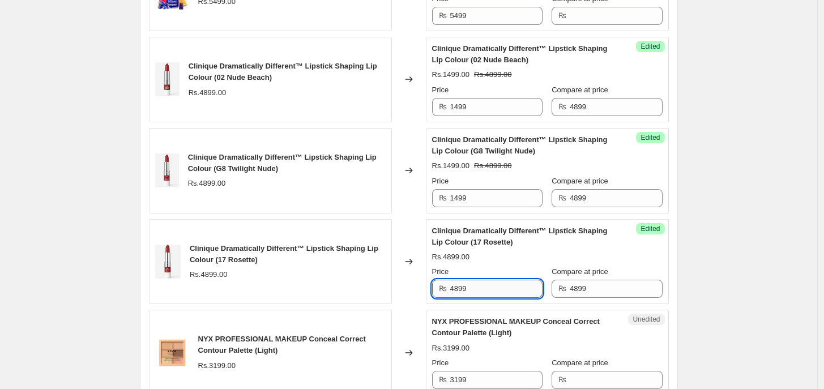
click at [475, 284] on input "4899" at bounding box center [496, 289] width 92 height 18
paste input "14"
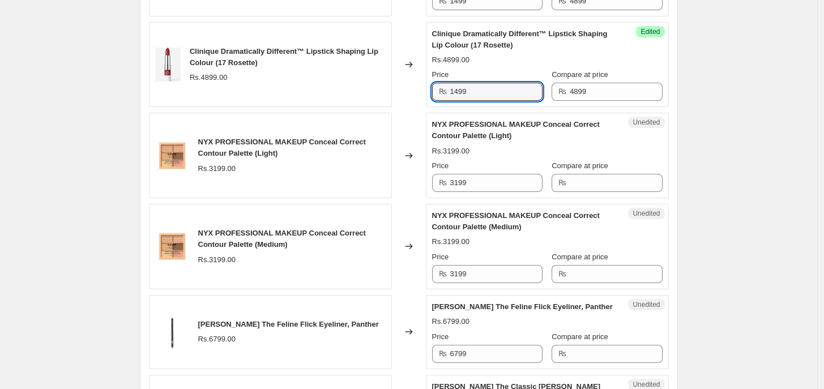
scroll to position [781, 0]
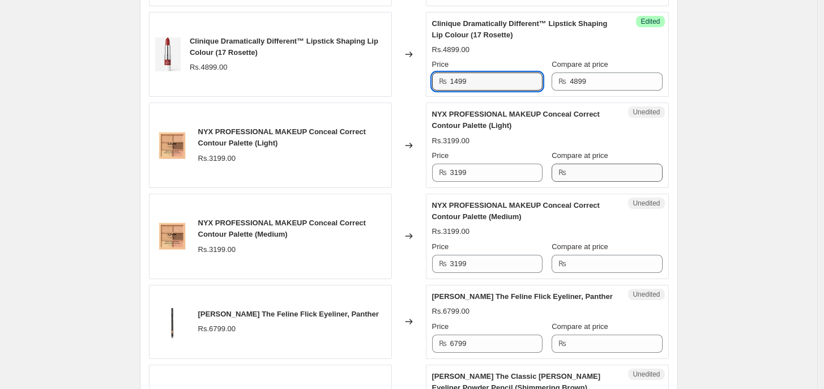
type input "1499"
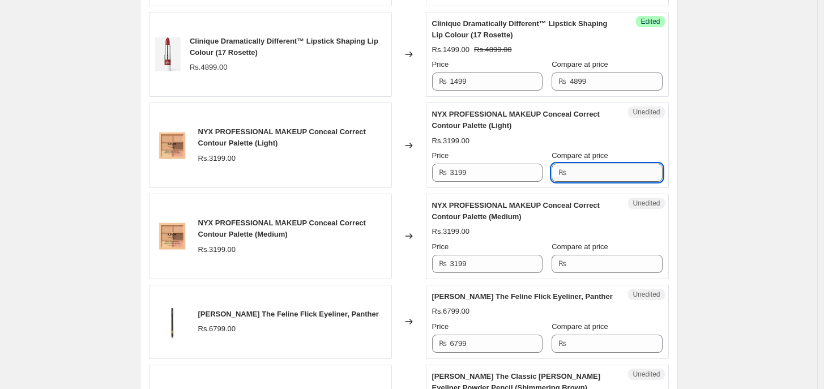
click at [586, 172] on input "Compare at price" at bounding box center [616, 173] width 92 height 18
type input "3299"
click at [598, 270] on input "Compare at price" at bounding box center [616, 264] width 92 height 18
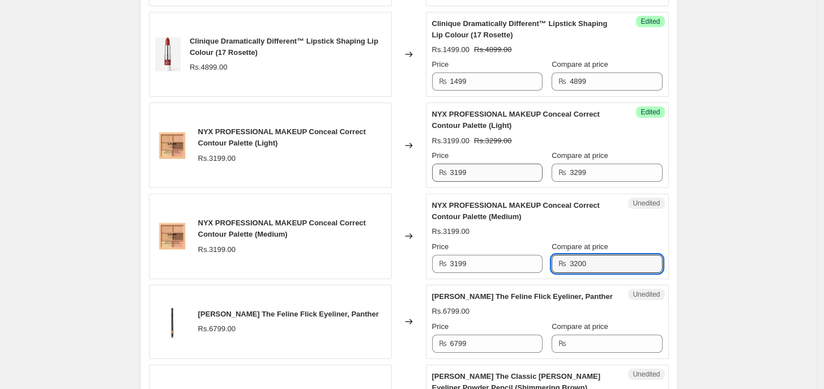
type input "3200"
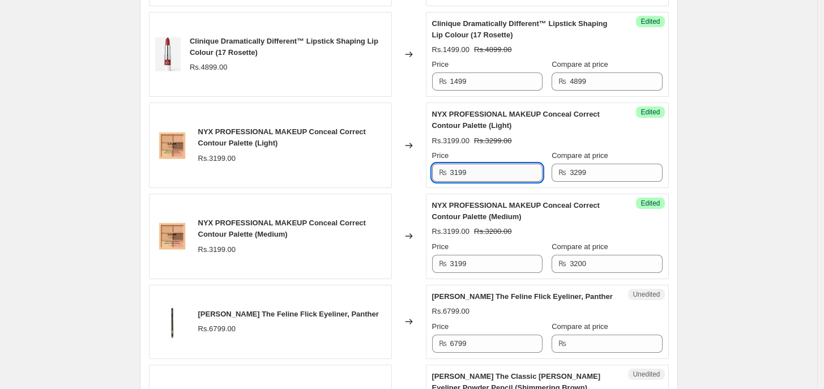
click at [480, 176] on input "3199" at bounding box center [496, 173] width 92 height 18
type input "2499"
click at [474, 262] on input "3199" at bounding box center [496, 264] width 92 height 18
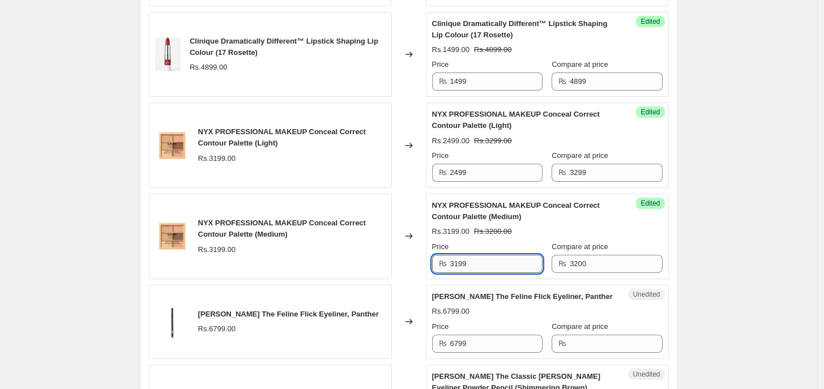
click at [474, 262] on input "3199" at bounding box center [496, 264] width 92 height 18
type input "2499"
click at [628, 176] on input "3299" at bounding box center [616, 173] width 92 height 18
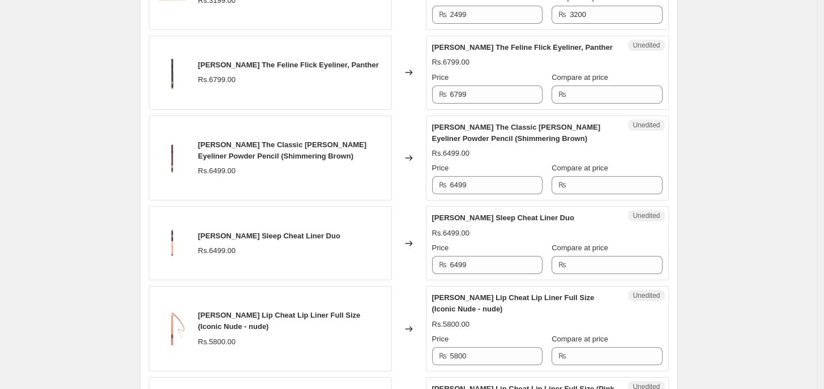
scroll to position [1025, 0]
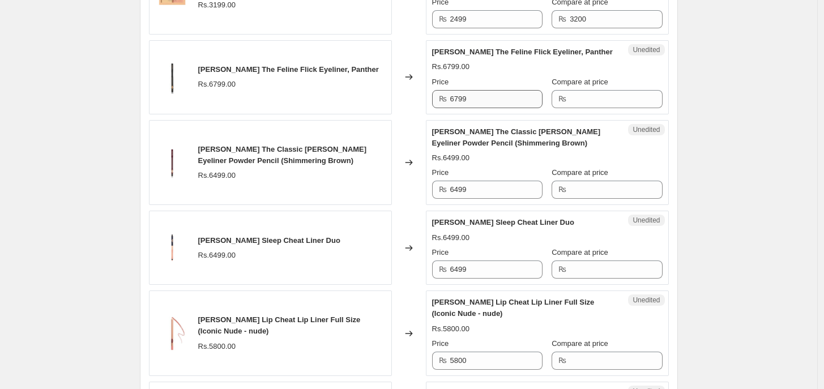
type input "3200"
click at [494, 98] on input "6799" at bounding box center [496, 99] width 92 height 18
type input "4"
type input "5499"
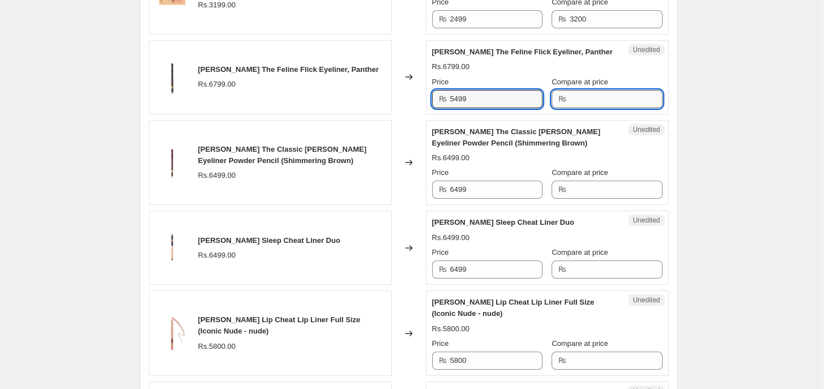
click at [578, 98] on input "Compare at price" at bounding box center [616, 99] width 92 height 18
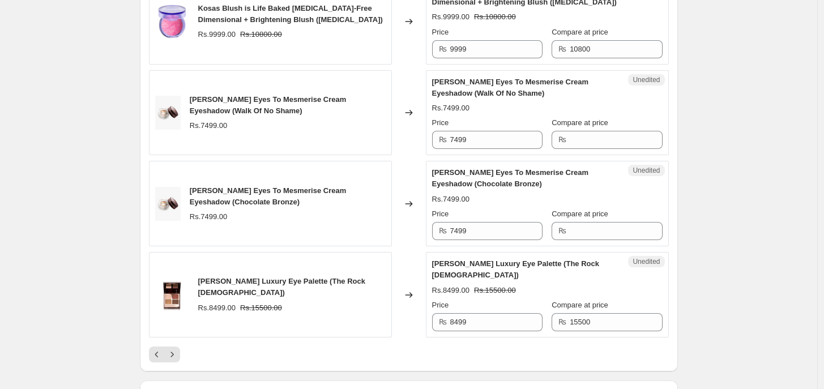
scroll to position [1913, 0]
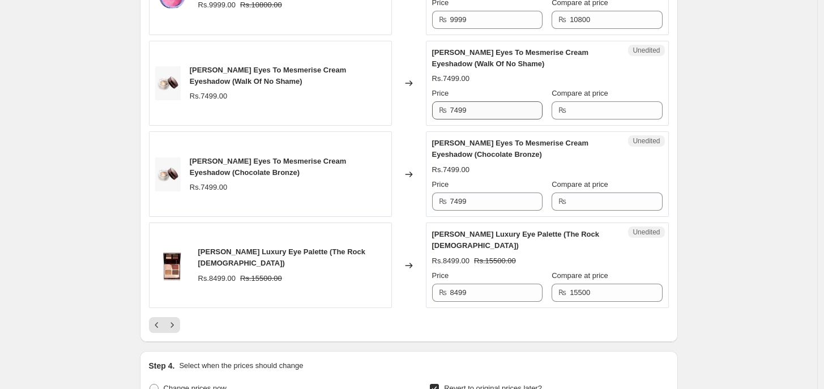
type input "6900"
click at [488, 120] on input "7499" at bounding box center [496, 110] width 92 height 18
type input "6299"
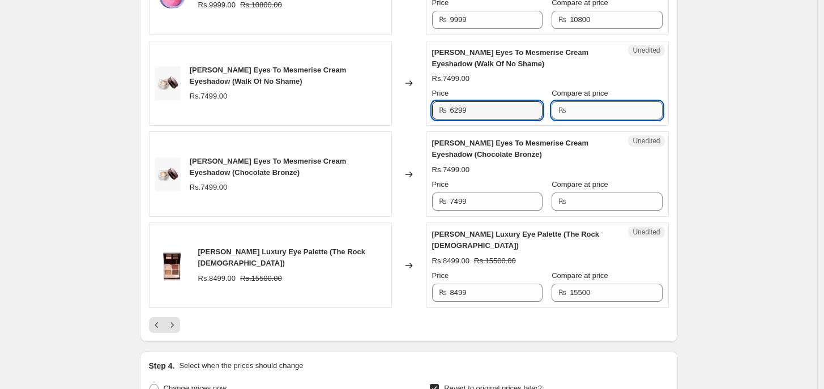
click at [595, 116] on input "Compare at price" at bounding box center [616, 110] width 92 height 18
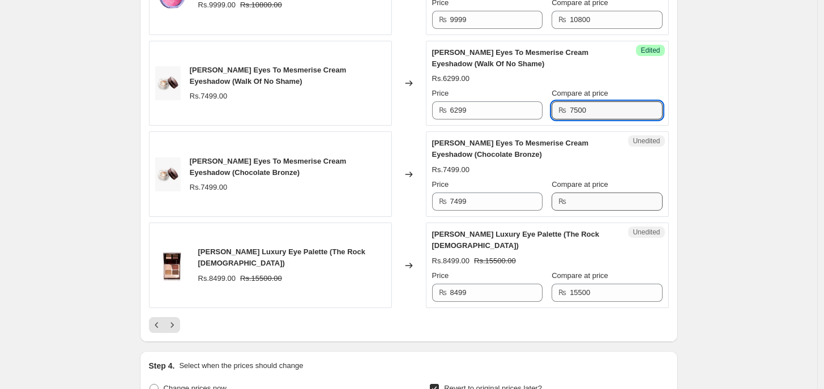
type input "7500"
click at [593, 203] on input "Compare at price" at bounding box center [616, 202] width 92 height 18
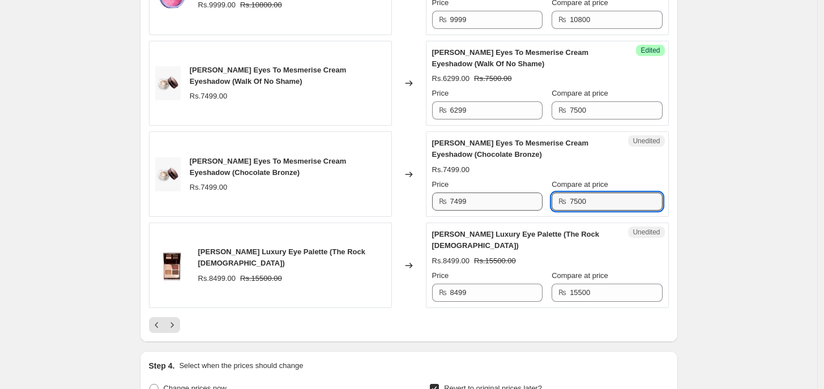
type input "7500"
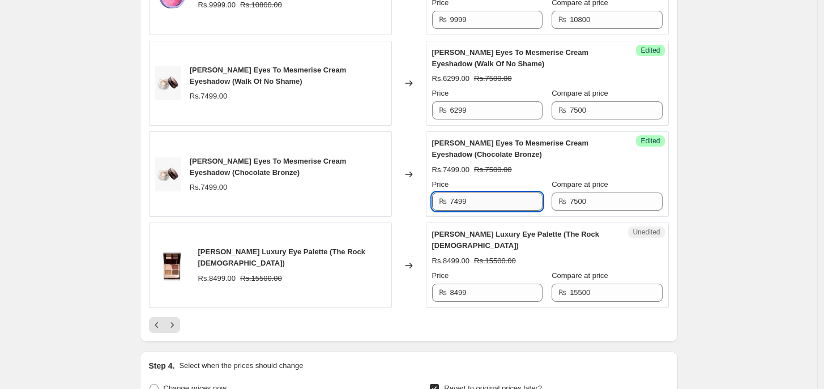
click at [520, 203] on input "7499" at bounding box center [496, 202] width 92 height 18
type input "6299"
click at [508, 297] on input "8499" at bounding box center [496, 293] width 92 height 18
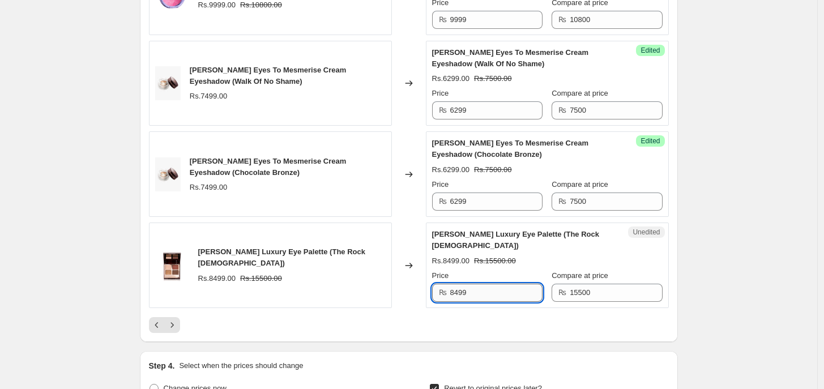
click at [508, 297] on input "8499" at bounding box center [496, 293] width 92 height 18
click at [508, 297] on input "7499" at bounding box center [496, 293] width 92 height 18
type input "7499"
click at [176, 331] on icon "Next" at bounding box center [172, 324] width 11 height 11
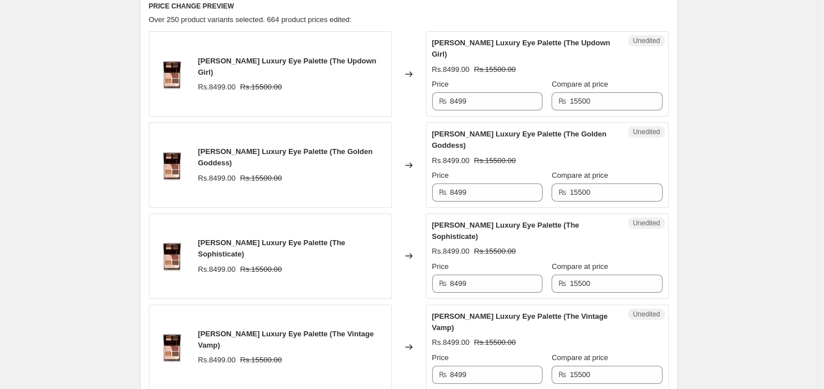
scroll to position [408, 0]
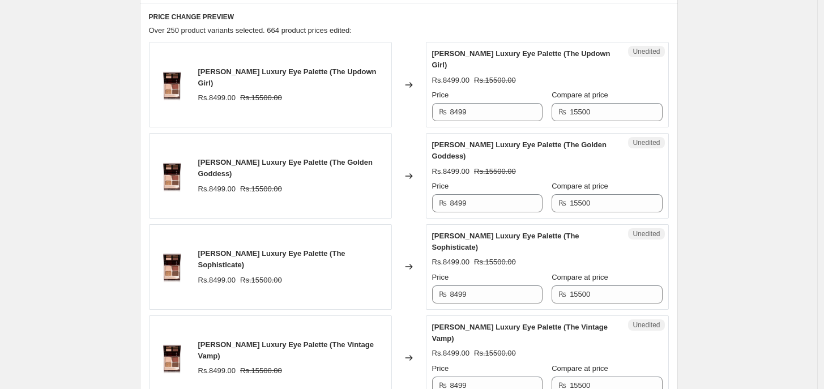
click at [476, 121] on div "Unedited [PERSON_NAME] Luxury Eye Palette (The Updown Girl) Rs.8499.00 Rs.15500…" at bounding box center [547, 85] width 243 height 86
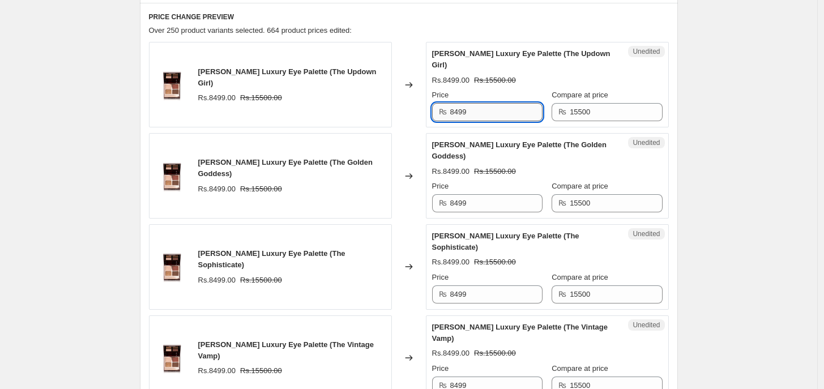
click at [482, 110] on input "8499" at bounding box center [496, 112] width 92 height 18
paste input "7"
type input "7499"
click at [479, 201] on input "8499" at bounding box center [496, 203] width 92 height 18
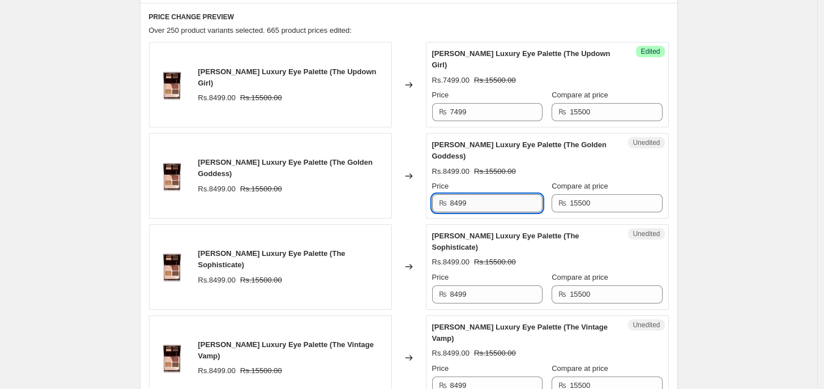
click at [479, 201] on input "8499" at bounding box center [496, 203] width 92 height 18
paste input "7"
type input "7499"
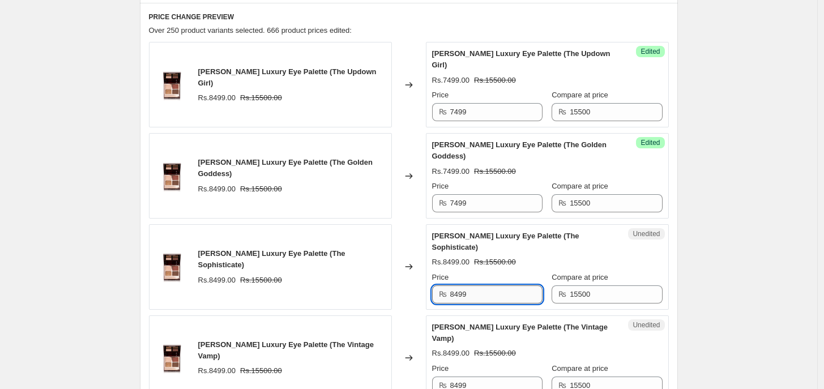
click at [473, 301] on input "8499" at bounding box center [496, 294] width 92 height 18
paste input "7"
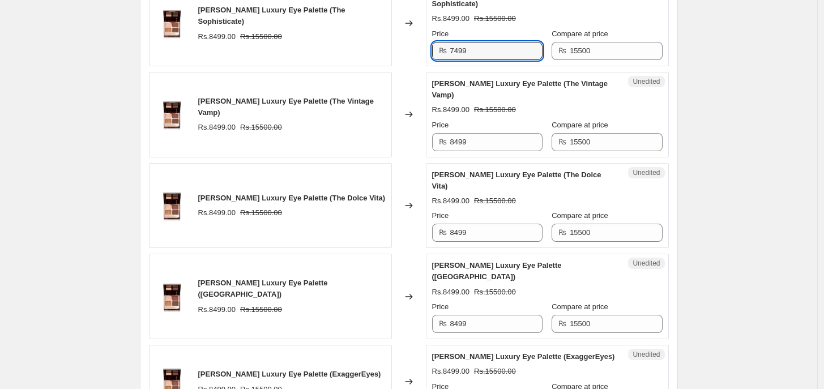
scroll to position [703, 0]
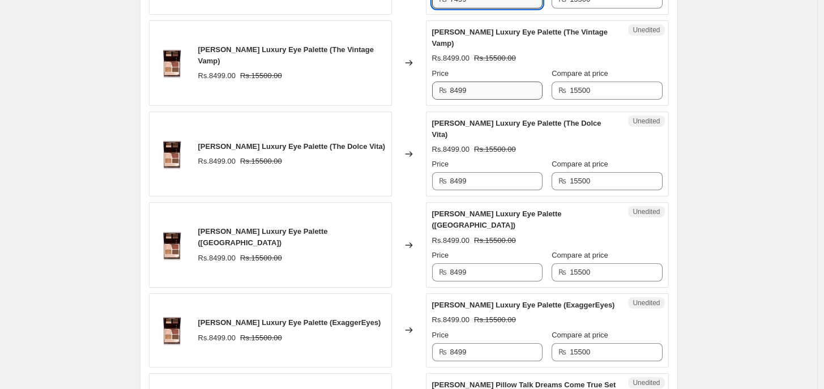
type input "7499"
click at [470, 98] on input "8499" at bounding box center [496, 91] width 92 height 18
paste input "7"
type input "7499"
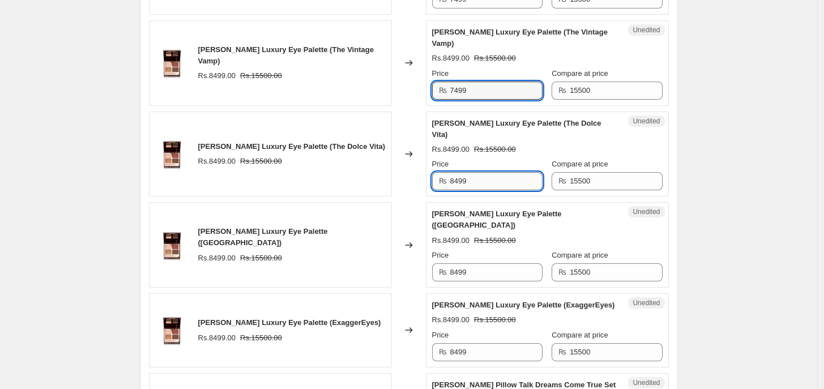
click at [485, 182] on input "8499" at bounding box center [496, 181] width 92 height 18
paste input "7"
type input "7499"
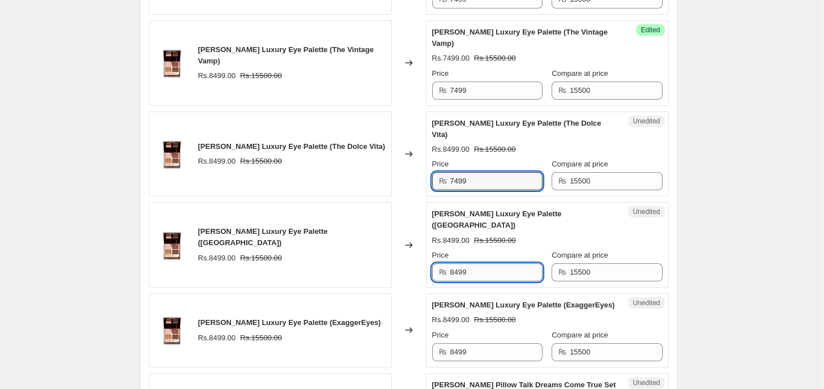
click at [463, 281] on input "8499" at bounding box center [496, 272] width 92 height 18
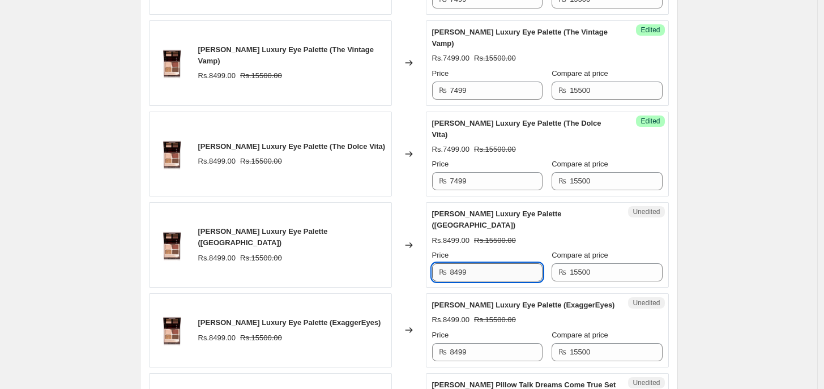
click at [463, 281] on input "8499" at bounding box center [496, 272] width 92 height 18
paste input "7"
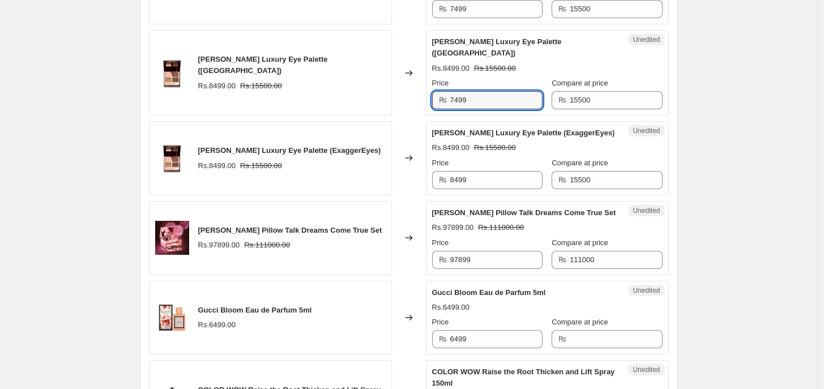
scroll to position [911, 0]
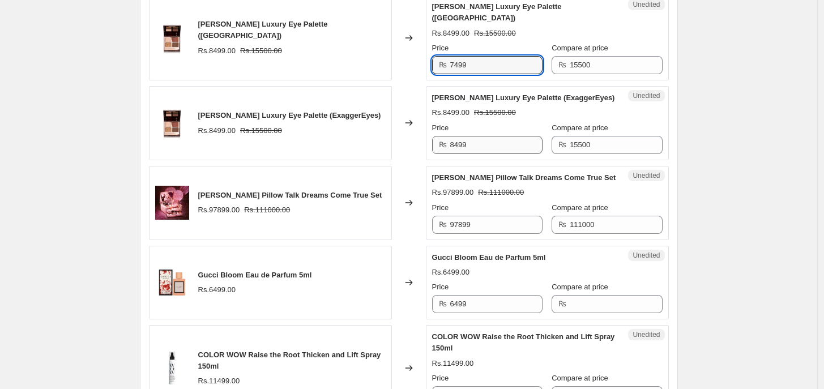
type input "7499"
click at [467, 154] on input "8499" at bounding box center [496, 145] width 92 height 18
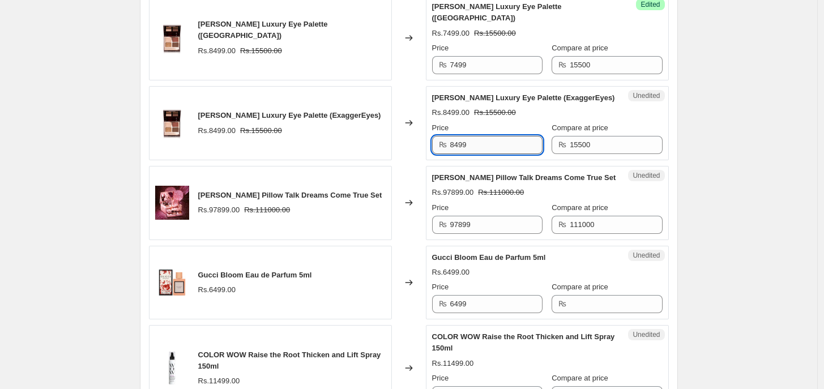
click at [467, 154] on input "8499" at bounding box center [496, 145] width 92 height 18
paste input "7"
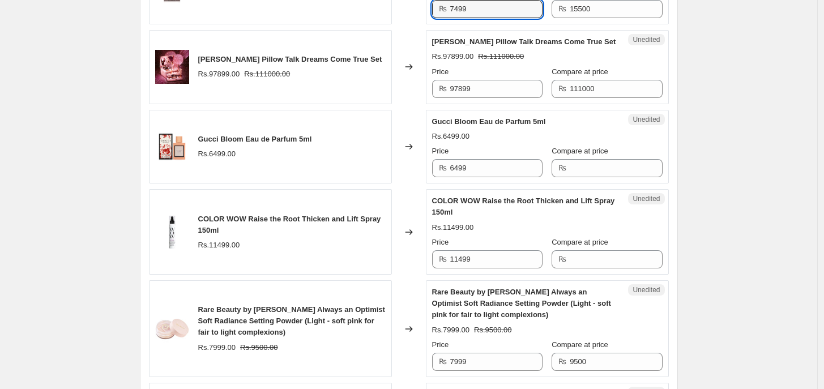
scroll to position [1114, 0]
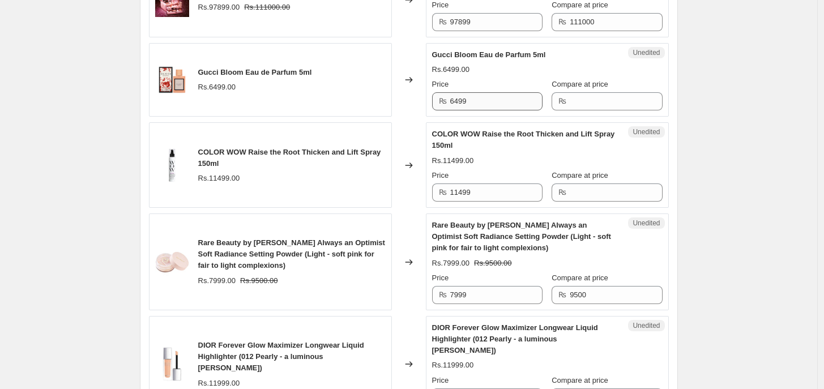
type input "7499"
click at [510, 110] on input "6499" at bounding box center [496, 101] width 92 height 18
type input "5299"
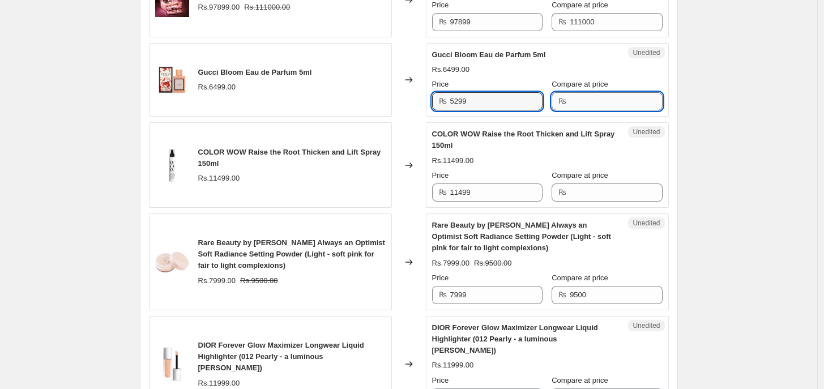
click at [626, 110] on input "Compare at price" at bounding box center [616, 101] width 92 height 18
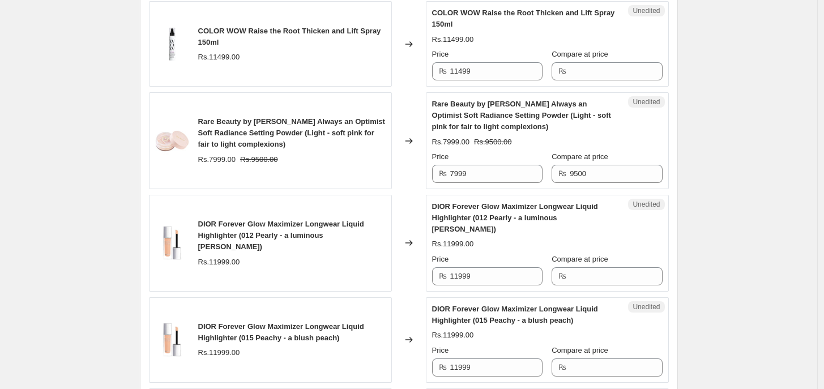
scroll to position [1239, 0]
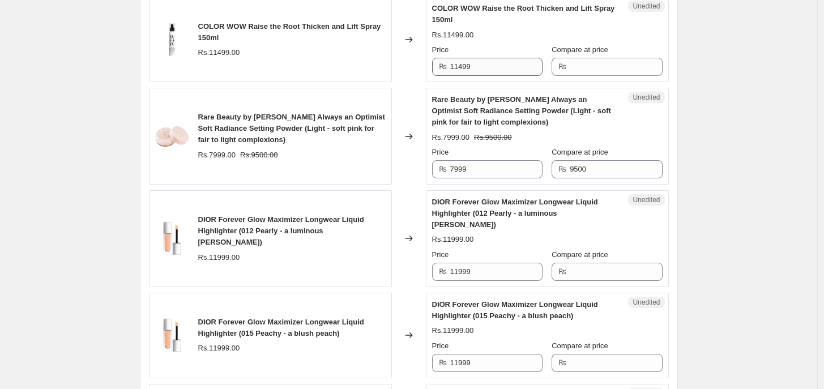
type input "6500"
click at [479, 76] on input "11499" at bounding box center [496, 67] width 92 height 18
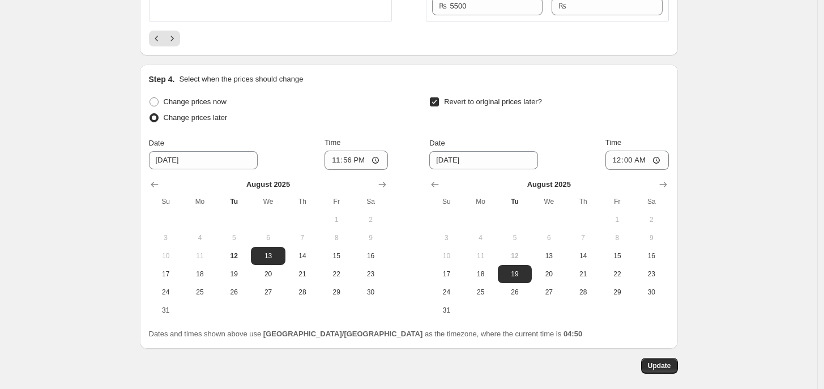
scroll to position [2304, 0]
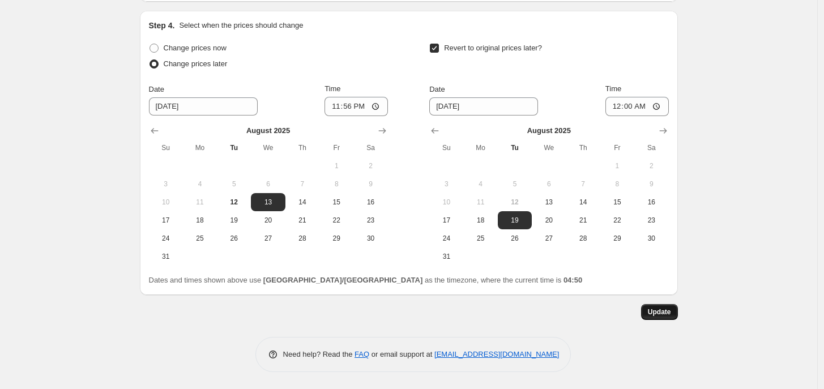
click at [655, 305] on button "Update" at bounding box center [659, 312] width 37 height 16
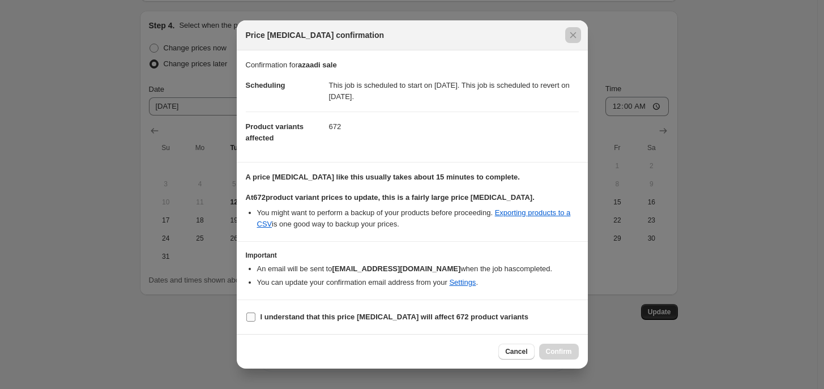
click at [406, 321] on b "I understand that this price [MEDICAL_DATA] will affect 672 product variants" at bounding box center [395, 317] width 268 height 8
click at [255, 321] on input "I understand that this price [MEDICAL_DATA] will affect 672 product variants" at bounding box center [250, 317] width 9 height 9
checkbox input "true"
click at [549, 338] on span "Confirm" at bounding box center [559, 351] width 26 height 9
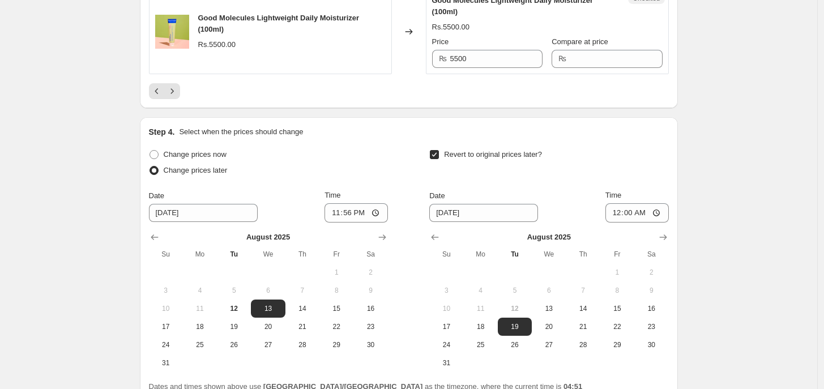
scroll to position [2143, 0]
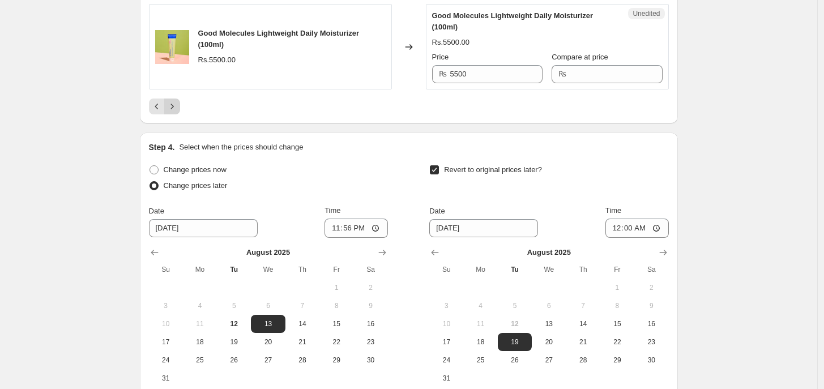
click at [180, 114] on button "Next" at bounding box center [172, 107] width 16 height 16
click at [181, 261] on th "Su" at bounding box center [166, 270] width 34 height 18
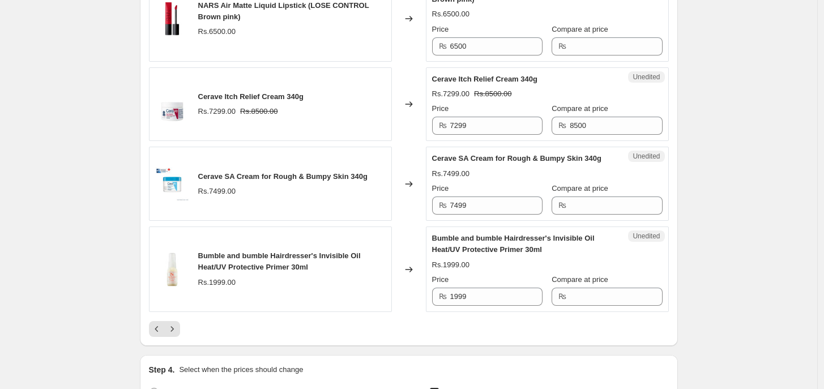
scroll to position [1936, 0]
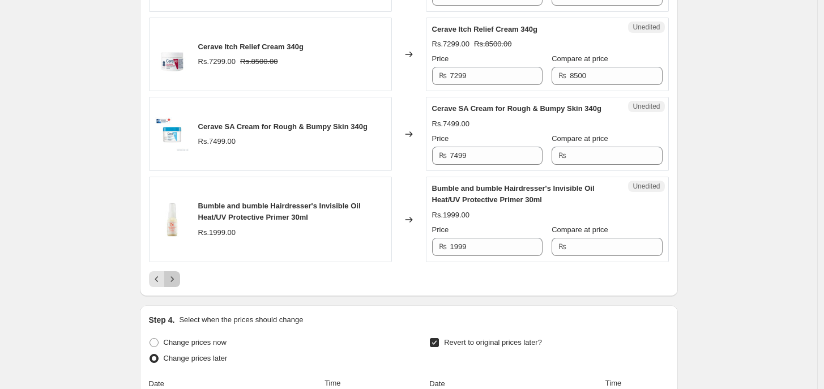
click at [173, 285] on icon "Next" at bounding box center [172, 279] width 11 height 11
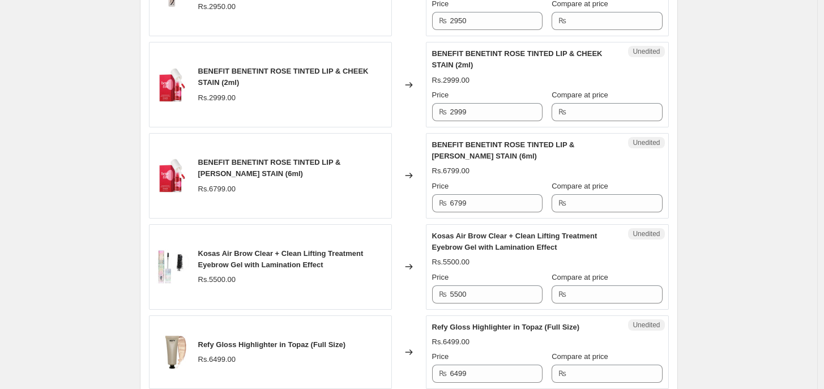
scroll to position [881, 0]
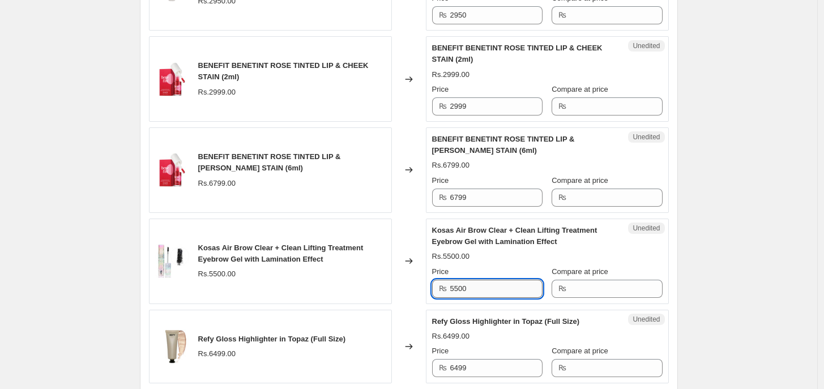
click at [459, 293] on input "5500" at bounding box center [496, 289] width 92 height 18
type input "4500"
click at [601, 292] on input "Compare at price" at bounding box center [616, 289] width 92 height 18
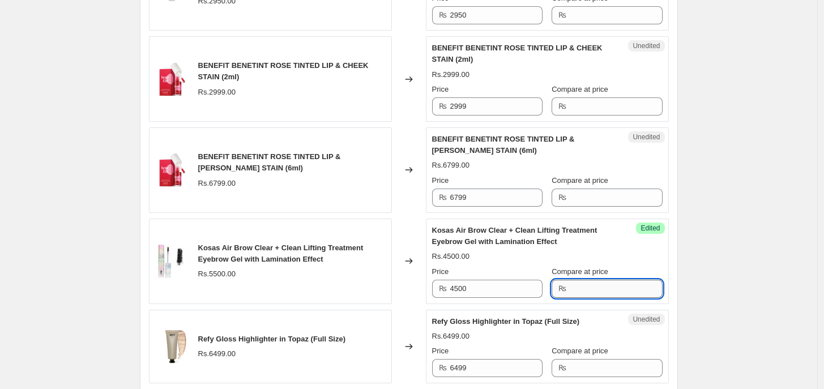
click at [601, 292] on input "Compare at price" at bounding box center [616, 289] width 92 height 18
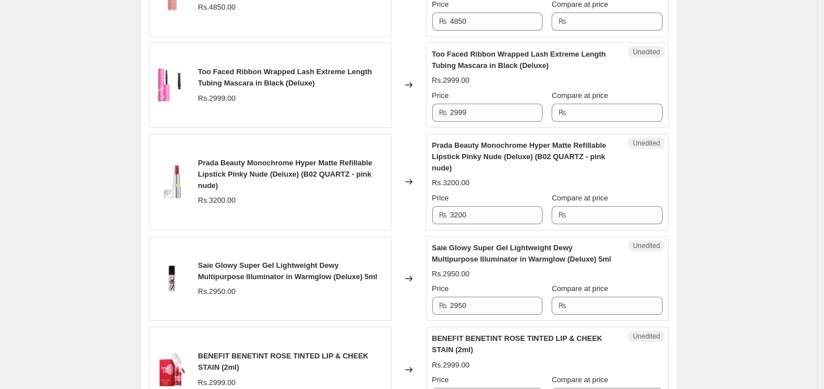
scroll to position [649, 0]
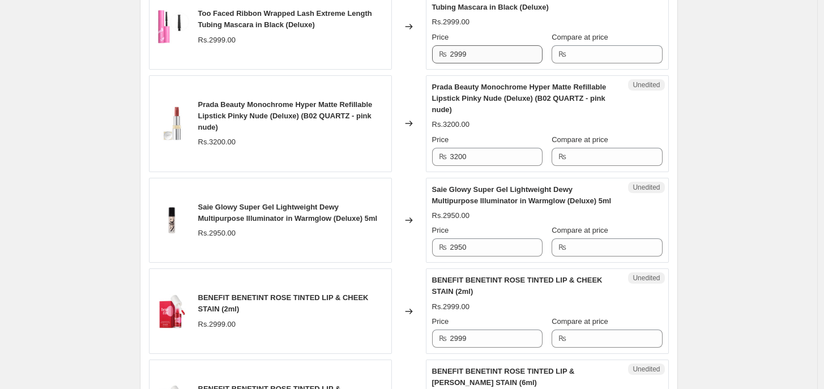
type input "5500"
click at [456, 53] on input "2999" at bounding box center [496, 54] width 92 height 18
type input "2299"
click at [587, 56] on input "Compare at price" at bounding box center [616, 54] width 92 height 18
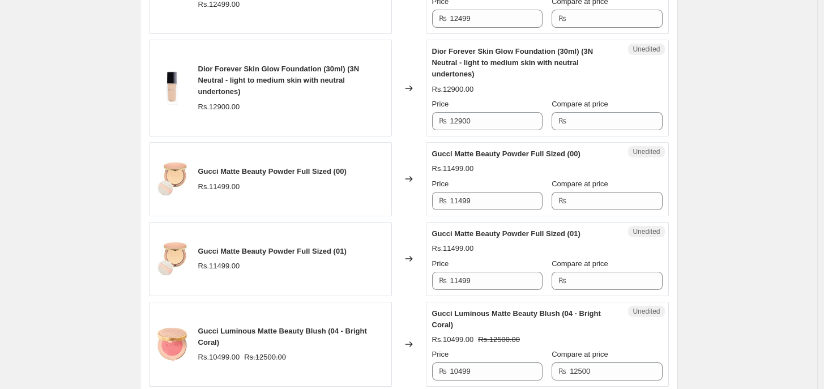
scroll to position [1397, 0]
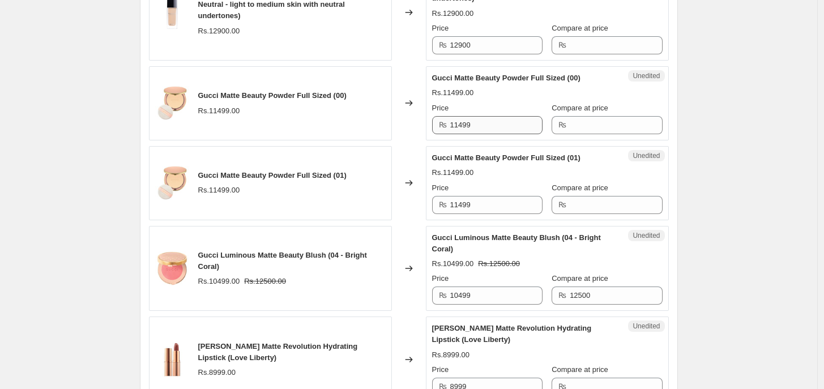
type input "3500"
click at [474, 121] on input "11499" at bounding box center [496, 125] width 92 height 18
type input "9499"
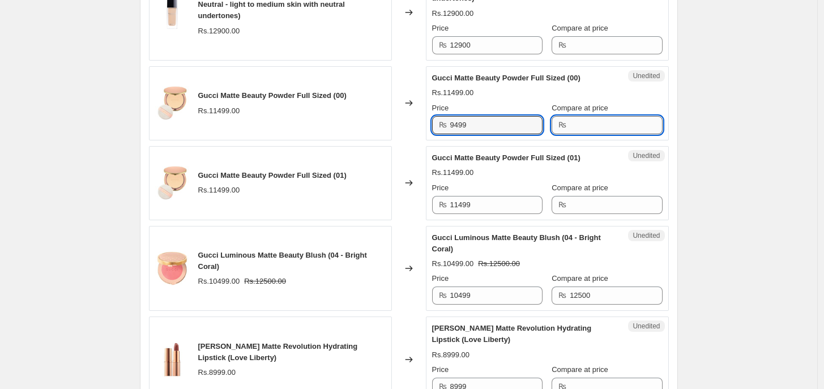
click at [624, 127] on input "Compare at price" at bounding box center [616, 125] width 92 height 18
type input "11500"
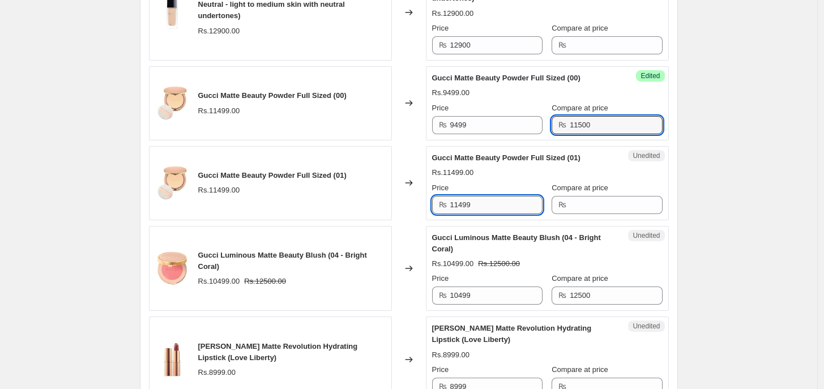
click at [490, 209] on input "11499" at bounding box center [496, 205] width 92 height 18
type input "8"
type input "9499"
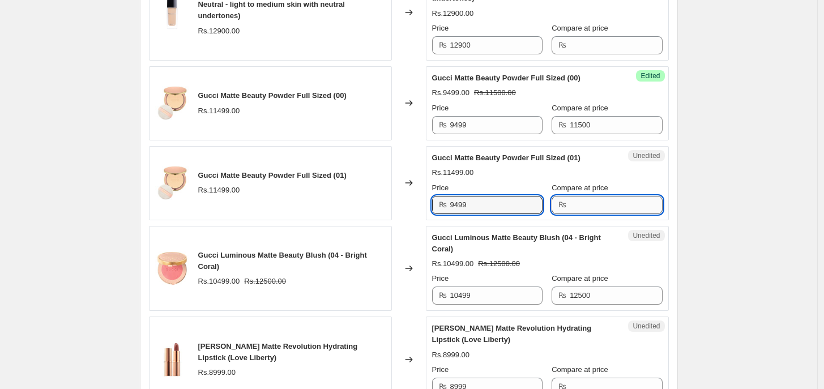
click at [596, 198] on input "Compare at price" at bounding box center [616, 205] width 92 height 18
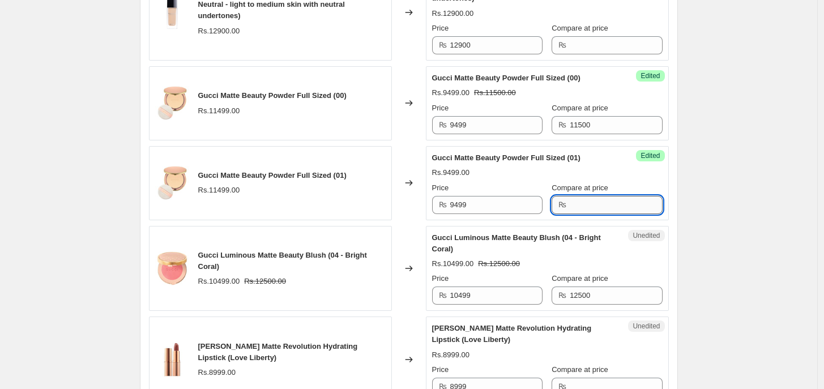
click at [596, 198] on input "Compare at price" at bounding box center [616, 205] width 92 height 18
type input "11500"
click at [486, 293] on input "10499" at bounding box center [496, 296] width 92 height 18
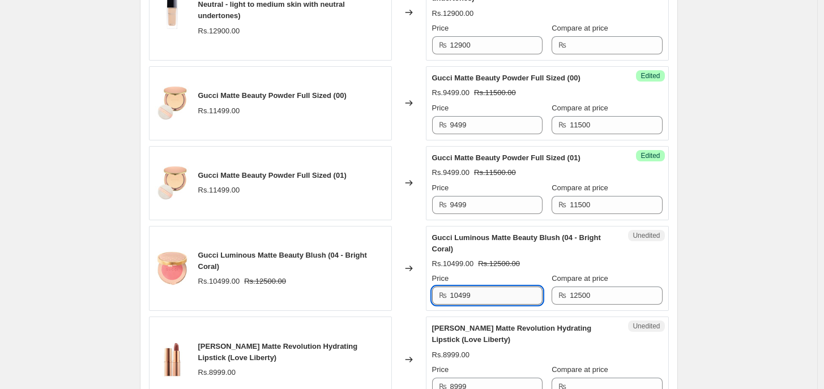
click at [486, 294] on input "10499" at bounding box center [496, 296] width 92 height 18
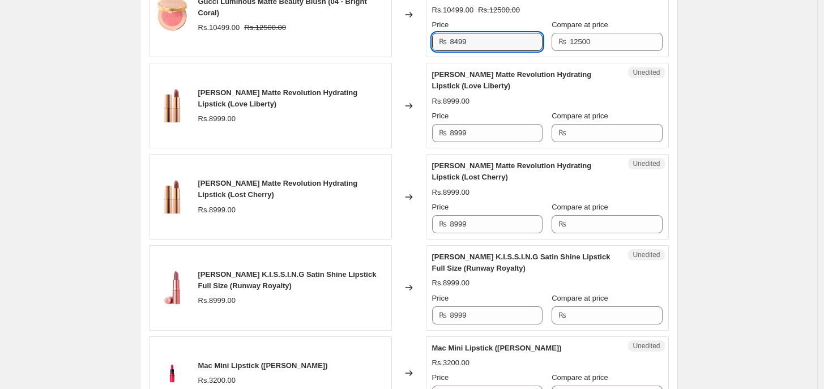
scroll to position [1661, 0]
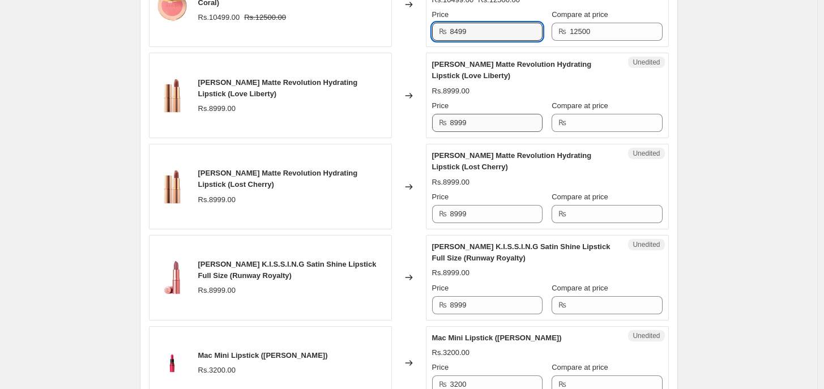
type input "8499"
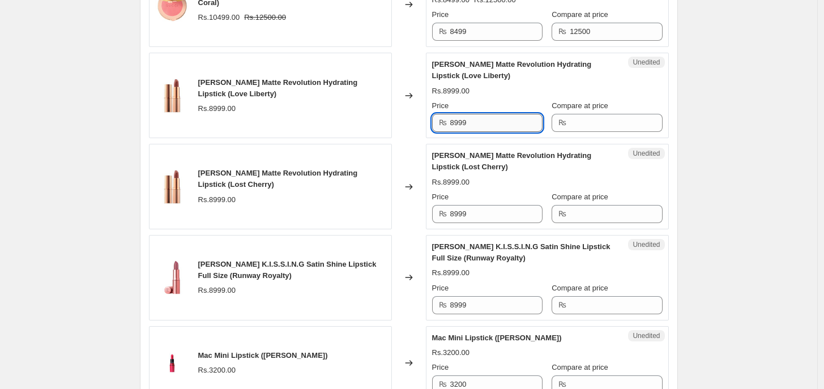
click at [508, 124] on input "8999" at bounding box center [496, 123] width 92 height 18
click at [508, 123] on input "8999" at bounding box center [496, 123] width 92 height 18
type input "8199"
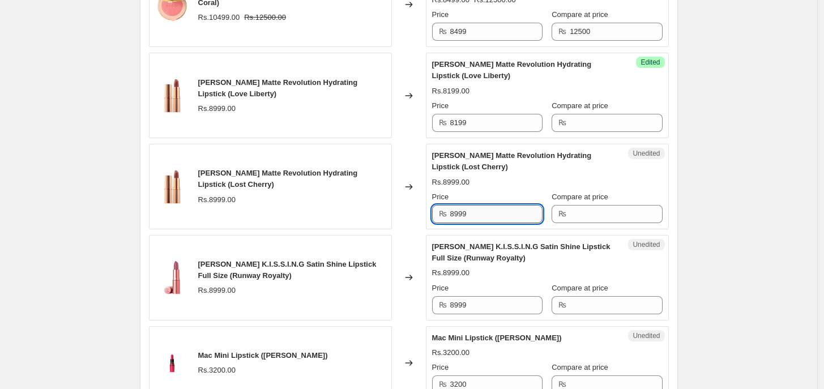
click at [477, 218] on input "8999" at bounding box center [496, 214] width 92 height 18
type input "8199"
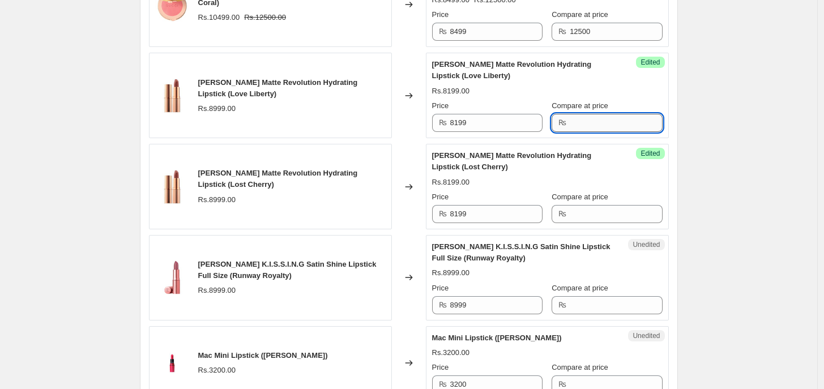
click at [621, 122] on input "Compare at price" at bounding box center [616, 123] width 92 height 18
type input "9000"
click at [602, 212] on input "Compare at price" at bounding box center [616, 214] width 92 height 18
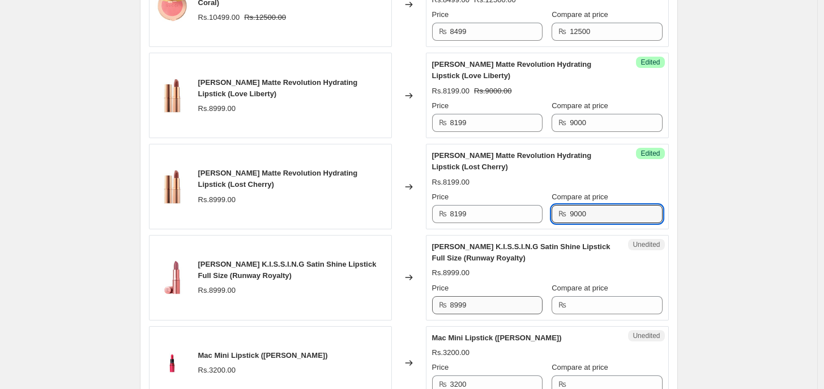
type input "9000"
click at [479, 314] on input "8999" at bounding box center [496, 305] width 92 height 18
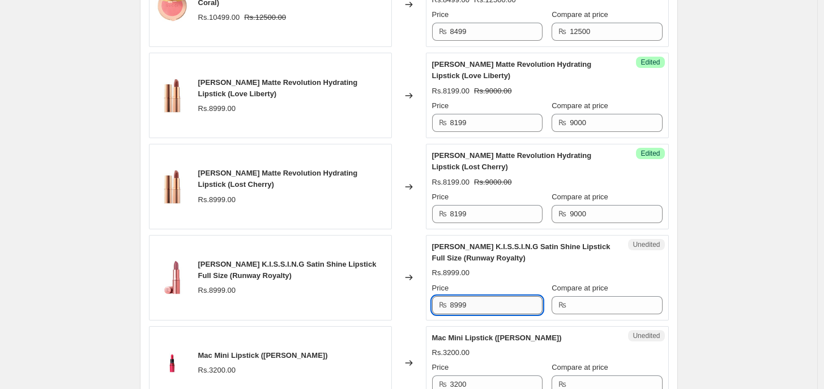
click at [479, 314] on input "8999" at bounding box center [496, 305] width 92 height 18
type input "8199"
click at [609, 303] on input "Compare at price" at bounding box center [616, 305] width 92 height 18
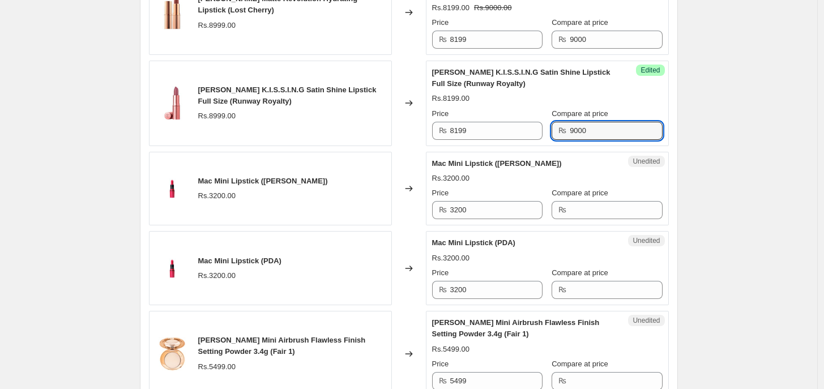
scroll to position [1901, 0]
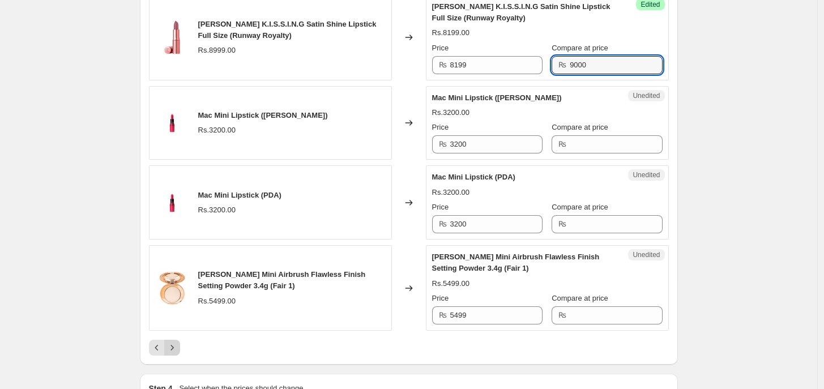
type input "9000"
click at [178, 338] on icon "Next" at bounding box center [172, 347] width 11 height 11
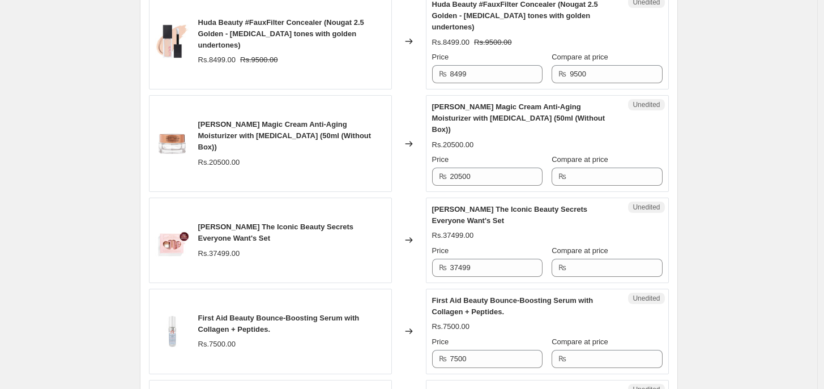
scroll to position [538, 0]
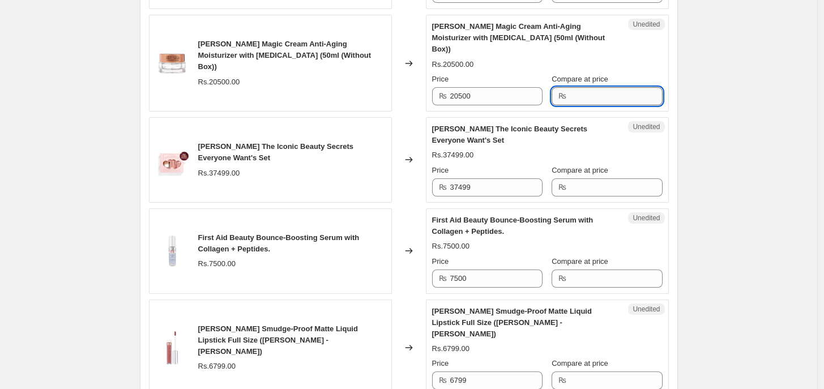
click at [610, 87] on input "Compare at price" at bounding box center [616, 96] width 92 height 18
type input "23500"
click at [489, 87] on input "20500" at bounding box center [496, 96] width 92 height 18
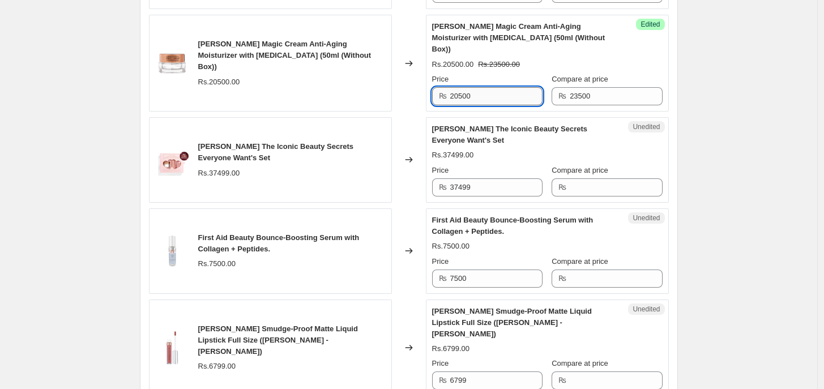
click at [489, 87] on input "20500" at bounding box center [496, 96] width 92 height 18
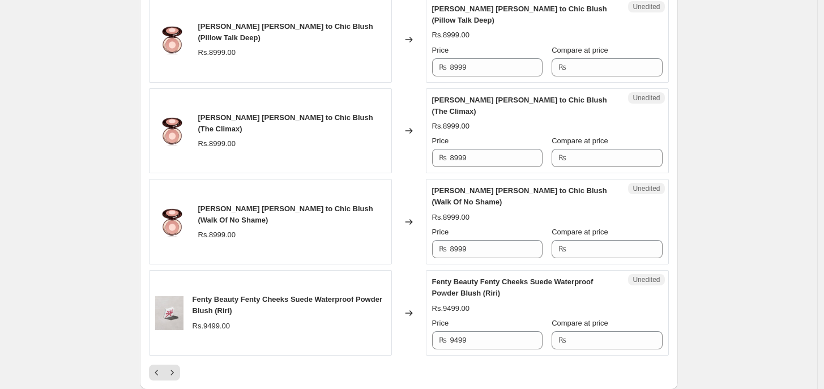
scroll to position [1994, 0]
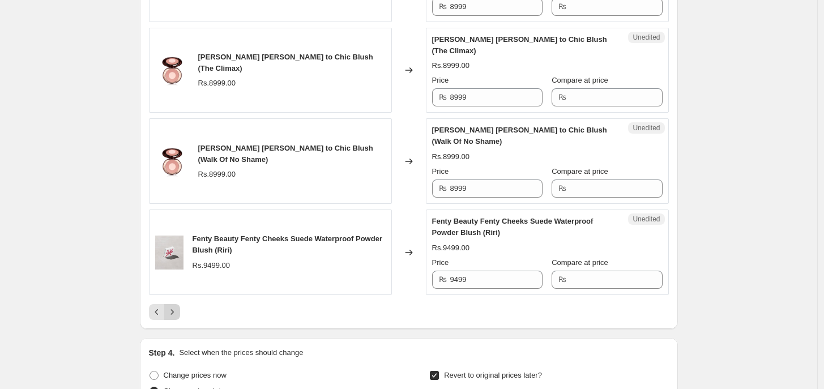
type input "18499"
click at [177, 304] on button "Next" at bounding box center [172, 312] width 16 height 16
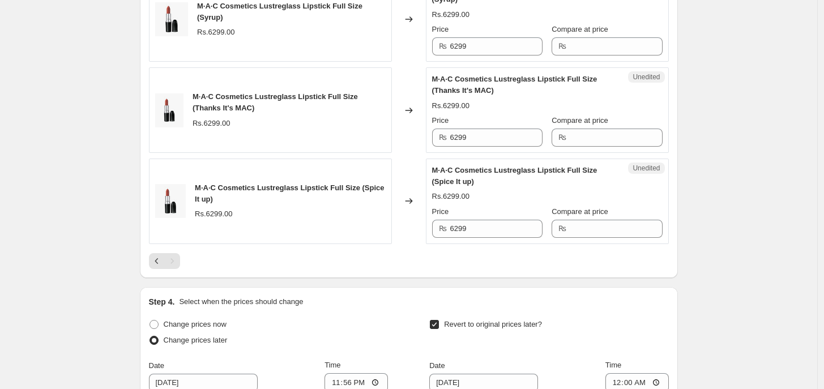
scroll to position [1995, 0]
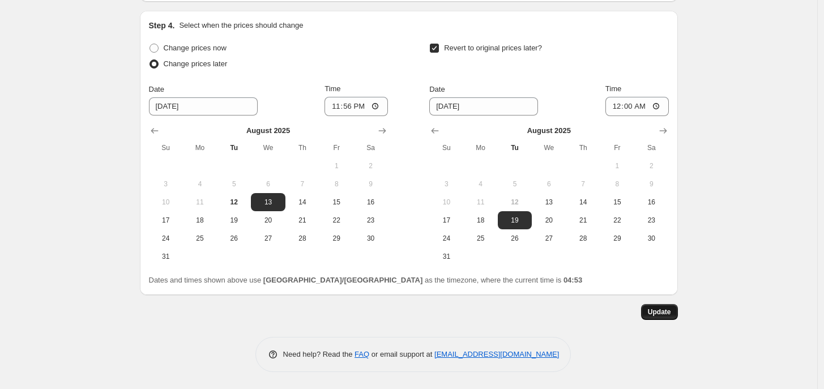
click at [669, 317] on button "Update" at bounding box center [659, 312] width 37 height 16
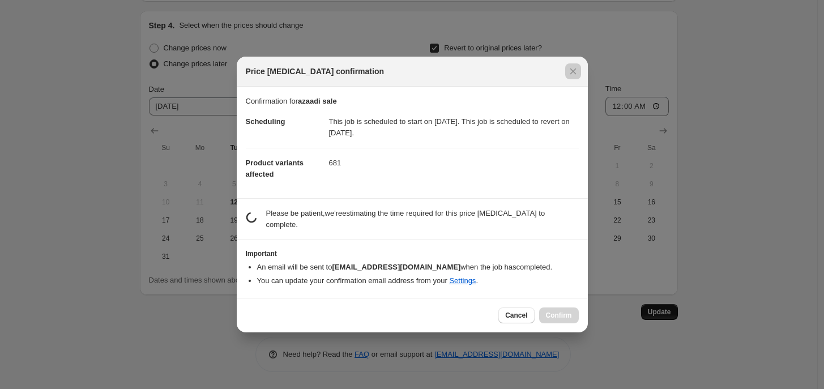
scroll to position [0, 0]
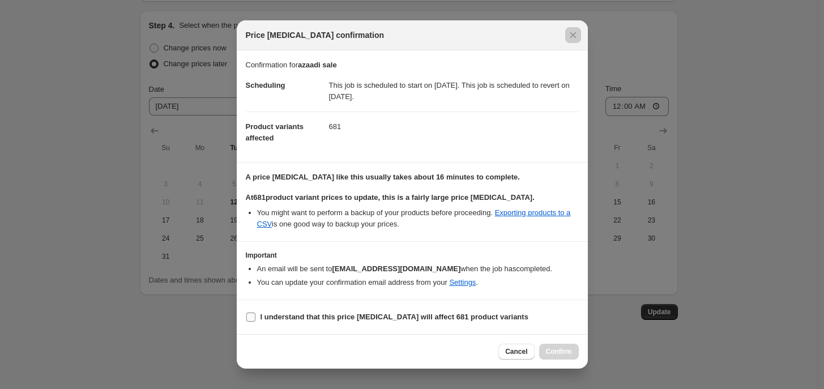
drag, startPoint x: 296, startPoint y: 308, endPoint x: 296, endPoint y: 318, distance: 9.6
click at [296, 312] on section "I understand that this price [MEDICAL_DATA] will affect 681 product variants" at bounding box center [412, 317] width 351 height 34
click at [296, 321] on b "I understand that this price [MEDICAL_DATA] will affect 681 product variants" at bounding box center [395, 317] width 268 height 8
click at [255, 321] on input "I understand that this price [MEDICAL_DATA] will affect 681 product variants" at bounding box center [250, 317] width 9 height 9
checkbox input "true"
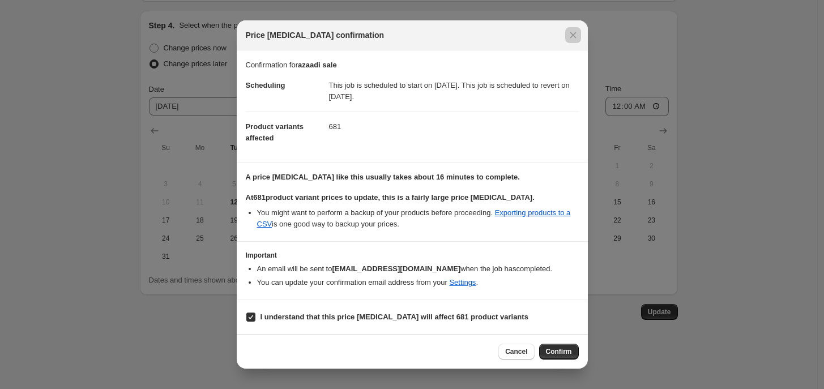
click at [547, 338] on div "Cancel Confirm" at bounding box center [412, 351] width 351 height 35
click at [547, 338] on button "Confirm" at bounding box center [559, 352] width 40 height 16
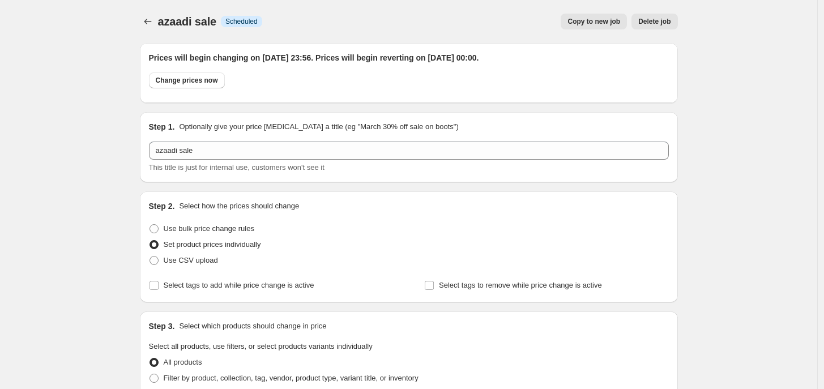
scroll to position [1995, 0]
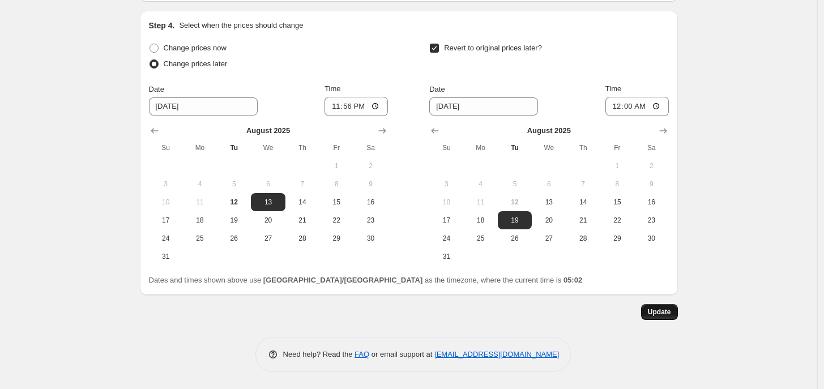
click at [677, 317] on button "Update" at bounding box center [659, 312] width 37 height 16
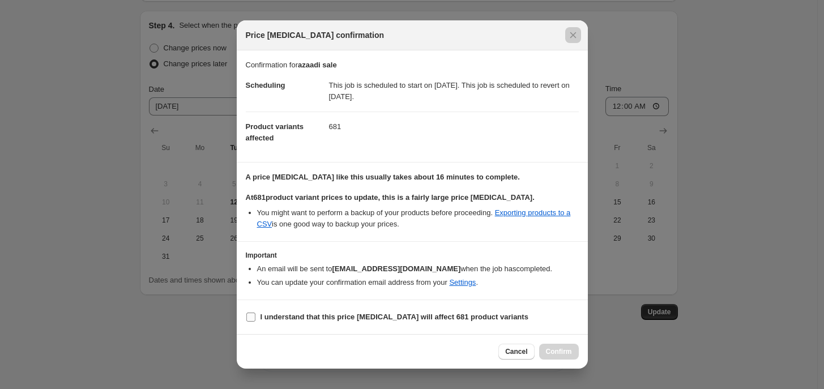
click at [352, 323] on span "I understand that this price [MEDICAL_DATA] will affect 681 product variants" at bounding box center [395, 317] width 268 height 11
click at [255, 322] on input "I understand that this price [MEDICAL_DATA] will affect 681 product variants" at bounding box center [250, 317] width 9 height 9
checkbox input "true"
click at [556, 338] on span "Confirm" at bounding box center [559, 351] width 26 height 9
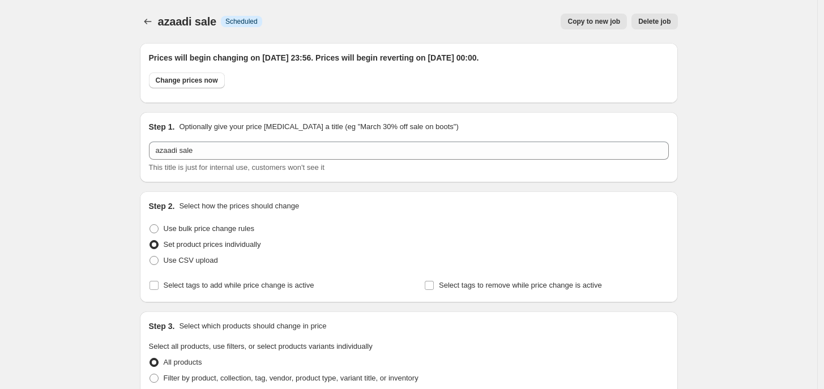
scroll to position [1995, 0]
